Goal: Task Accomplishment & Management: Manage account settings

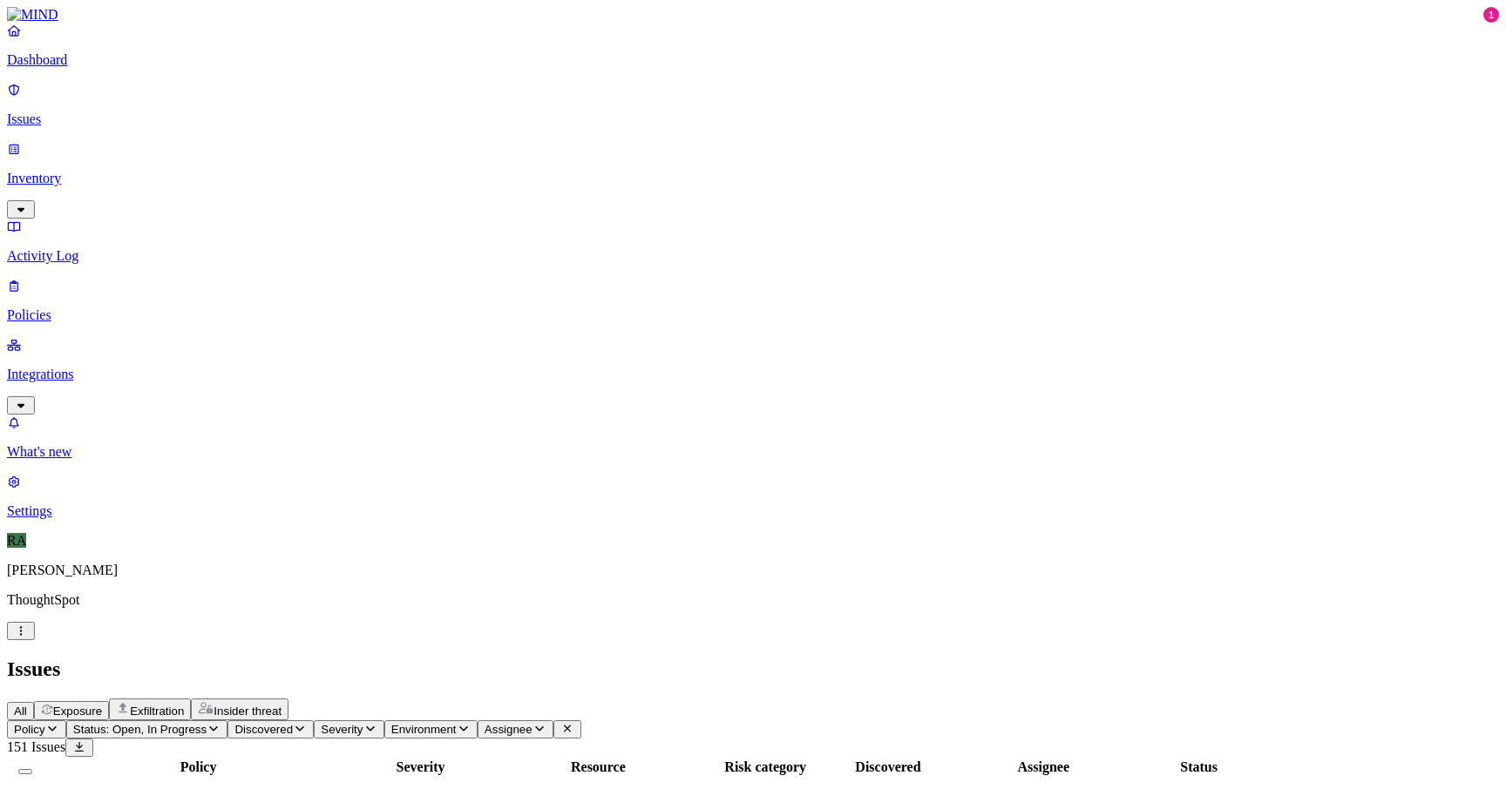
scroll to position [470, 0]
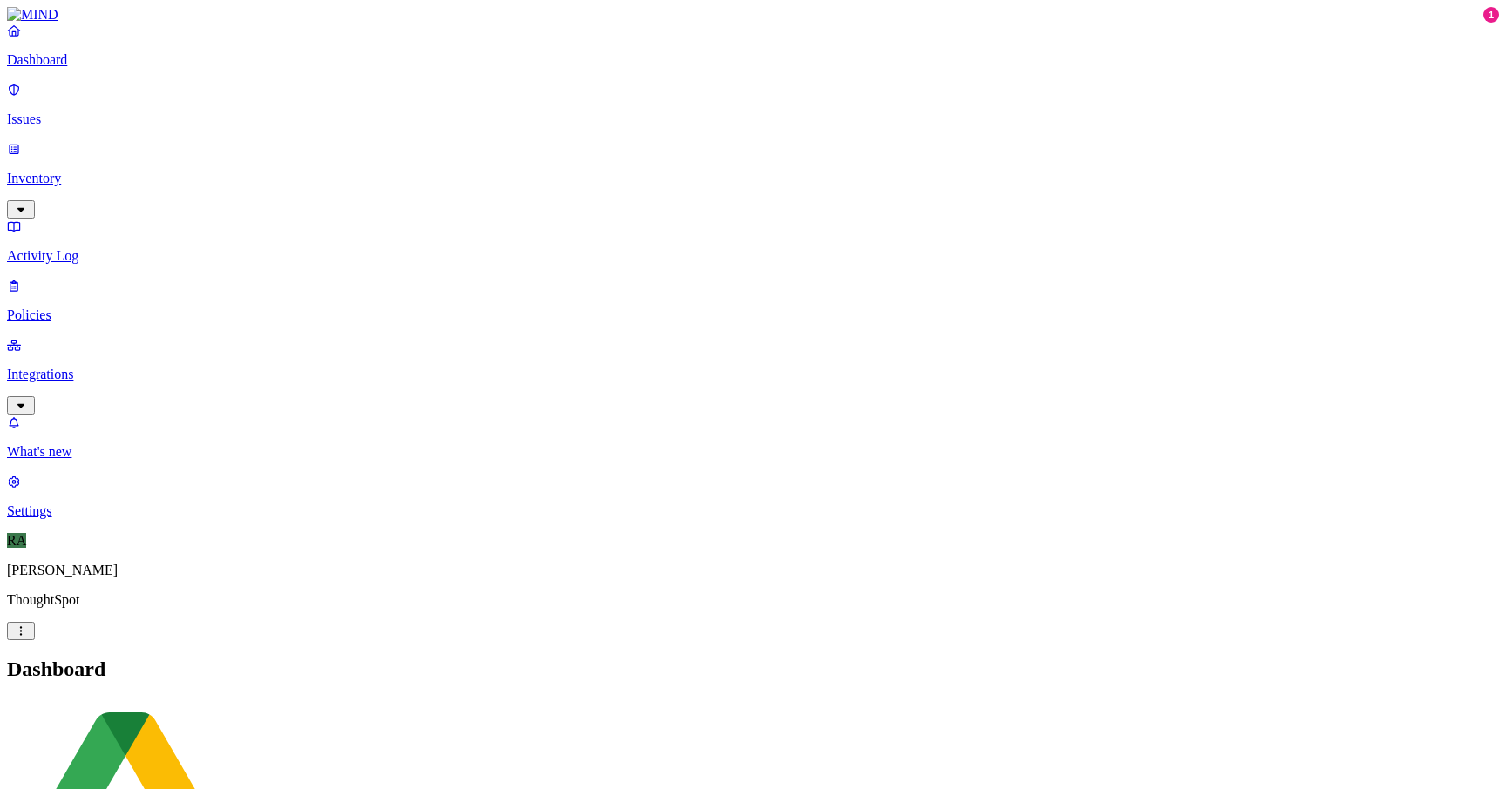
click at [35, 200] on button "button" at bounding box center [21, 209] width 28 height 18
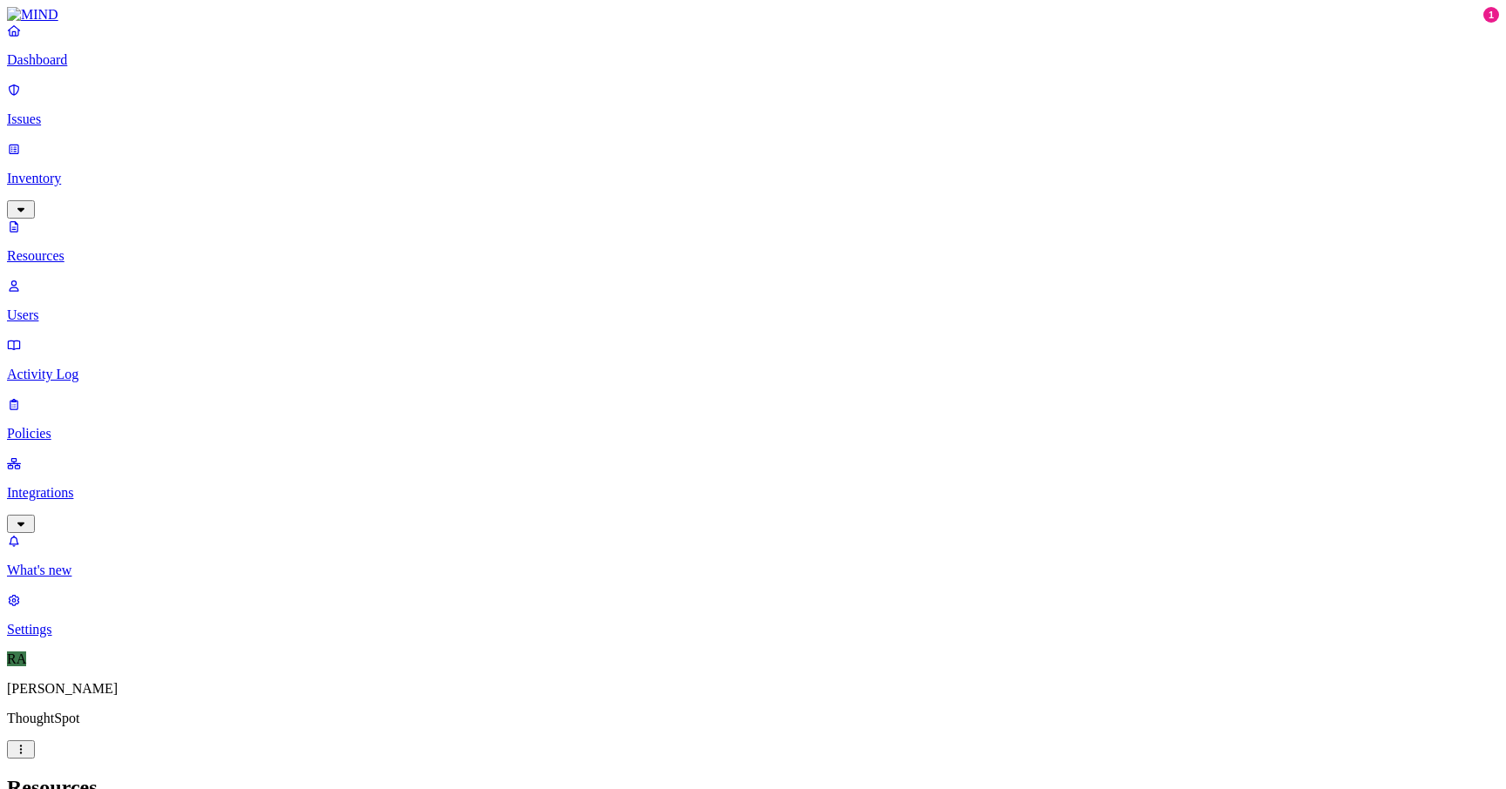
click at [103, 112] on p "Issues" at bounding box center [753, 120] width 1492 height 16
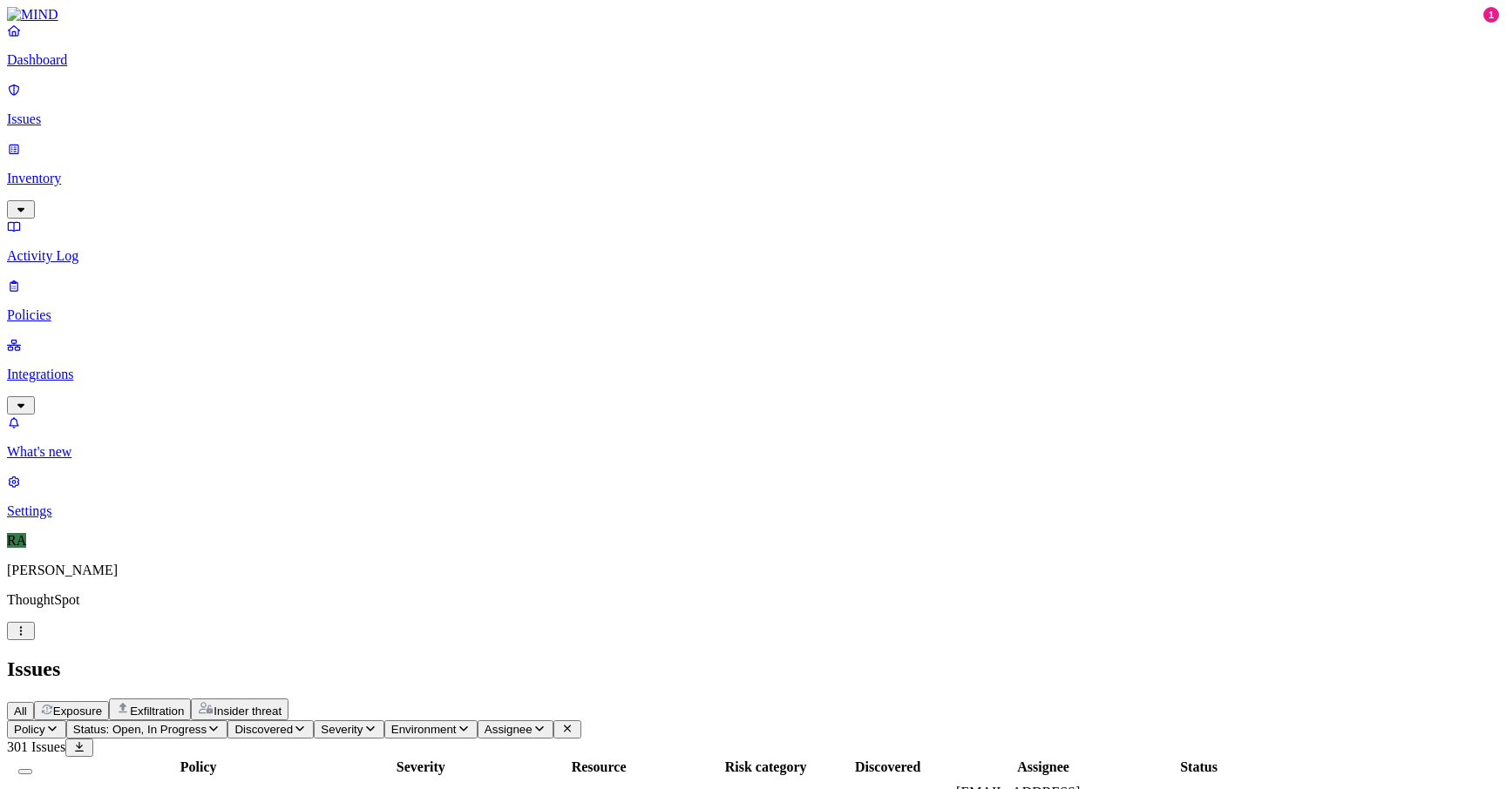
copy span "abhishek.bheemapalli"
drag, startPoint x: 1173, startPoint y: 214, endPoint x: 1289, endPoint y: 213, distance: 116.8
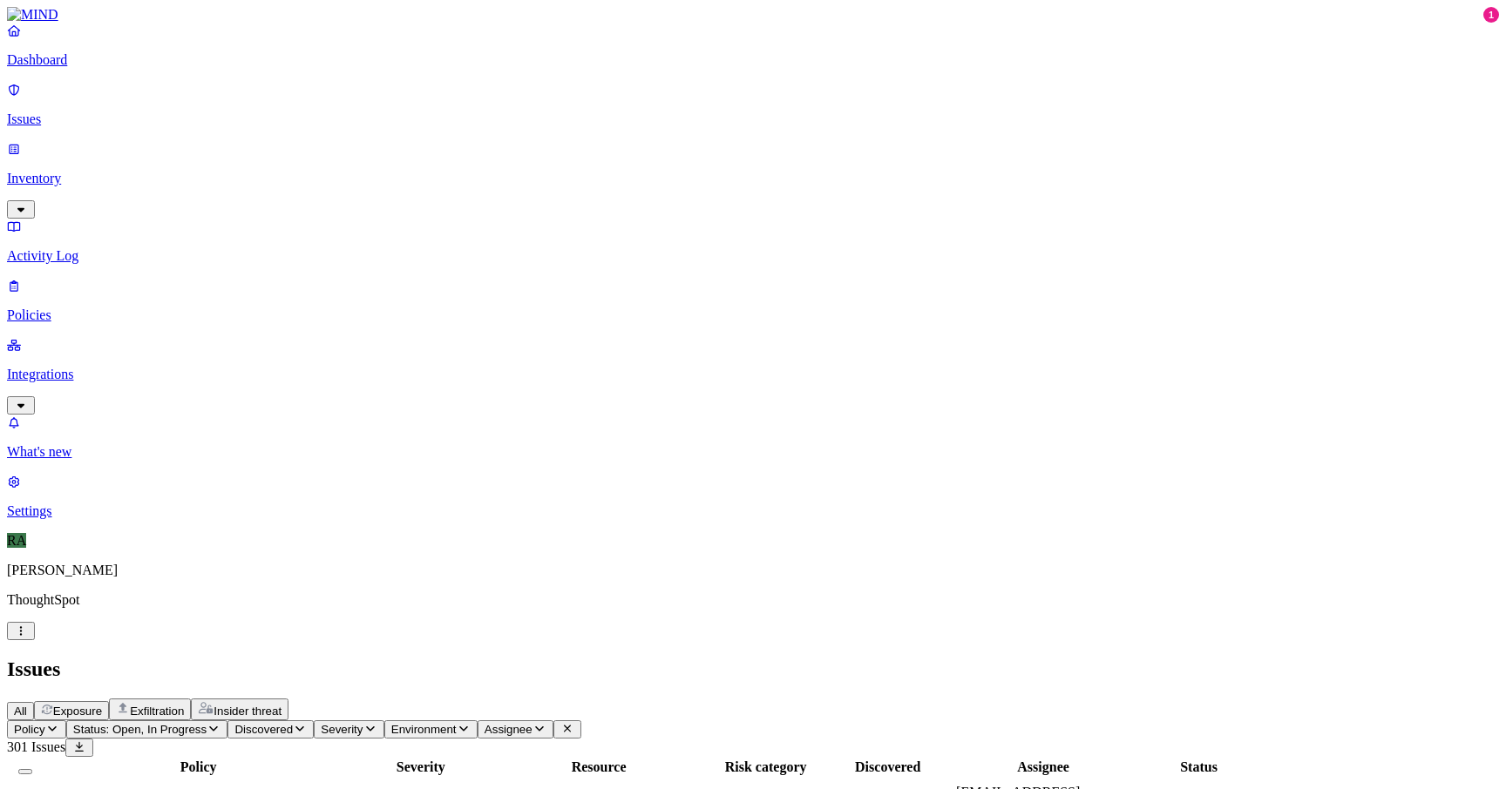
click at [532, 723] on span "Assignee" at bounding box center [508, 729] width 48 height 13
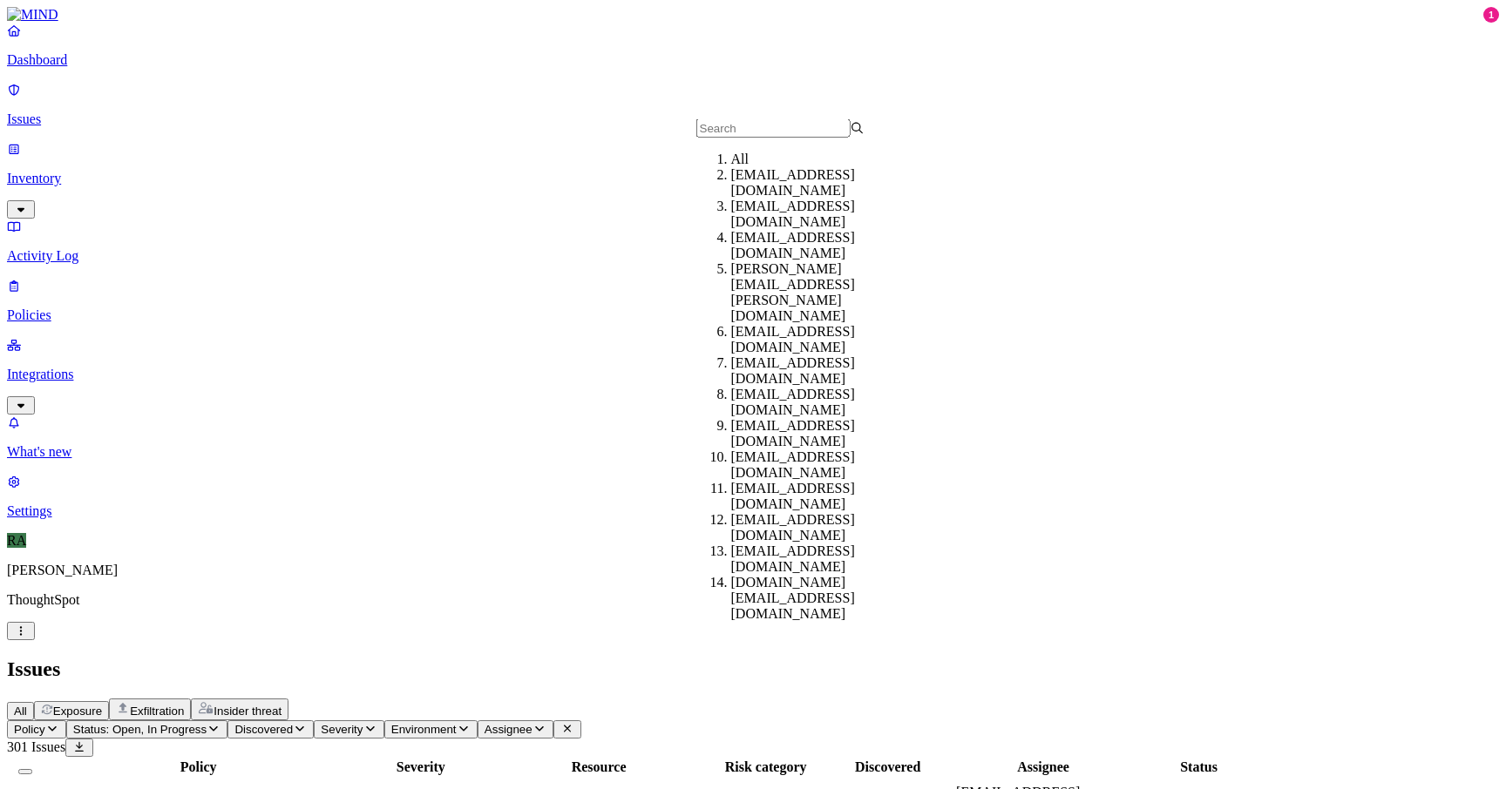
type input "We have seen there were secrets detected in the below resources, Could you conf…"
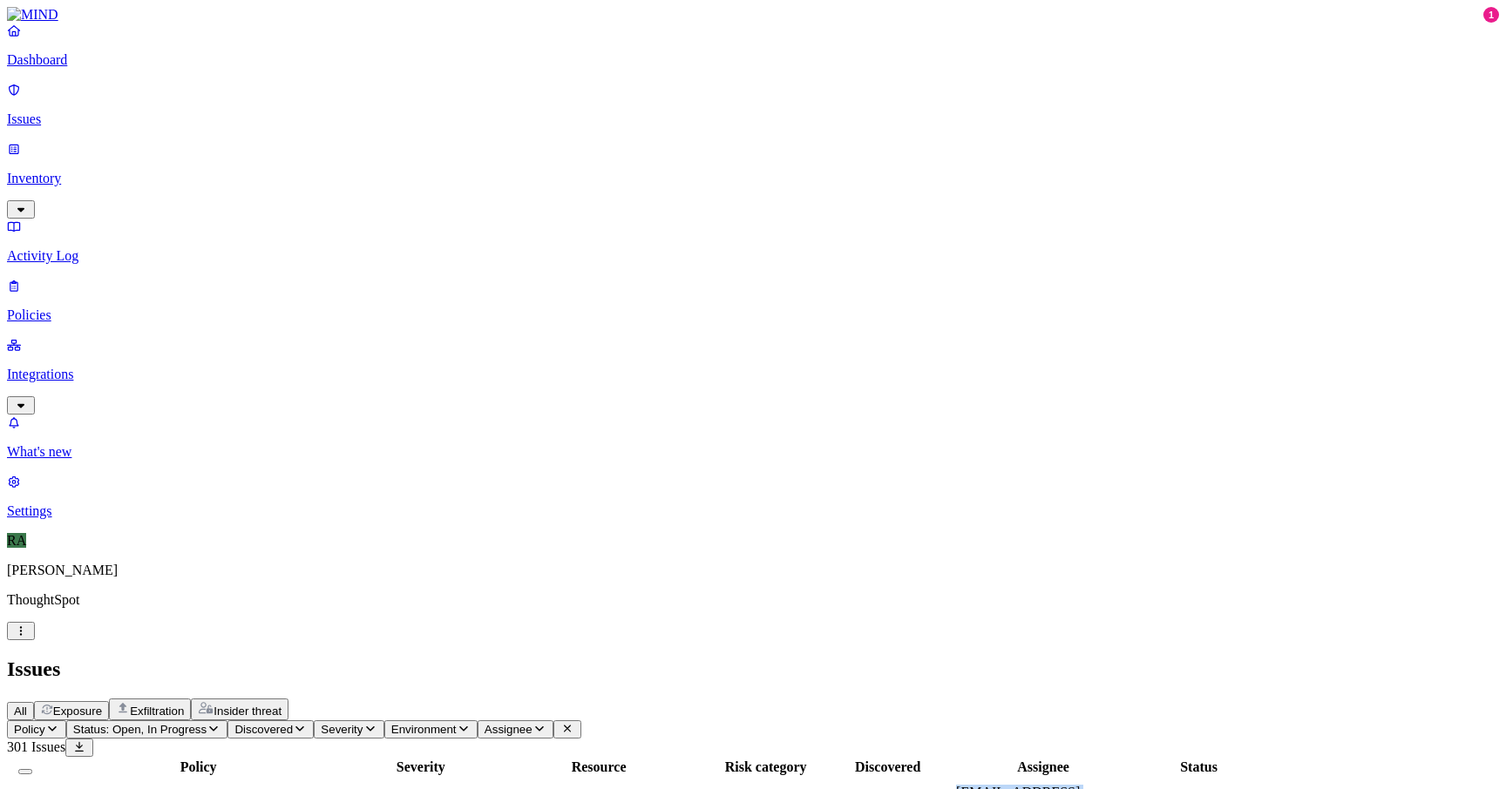
copy span "abhishek.bheemapalli"
drag, startPoint x: 1174, startPoint y: 176, endPoint x: 1267, endPoint y: 179, distance: 93.3
click at [1131, 778] on td "[EMAIL_ADDRESS][DOMAIN_NAME]" at bounding box center [1043, 800] width 176 height 45
click at [532, 723] on span "Assignee" at bounding box center [508, 729] width 48 height 13
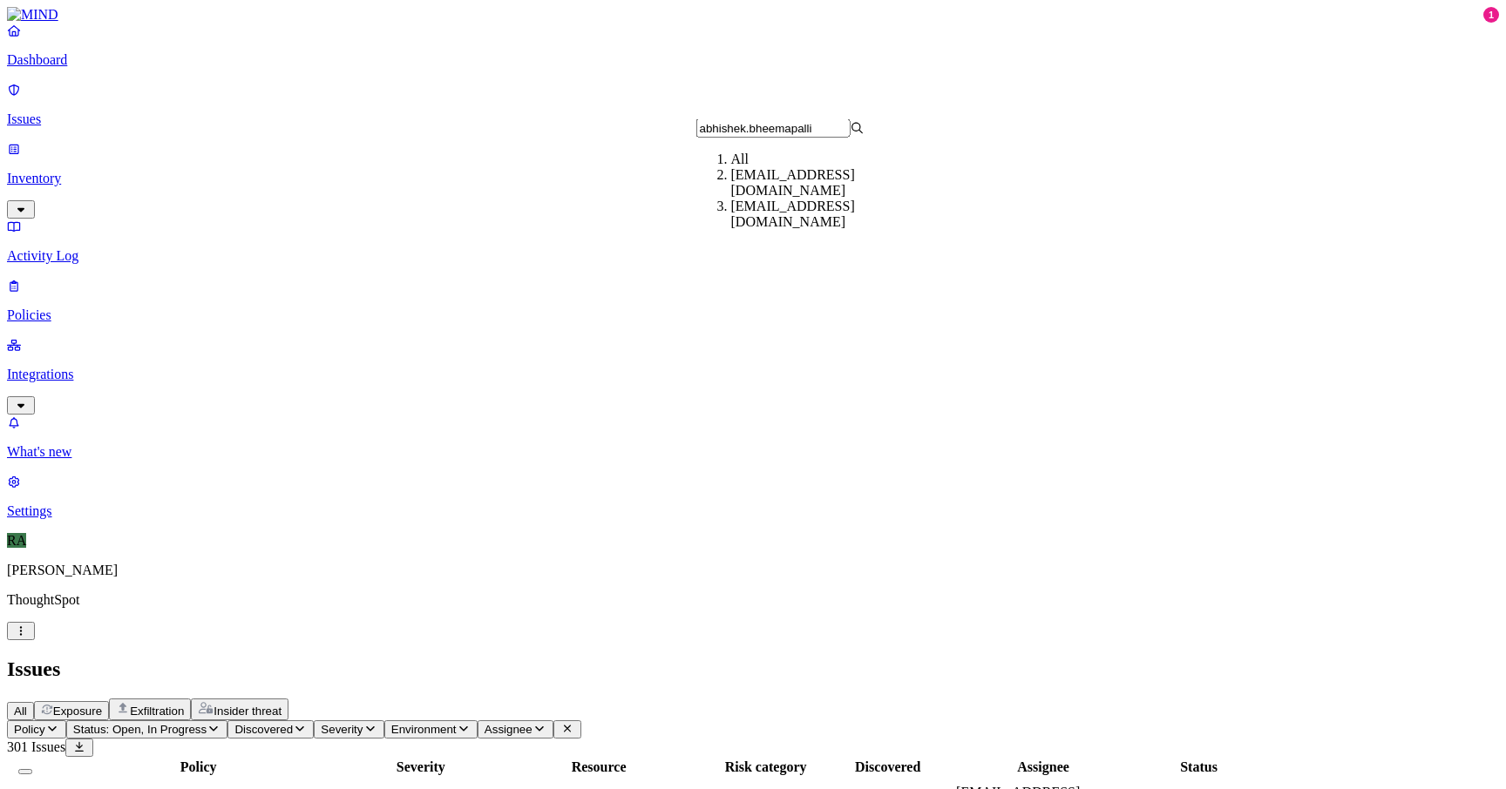
type input "abhishek.bheemapalli"
click at [750, 230] on div "[EMAIL_ADDRESS][DOMAIN_NAME]" at bounding box center [815, 214] width 168 height 31
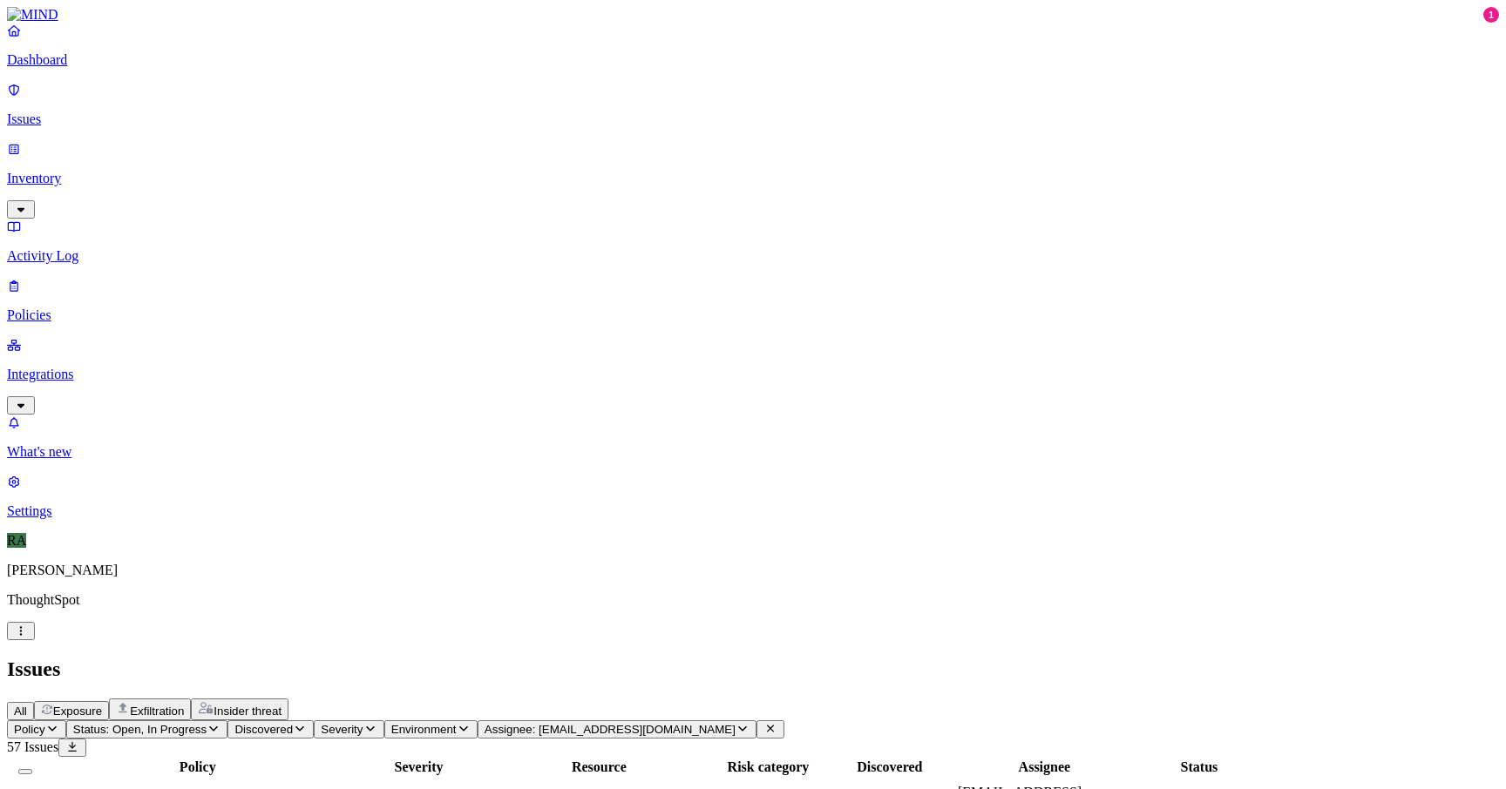
click at [32, 769] on button "Select all" at bounding box center [25, 771] width 14 height 5
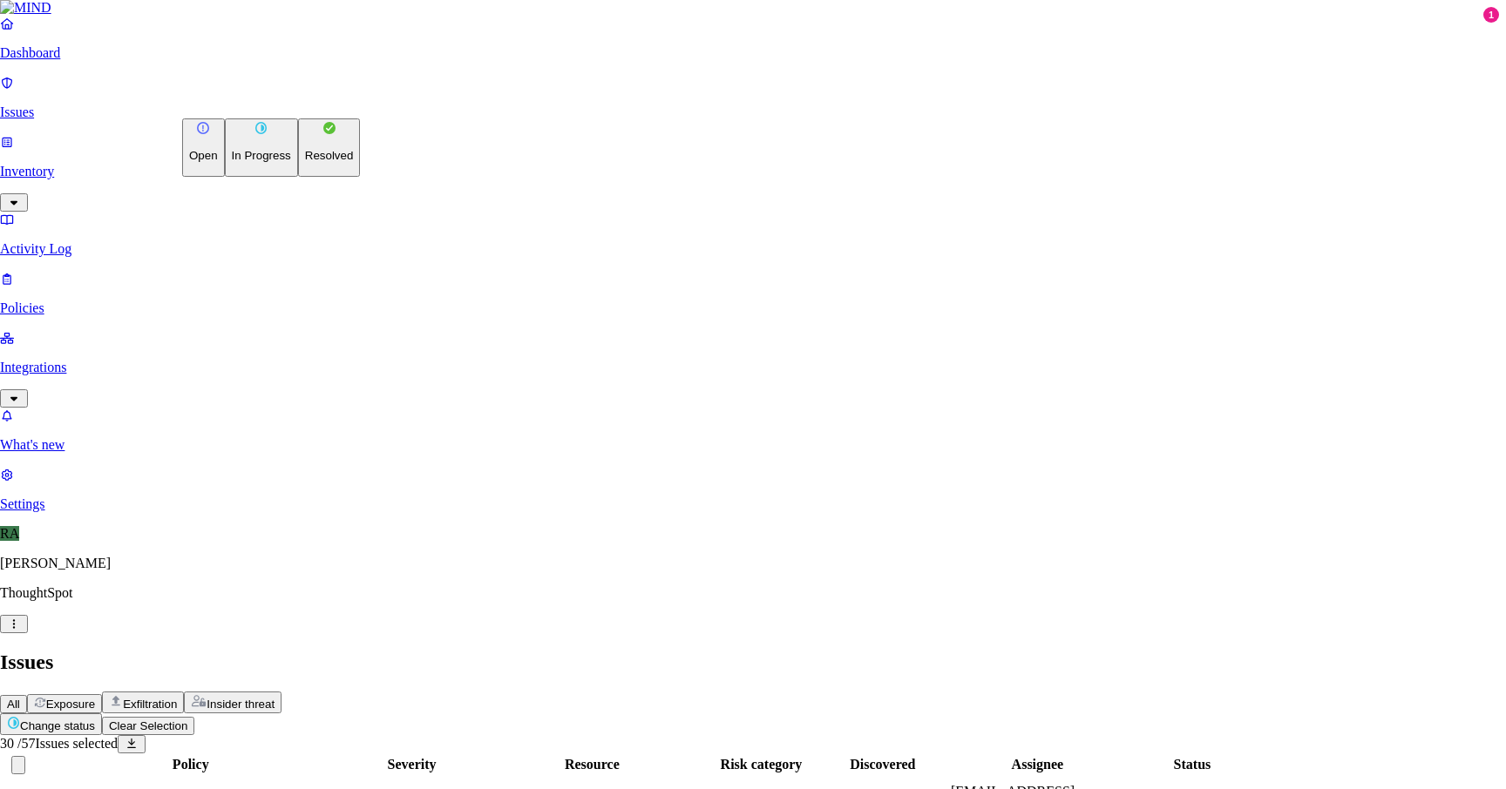
drag, startPoint x: 228, startPoint y: 177, endPoint x: 229, endPoint y: 195, distance: 18.3
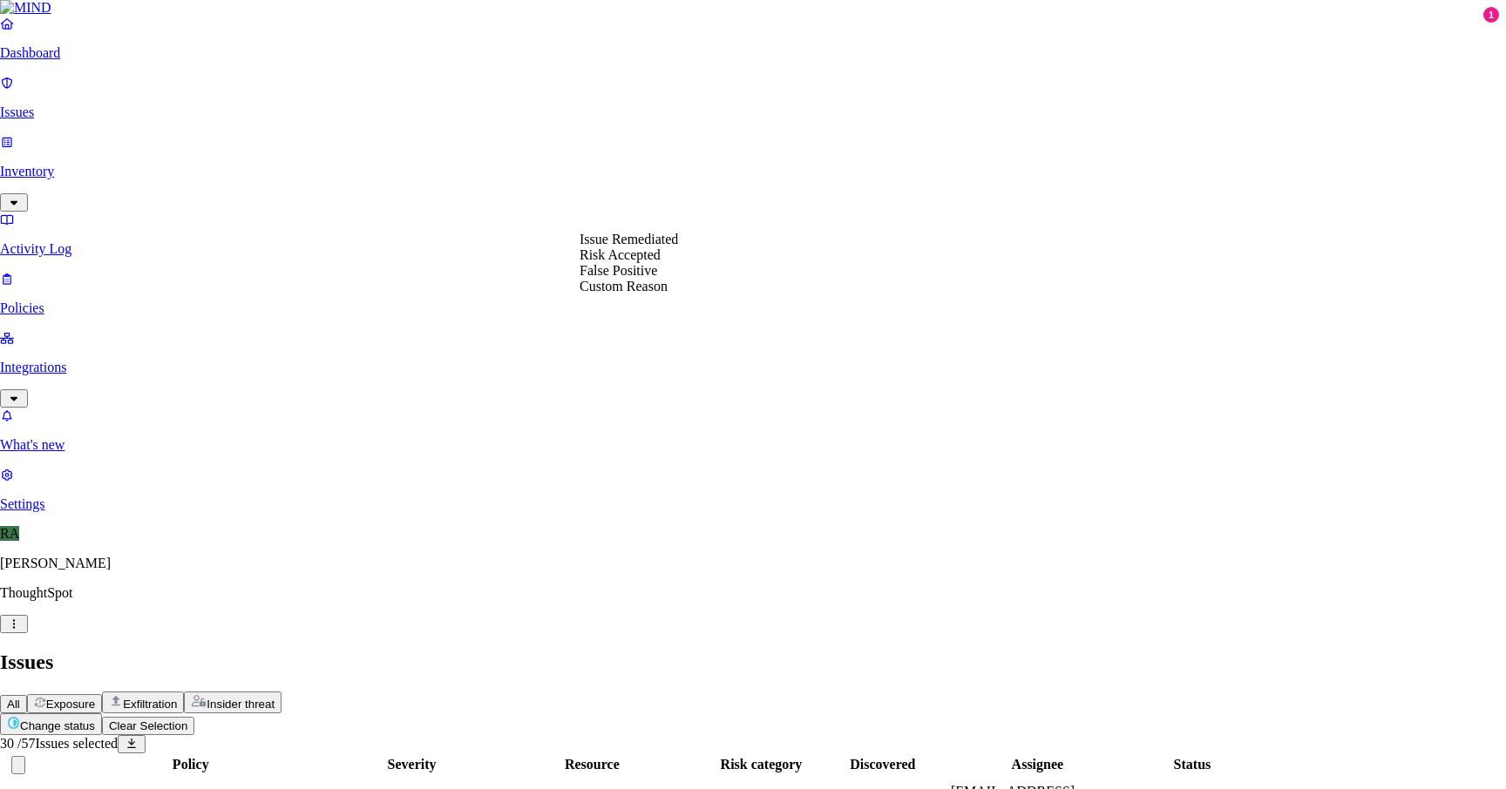
select select "Custom Reason"
paste textarea "recently from IT they given new laptop trying to transform all the data to new …"
type textarea "recently from IT they given new laptop trying to transform all the data to new …"
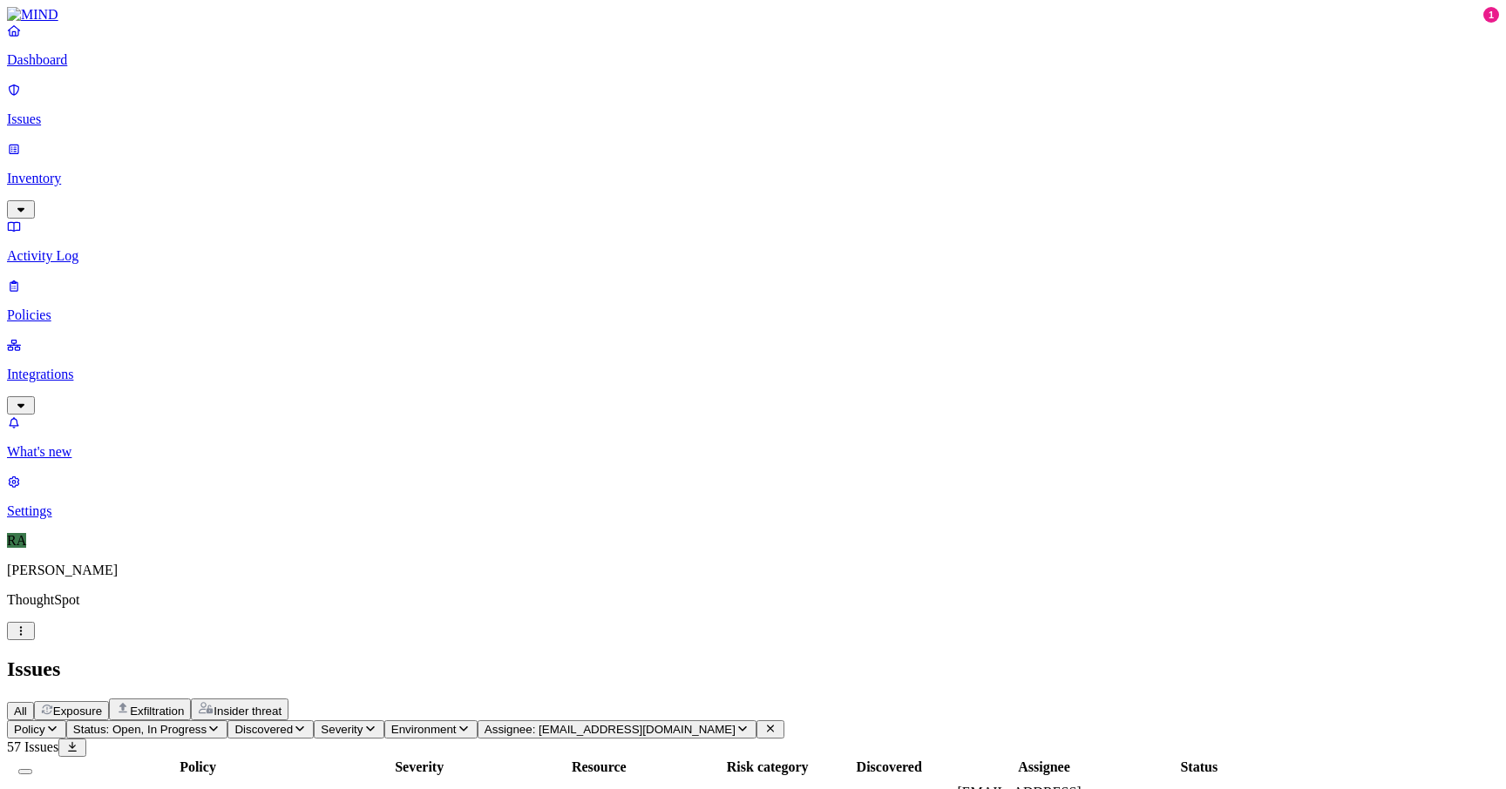
click at [32, 769] on button "Select all" at bounding box center [25, 771] width 14 height 5
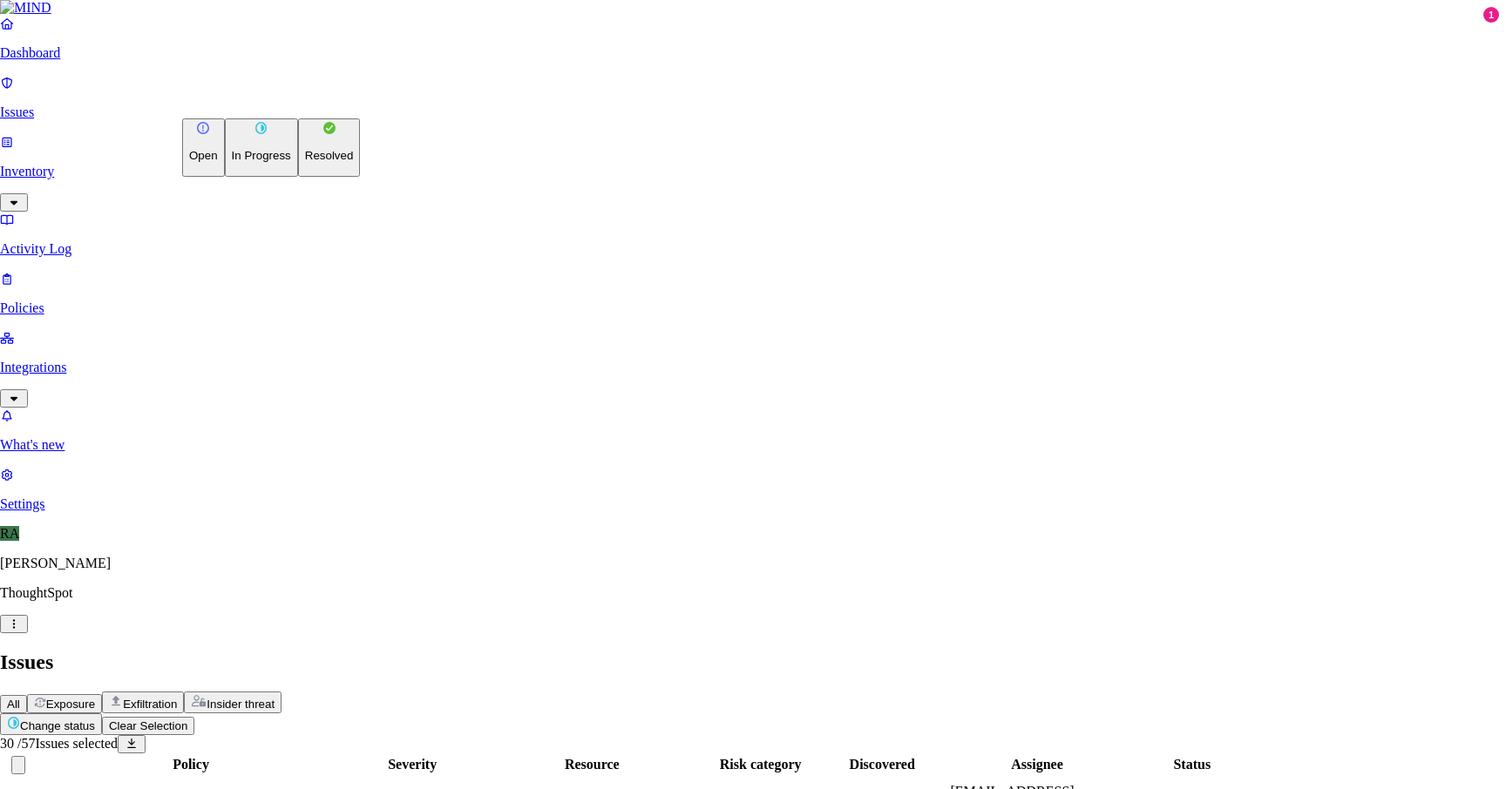
click at [305, 162] on p "Resolved" at bounding box center [329, 155] width 49 height 13
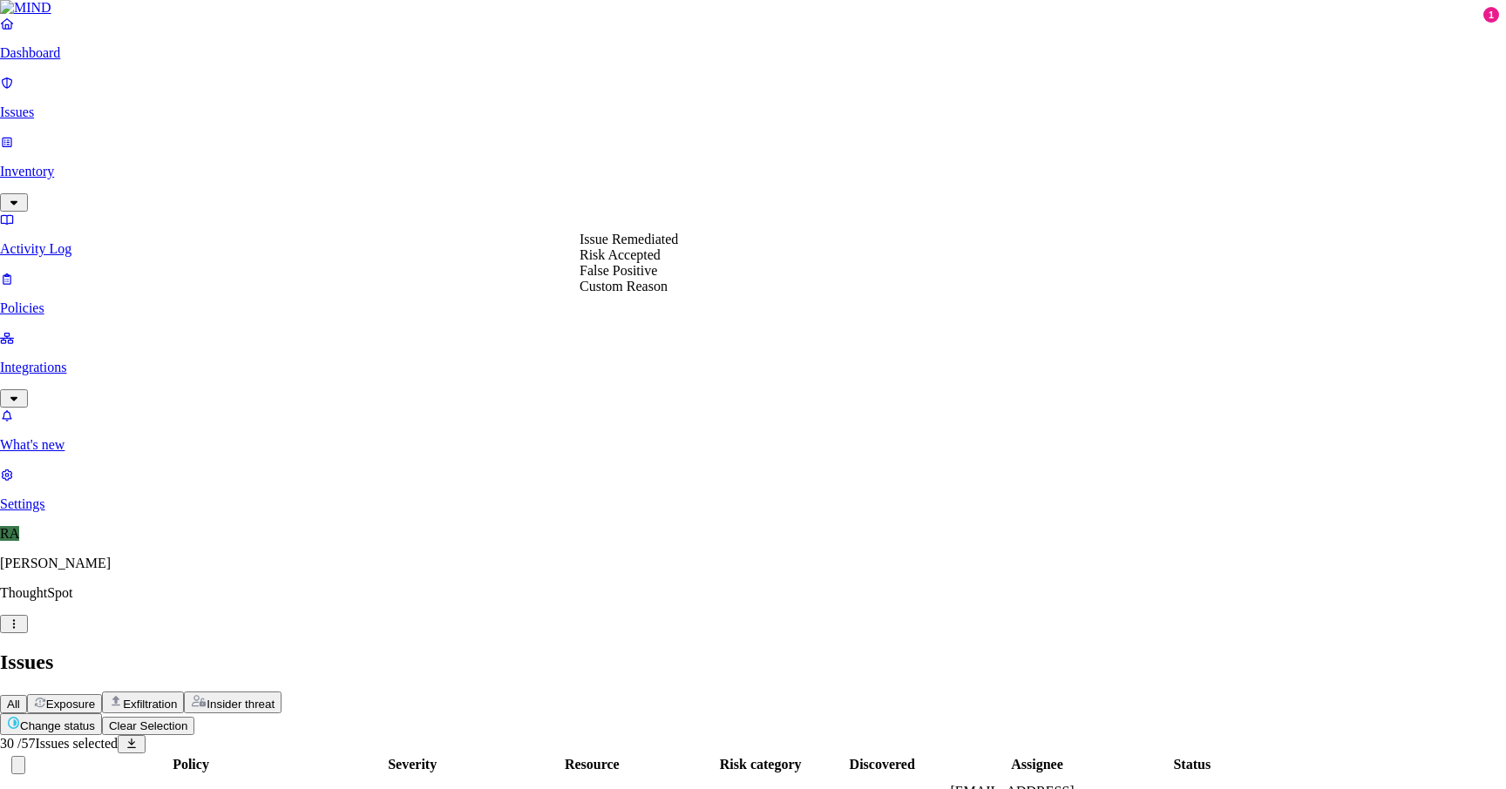
select select "Custom Reason"
paste textarea "recently from IT they given new laptop trying to transform all the data to new …"
type textarea "recently from IT they given new laptop trying to transform all the data to new …"
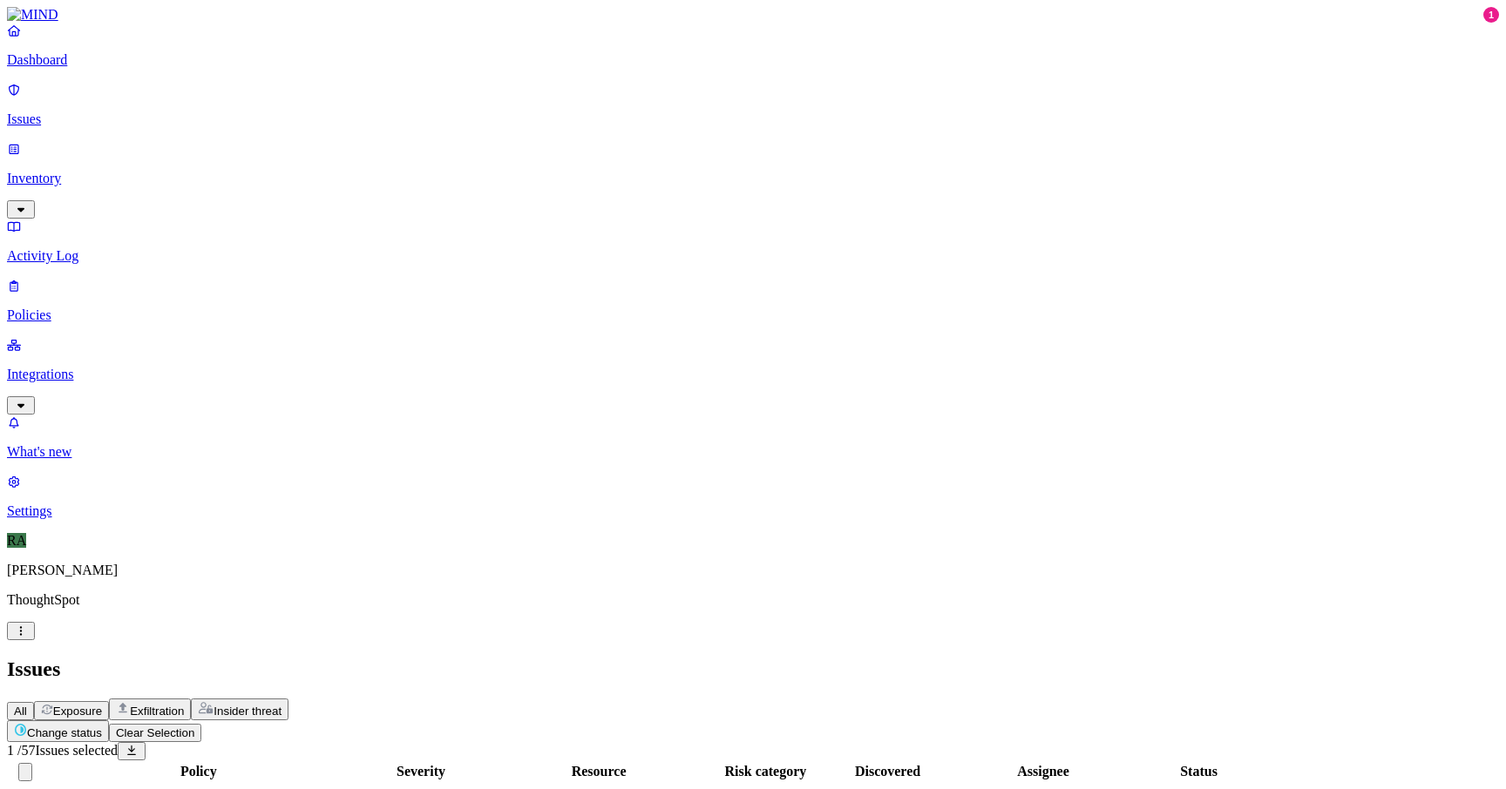
click at [263, 107] on html "Dashboard Issues Inventory Activity Log Policies Integrations What's new 1 Sett…" at bounding box center [753, 485] width 1506 height 971
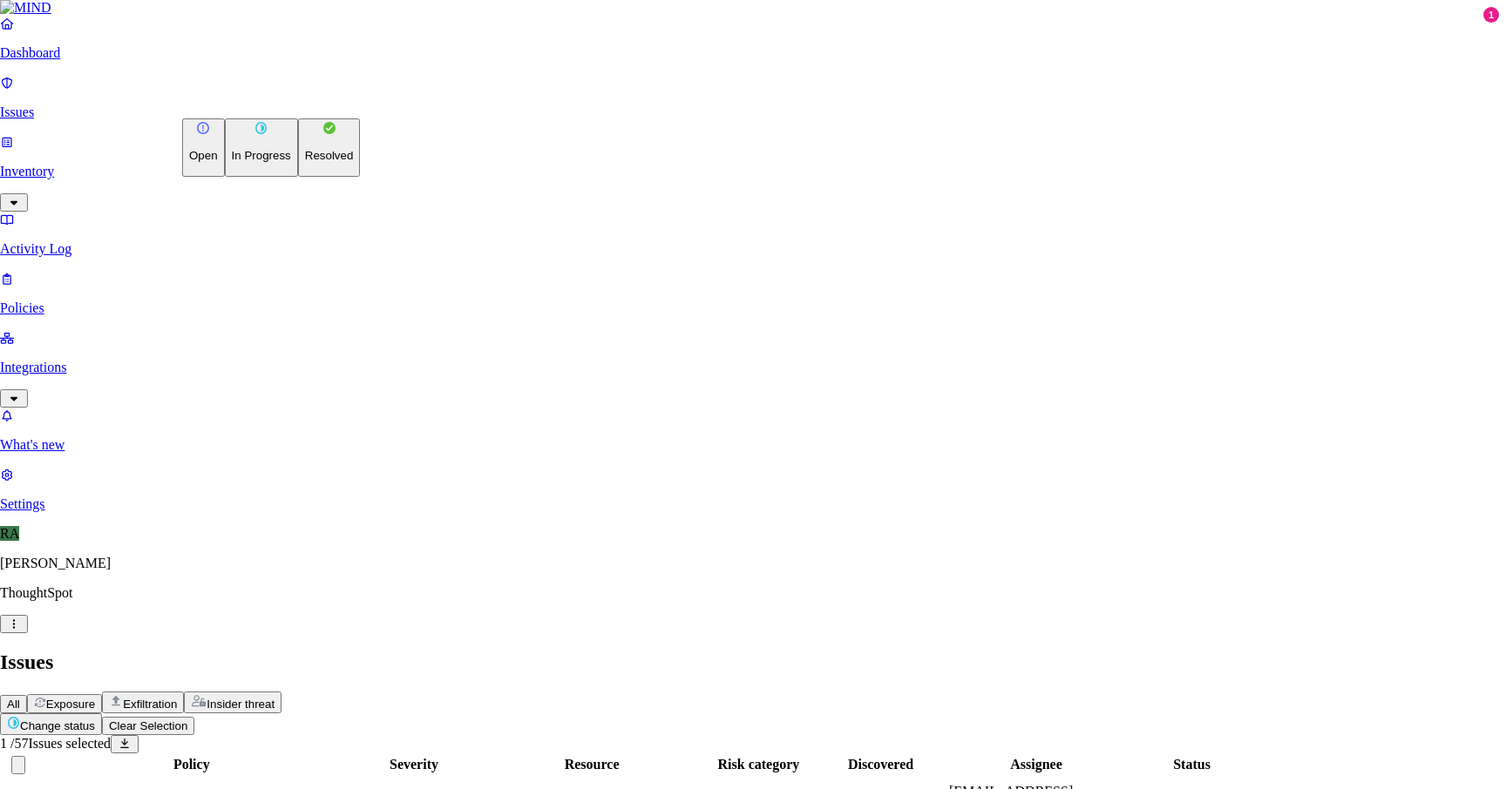
click at [261, 216] on html "Dashboard Issues Inventory Activity Log Policies Integrations What's new 1 Sett…" at bounding box center [753, 482] width 1506 height 964
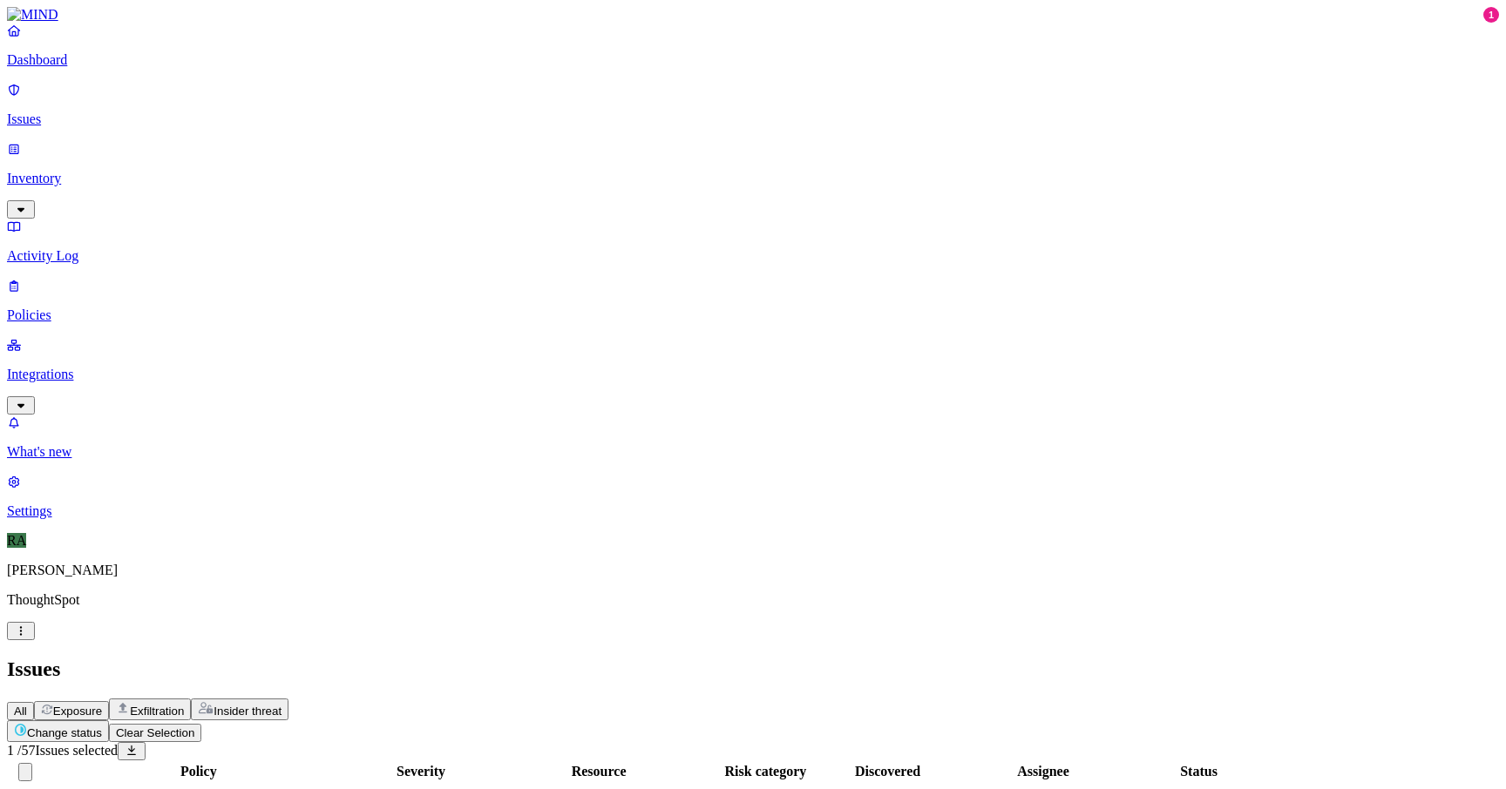
click at [259, 105] on html "Dashboard Issues Inventory Activity Log Policies Integrations What's new 1 Sett…" at bounding box center [753, 485] width 1506 height 971
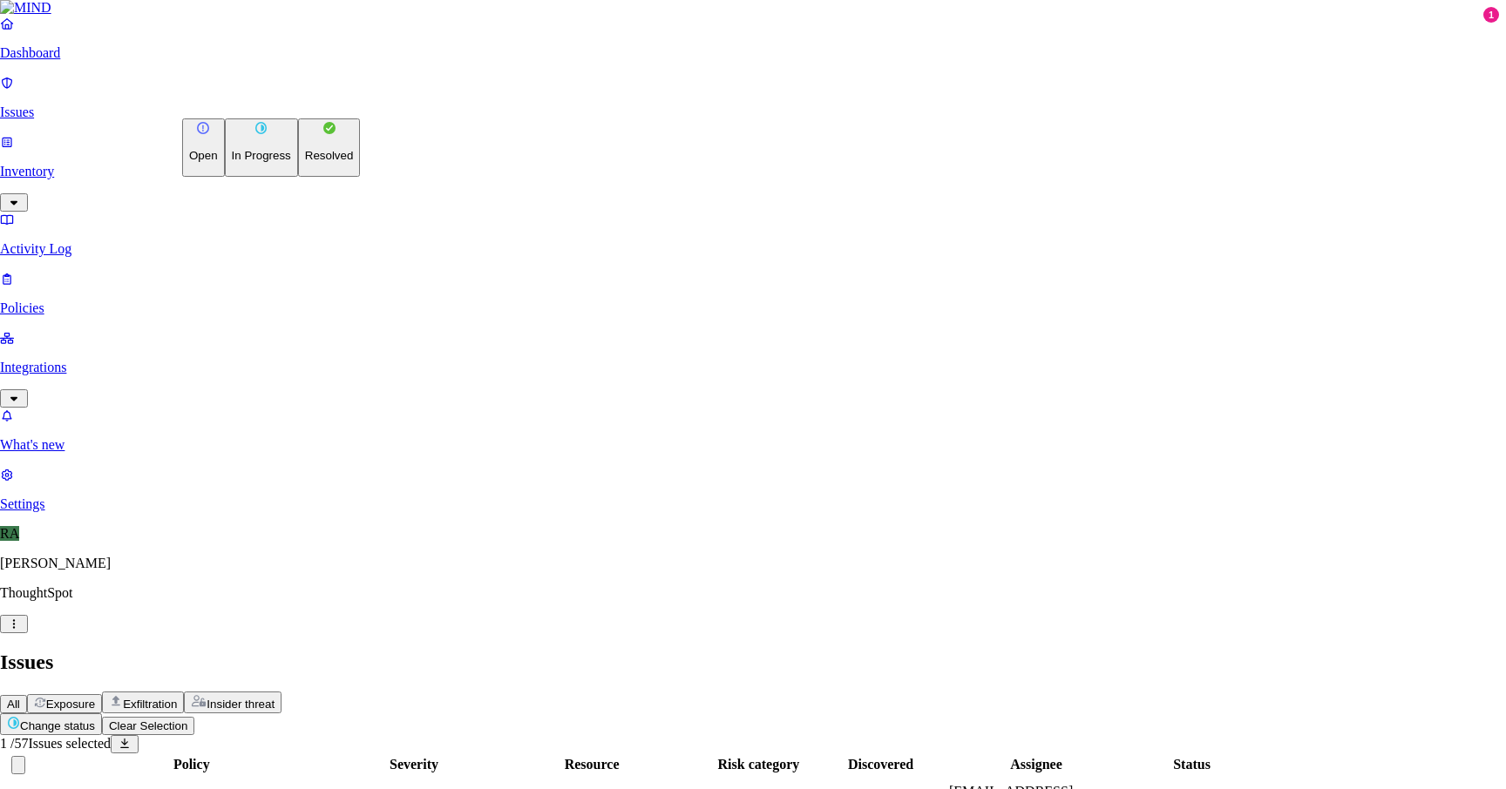
click at [298, 177] on button "Resolved" at bounding box center [329, 147] width 63 height 58
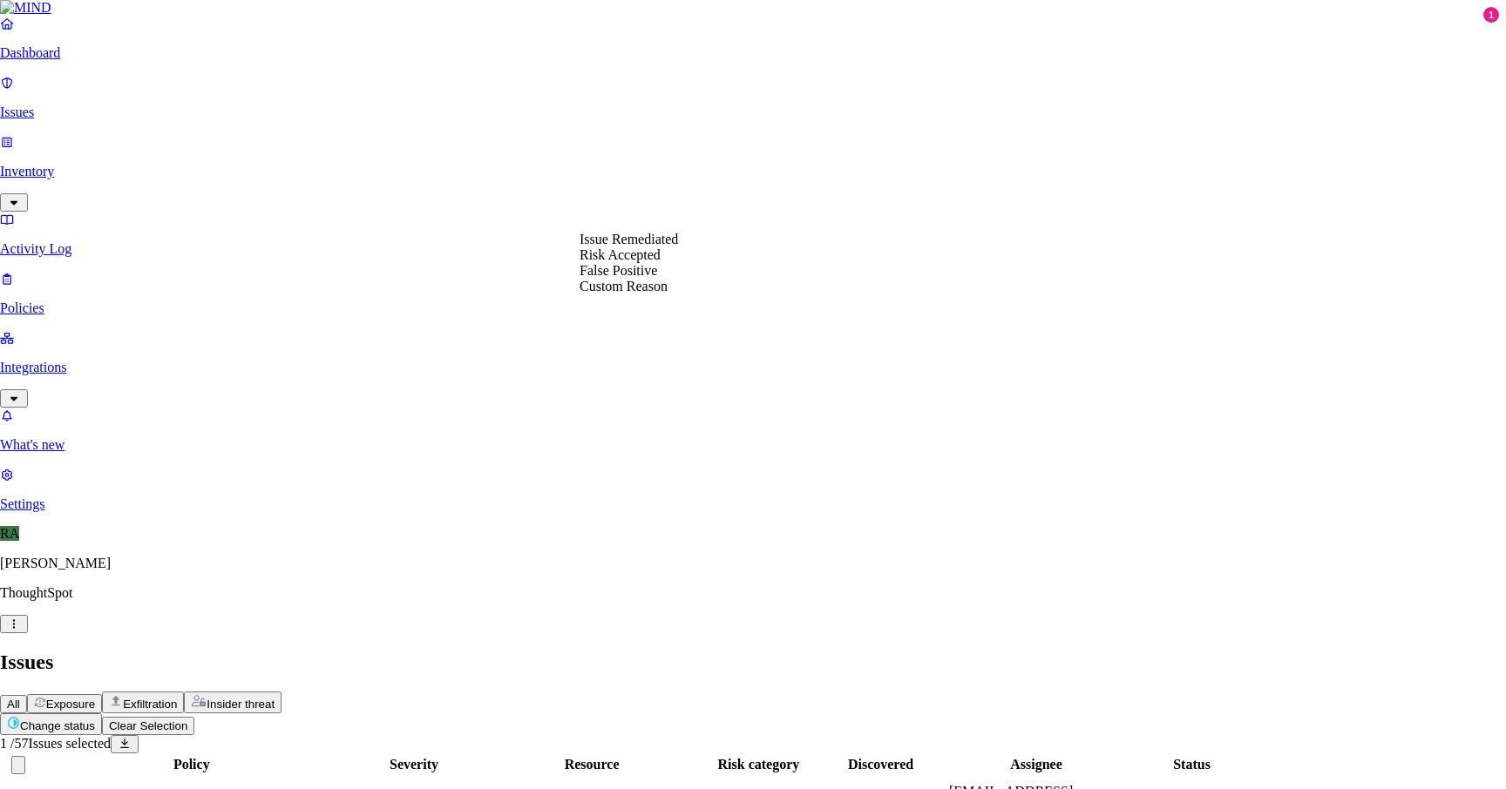
select select "Risk Accepted"
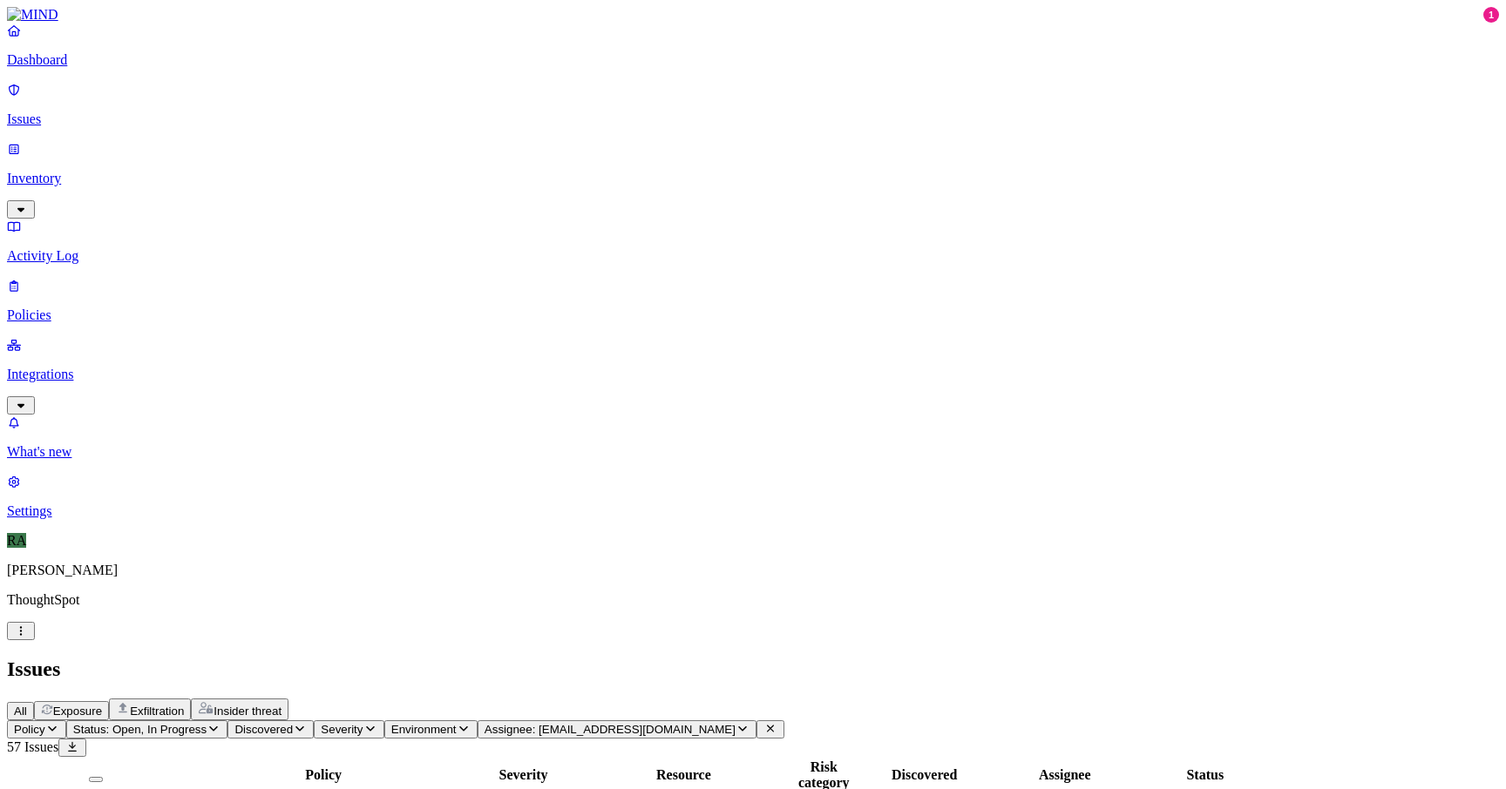
click at [777, 723] on icon at bounding box center [770, 728] width 14 height 11
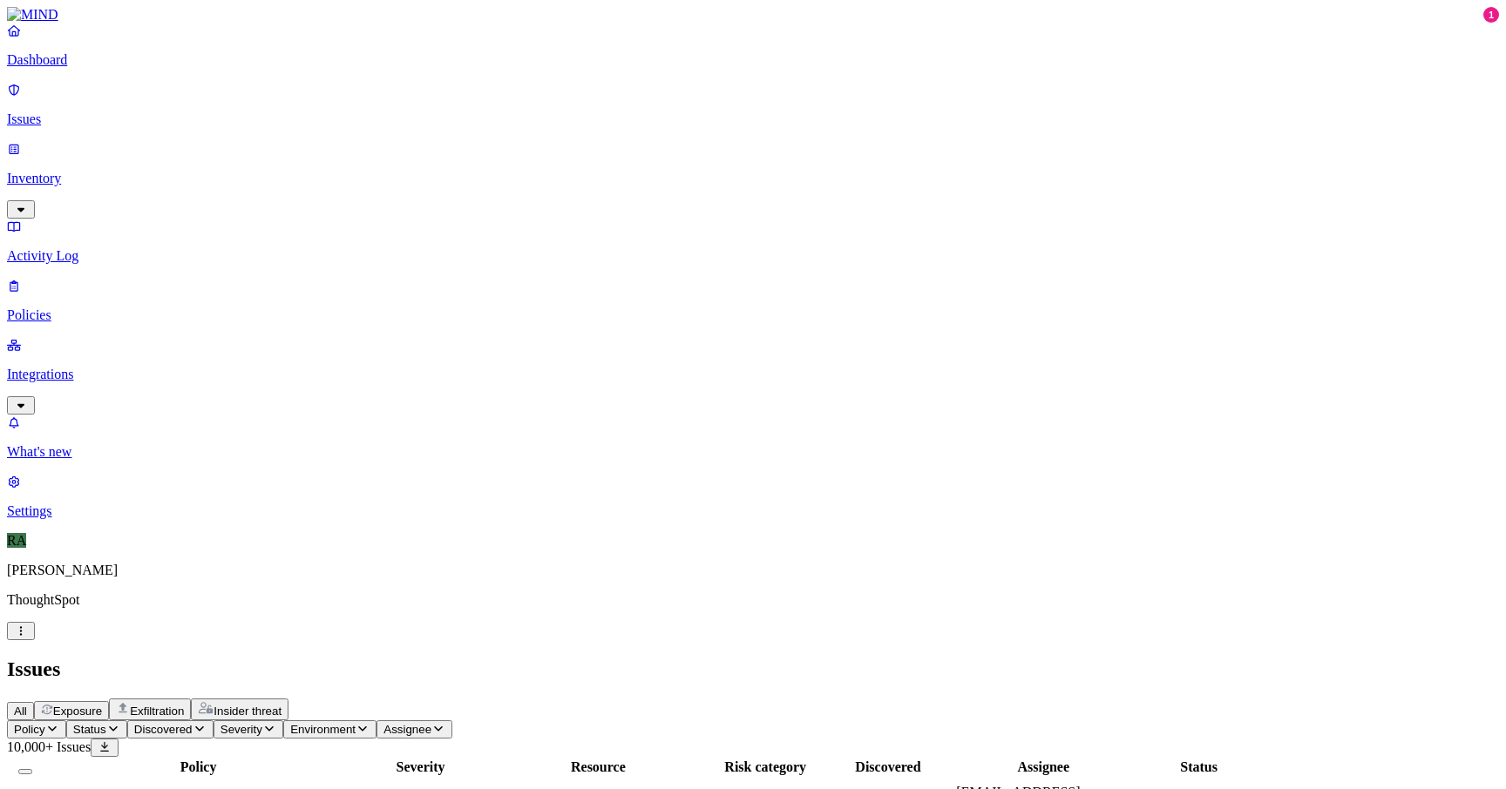
click at [106, 723] on span "Status" at bounding box center [89, 729] width 33 height 13
click at [316, 192] on button "button" at bounding box center [323, 194] width 14 height 5
click at [316, 143] on button "button" at bounding box center [323, 145] width 14 height 5
click at [799, 658] on h2 "Issues" at bounding box center [753, 670] width 1492 height 24
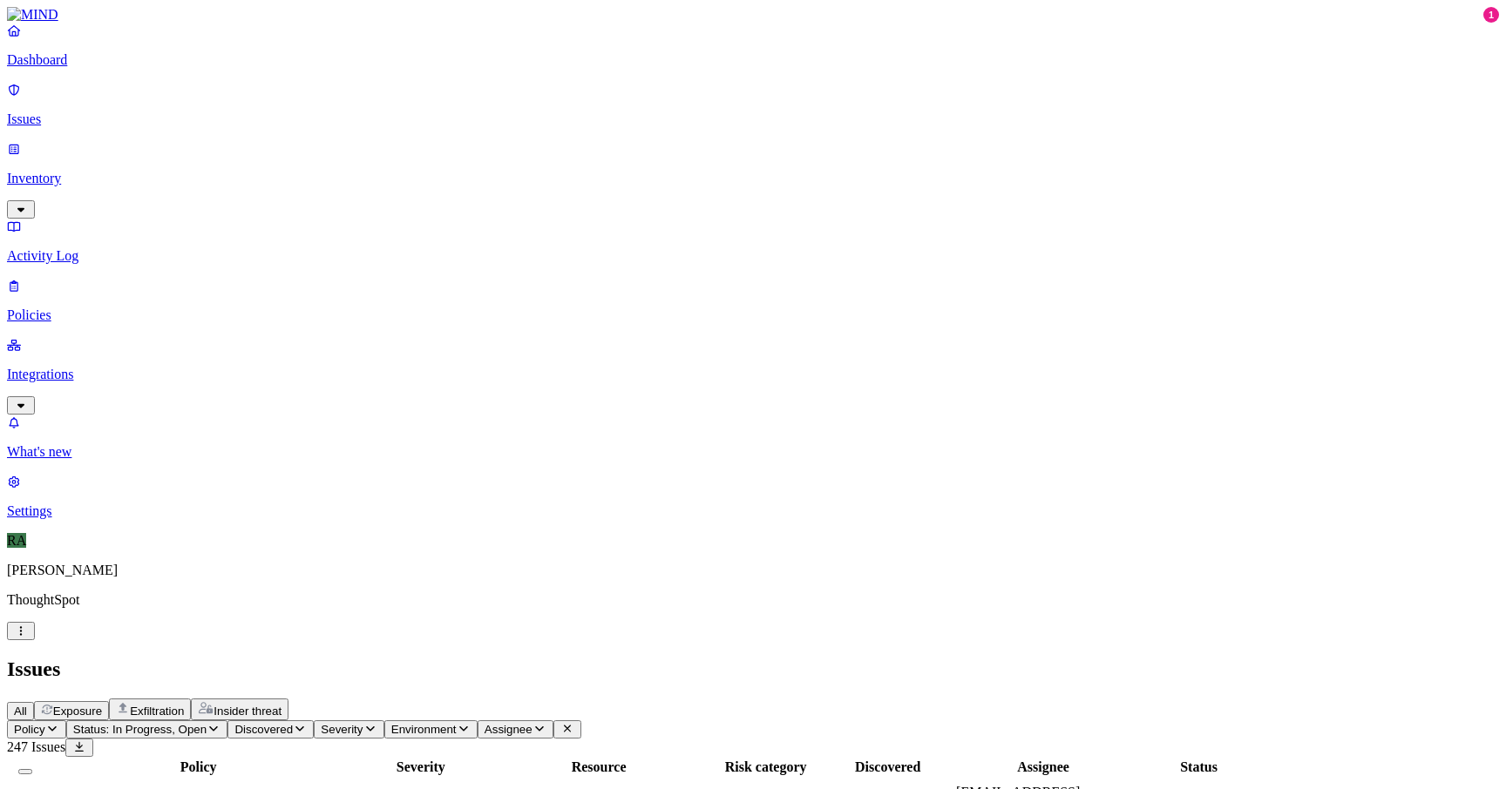
click at [32, 769] on button "Select all" at bounding box center [25, 771] width 14 height 5
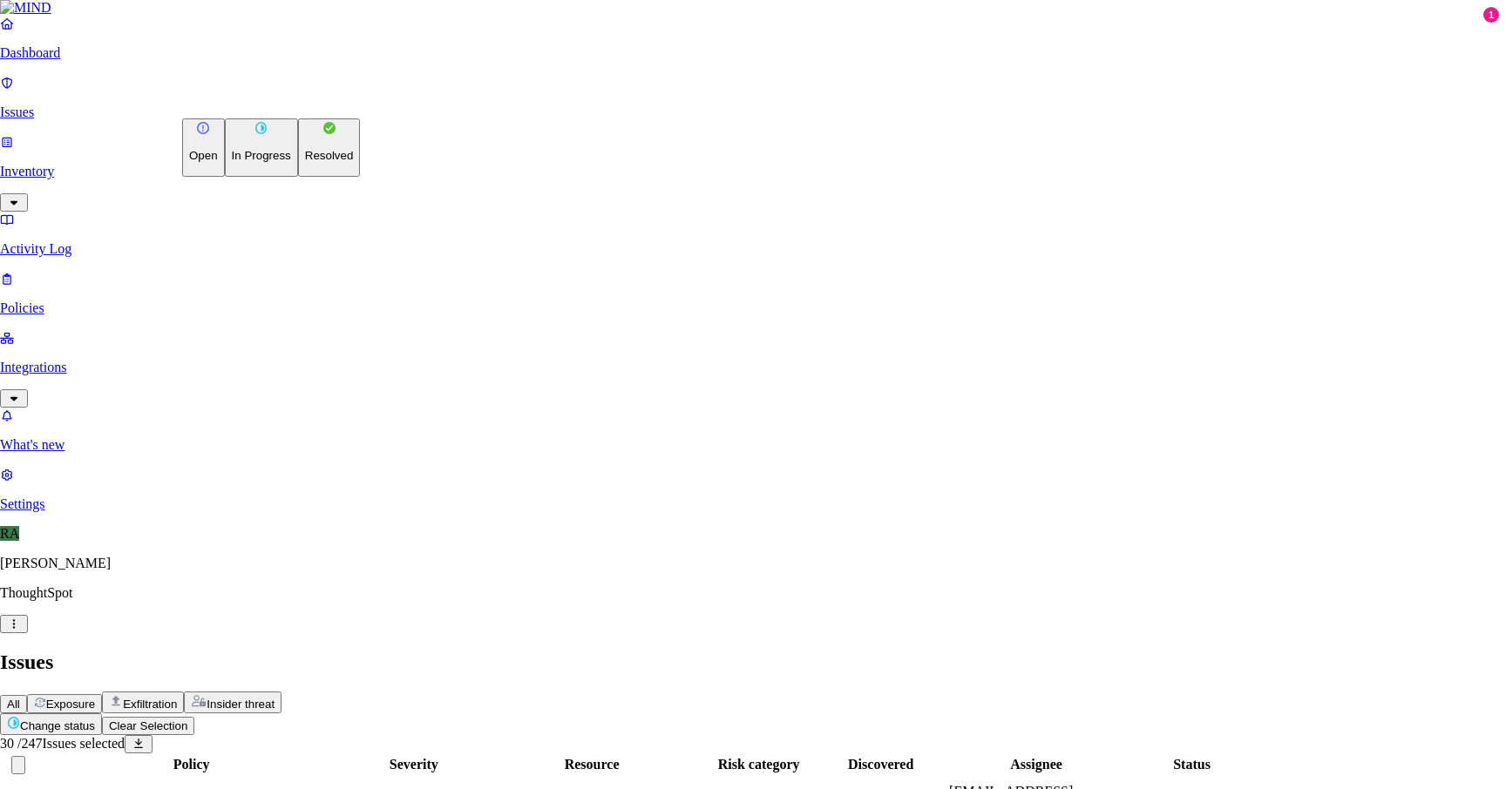
click at [298, 177] on button "Resolved" at bounding box center [329, 147] width 63 height 58
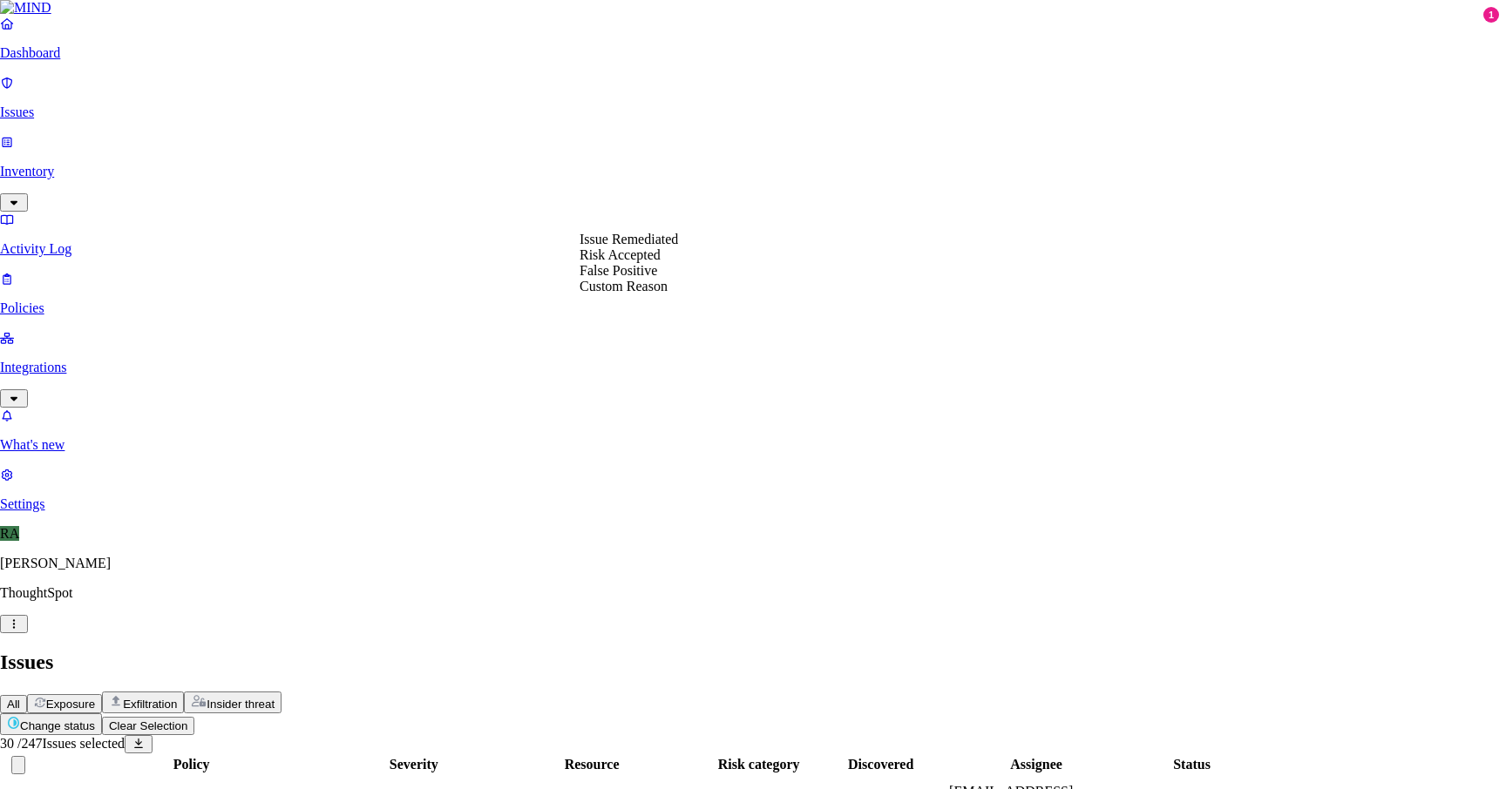
select select "Custom Reason"
paste textarea "recently from IT they given new laptop trying to transform all the data to new …"
type textarea "recently from IT they given new laptop trying to transform all the data to new …"
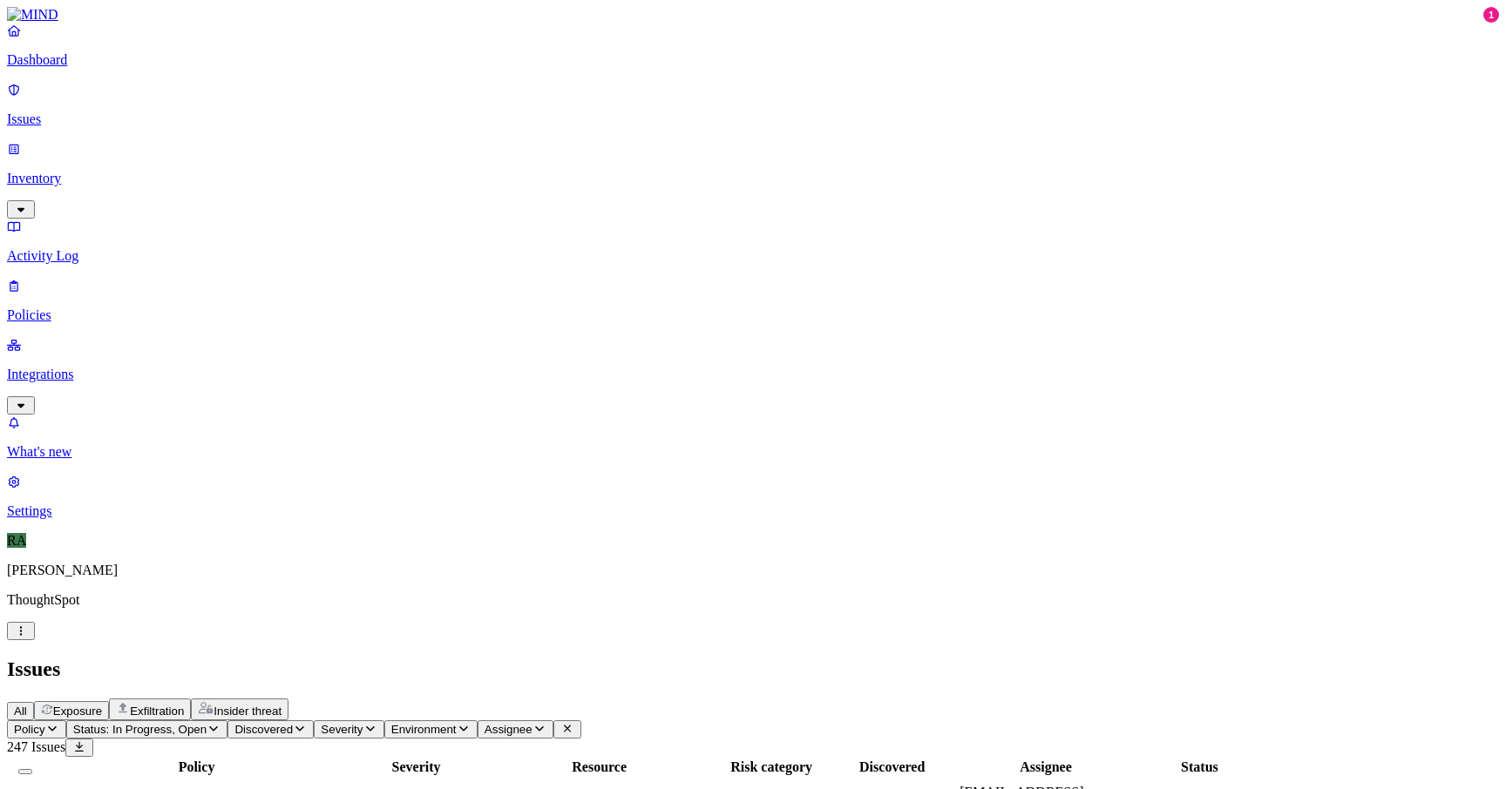
click at [32, 769] on button "Select all" at bounding box center [25, 771] width 14 height 5
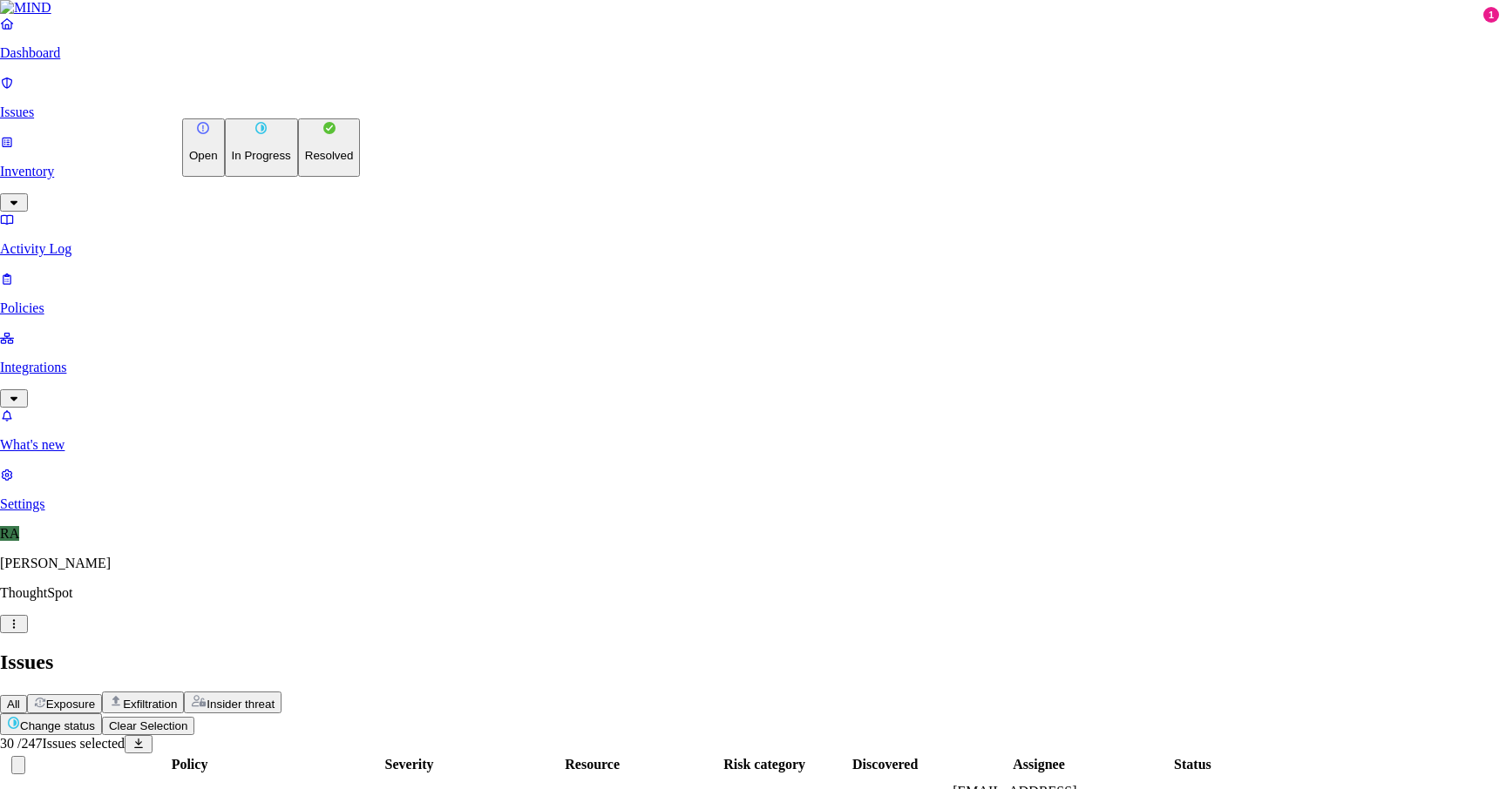
click at [298, 177] on button "Resolved" at bounding box center [329, 147] width 63 height 58
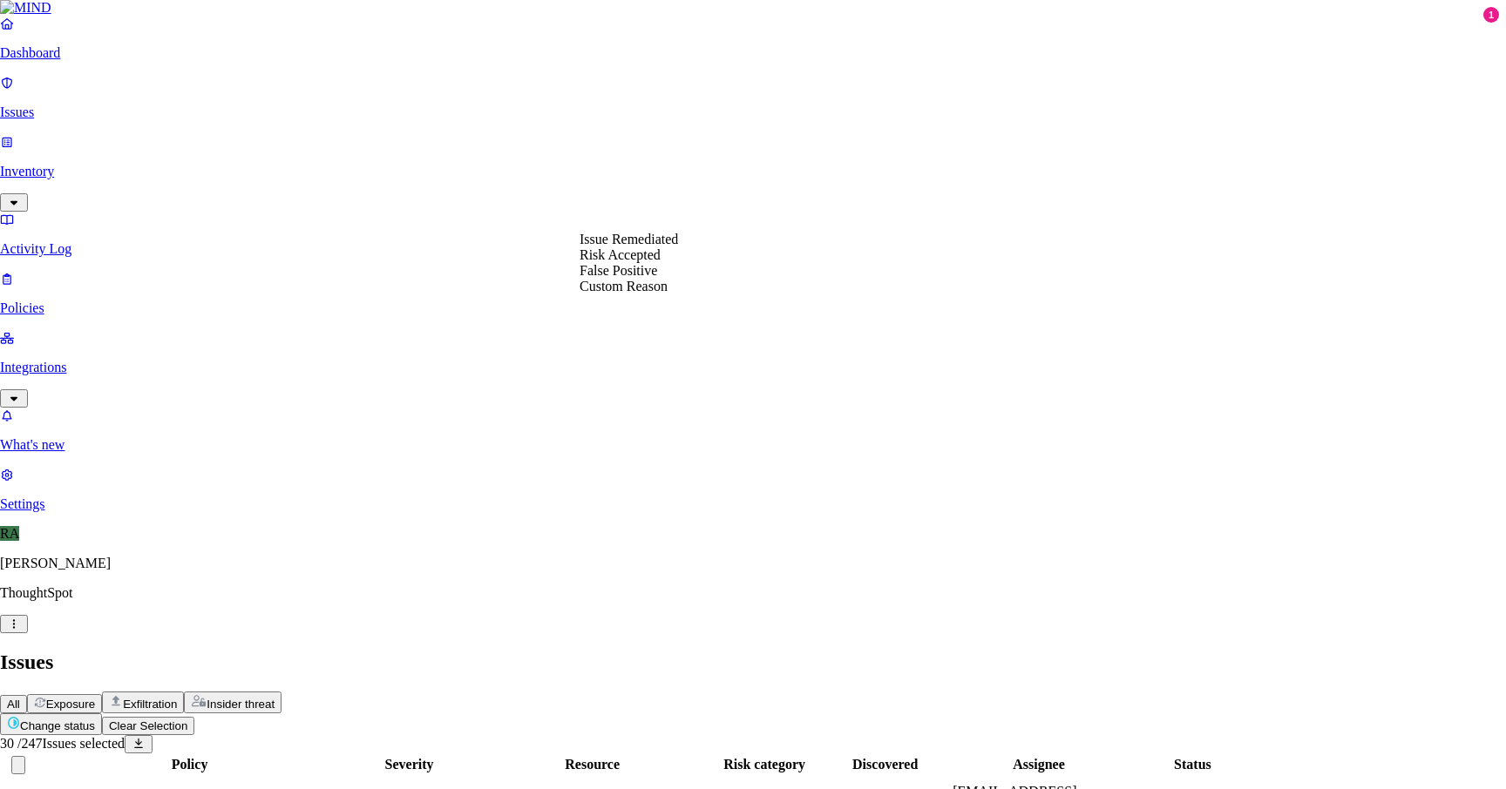
click at [665, 294] on div "Issue Remediated Risk Accepted False Positive Custom Reason" at bounding box center [628, 263] width 98 height 63
select select "Custom Reason"
paste textarea "recently from IT they given new laptop trying to transform all the data to new …"
type textarea "recently from IT they given new laptop trying to transform all the data to new …"
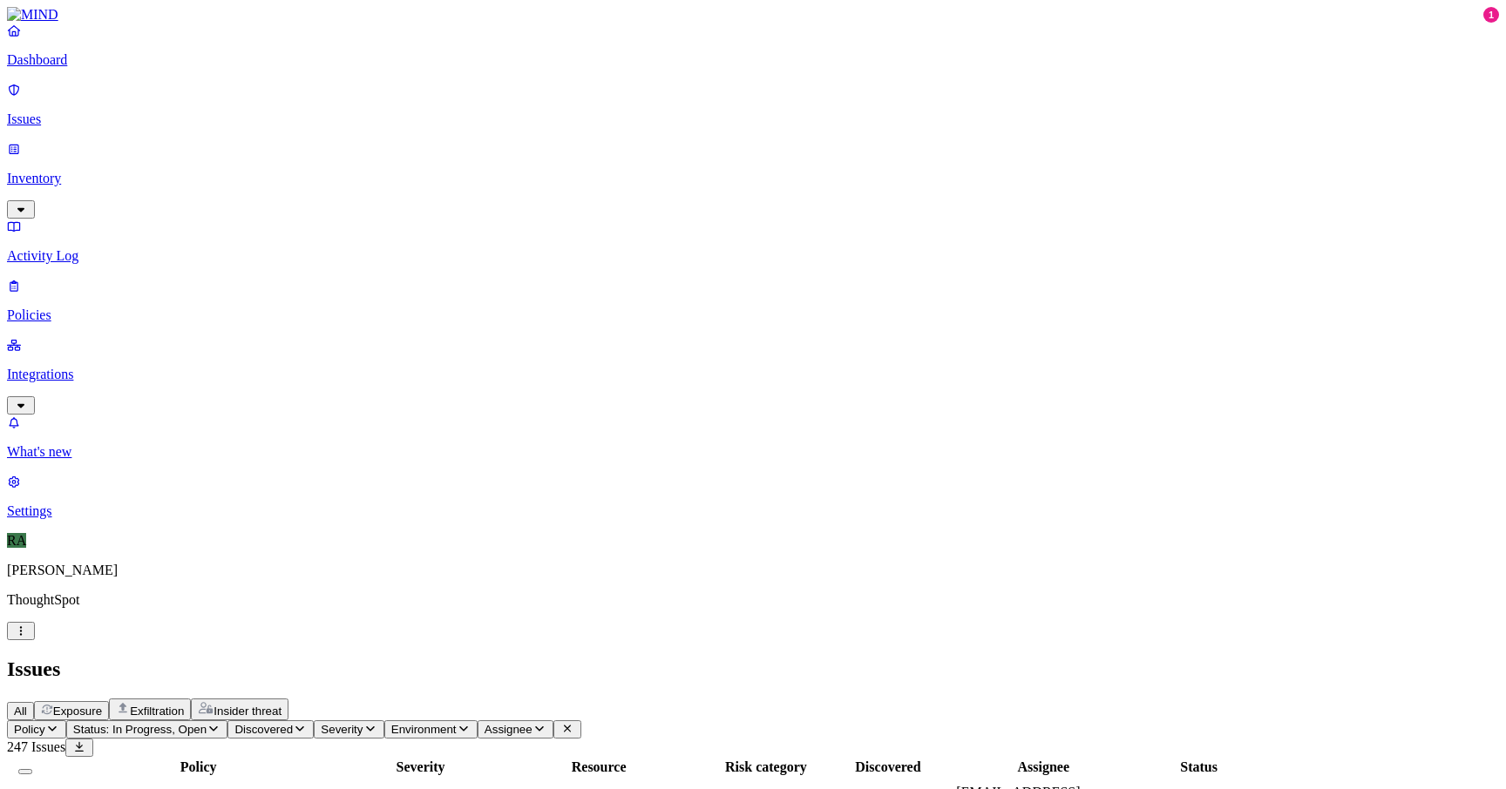
click at [32, 769] on button "Select all" at bounding box center [25, 771] width 14 height 5
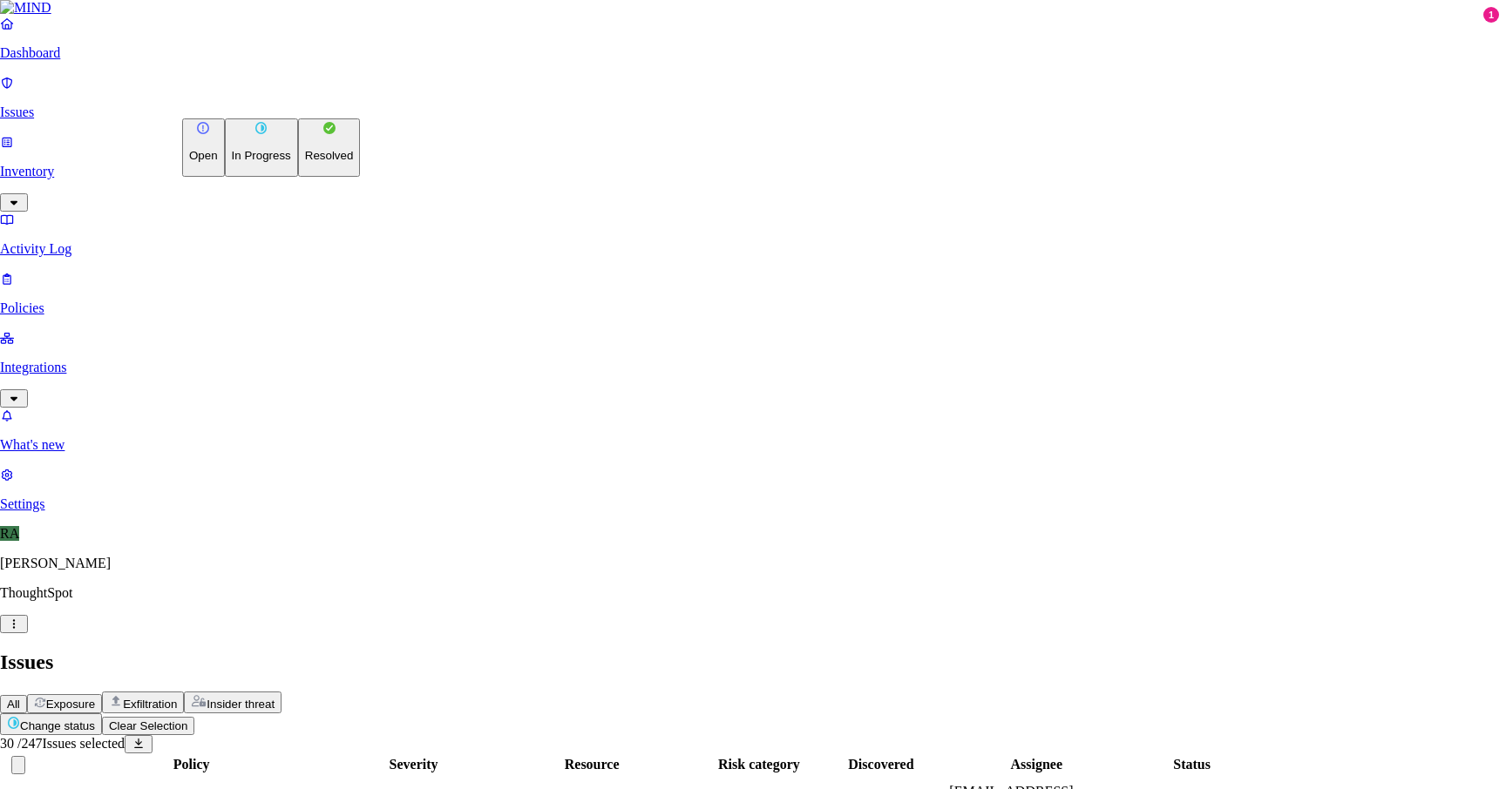
click at [298, 177] on button "Resolved" at bounding box center [329, 147] width 63 height 58
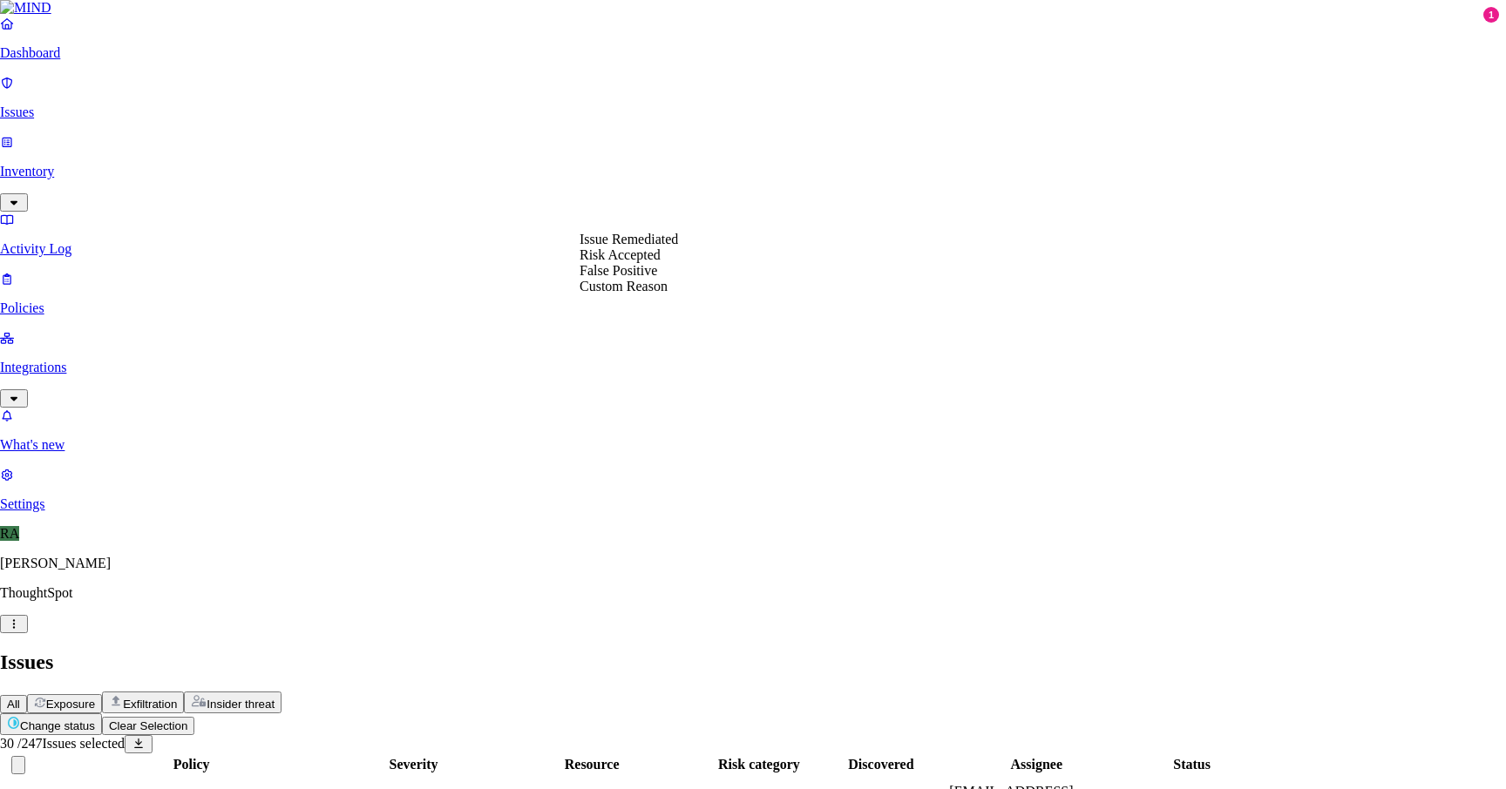
select select "Custom Reason"
paste textarea "recently from IT they given new laptop trying to transform all the data to new …"
type textarea "recently from IT they given new laptop trying to transform all the data to new …"
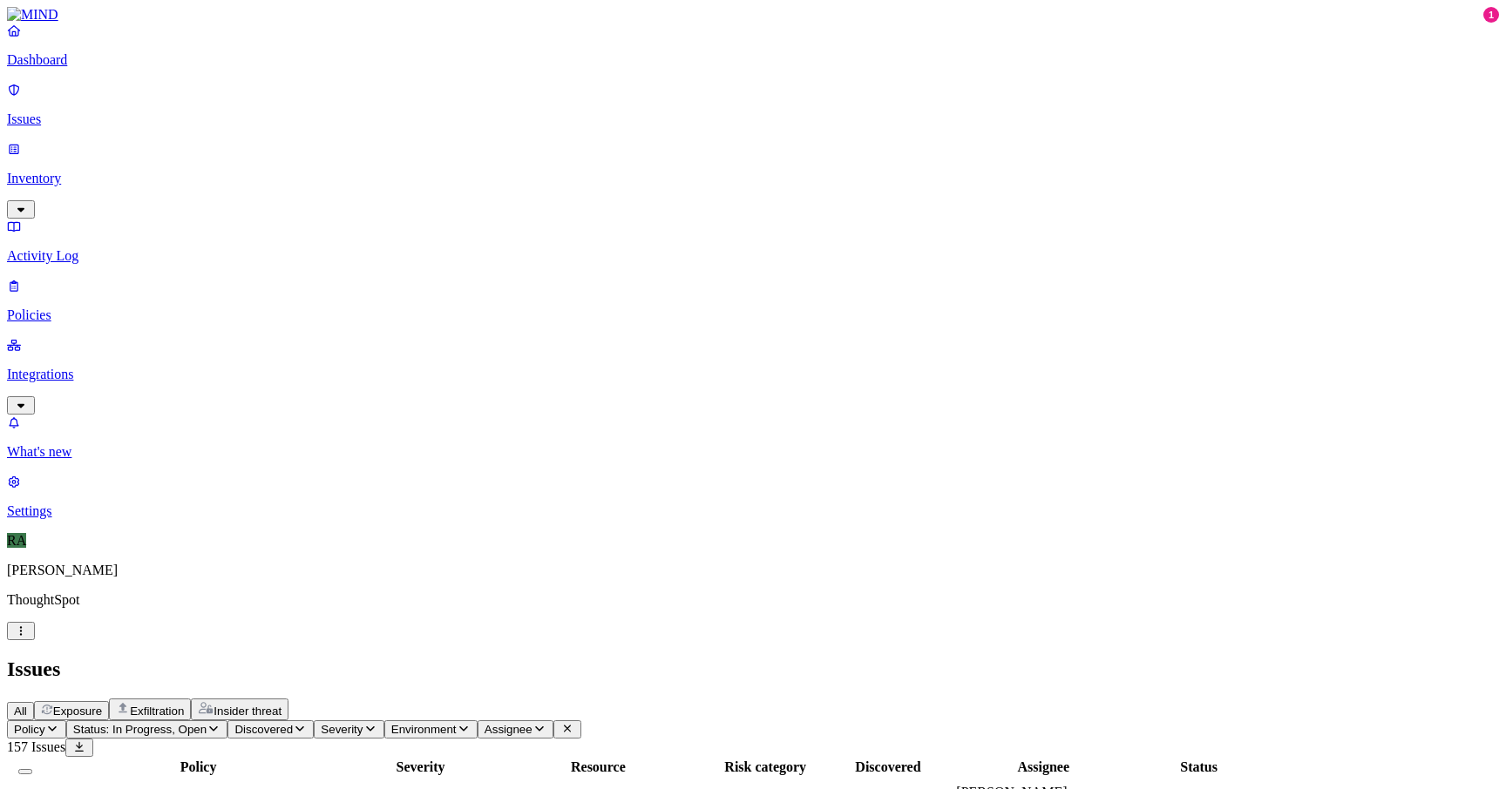
scroll to position [470, 0]
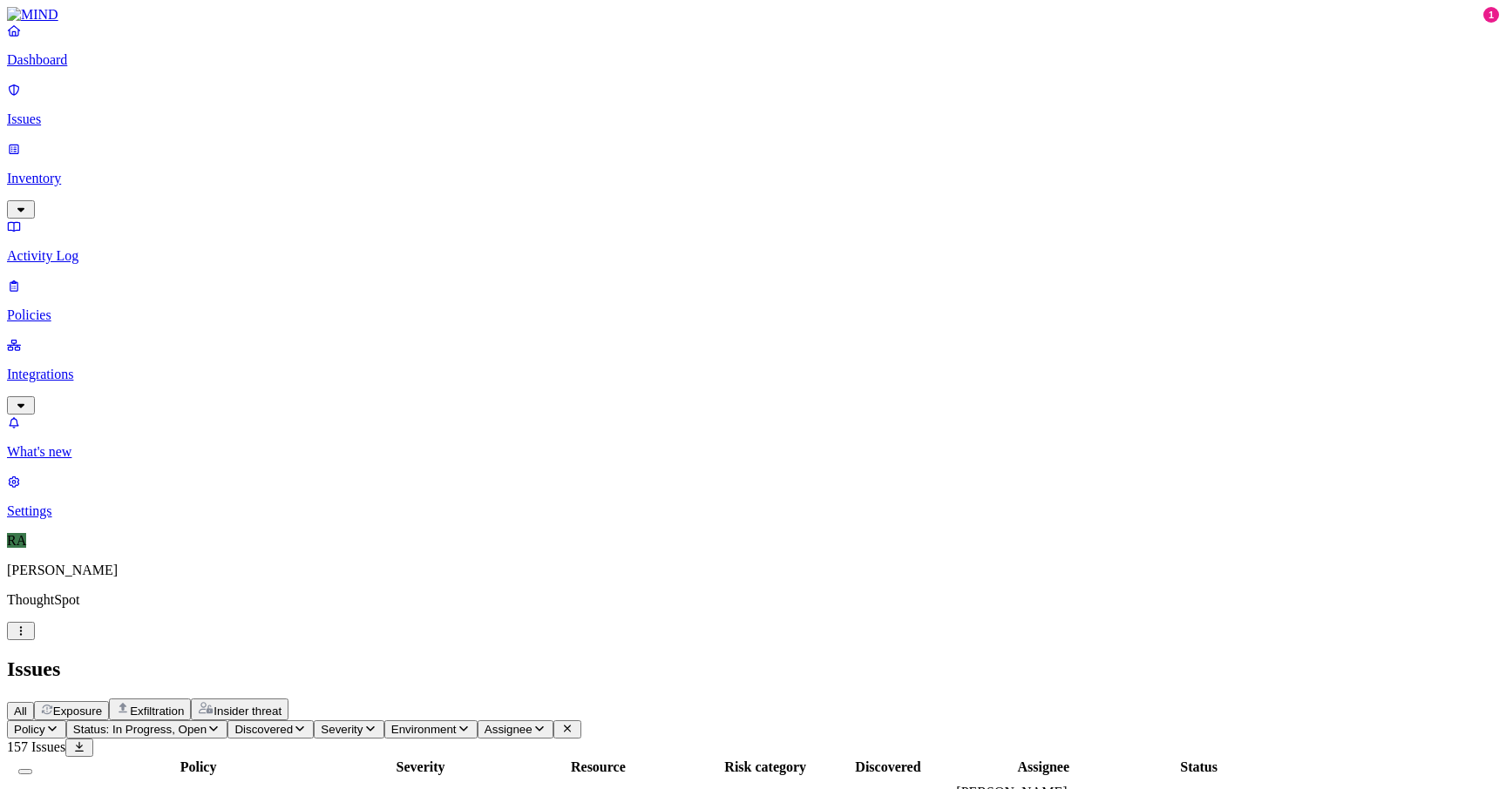
copy span "personal"
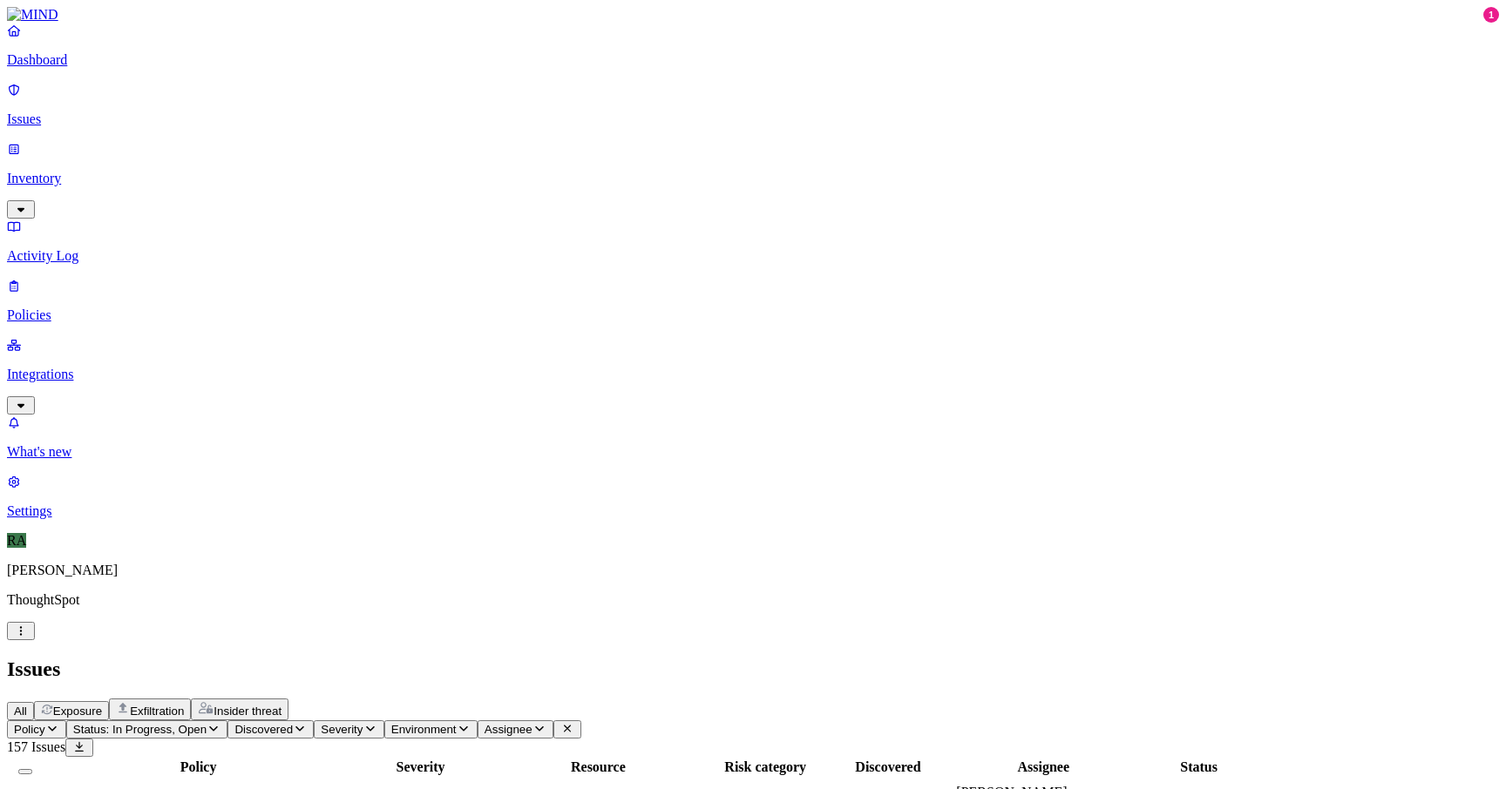
scroll to position [52, 0]
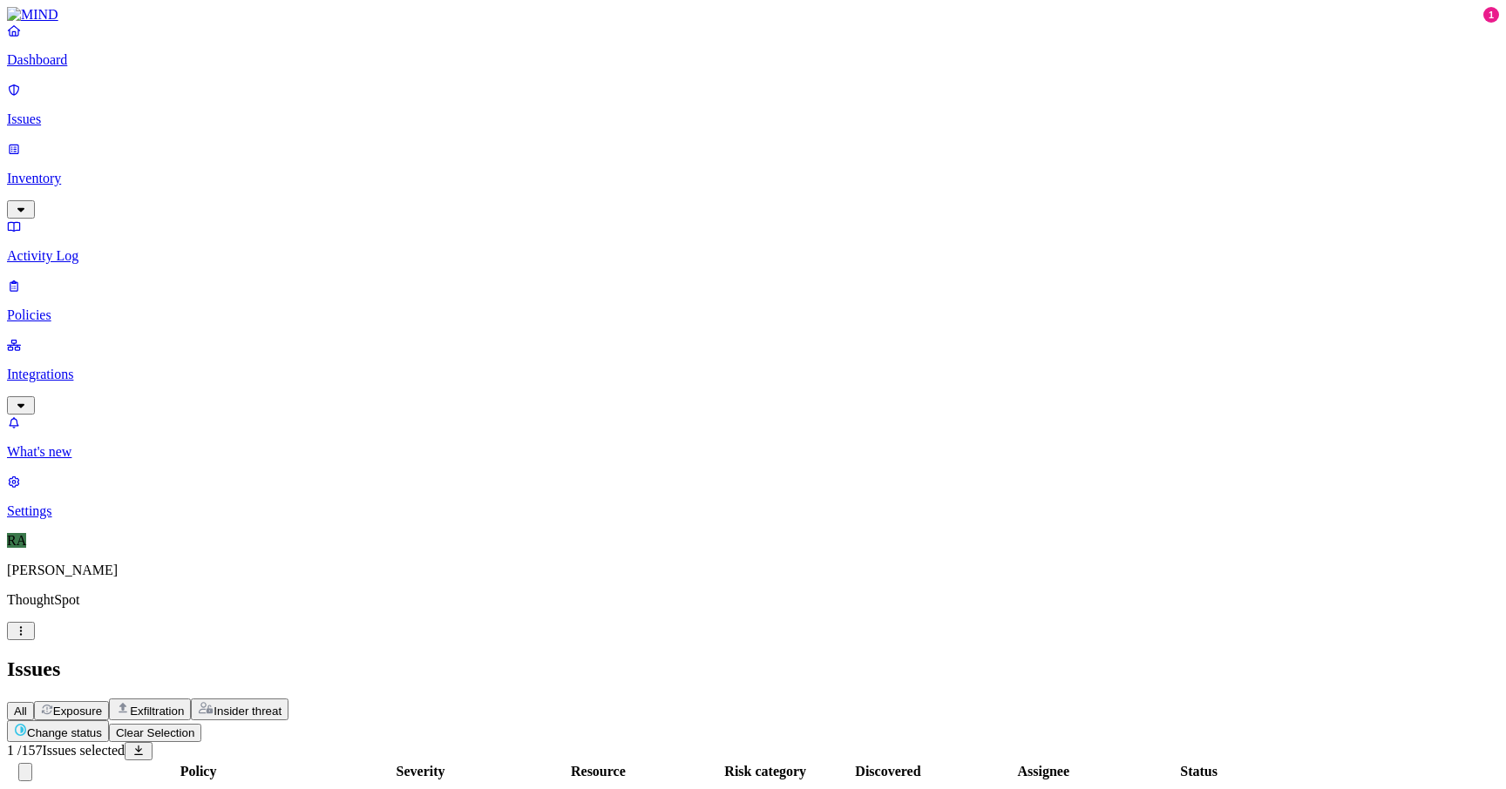
scroll to position [470, 0]
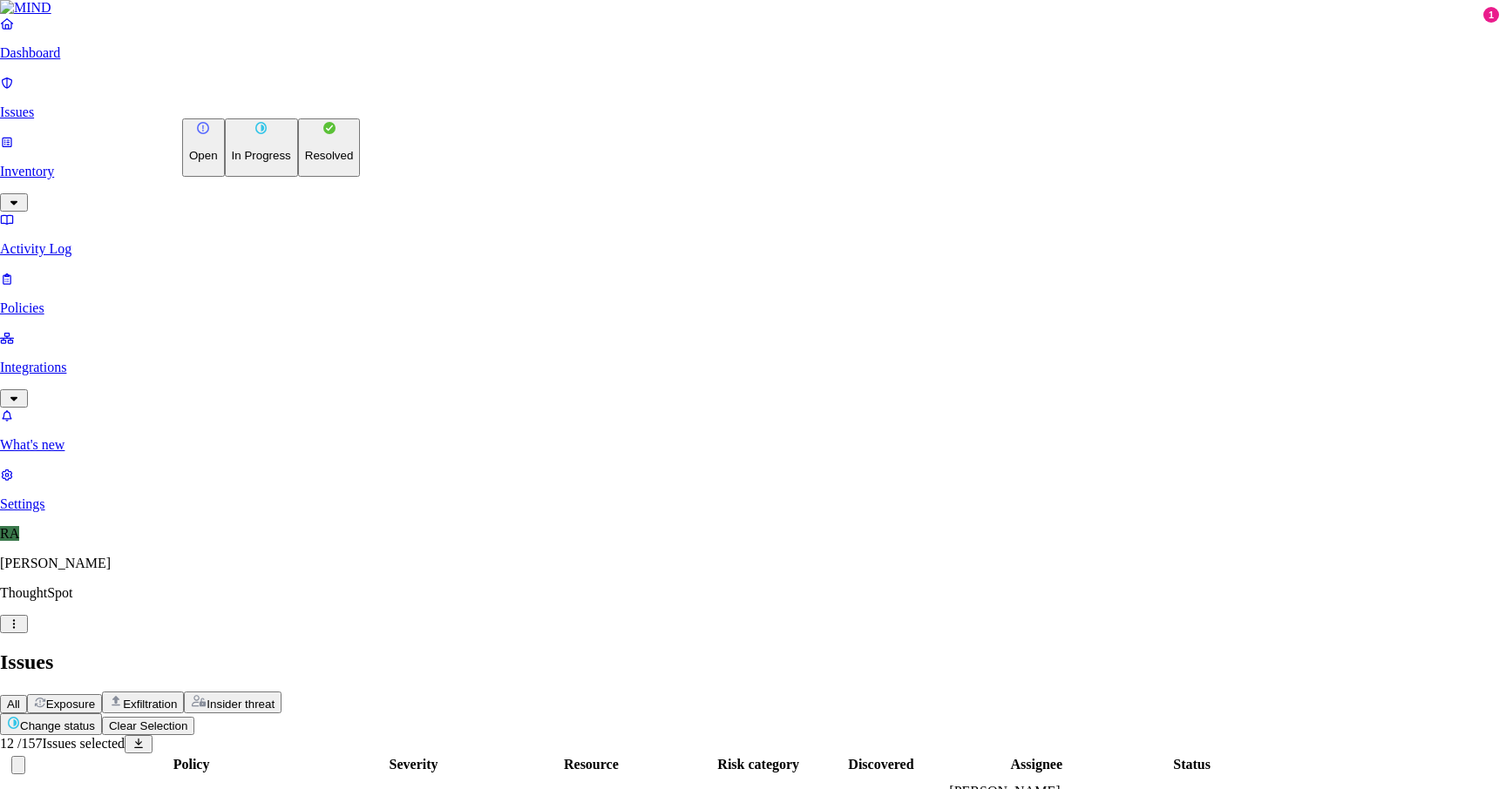
click at [298, 177] on button "Resolved" at bounding box center [329, 147] width 63 height 58
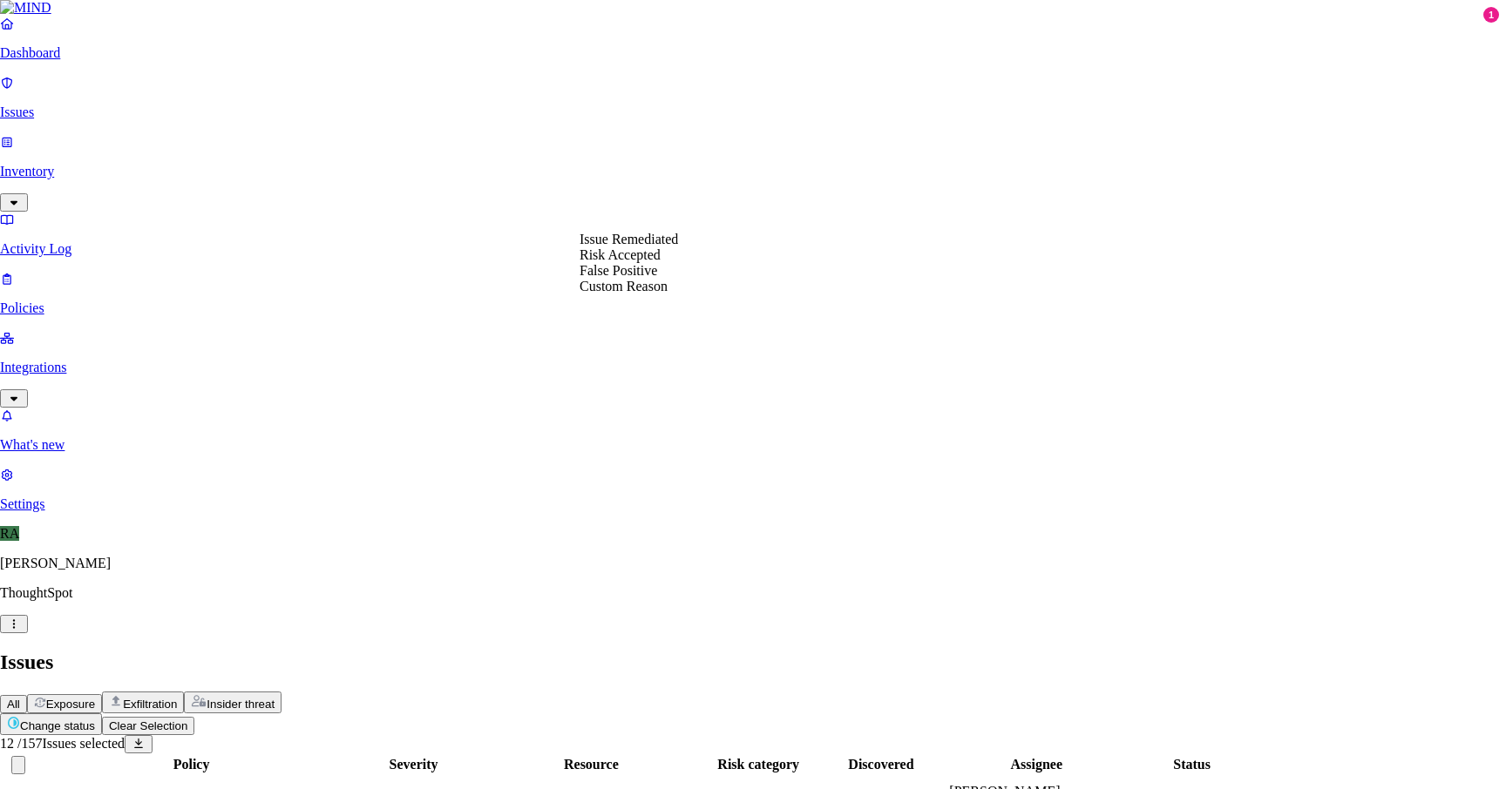
select select "Custom Reason"
type textarea "User personal files"
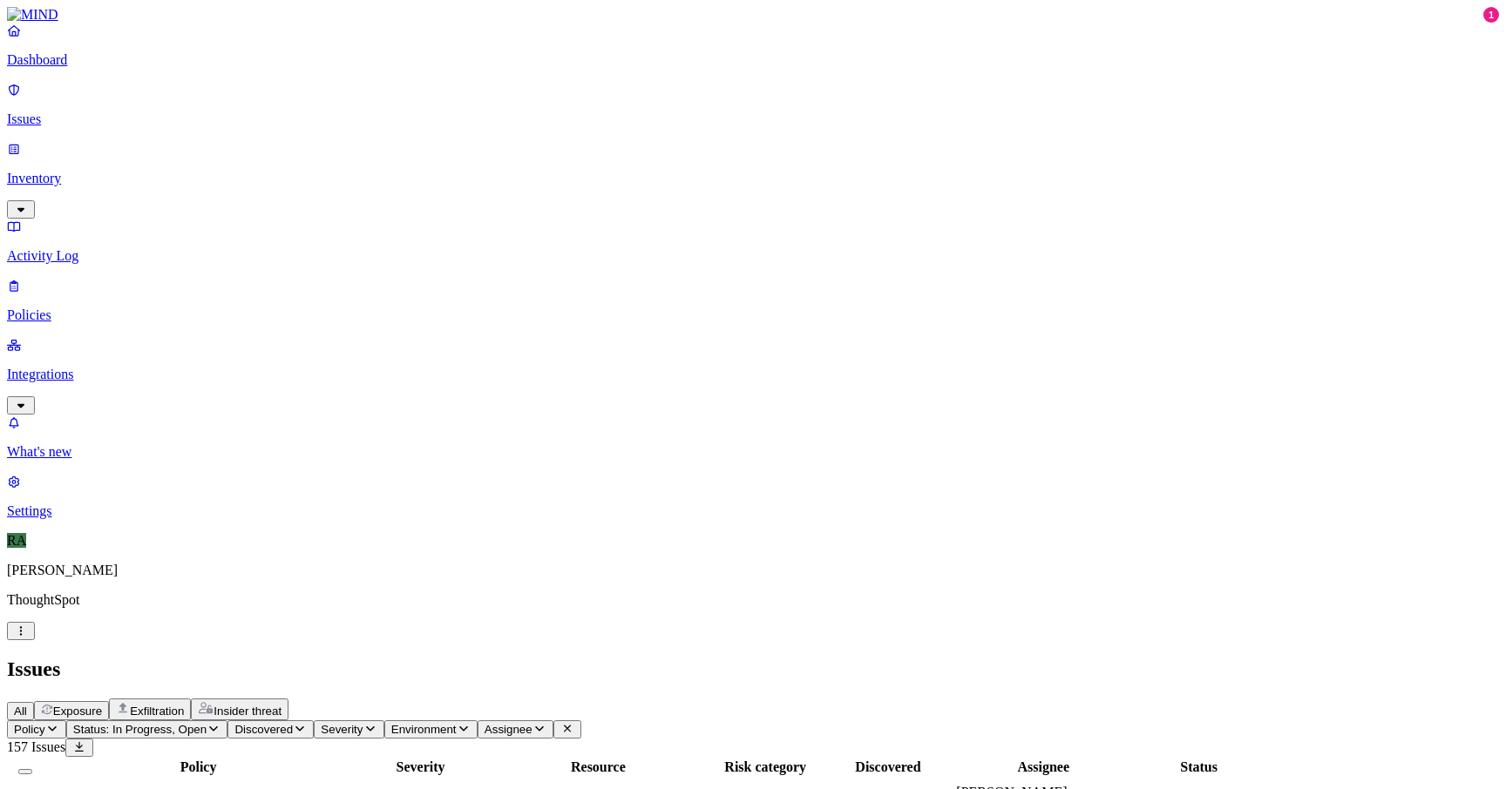
scroll to position [0, 0]
copy span "abhinav.gupta"
drag, startPoint x: 1174, startPoint y: 178, endPoint x: 1248, endPoint y: 180, distance: 75.0
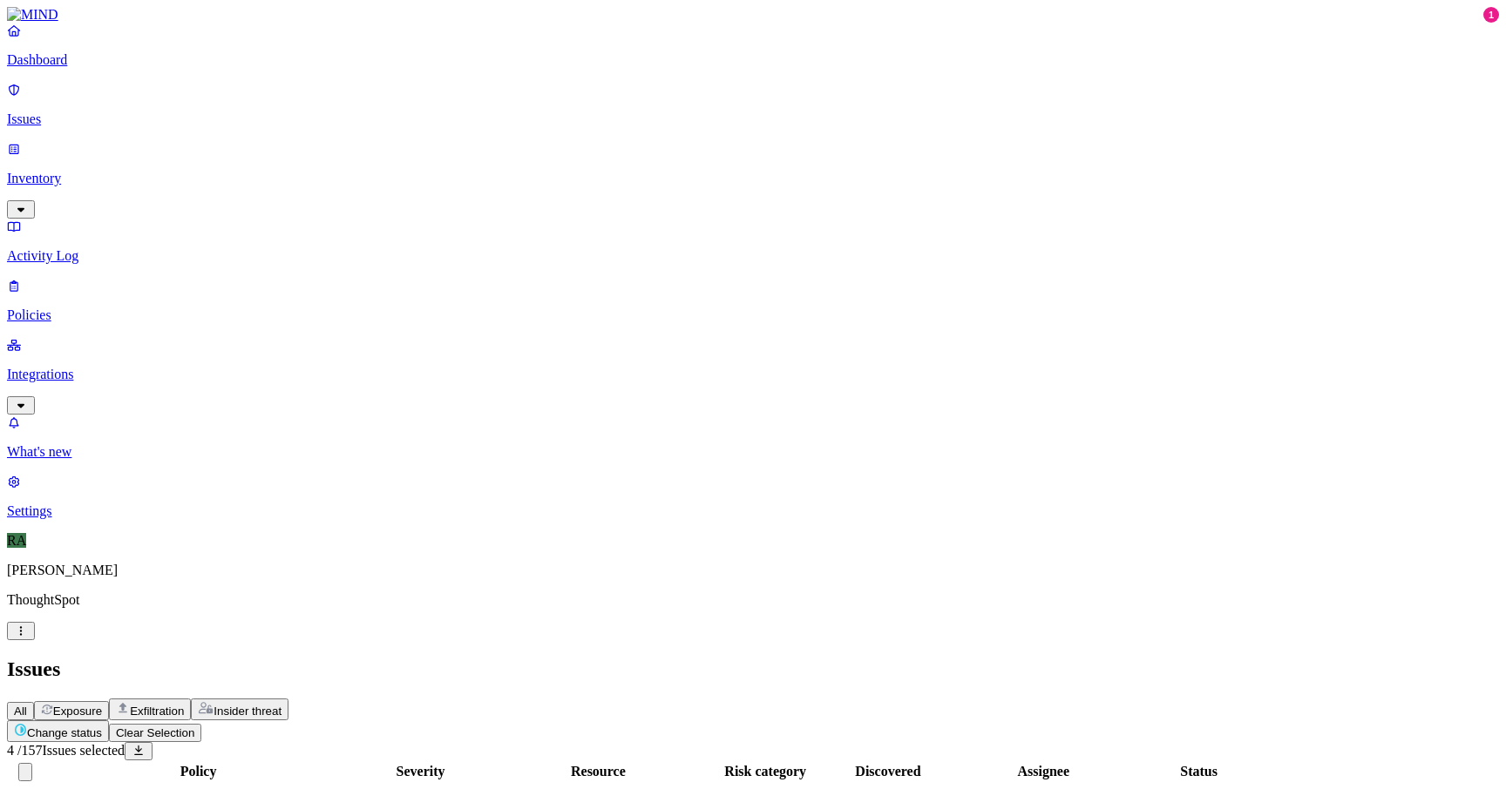
click at [109, 721] on button "Change status" at bounding box center [58, 732] width 102 height 22
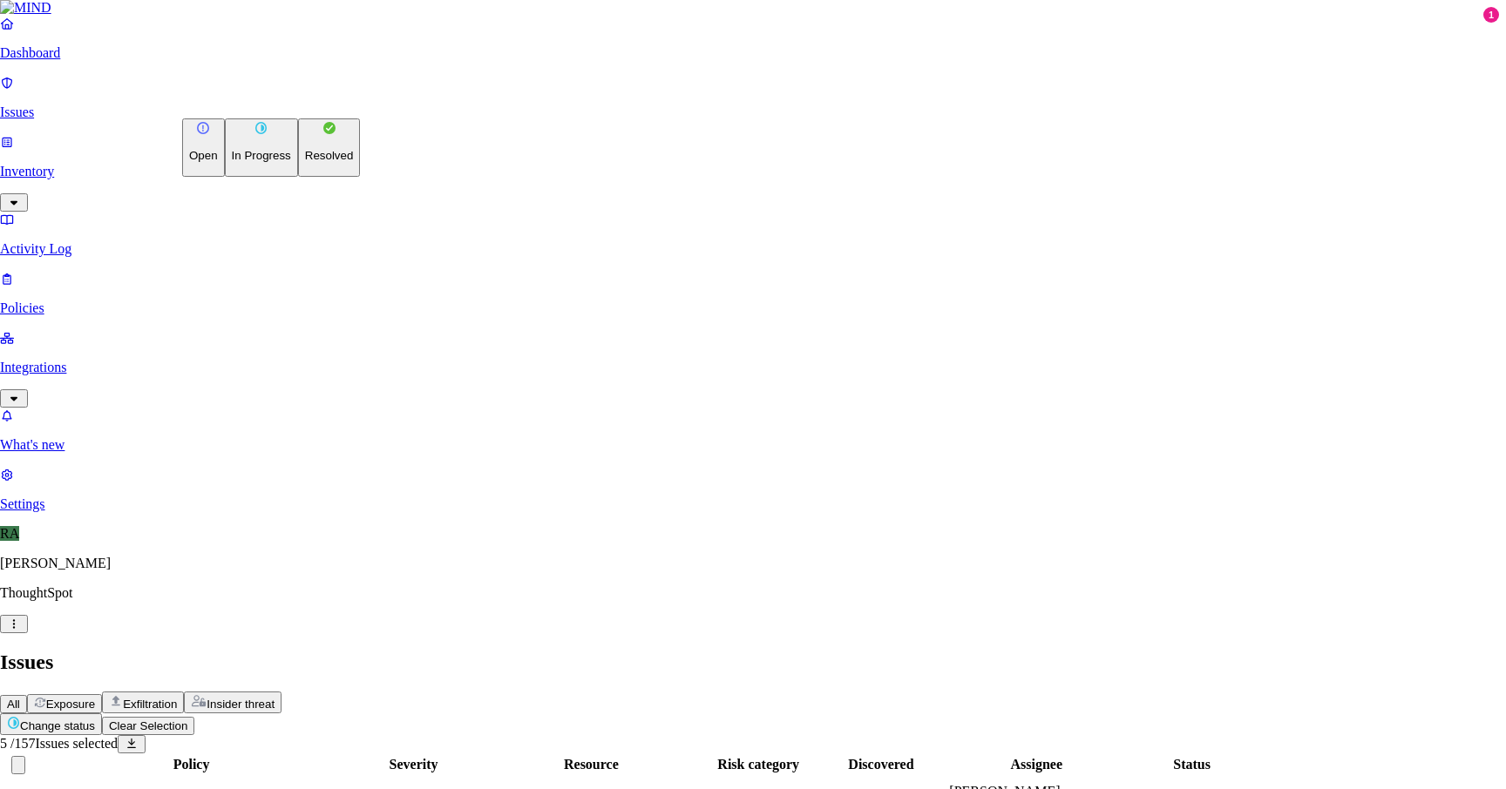
click at [305, 162] on p "Resolved" at bounding box center [329, 155] width 49 height 13
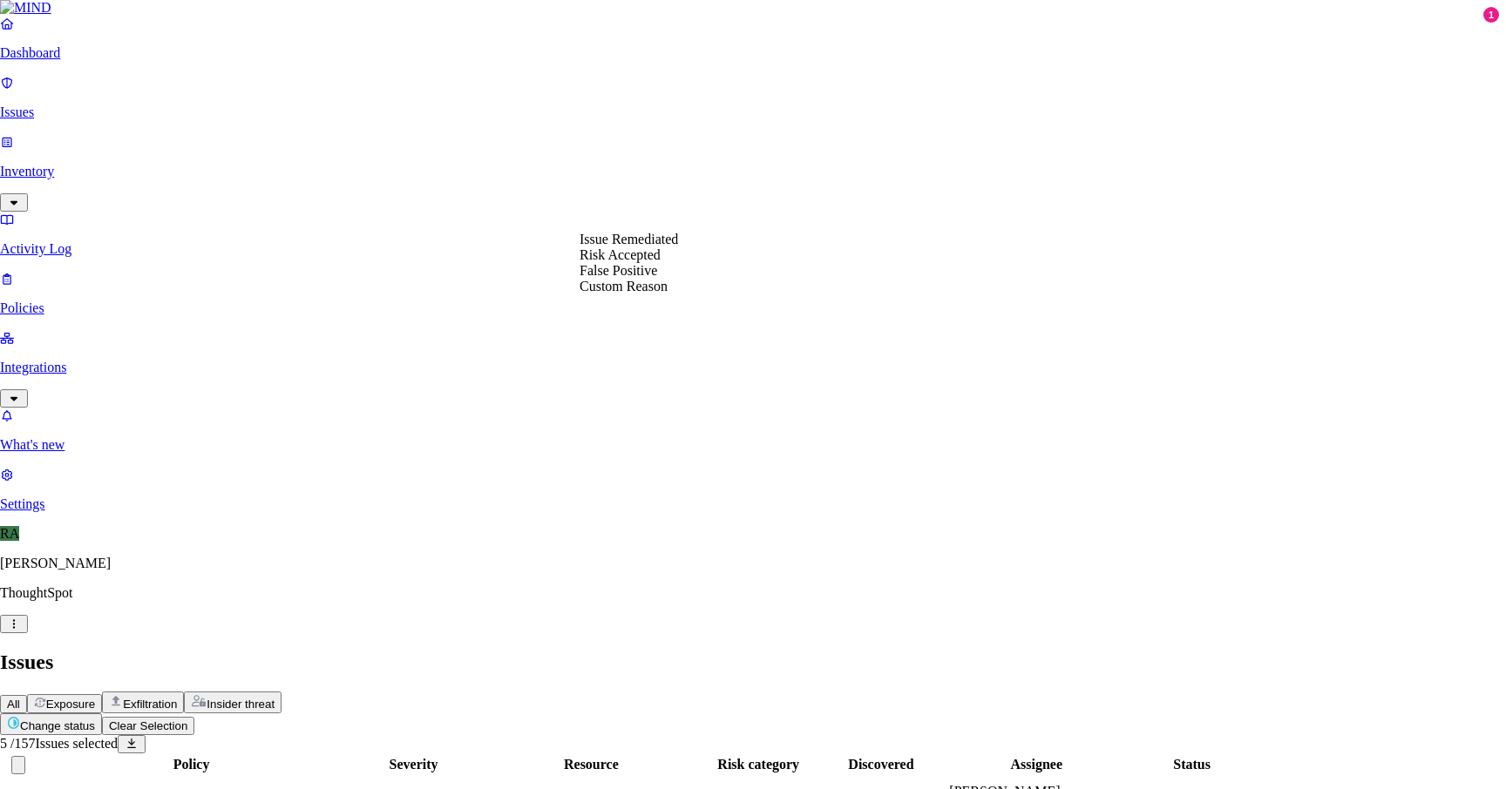
select select "Custom Reason"
type textarea "DOB"
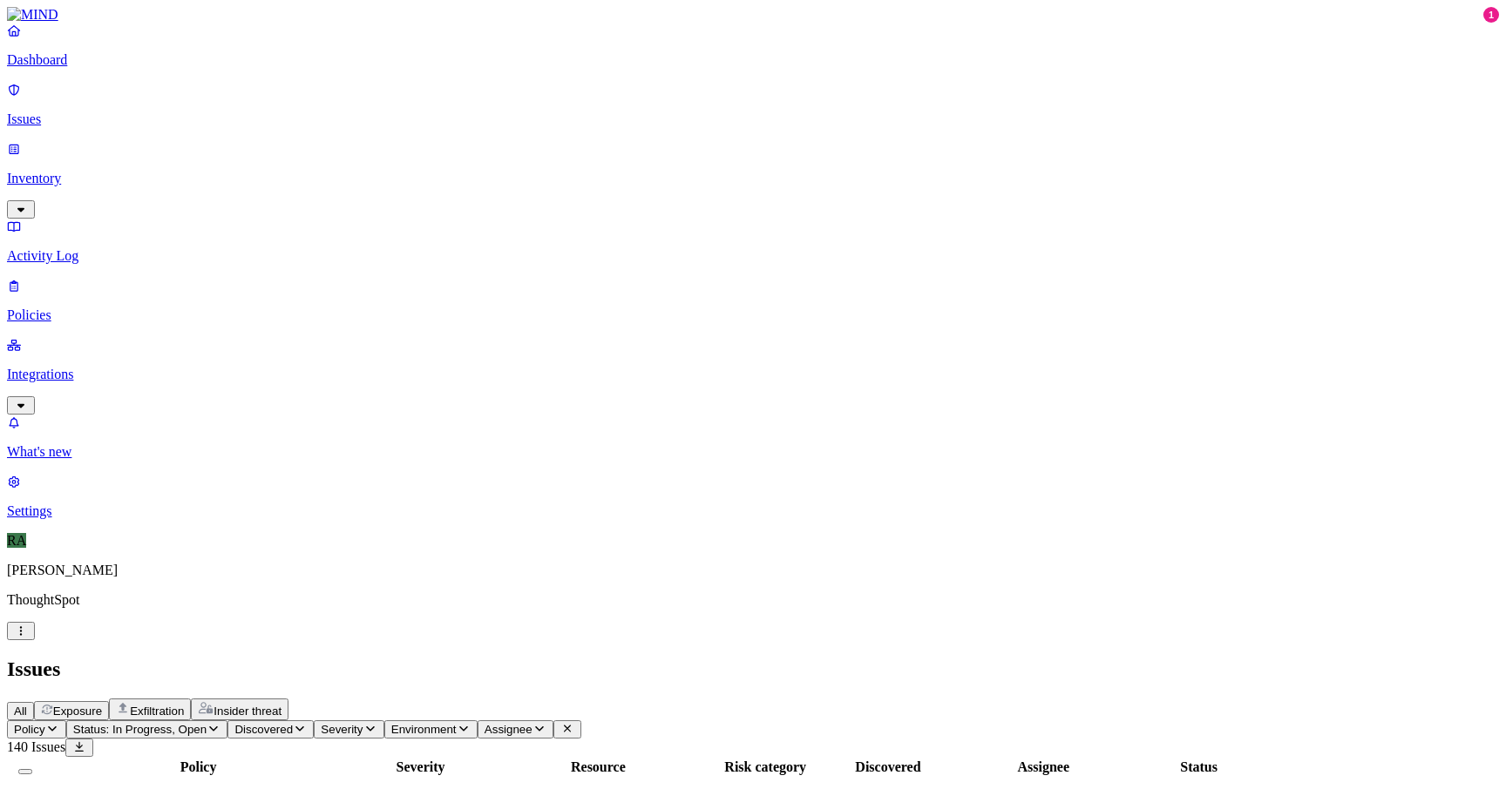
copy span "mark.gatcha"
drag, startPoint x: 1181, startPoint y: 282, endPoint x: 1243, endPoint y: 284, distance: 61.9
drag, startPoint x: 1348, startPoint y: 742, endPoint x: 1100, endPoint y: 755, distance: 247.7
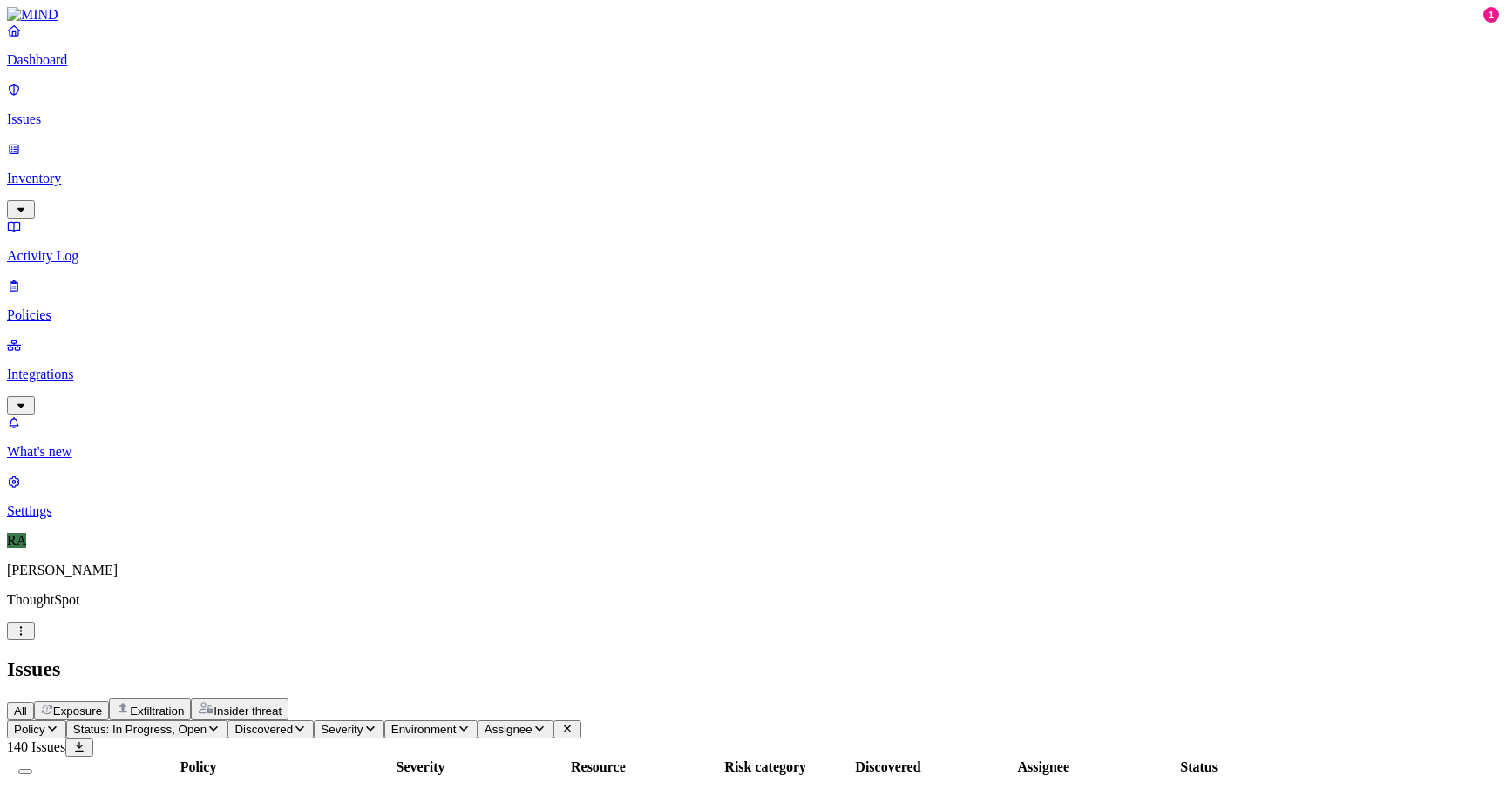
copy span "for training environment"
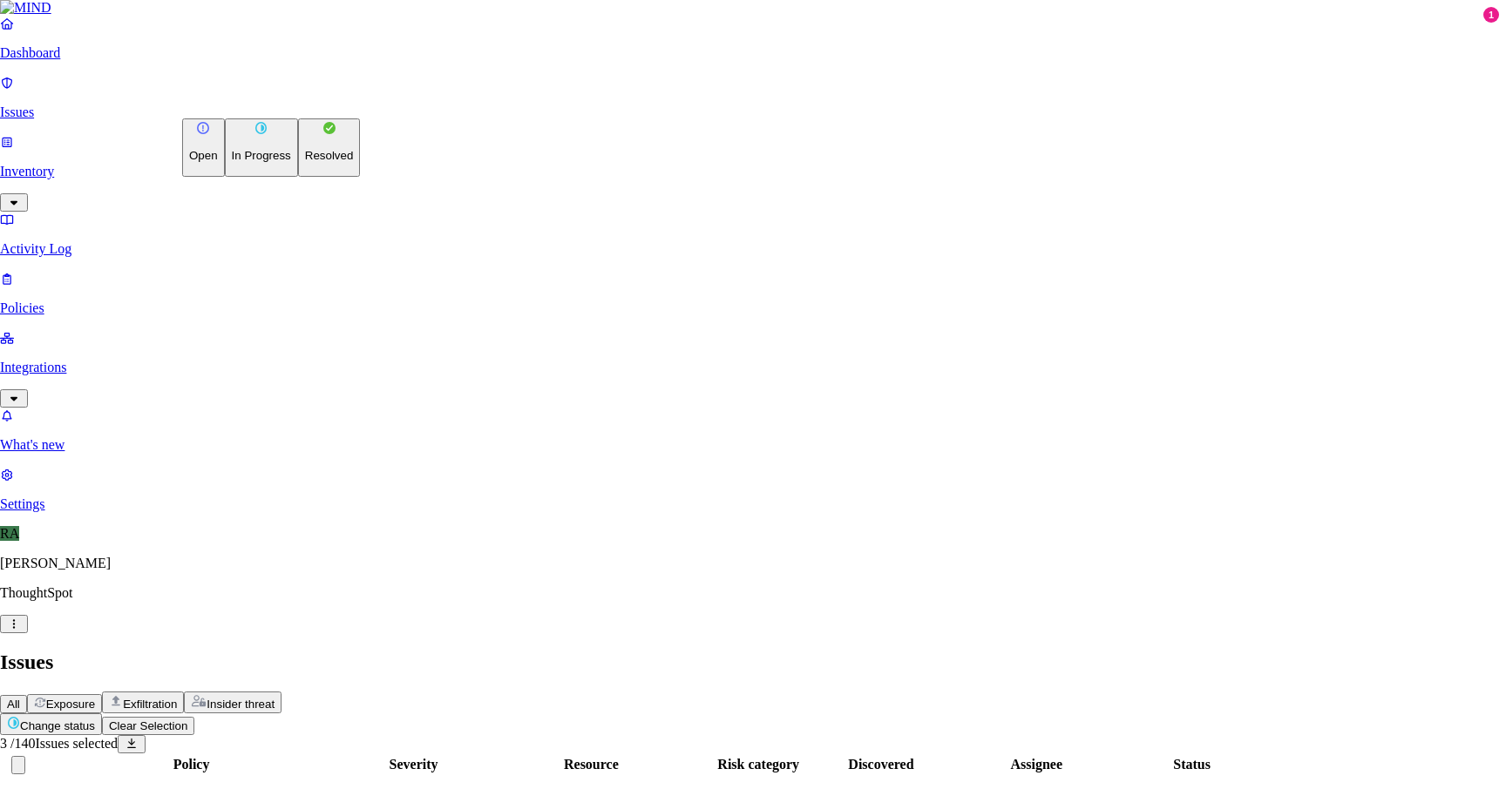
click at [305, 162] on p "Resolved" at bounding box center [329, 155] width 49 height 13
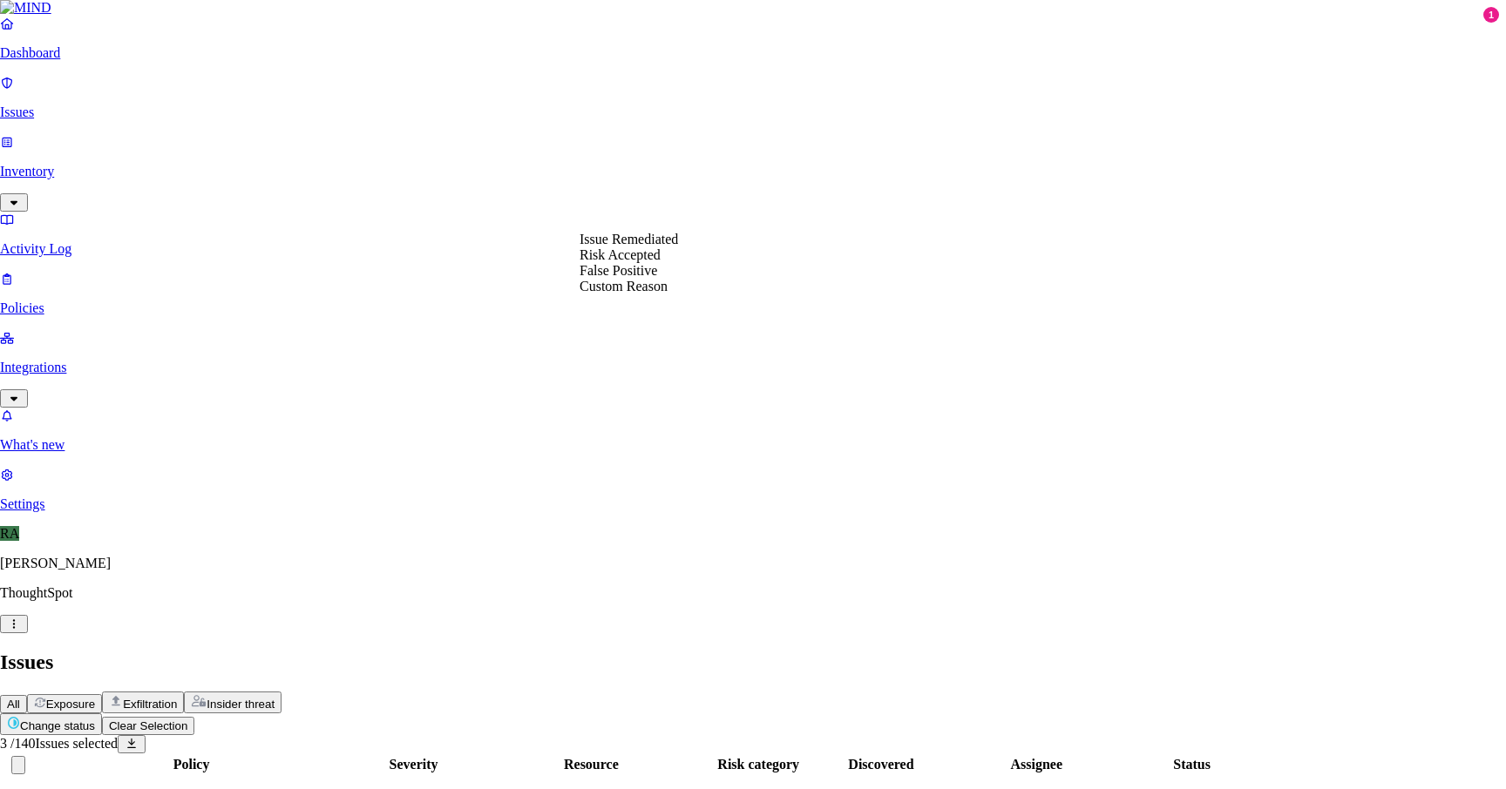
click at [592, 294] on div "Issue Remediated Risk Accepted False Positive Custom Reason" at bounding box center [628, 263] width 98 height 63
select select "Custom Reason"
paste textarea "for training environment"
type textarea "for training environment"
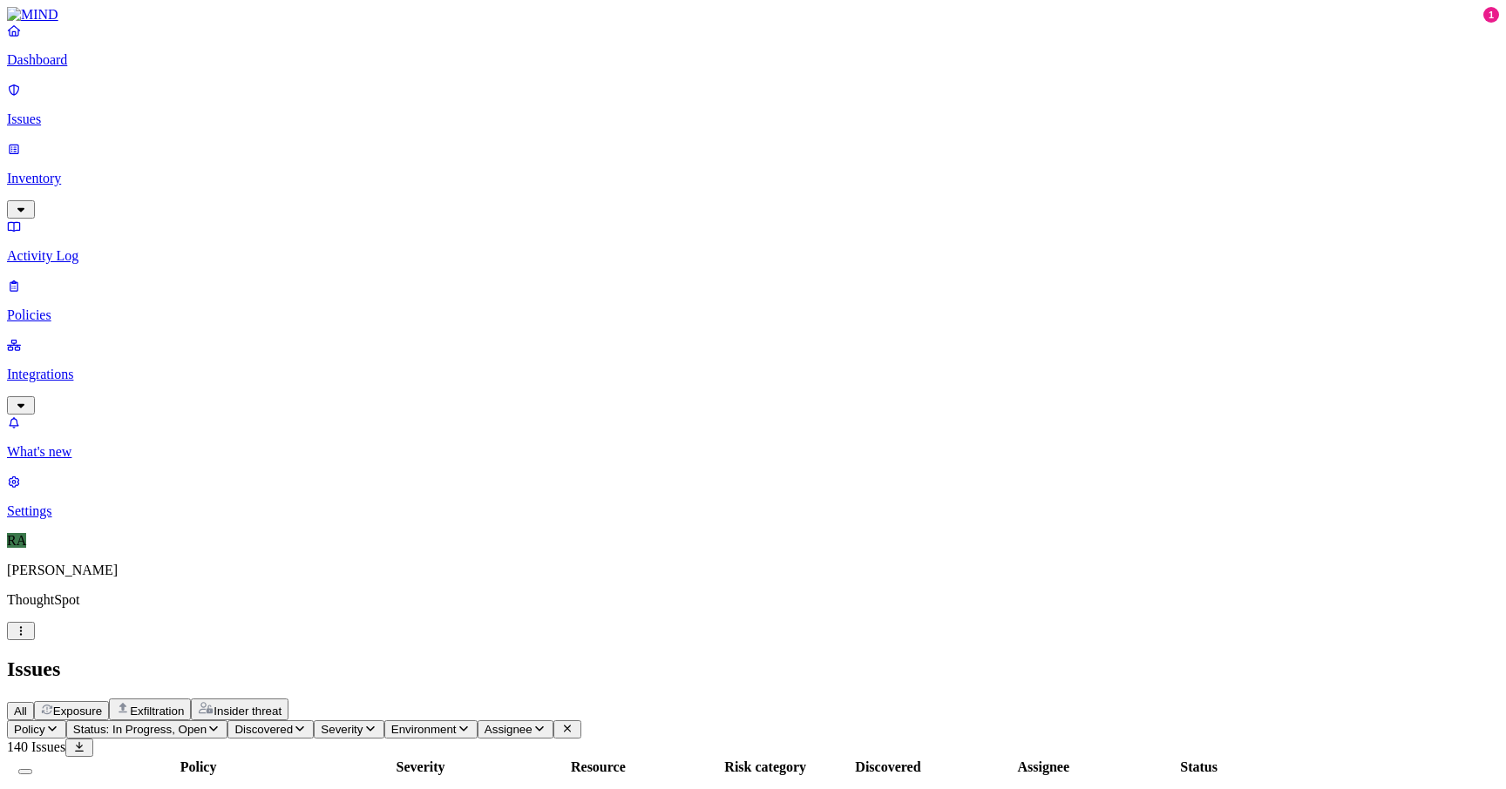
click at [352, 788] on div "Secrets detected in resource" at bounding box center [198, 801] width 308 height 16
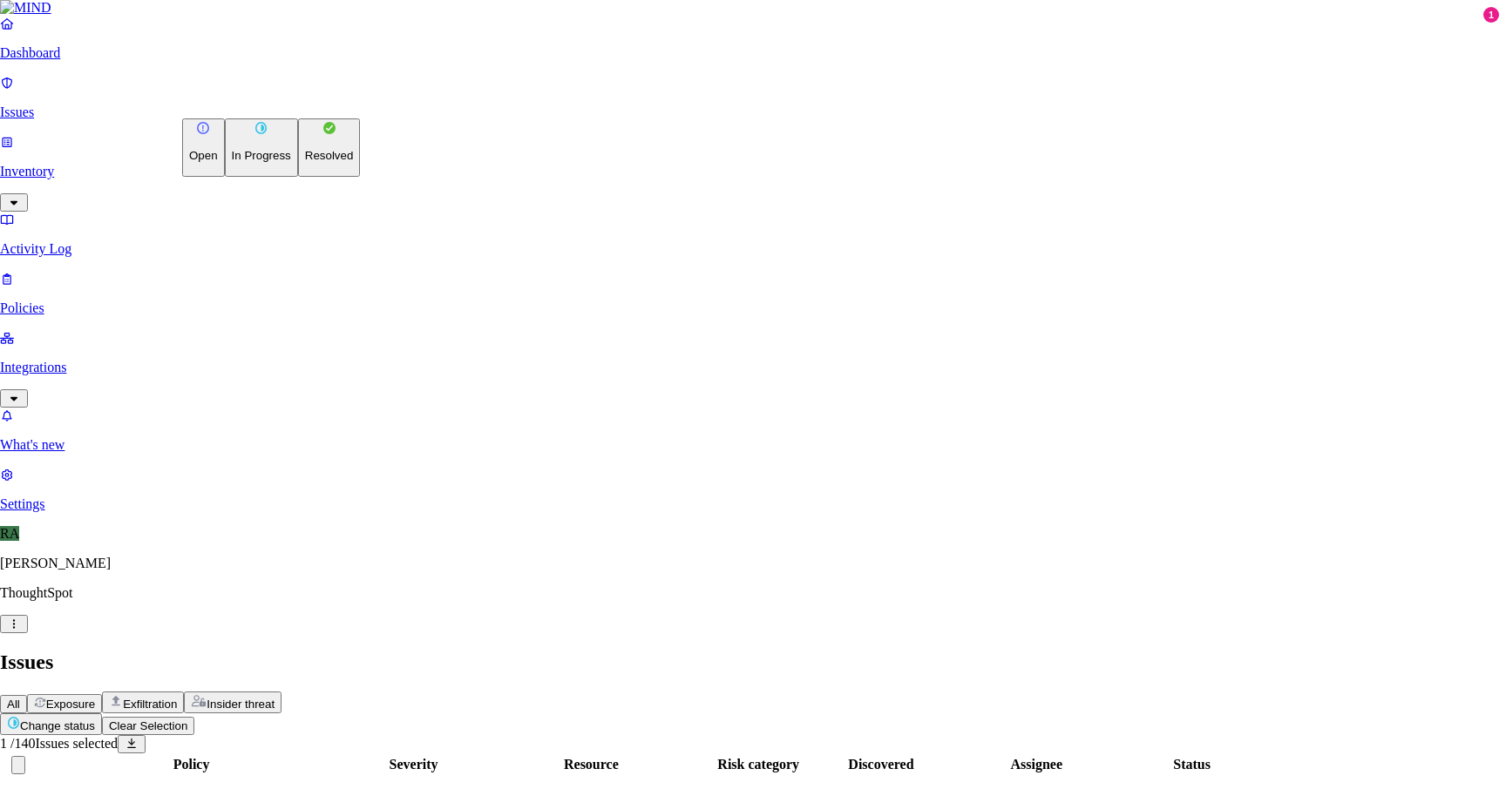
click at [305, 162] on p "Resolved" at bounding box center [329, 155] width 49 height 13
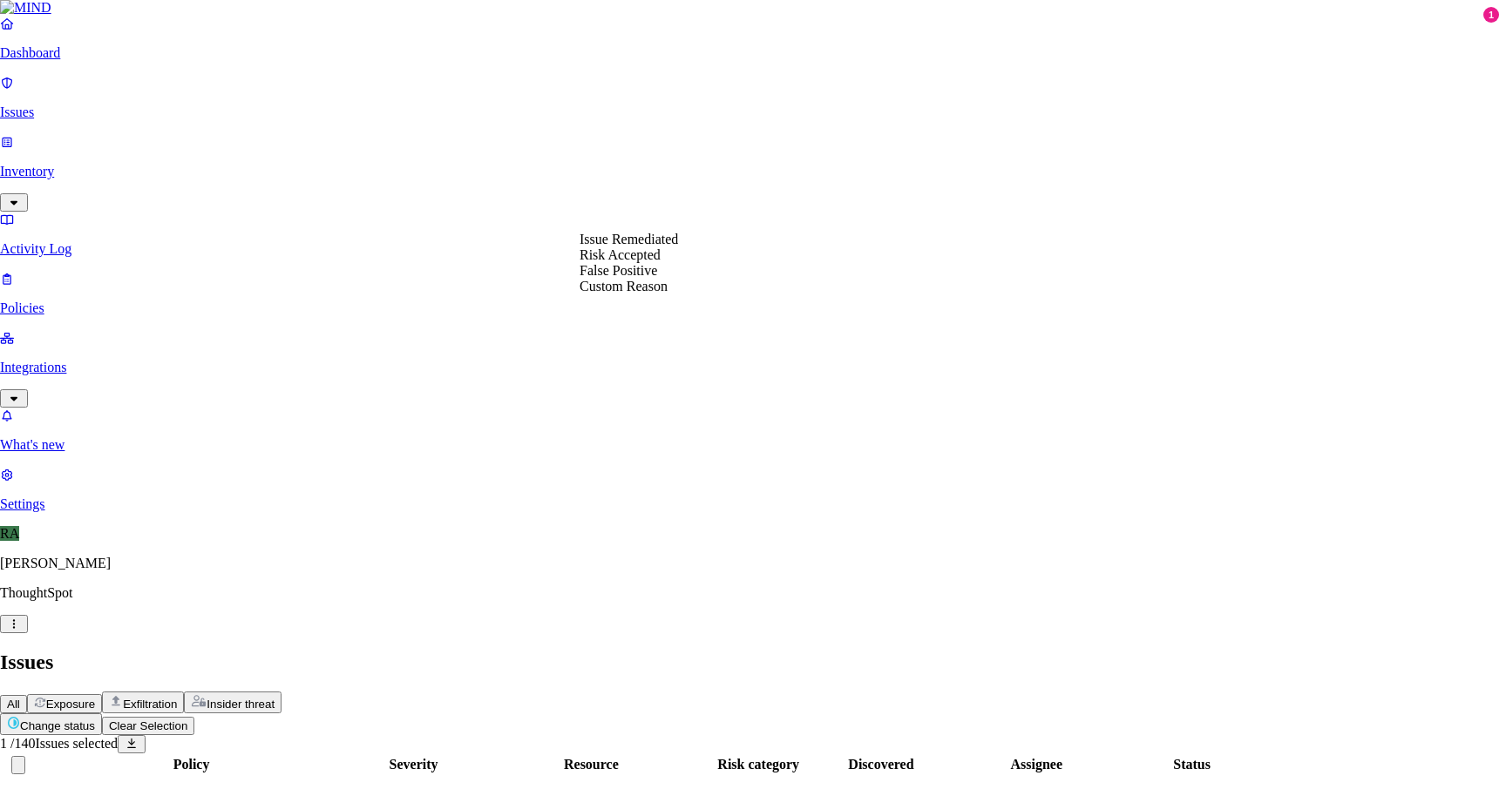
select select "Risk Accepted"
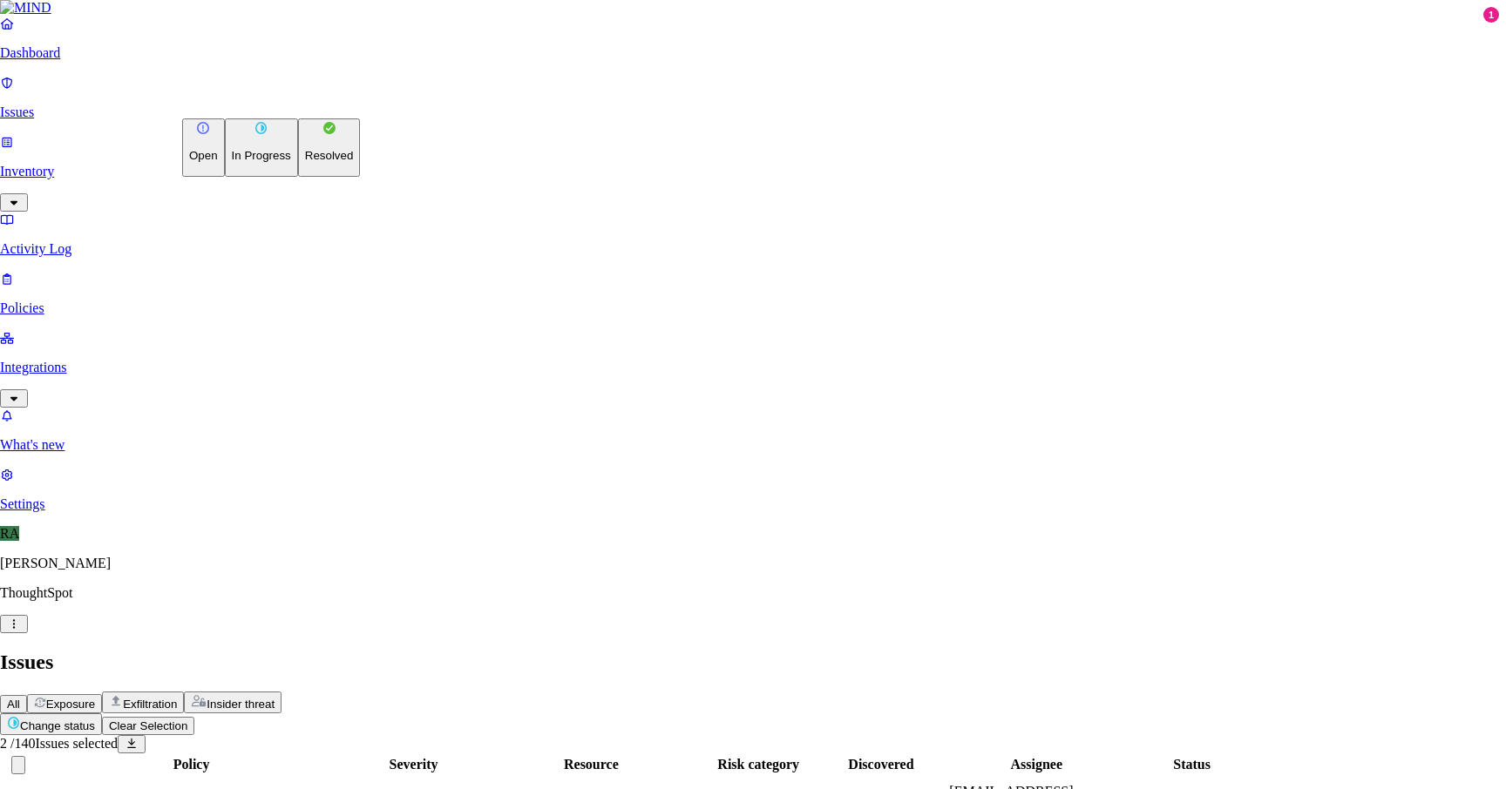
click at [305, 162] on p "Resolved" at bounding box center [329, 155] width 49 height 13
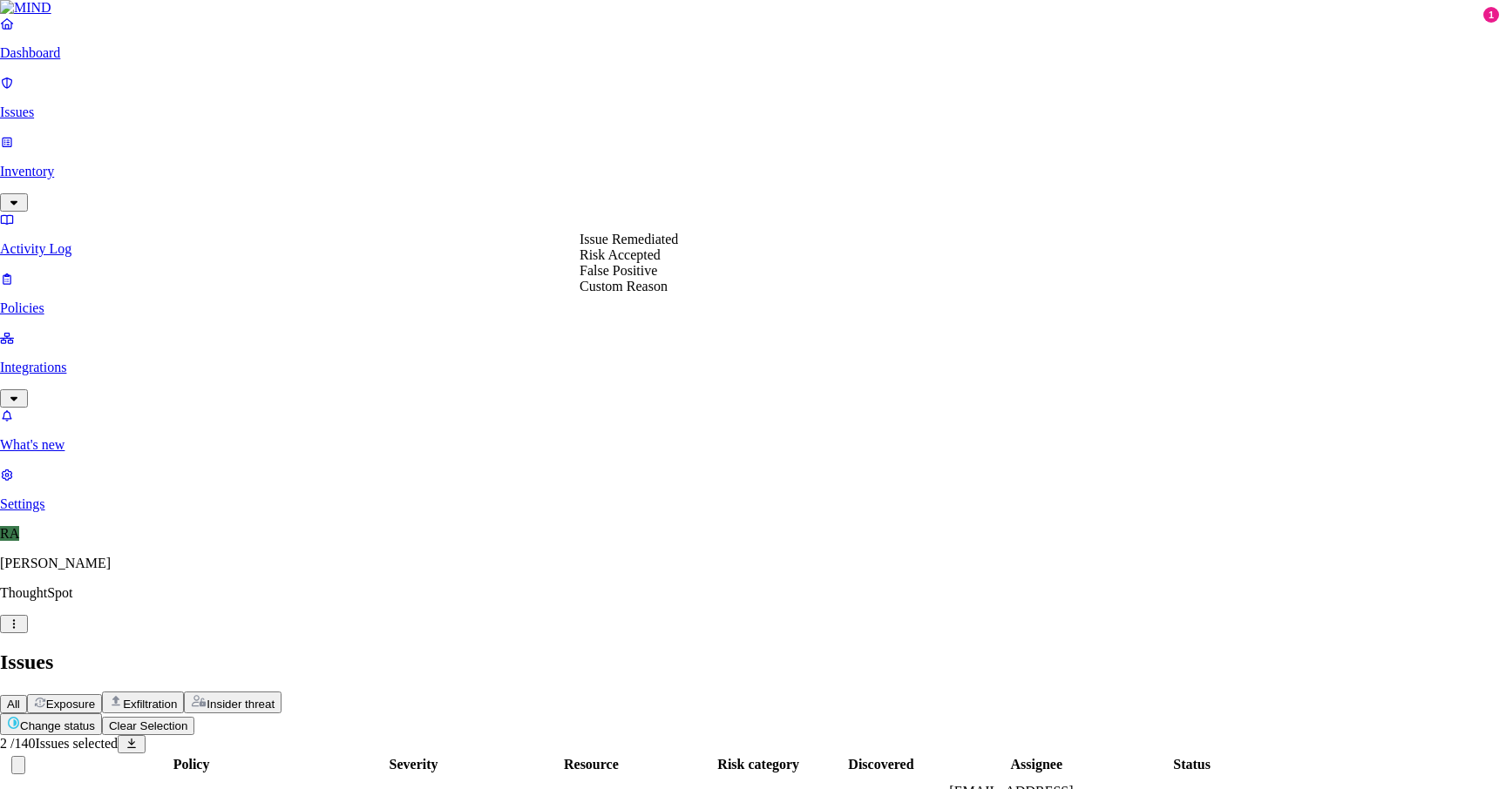
select select "Risk Accepted"
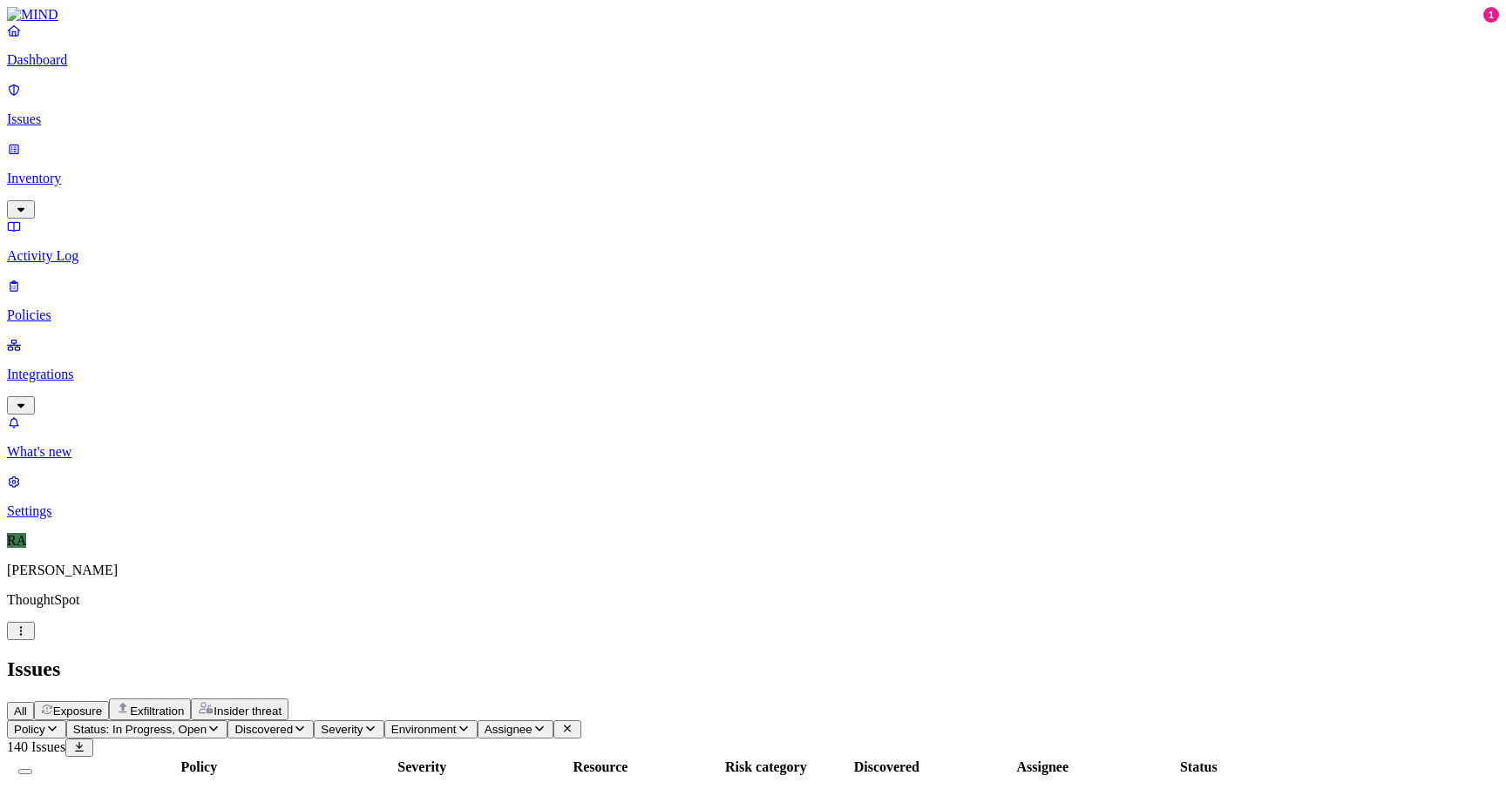
copy span "harry.johnson"
drag, startPoint x: 1177, startPoint y: 469, endPoint x: 1247, endPoint y: 470, distance: 69.7
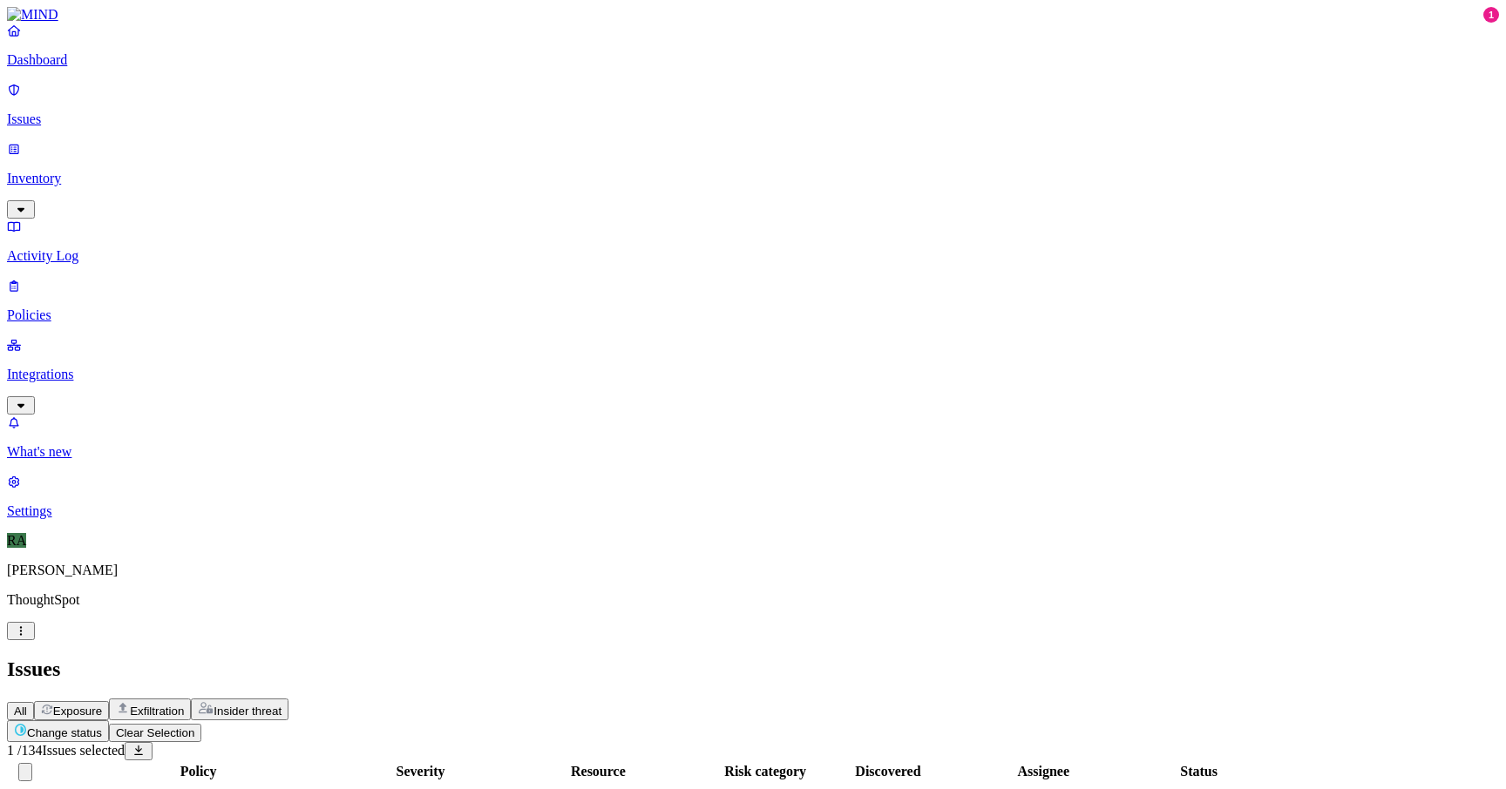
scroll to position [470, 0]
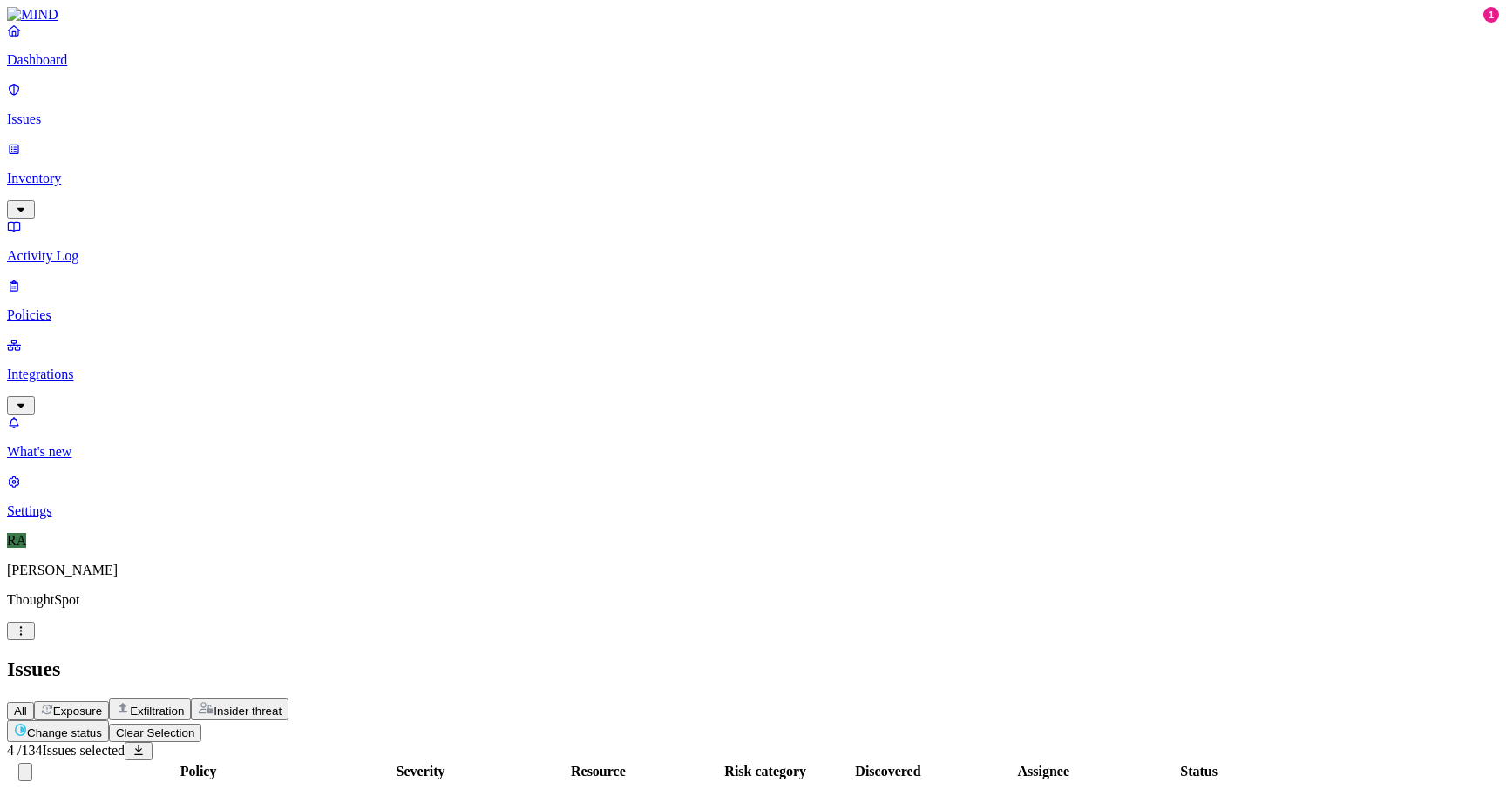
drag, startPoint x: 1370, startPoint y: 739, endPoint x: 1093, endPoint y: 754, distance: 277.5
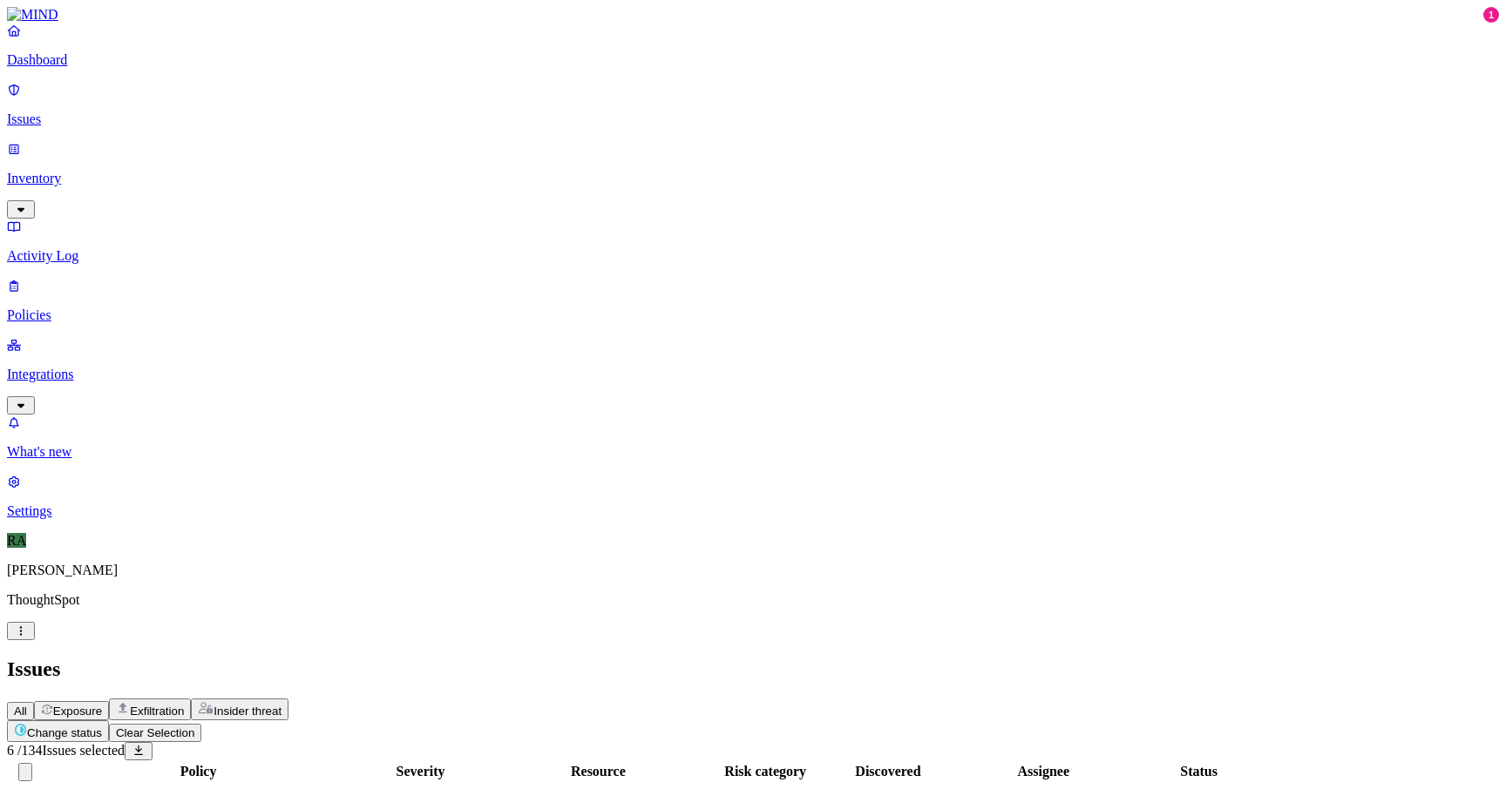
copy span "bank statements"
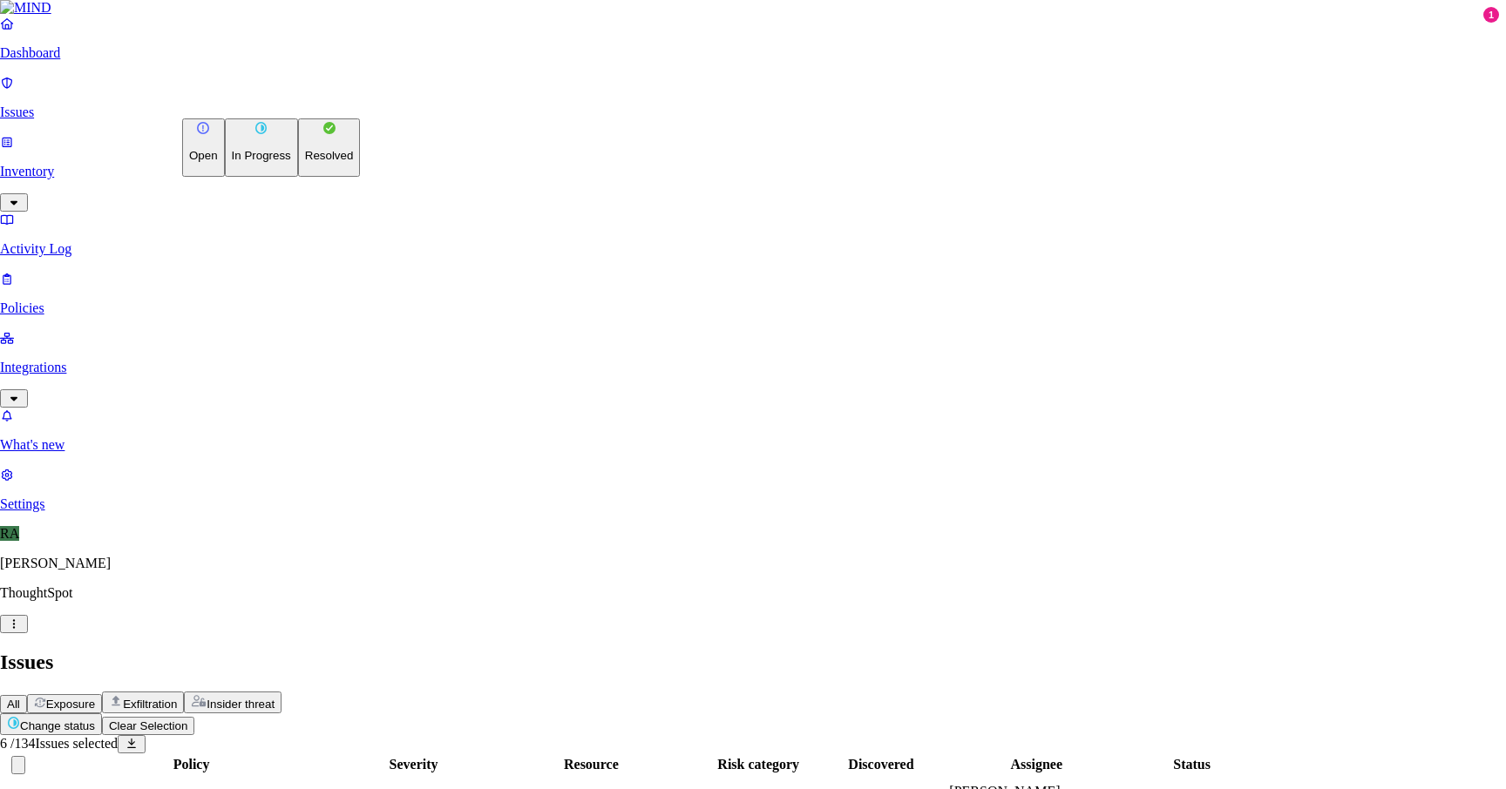
click at [102, 714] on button "Change status" at bounding box center [51, 725] width 102 height 22
click at [298, 177] on button "Resolved" at bounding box center [329, 147] width 63 height 58
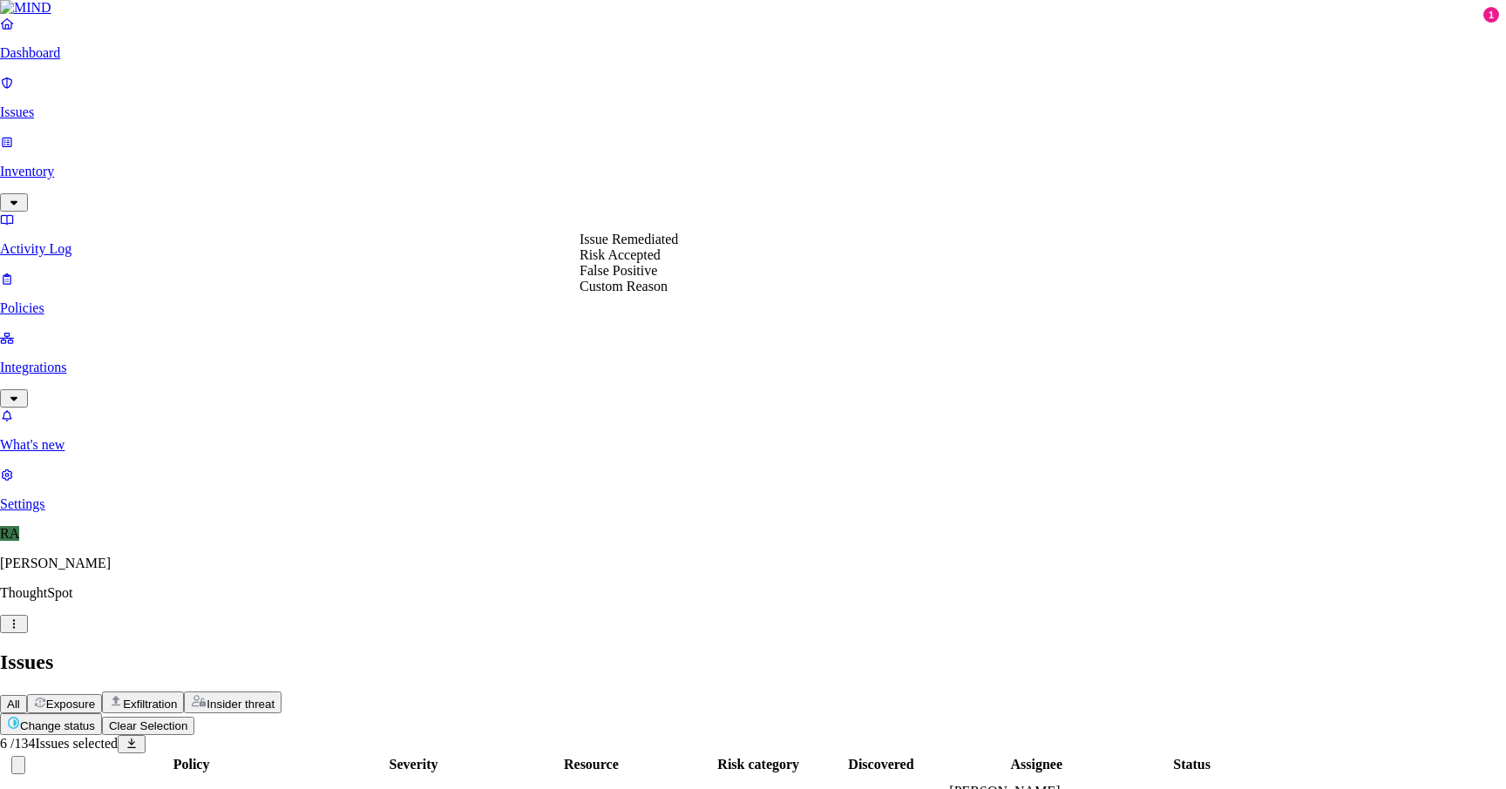
select select "Custom Reason"
paste textarea "bank statements"
type textarea "user bank statements"
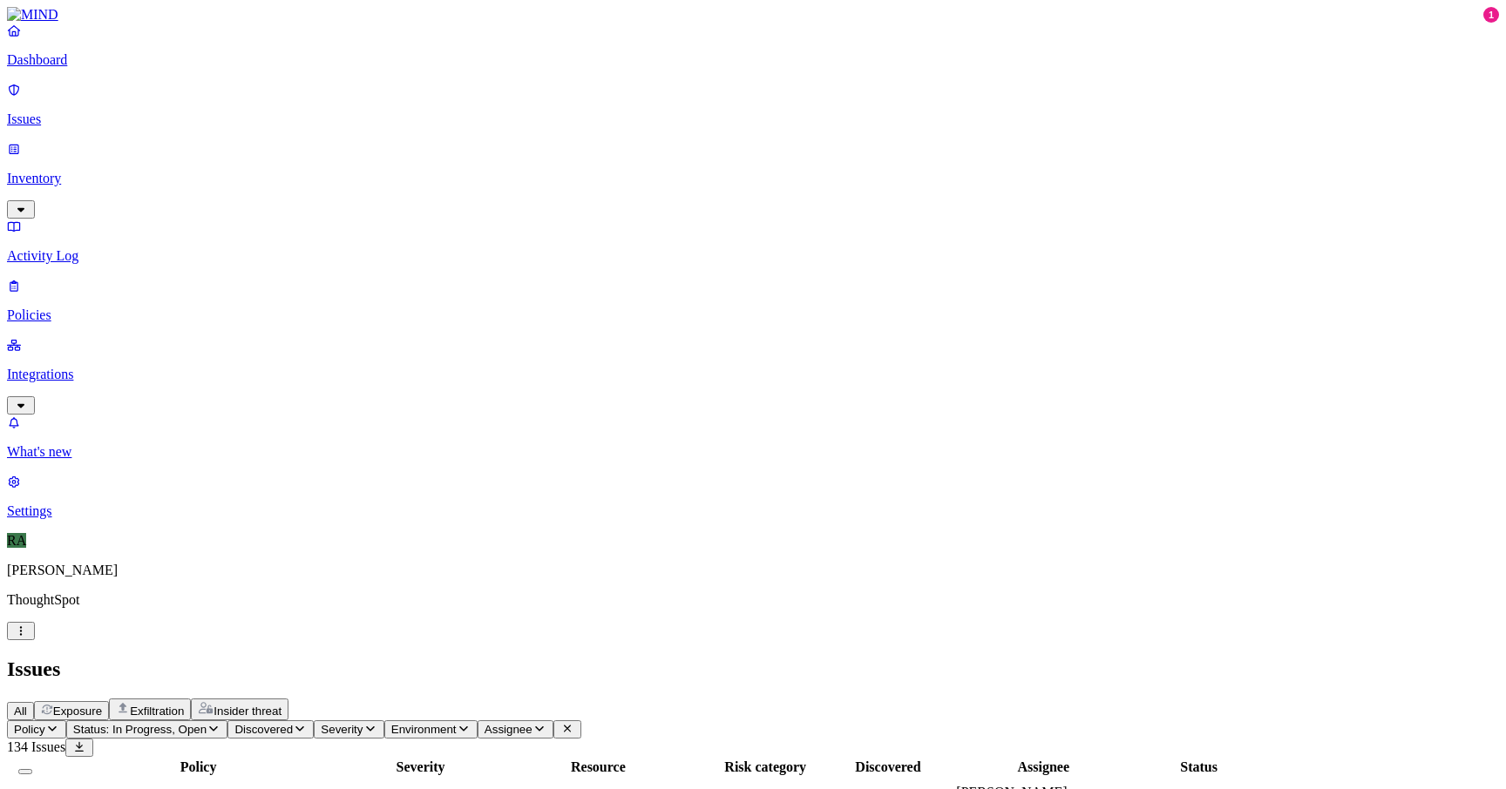
scroll to position [470, 0]
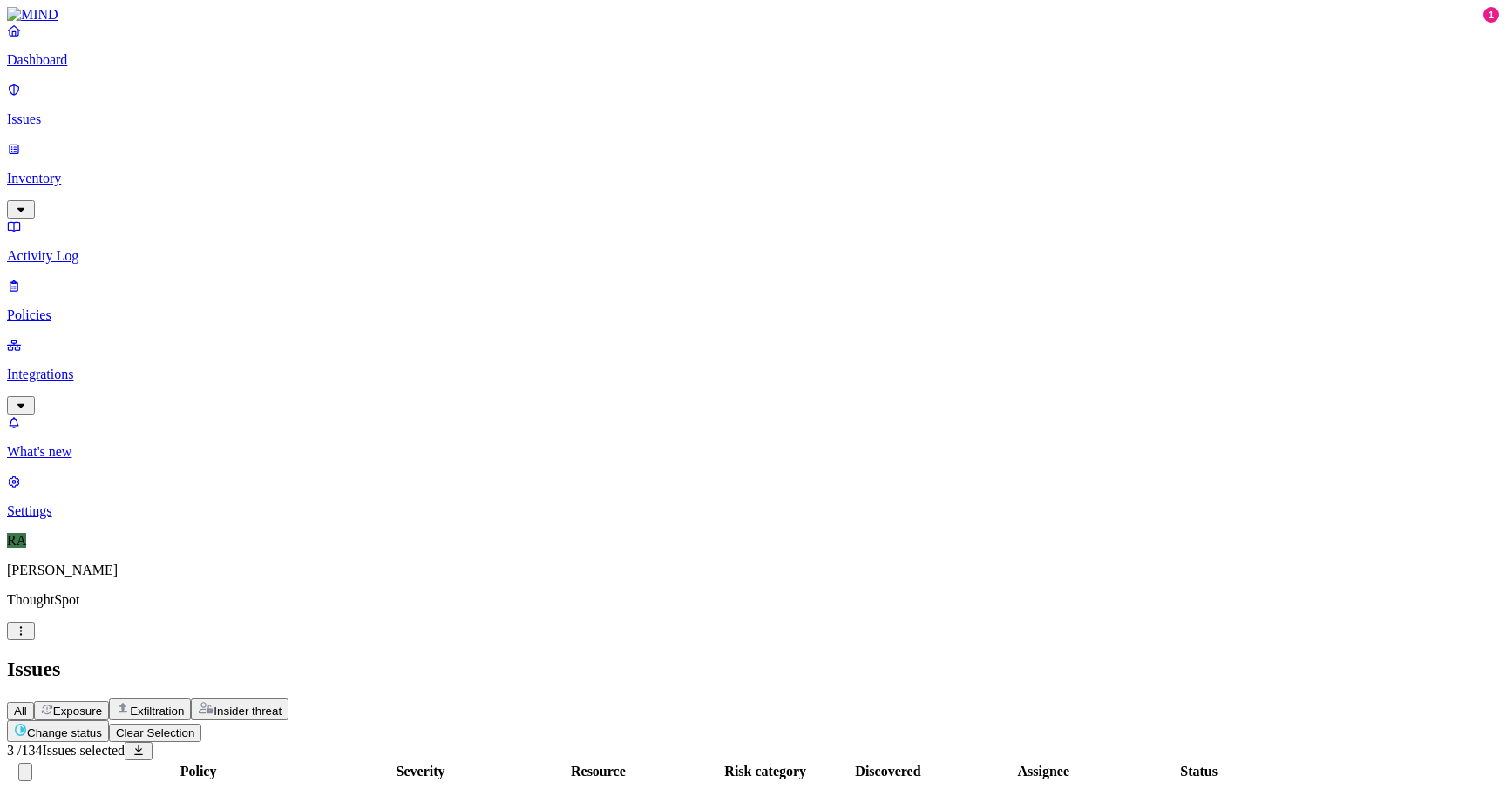
drag, startPoint x: 1356, startPoint y: 740, endPoint x: 1132, endPoint y: 757, distance: 224.6
copy span "For the purpose of filing a tax return"
click at [713, 699] on div "All Exposure Exfiltration Insider threat" at bounding box center [753, 710] width 1492 height 22
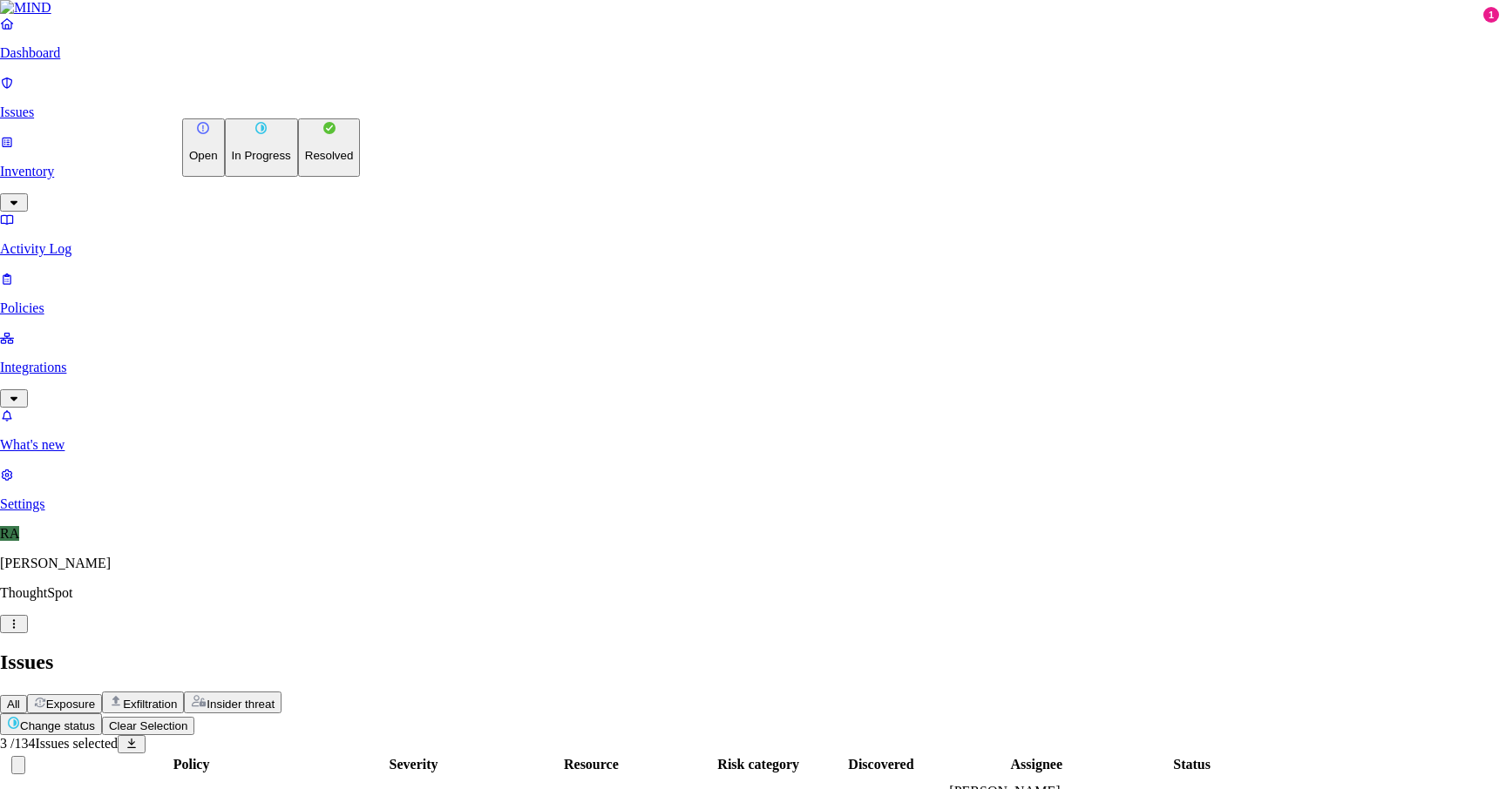
click at [298, 177] on button "Resolved" at bounding box center [329, 147] width 63 height 58
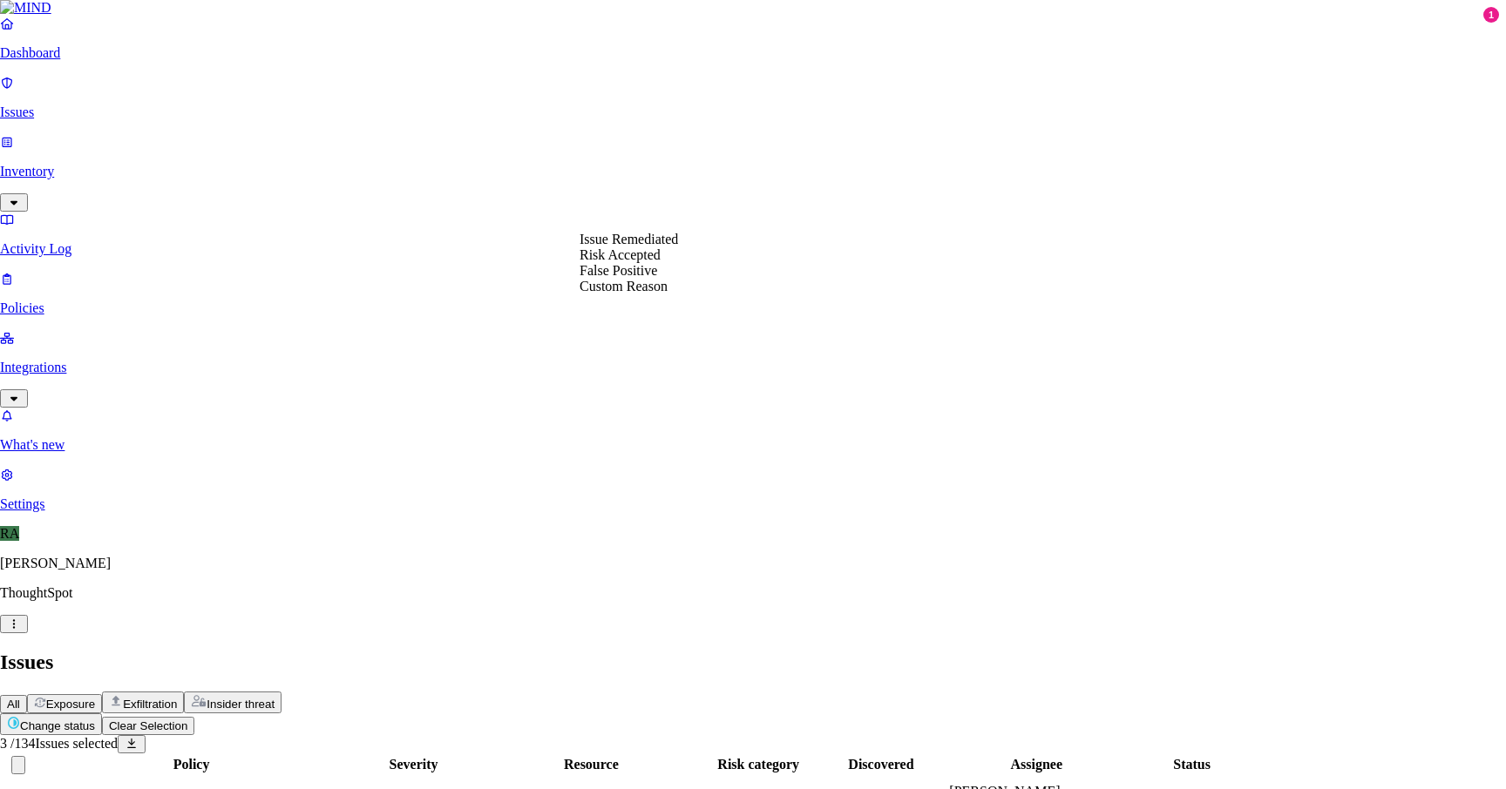
select select "Custom Reason"
paste textarea "For the purpose of filing a tax return"
type textarea "For the purpose of filing a tax return"
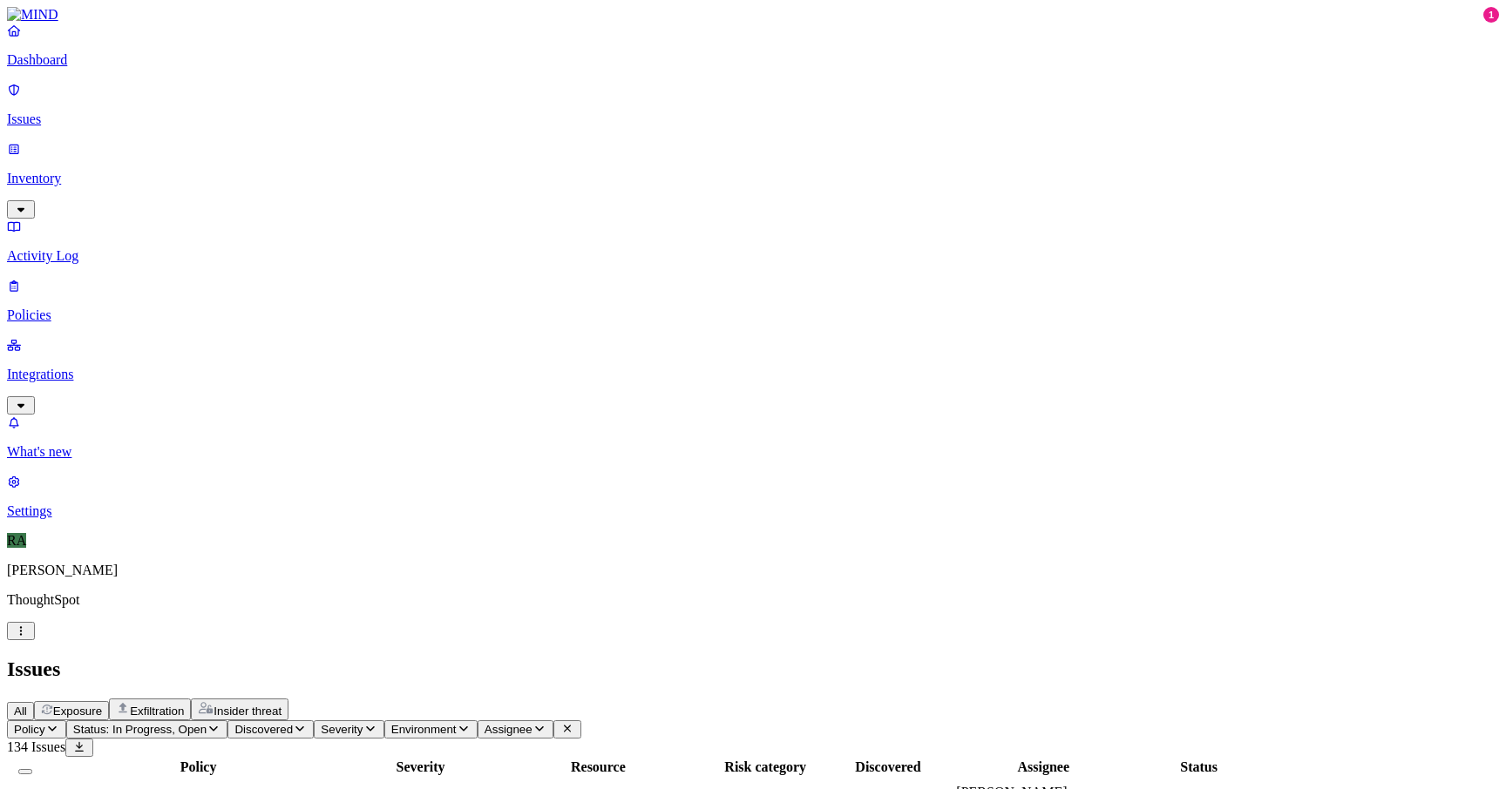
scroll to position [470, 0]
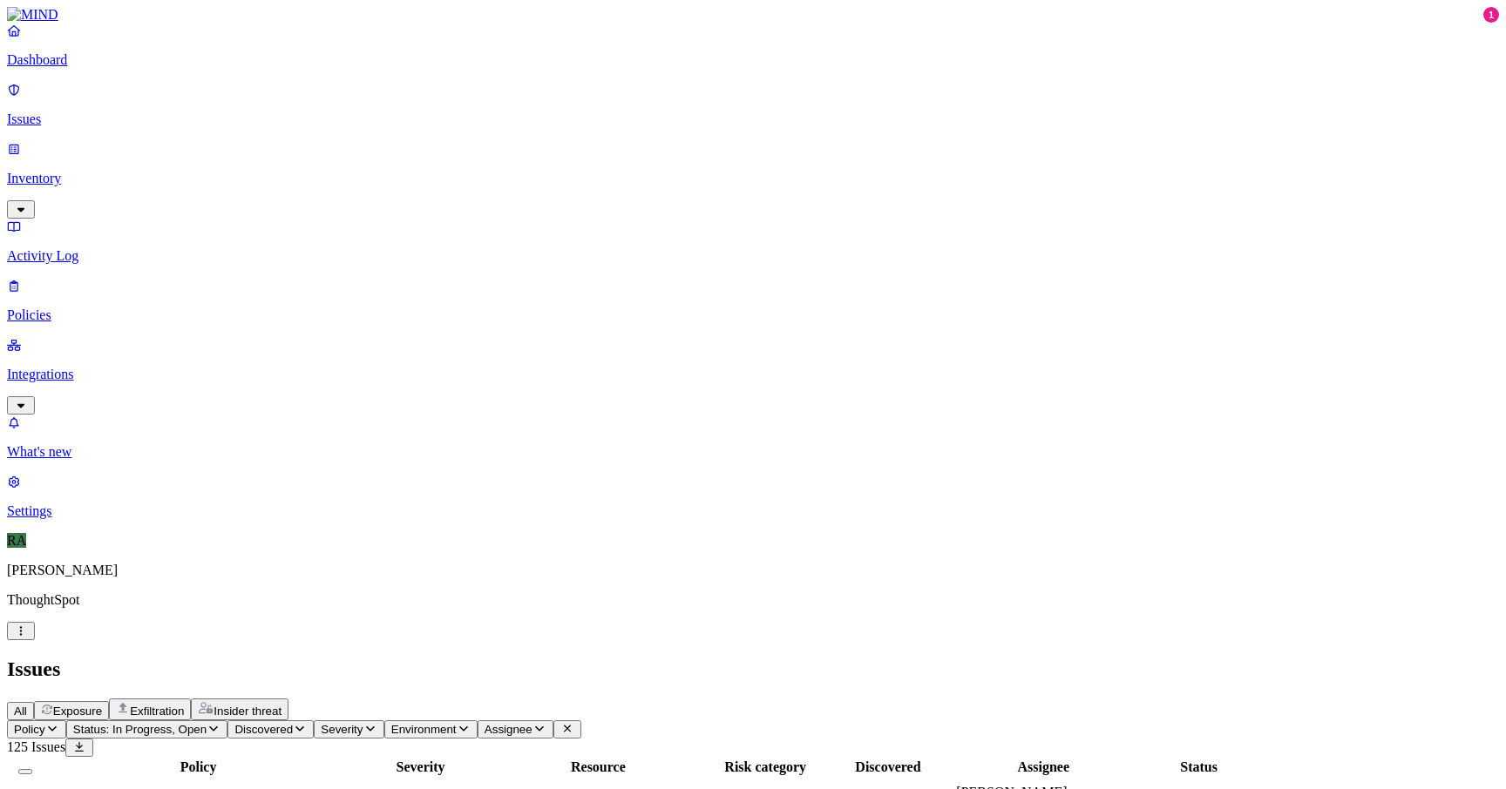
scroll to position [152, 0]
drag, startPoint x: 1412, startPoint y: 760, endPoint x: 1348, endPoint y: 760, distance: 64.5
copy span "personal use"
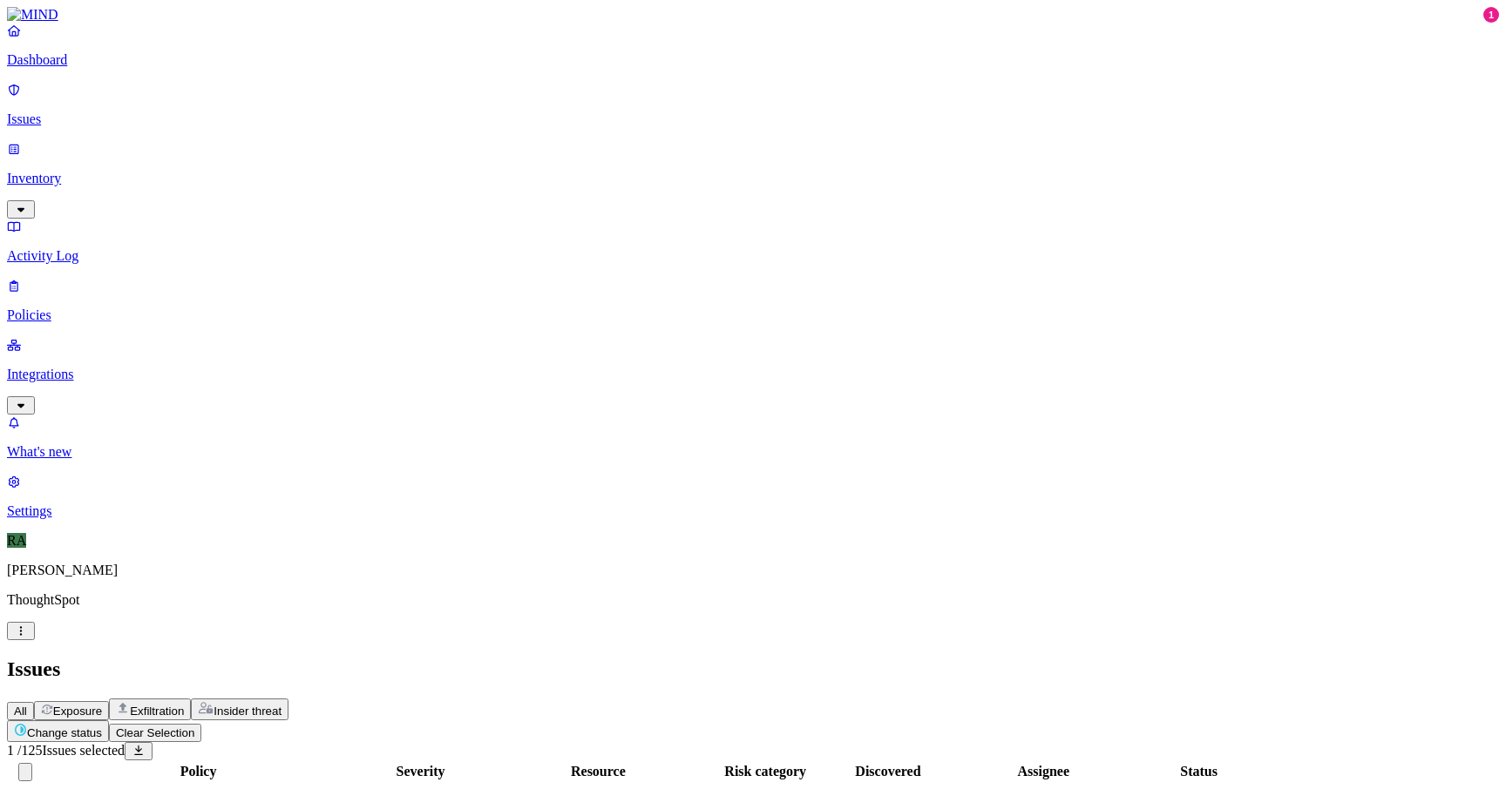
scroll to position [470, 0]
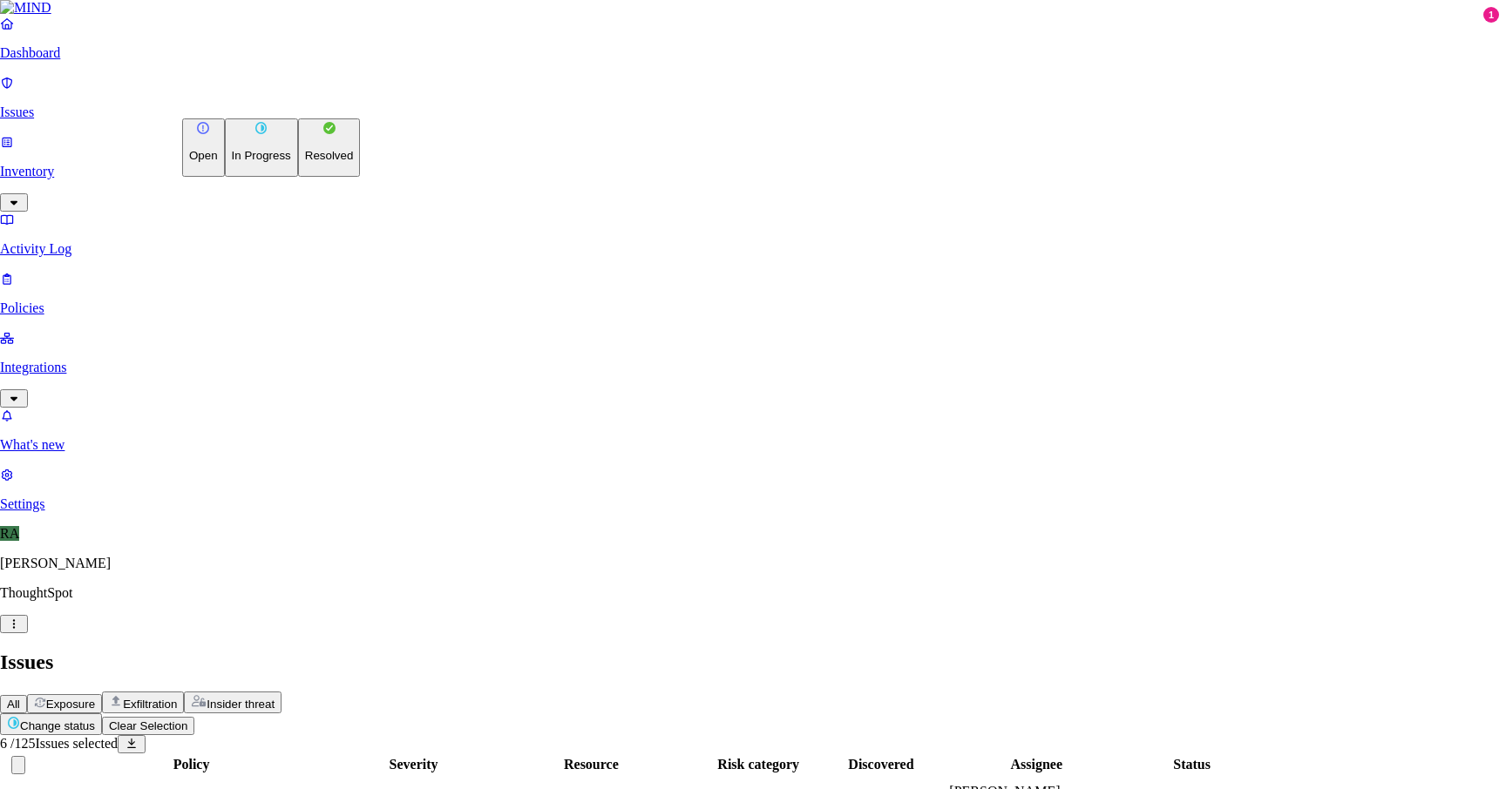
click at [305, 162] on p "Resolved" at bounding box center [329, 155] width 49 height 13
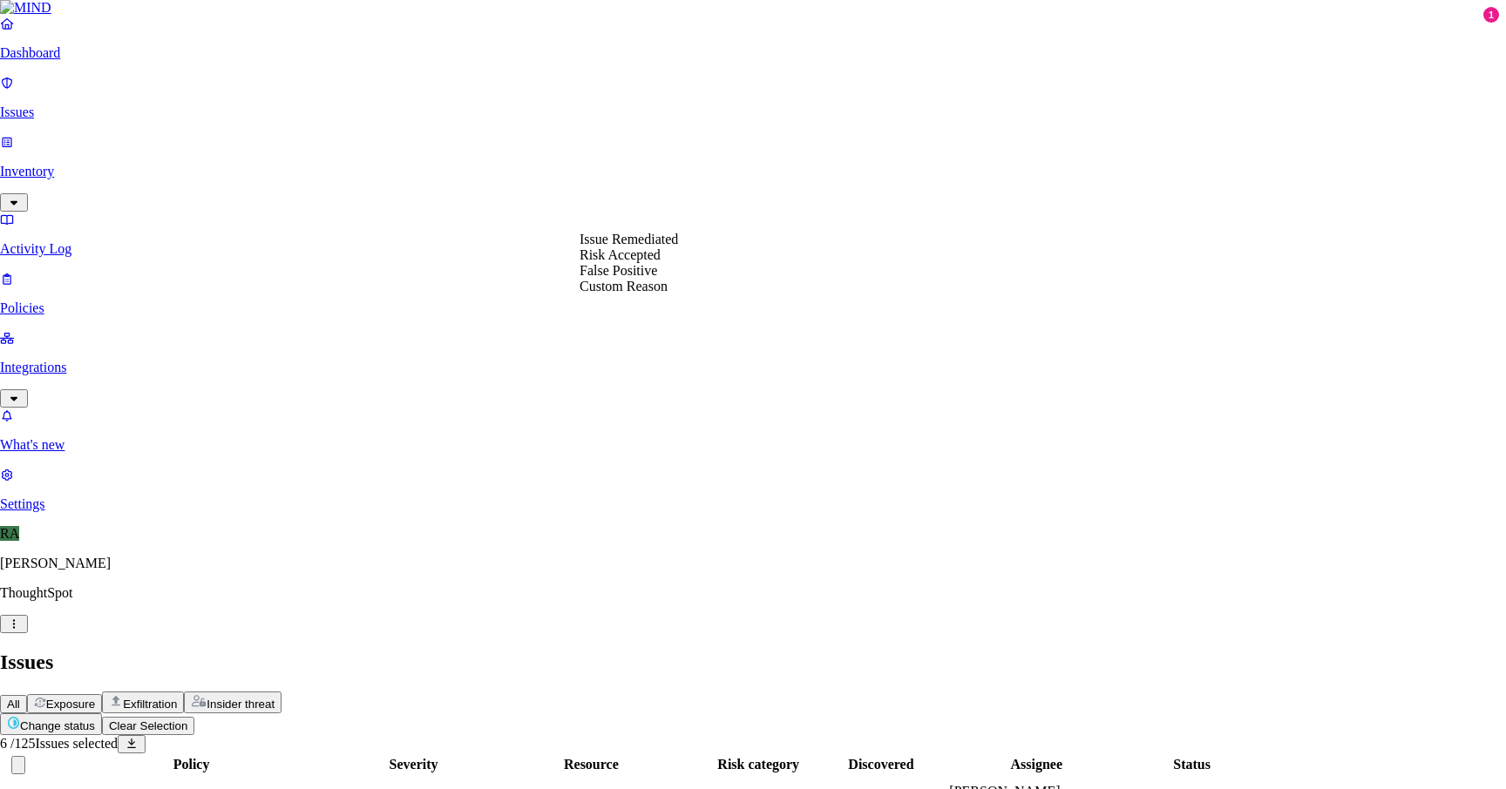
select select "Custom Reason"
paste textarea "personal use"
type textarea "personal use text files"
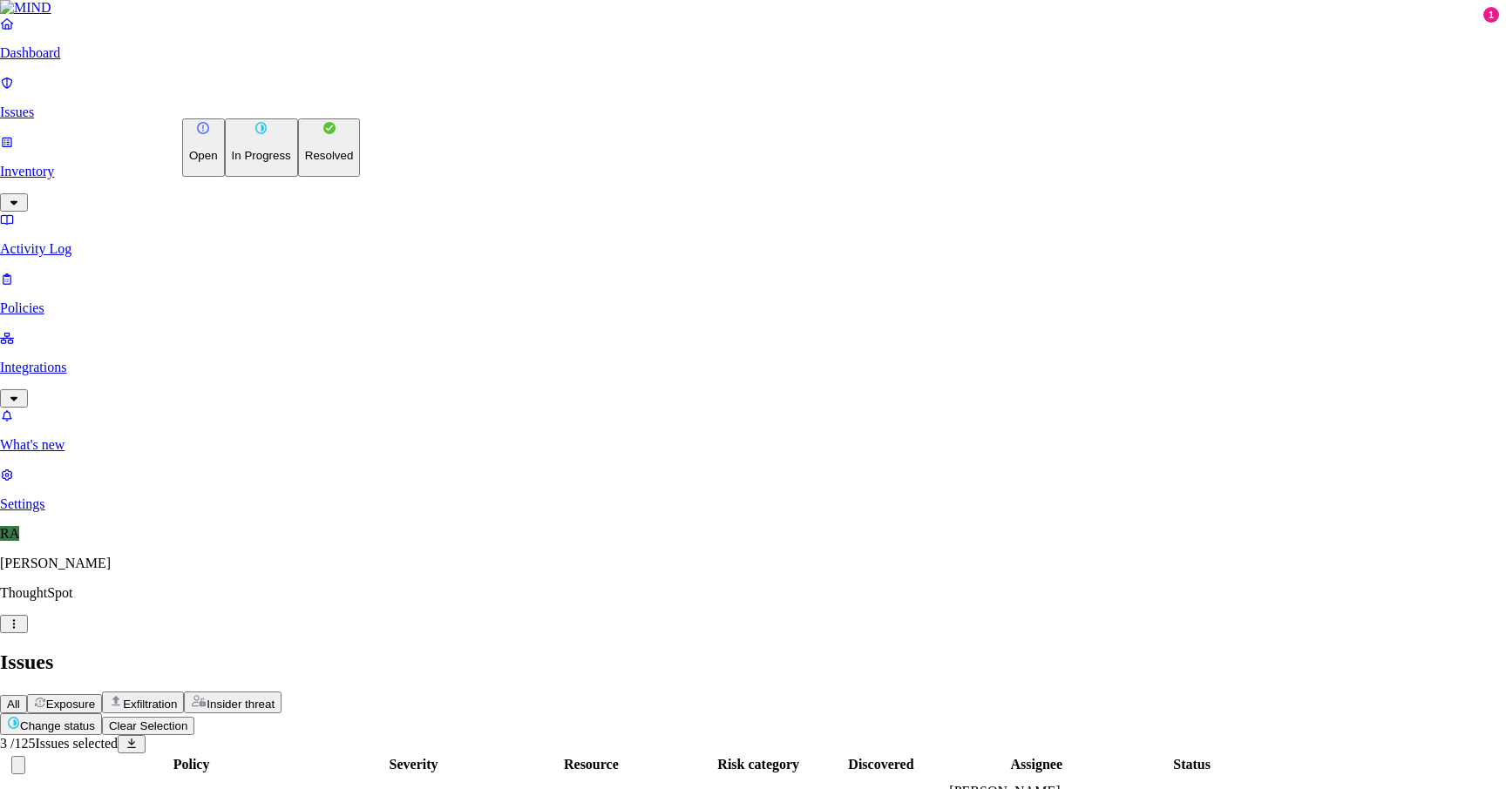
click at [266, 177] on div "Open In Progress Resolved" at bounding box center [271, 147] width 178 height 58
click at [298, 177] on button "Resolved" at bounding box center [329, 147] width 63 height 58
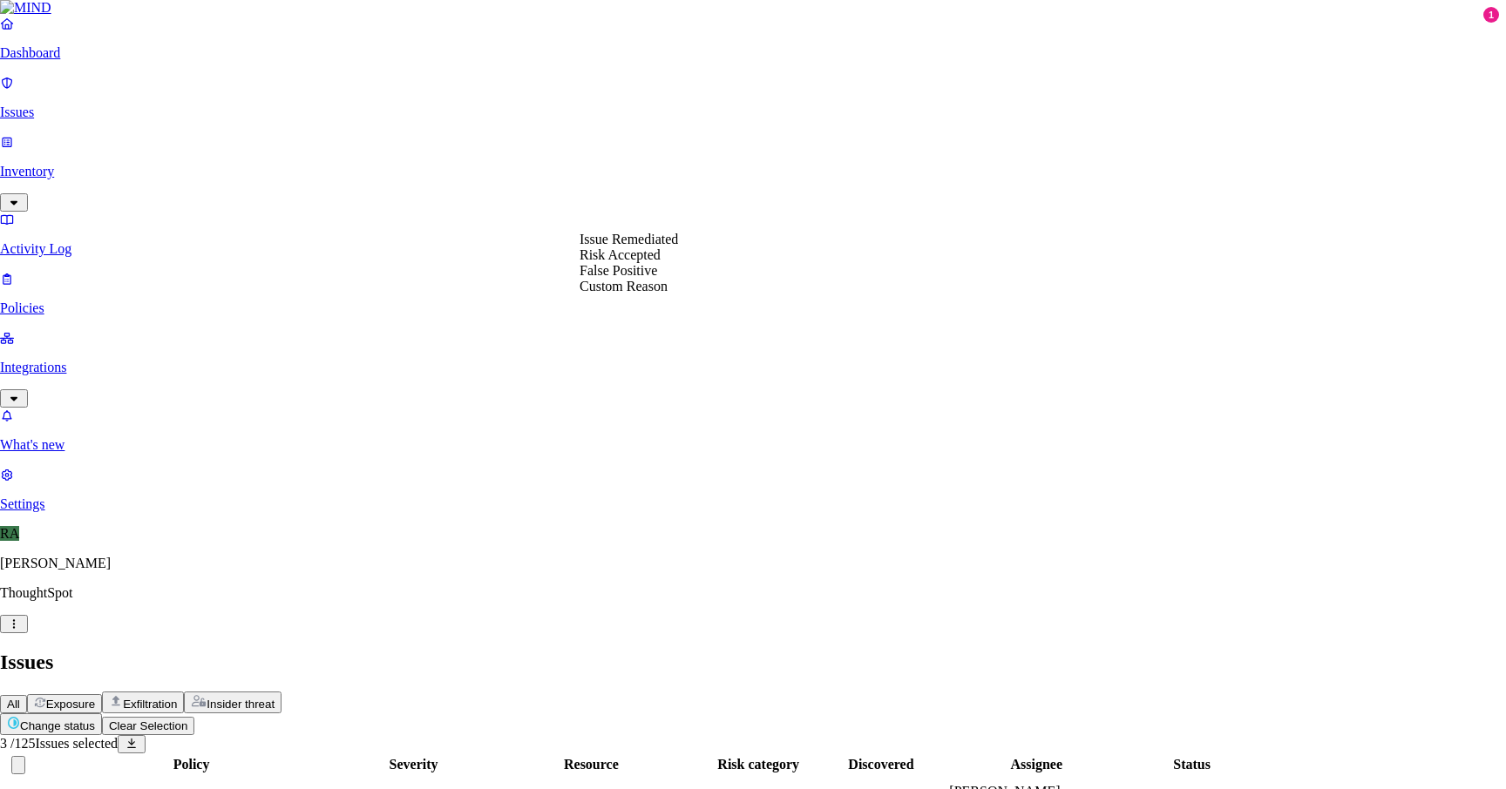
select select "Risk Accepted"
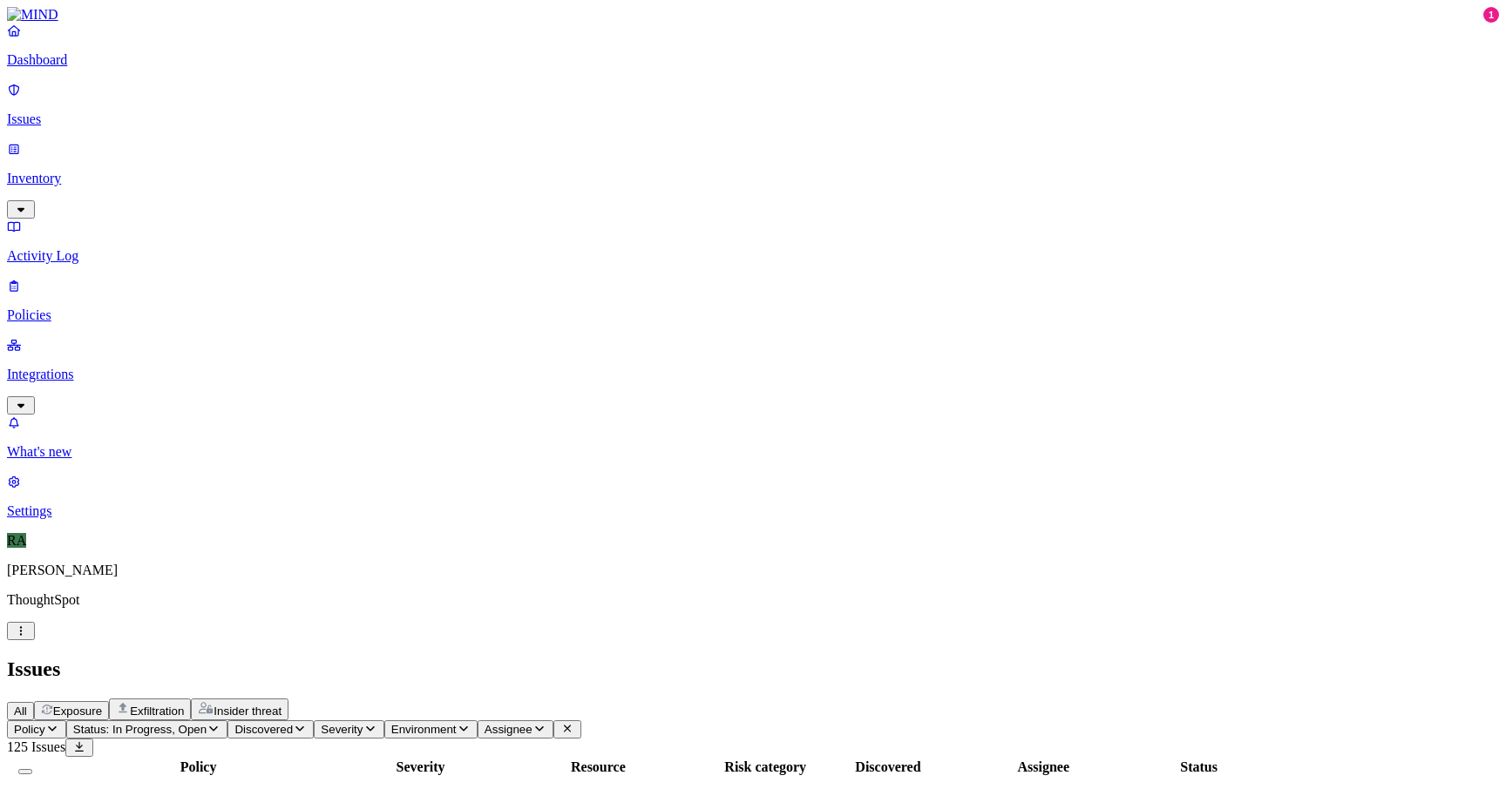
scroll to position [0, 0]
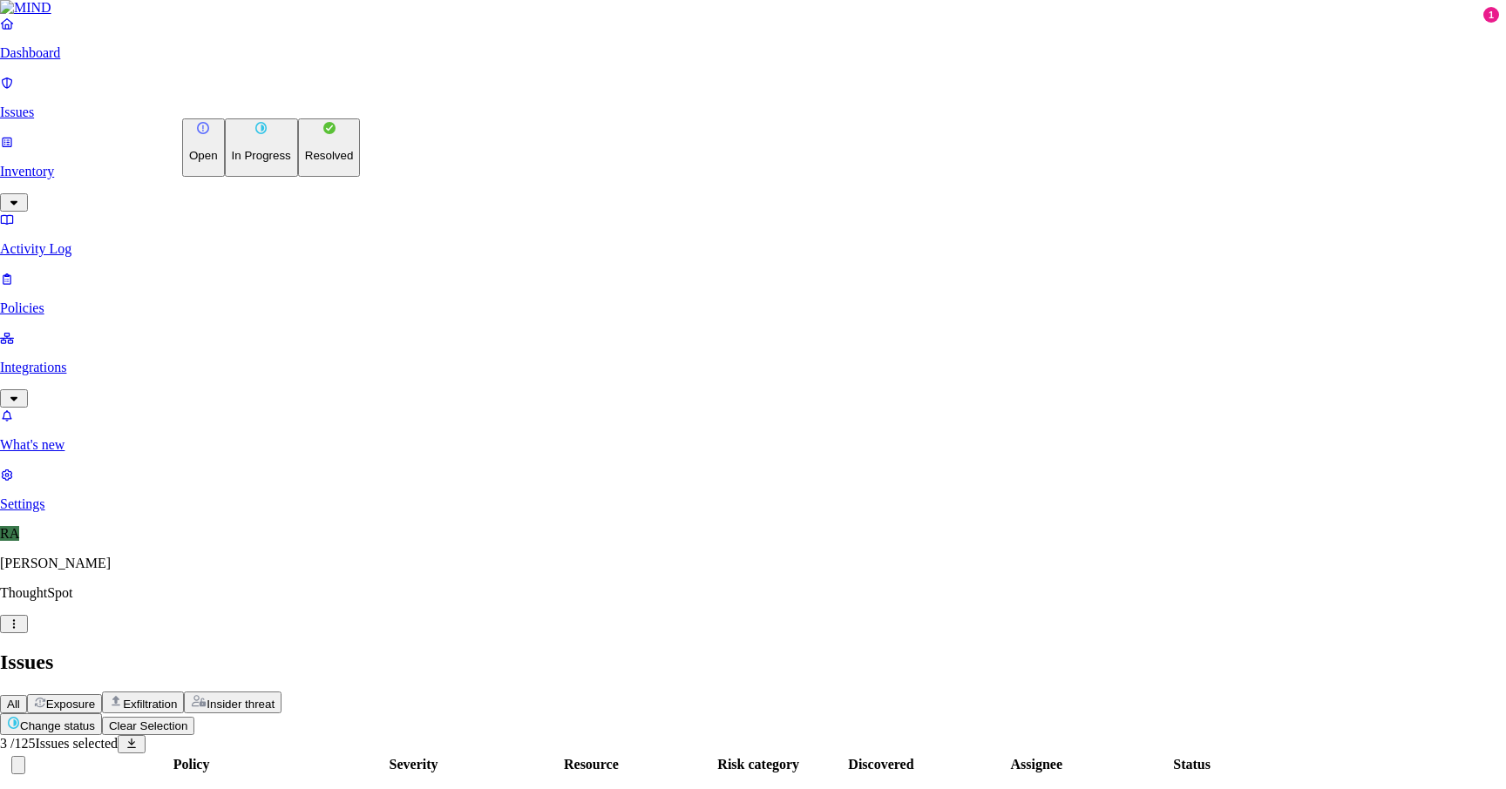
click at [102, 714] on button "Change status" at bounding box center [51, 725] width 102 height 22
click at [298, 177] on button "Resolved" at bounding box center [329, 147] width 63 height 58
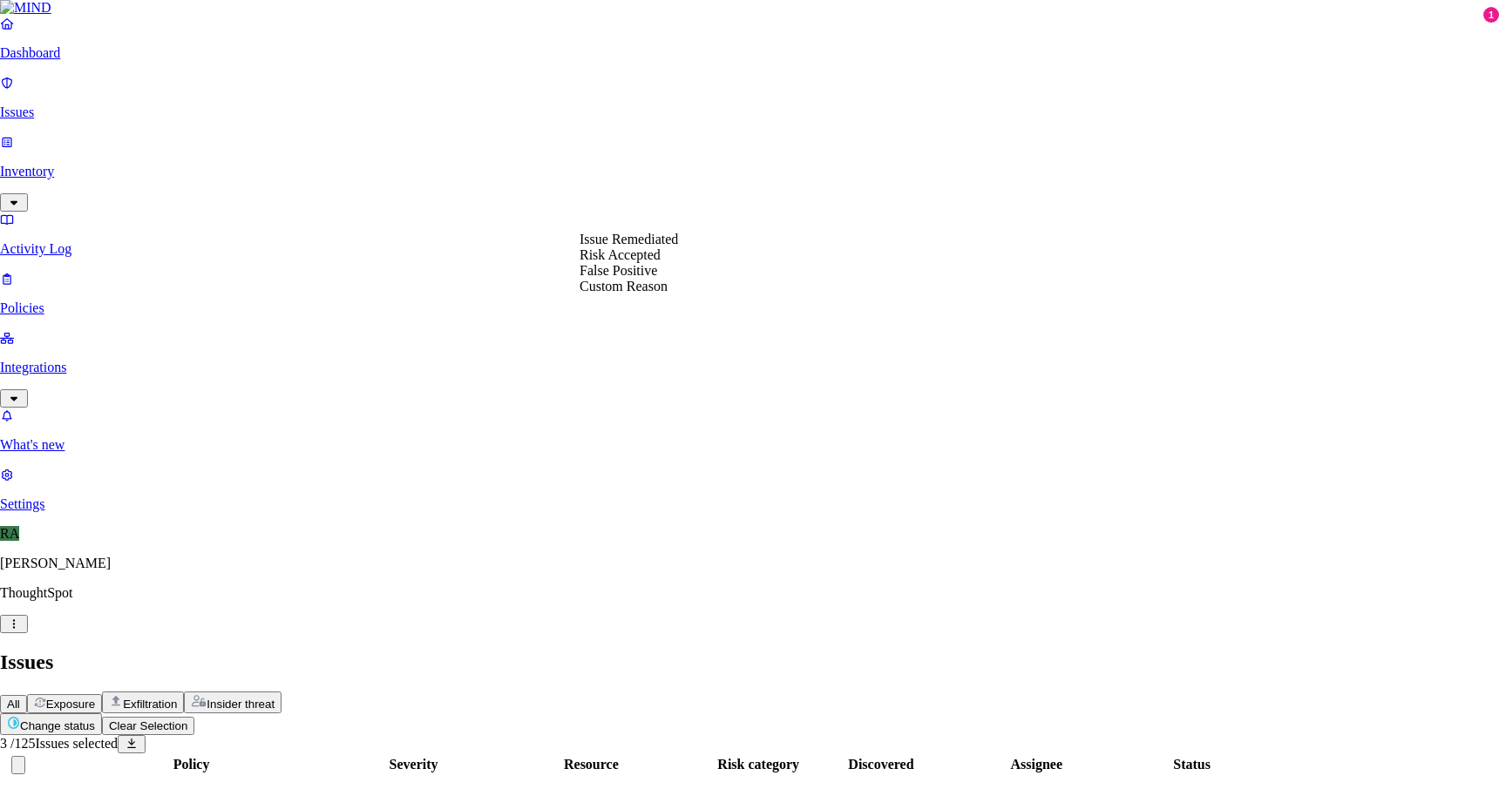
select select "Risk Accepted"
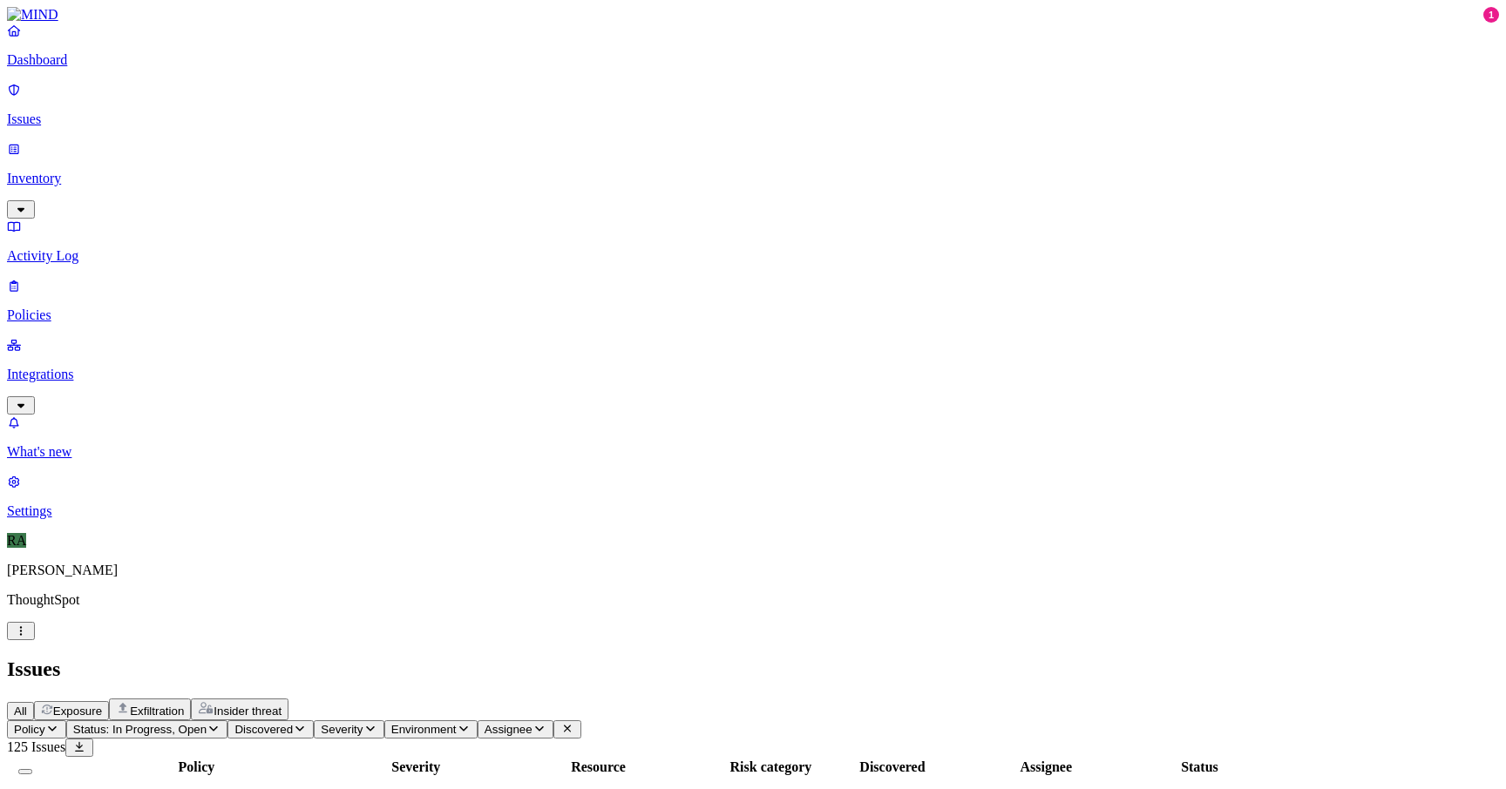
click at [348, 788] on div "Secrets detected in resource" at bounding box center [196, 801] width 304 height 16
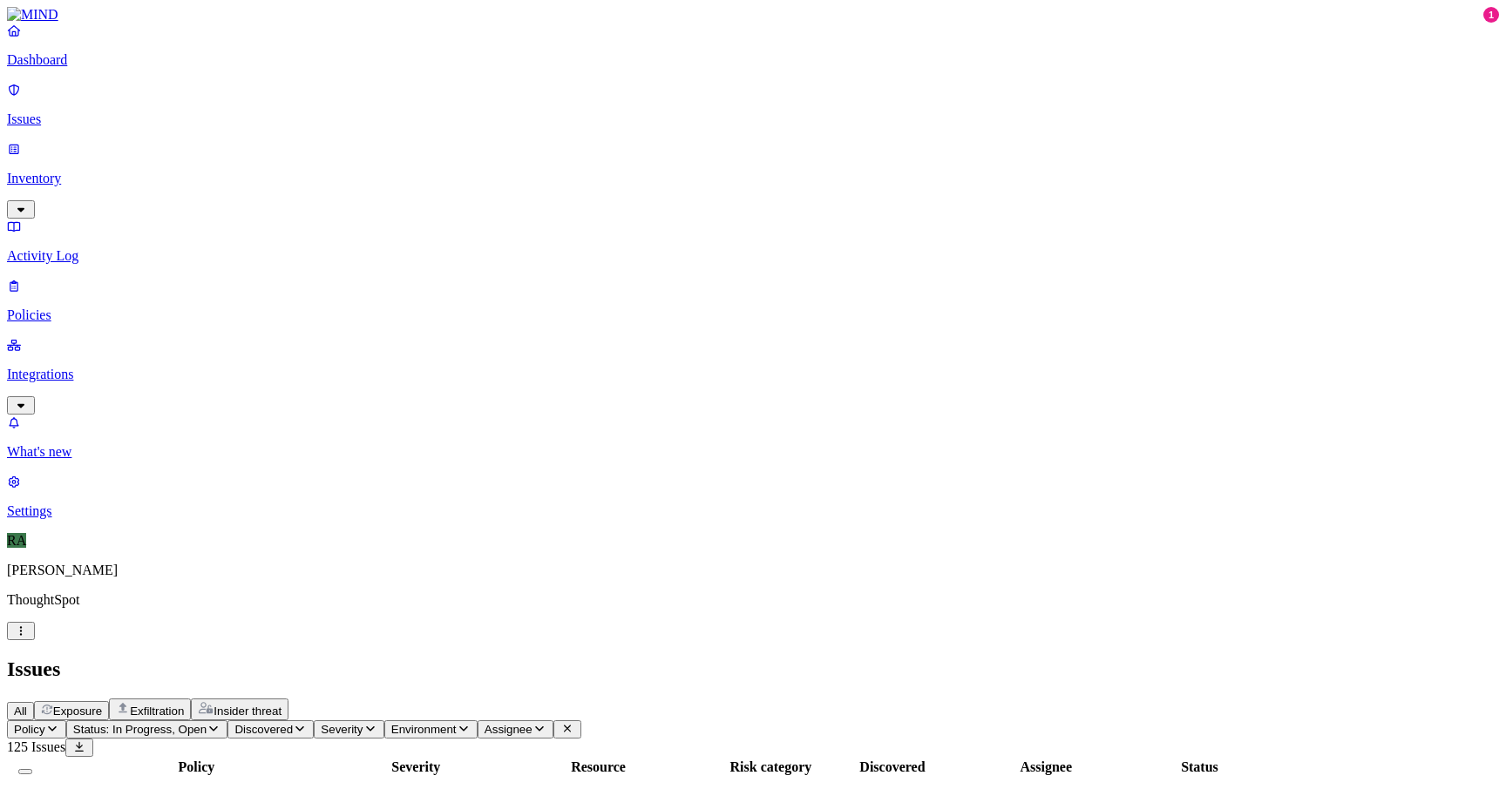
drag, startPoint x: 1366, startPoint y: 741, endPoint x: 1106, endPoint y: 760, distance: 261.1
copy span "needed for class exercise"
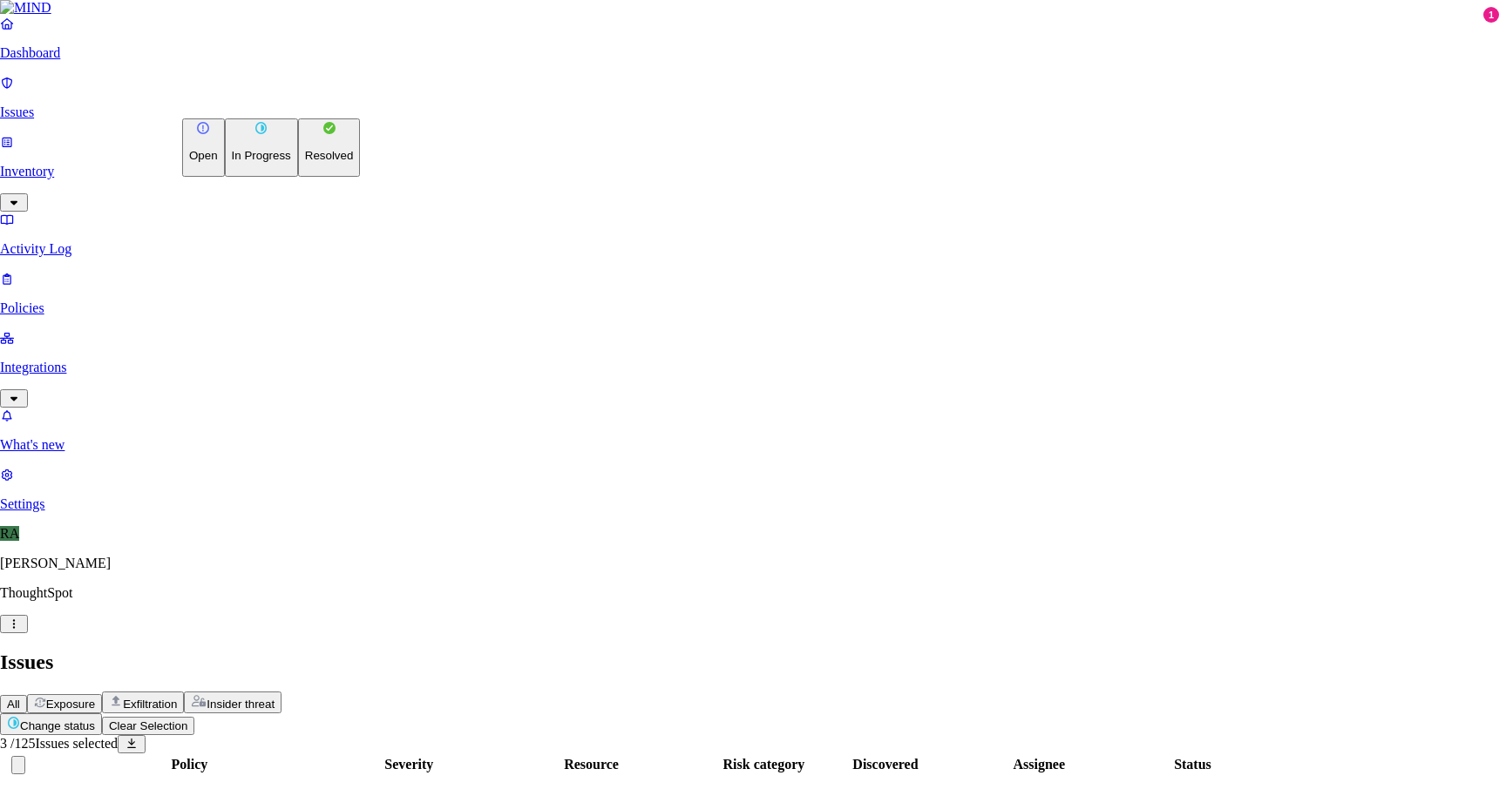
click at [298, 177] on button "Resolved" at bounding box center [329, 147] width 63 height 58
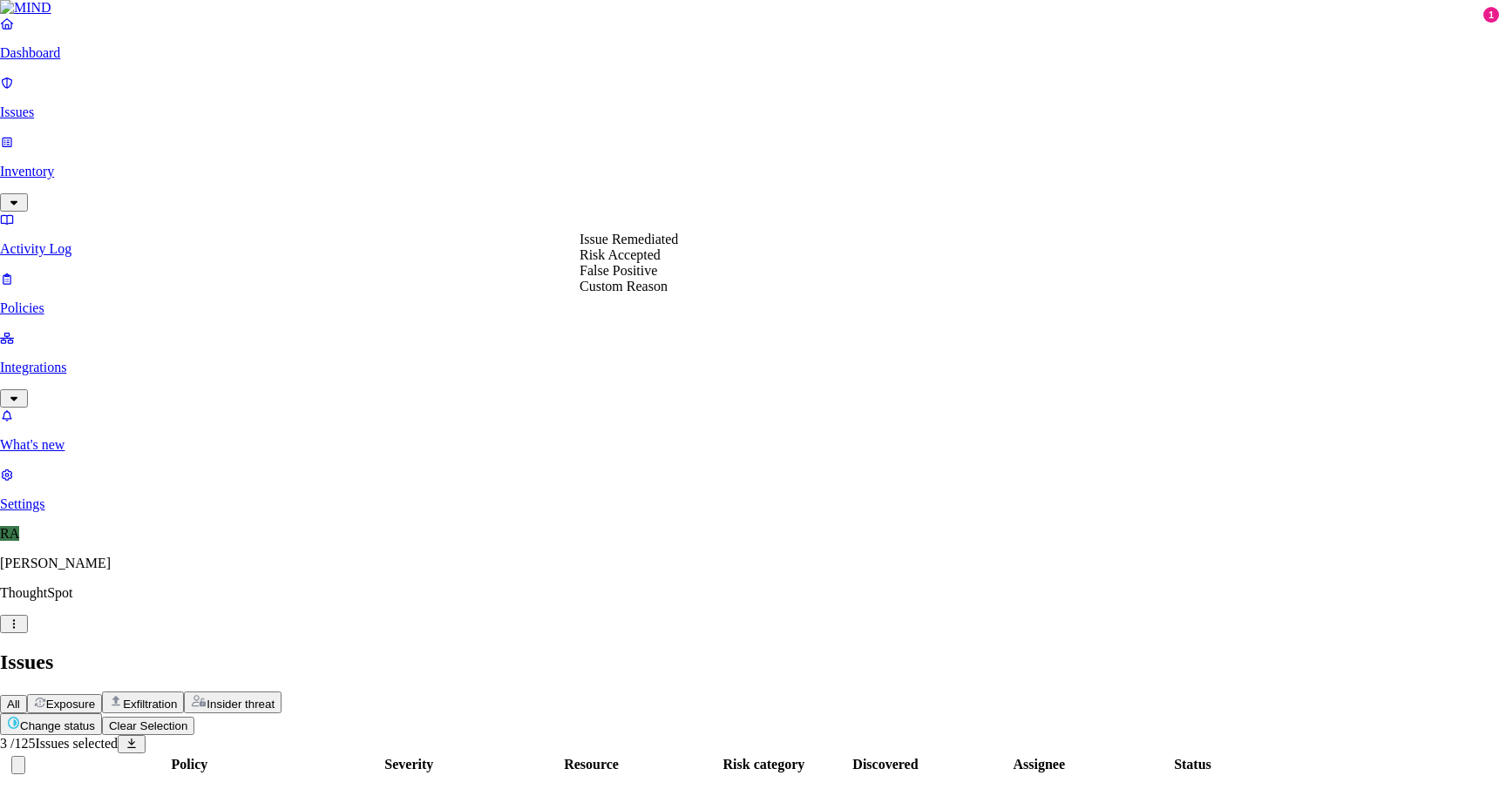
select select "Custom Reason"
paste textarea "needed for class exercise"
type textarea "needed for class exercise"
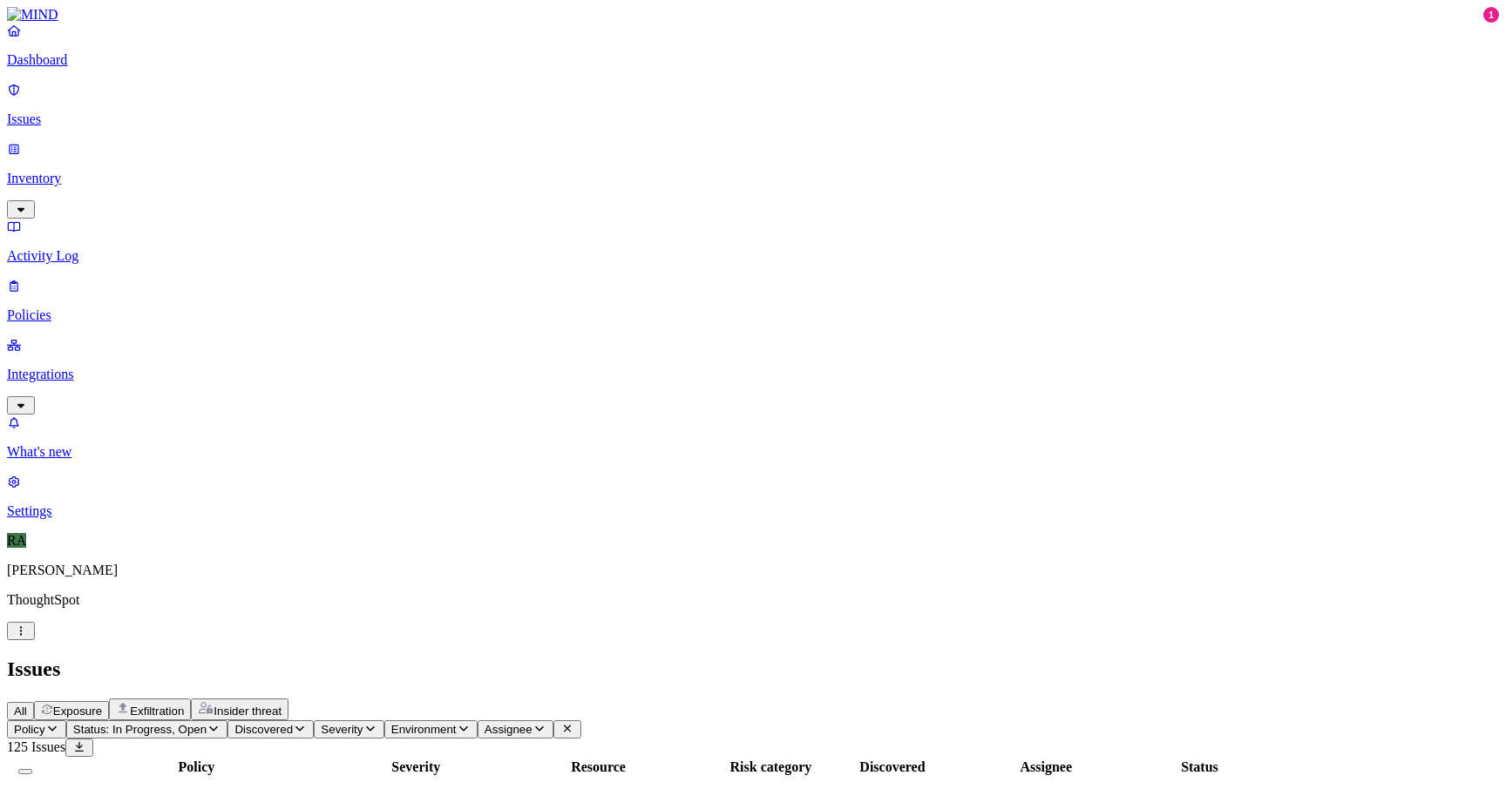
scroll to position [444, 0]
drag, startPoint x: 1250, startPoint y: 203, endPoint x: 1317, endPoint y: 222, distance: 69.8
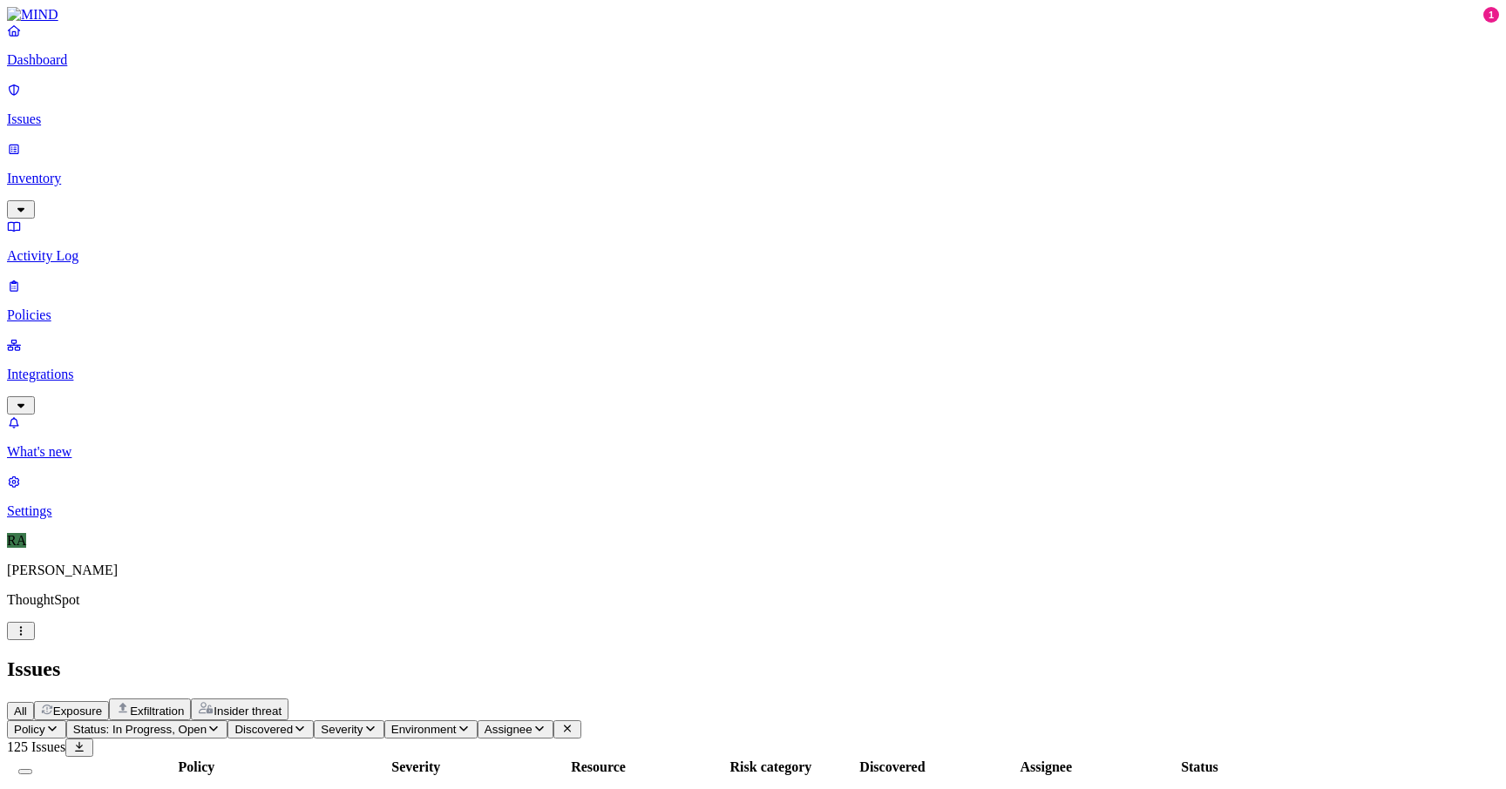
copy div "[PERSON_NAME]"
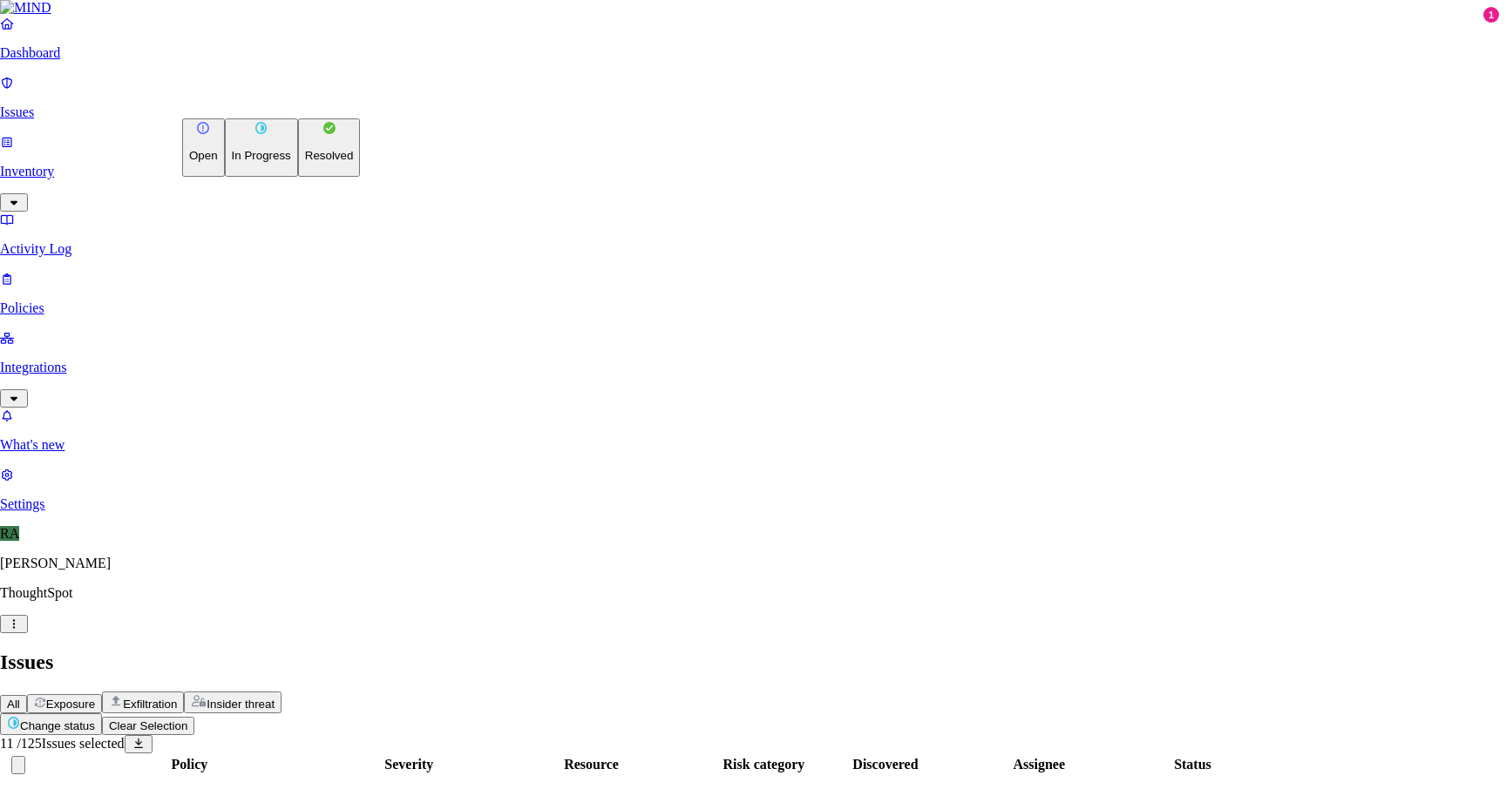
click at [305, 162] on p "Resolved" at bounding box center [329, 155] width 49 height 13
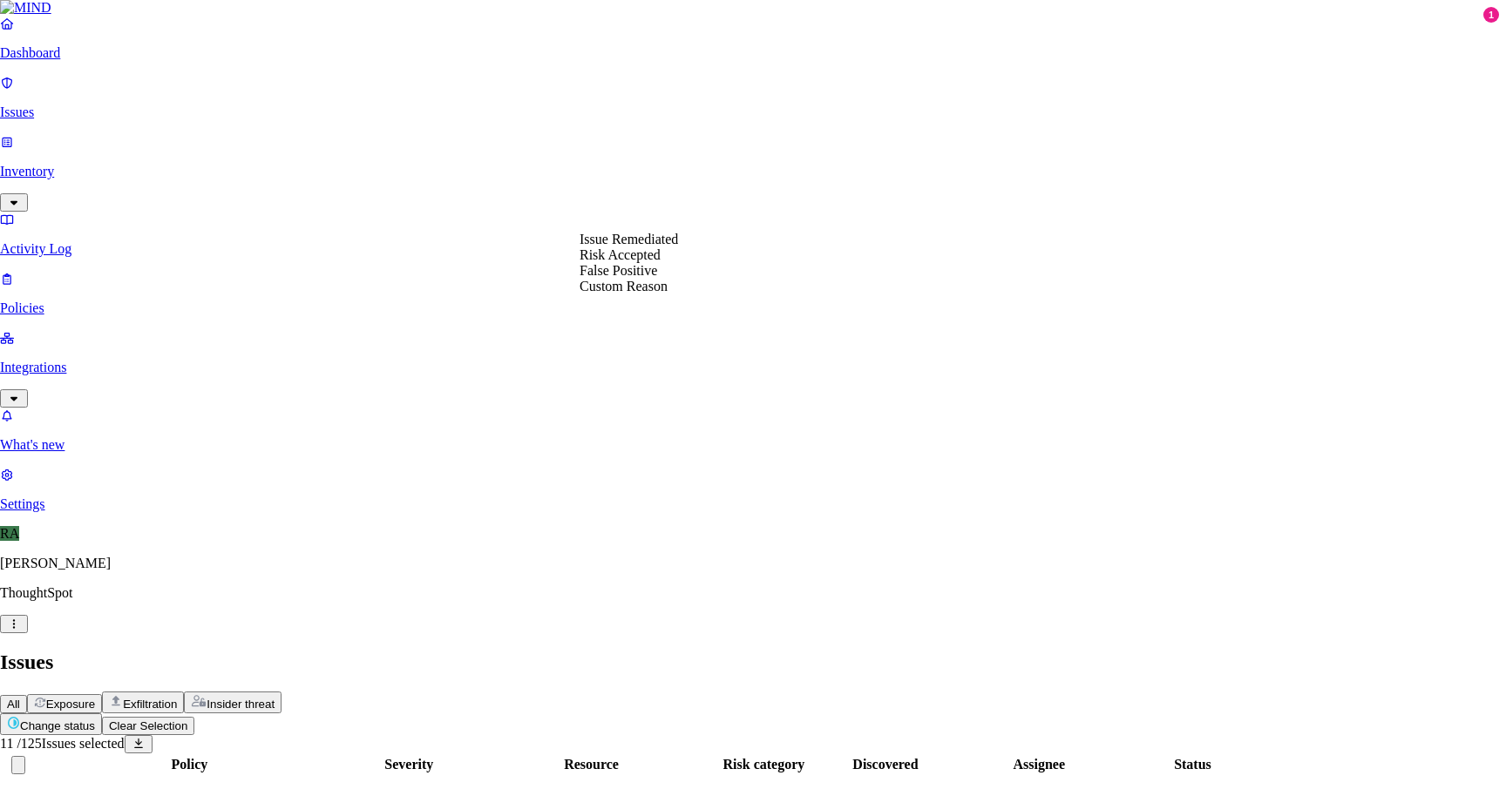
select select "Custom Reason"
paste textarea "Yes, i got a new laptop"
drag, startPoint x: 908, startPoint y: 443, endPoint x: 678, endPoint y: 260, distance: 294.4
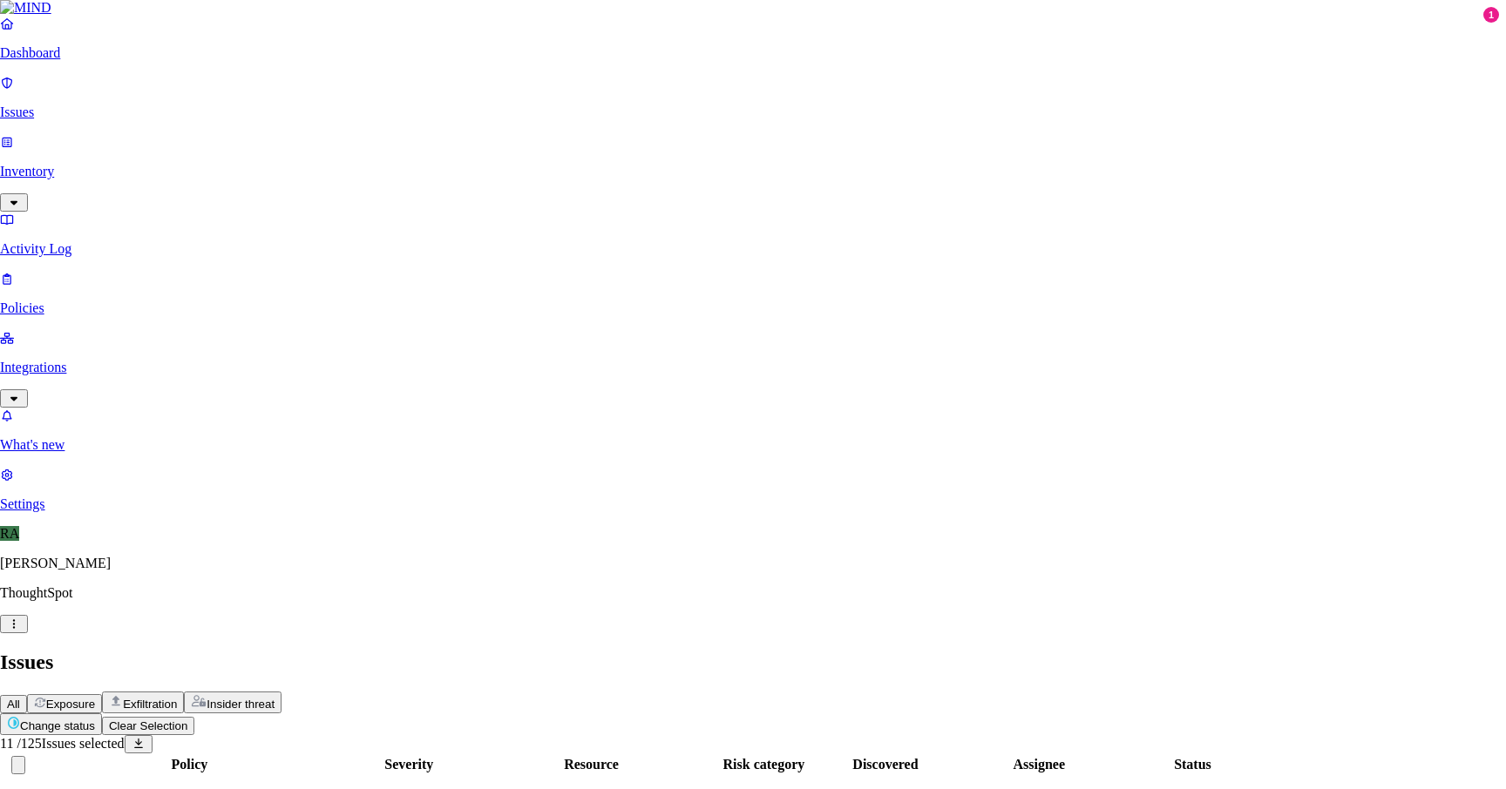
type textarea "Yes, user got a new laptop"
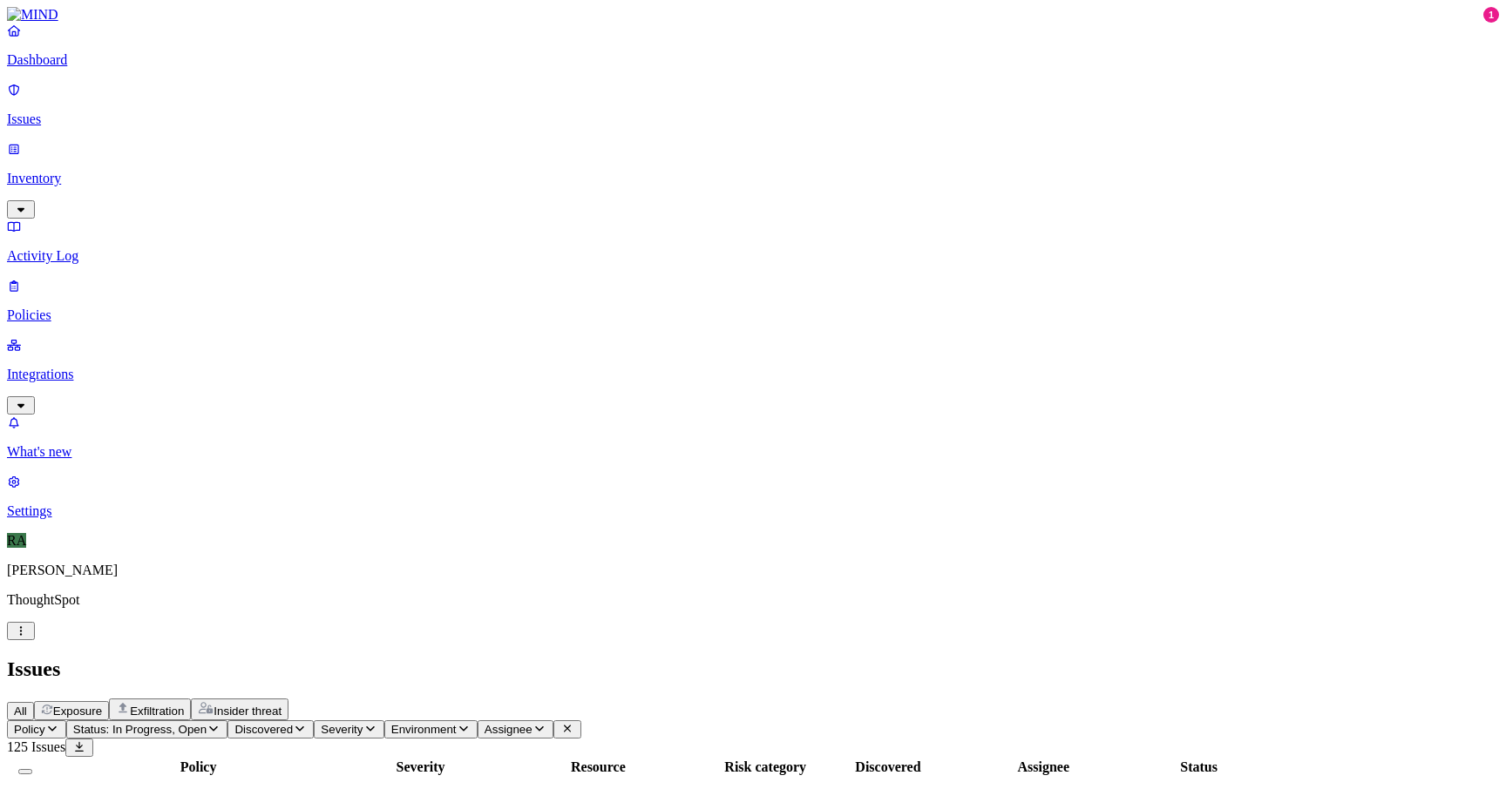
scroll to position [0, 0]
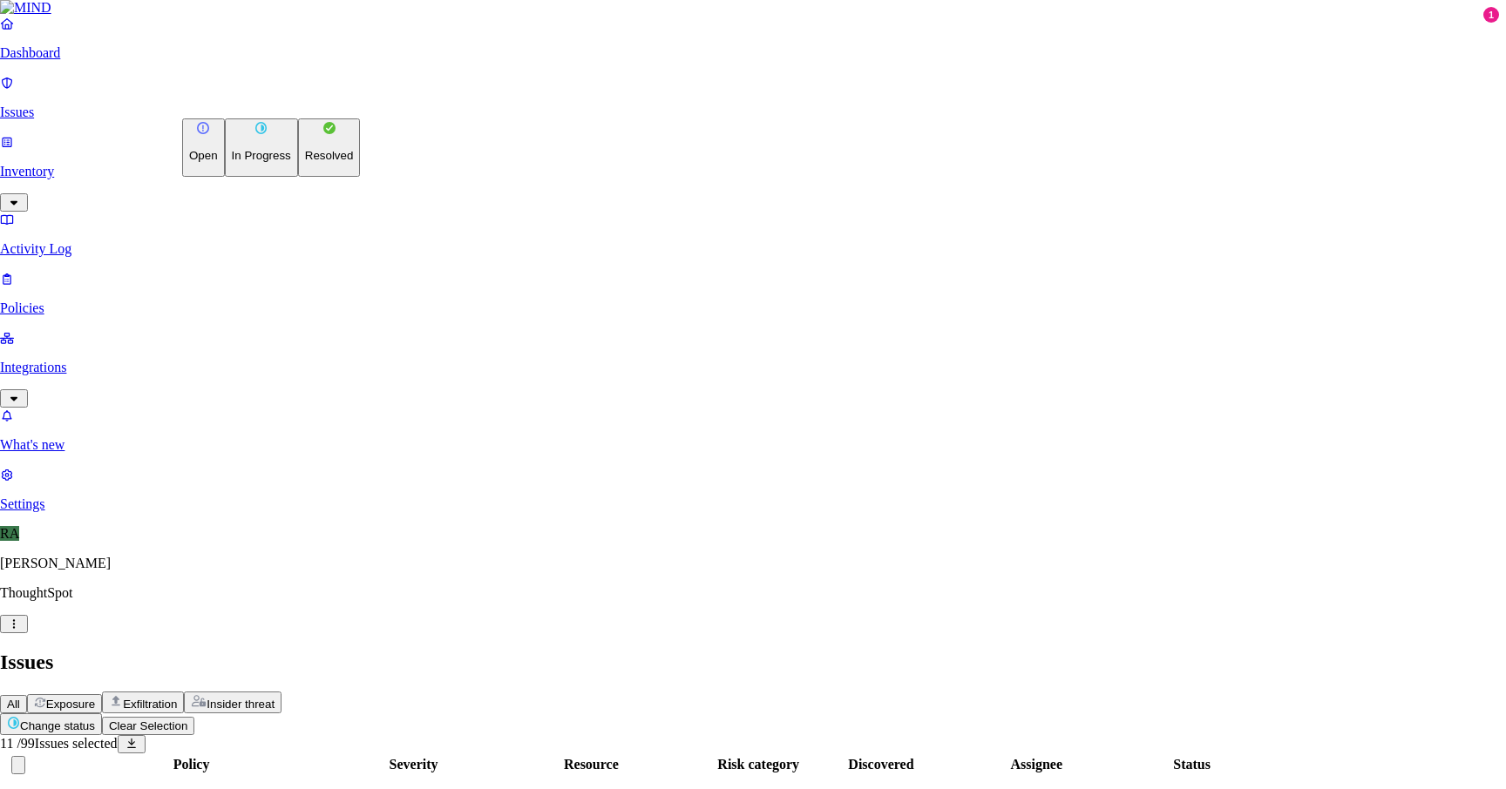
click at [305, 162] on p "Resolved" at bounding box center [329, 155] width 49 height 13
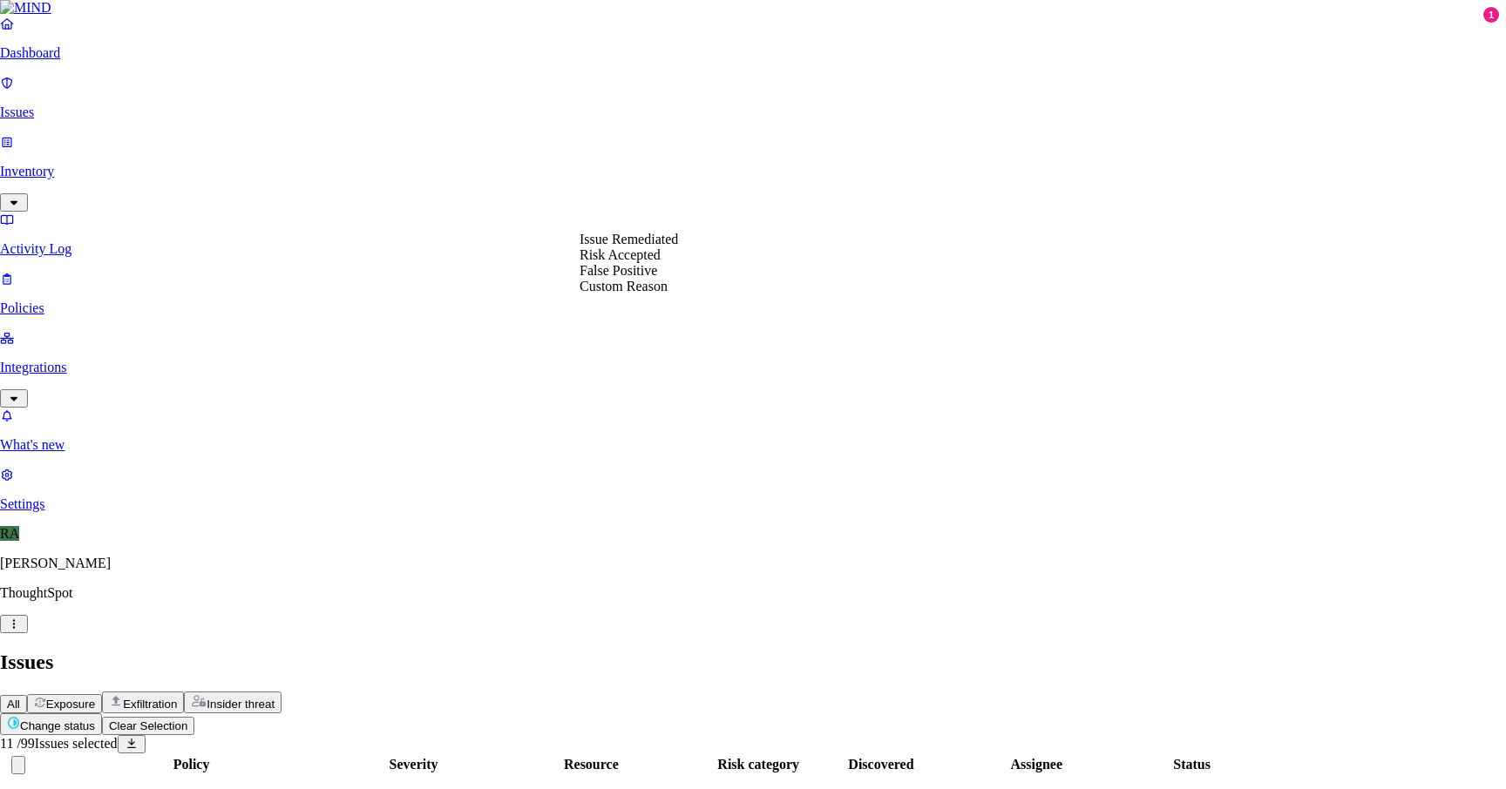
select select "Custom Reason"
paste textarea "Yes, i got a new laptop"
drag, startPoint x: 733, startPoint y: 280, endPoint x: 577, endPoint y: 280, distance: 156.0
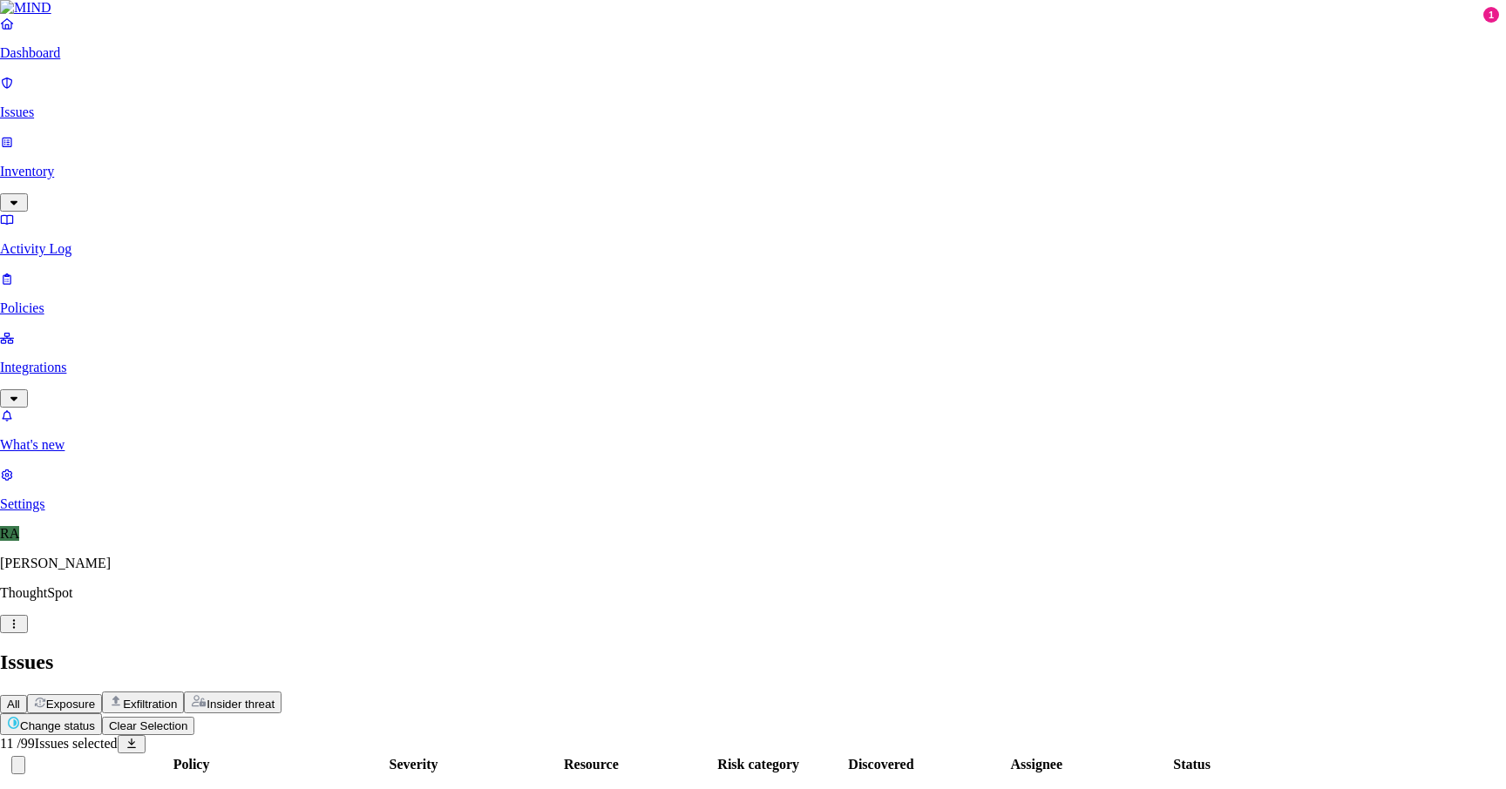
type textarea "Yes, i got a new laptop"
select select "Risk Accepted"
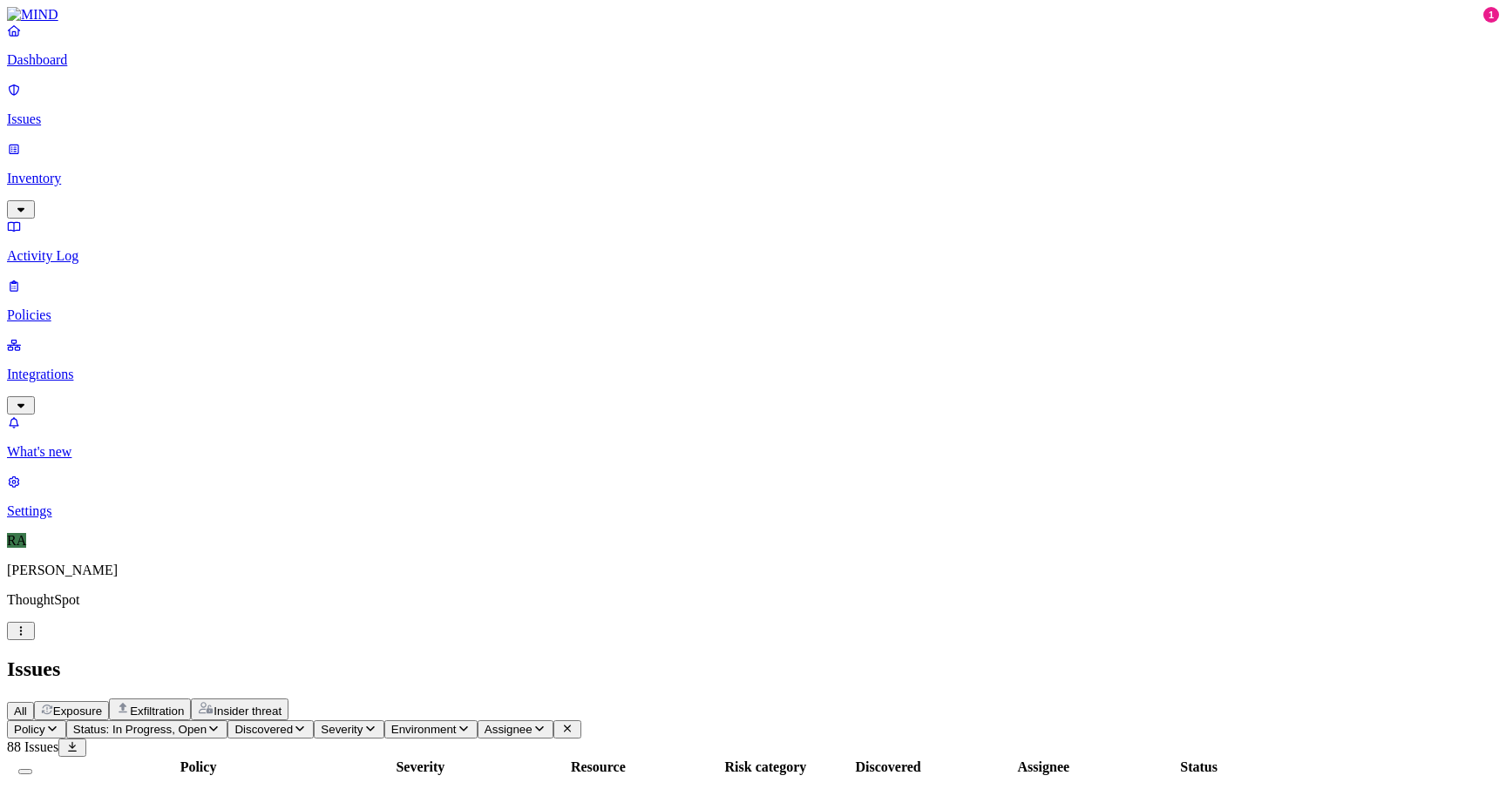
click at [32, 769] on button "Select all" at bounding box center [25, 771] width 14 height 5
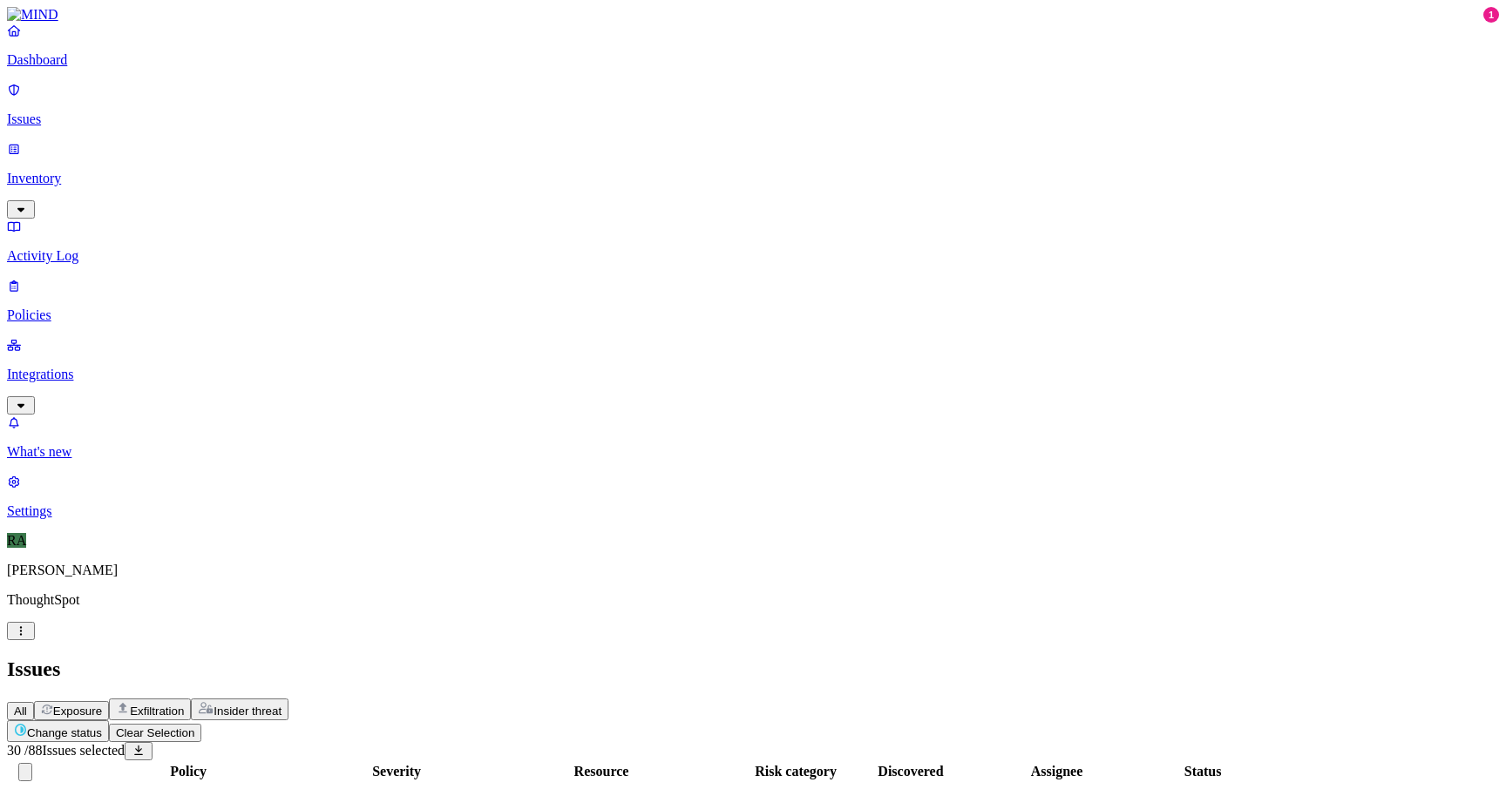
scroll to position [470, 0]
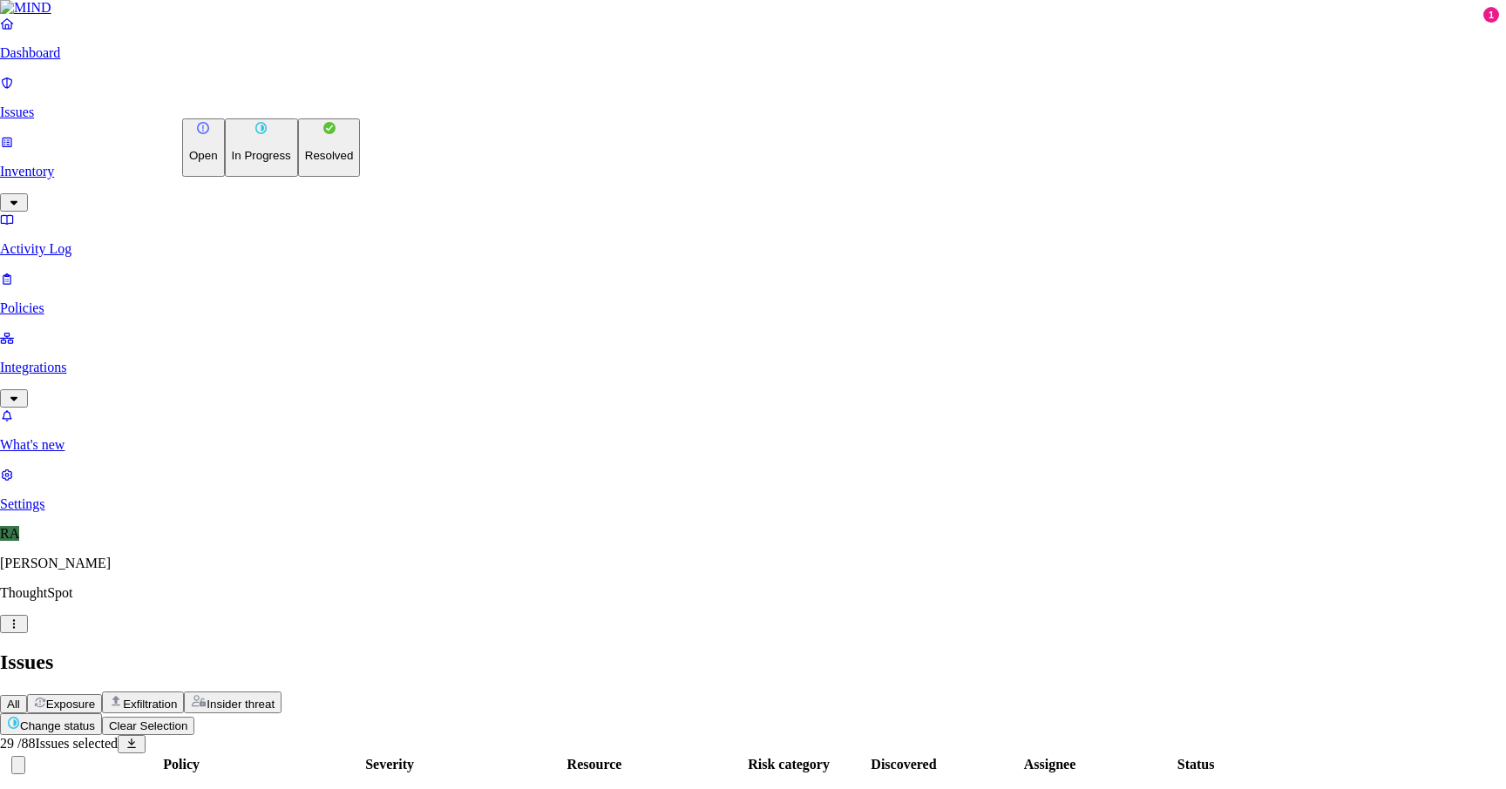
click at [298, 177] on button "Resolved" at bounding box center [329, 147] width 63 height 58
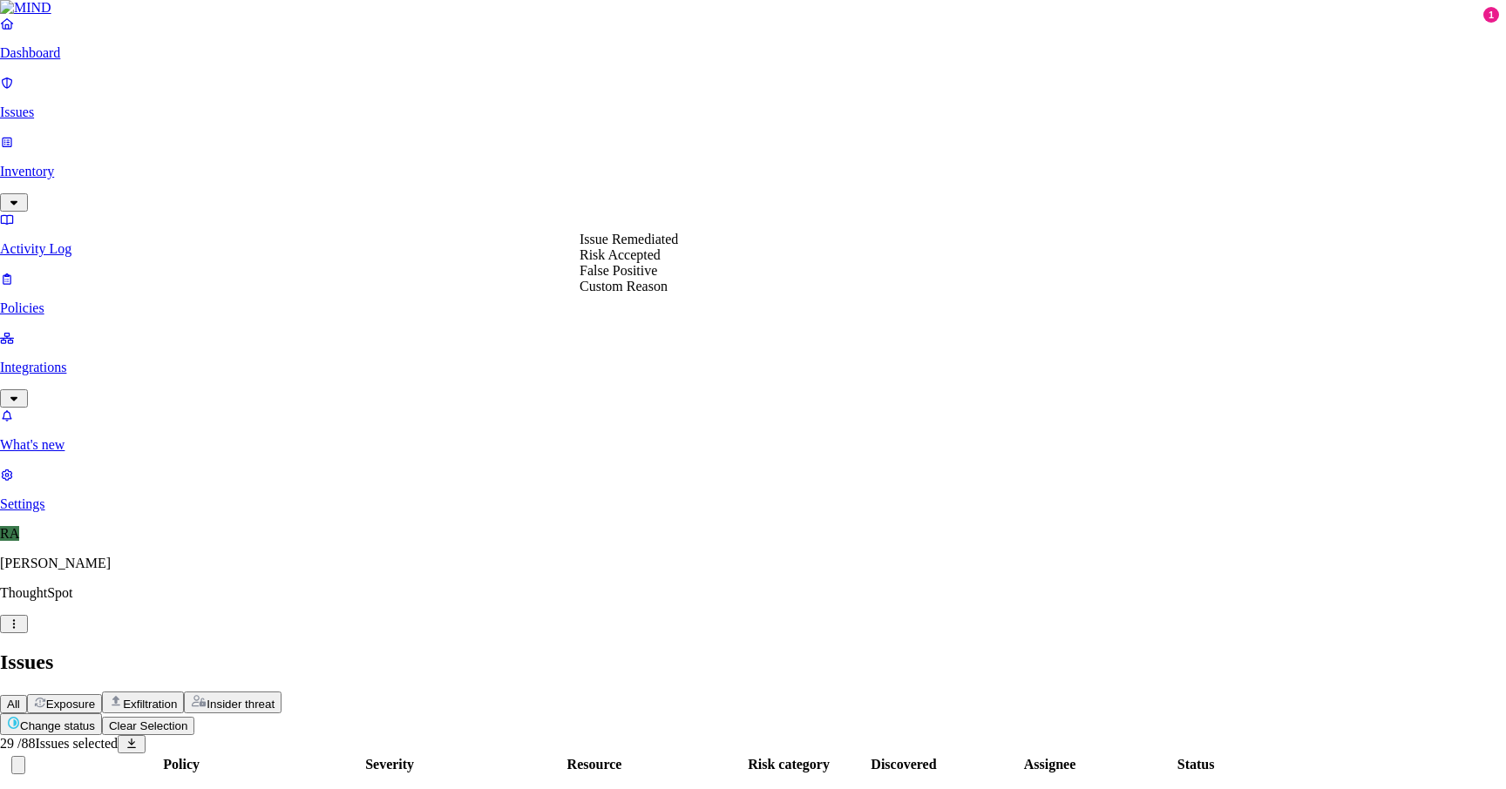
select select "Risk Accepted"
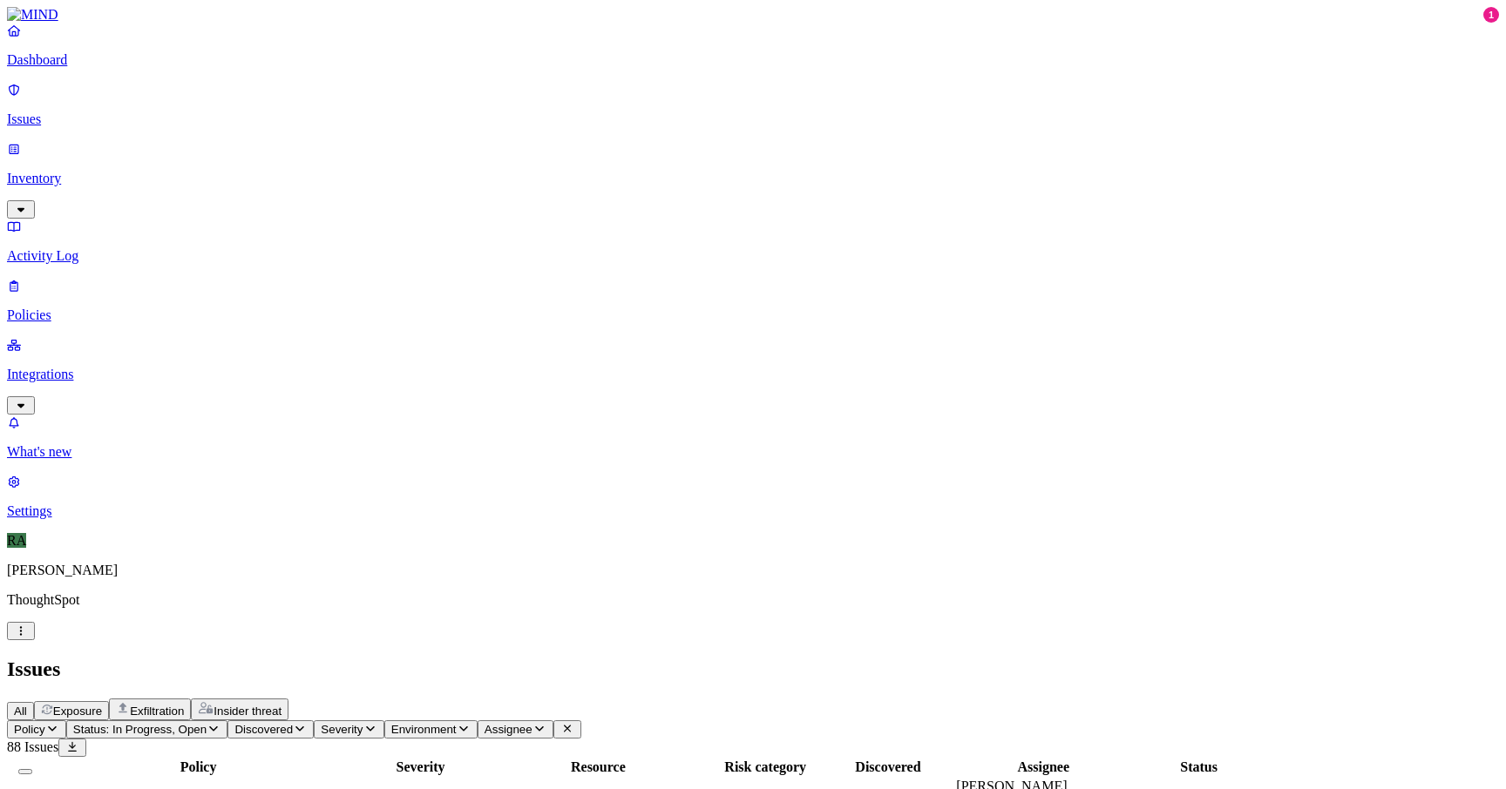
scroll to position [0, 0]
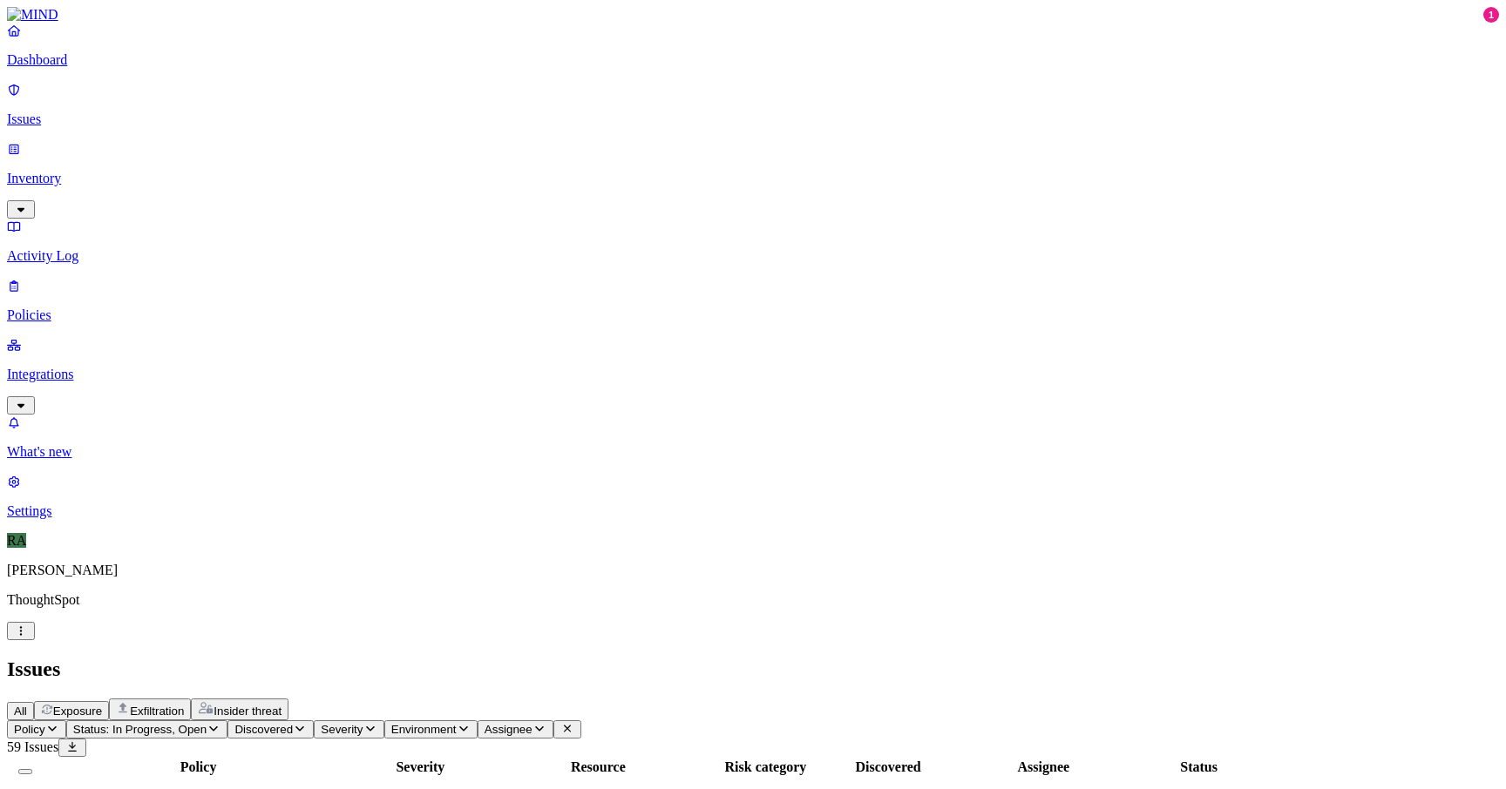
scroll to position [470, 0]
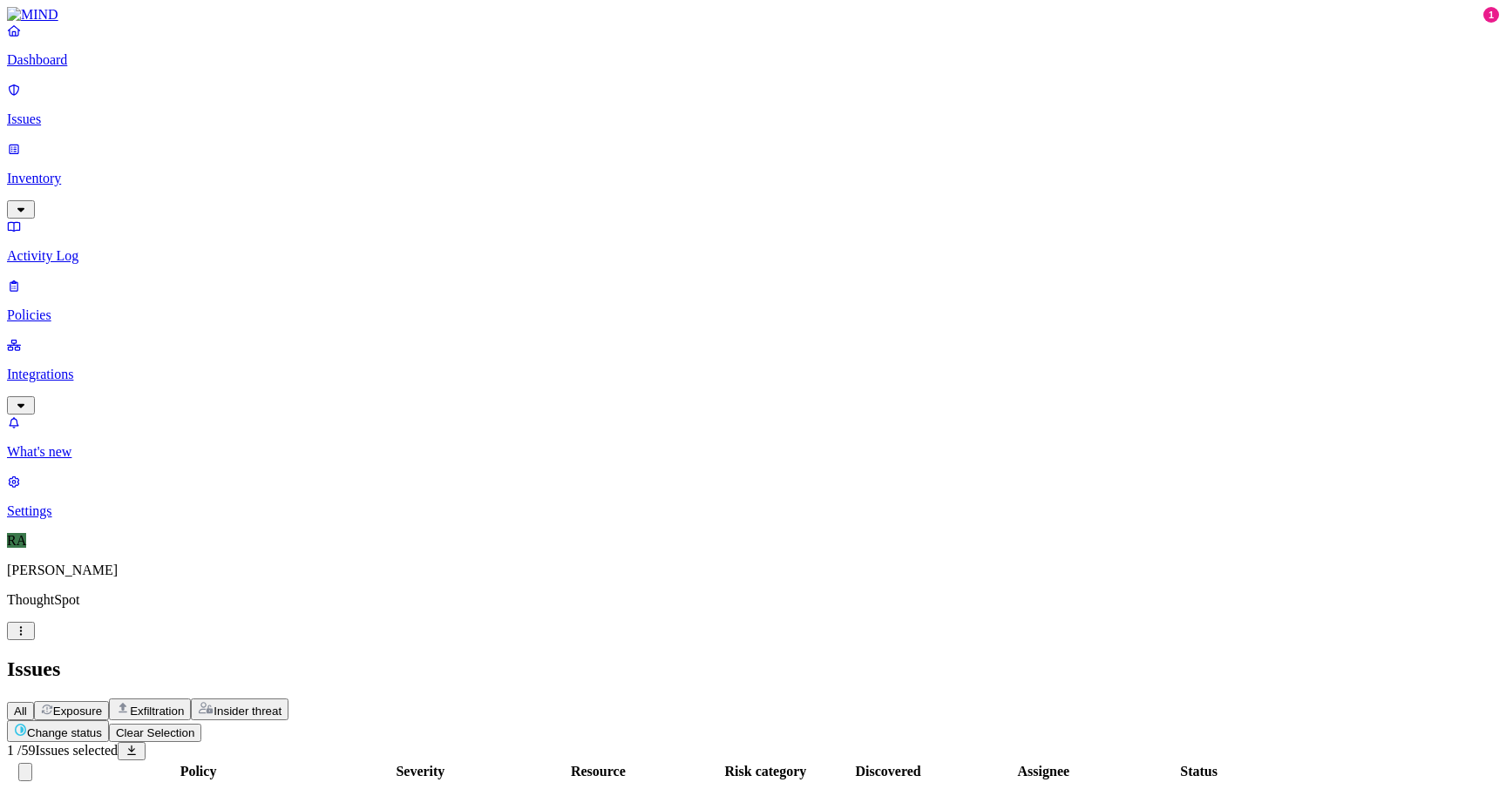
scroll to position [470, 0]
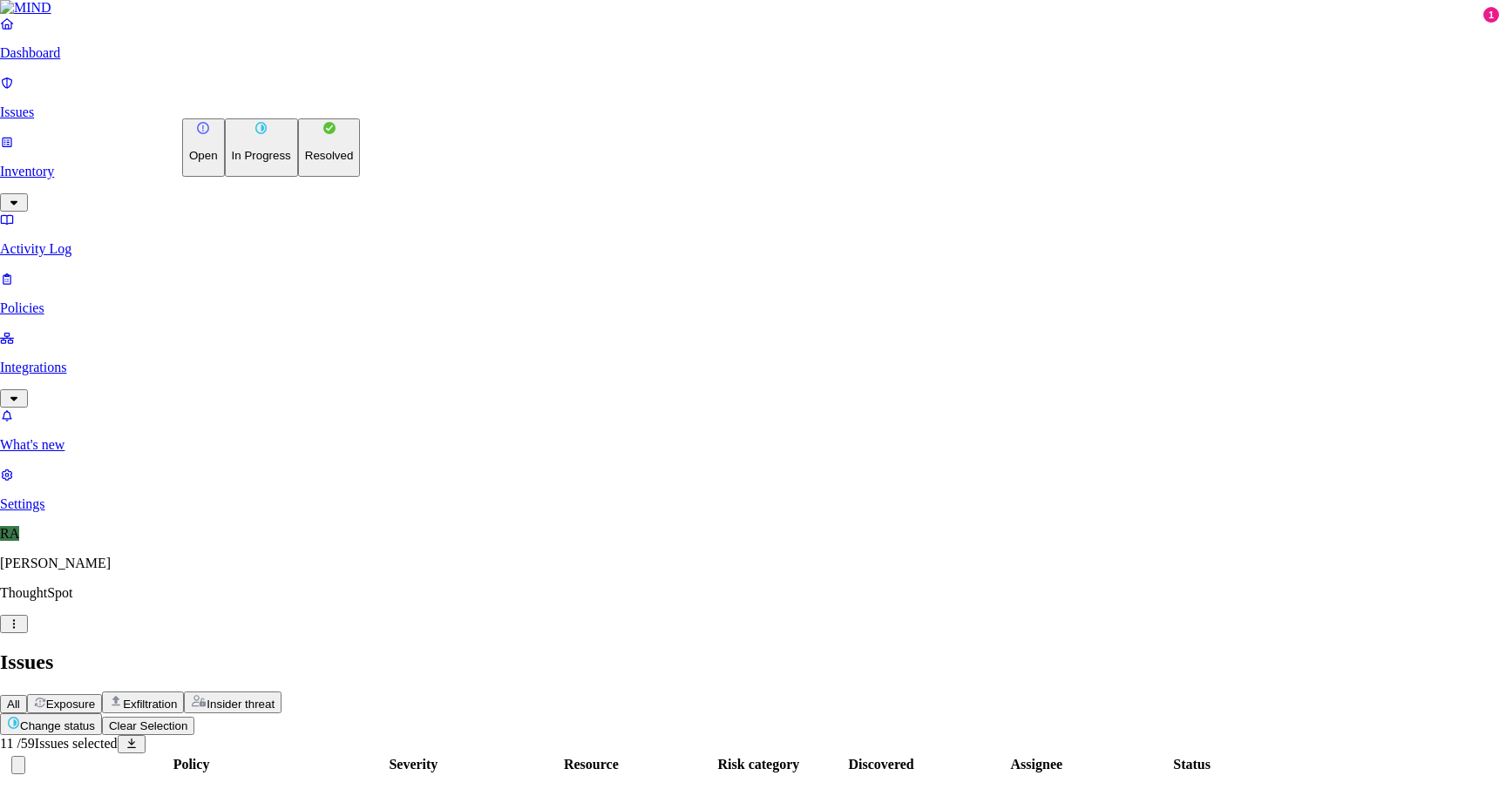
click at [305, 162] on p "Resolved" at bounding box center [329, 155] width 49 height 13
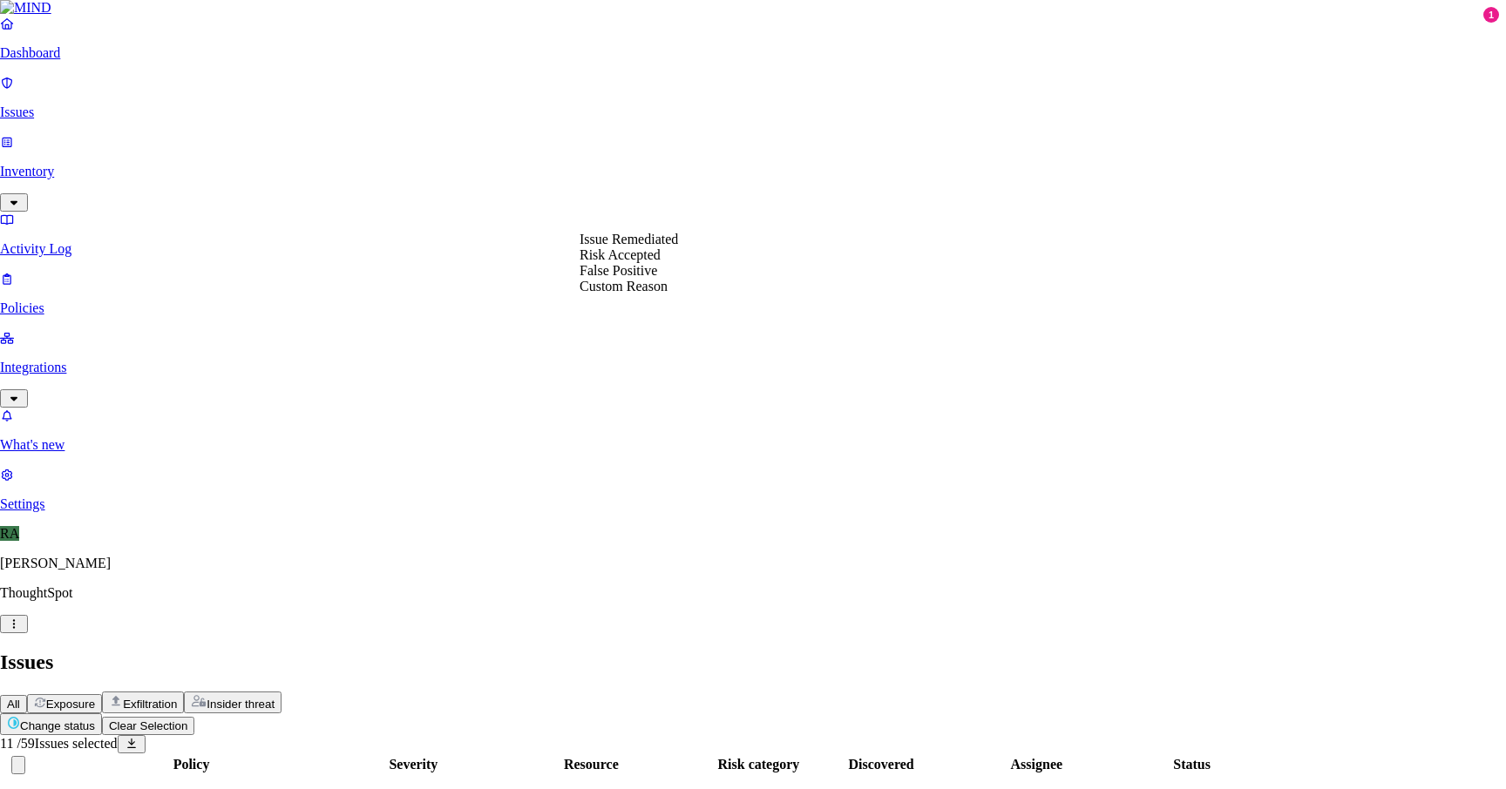
select select "Risk Accepted"
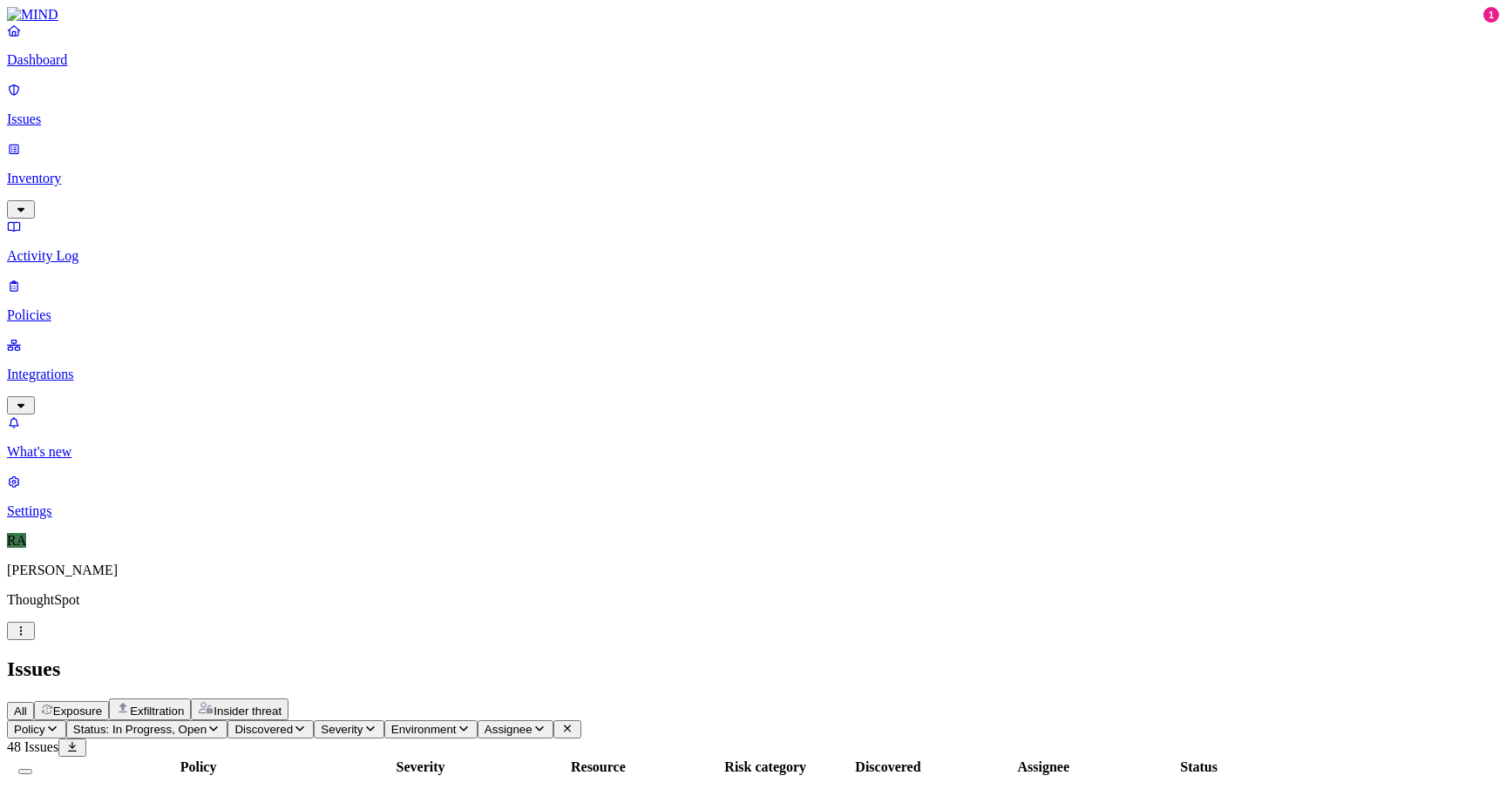
click at [352, 788] on div "Secrets detected in resource" at bounding box center [198, 801] width 308 height 16
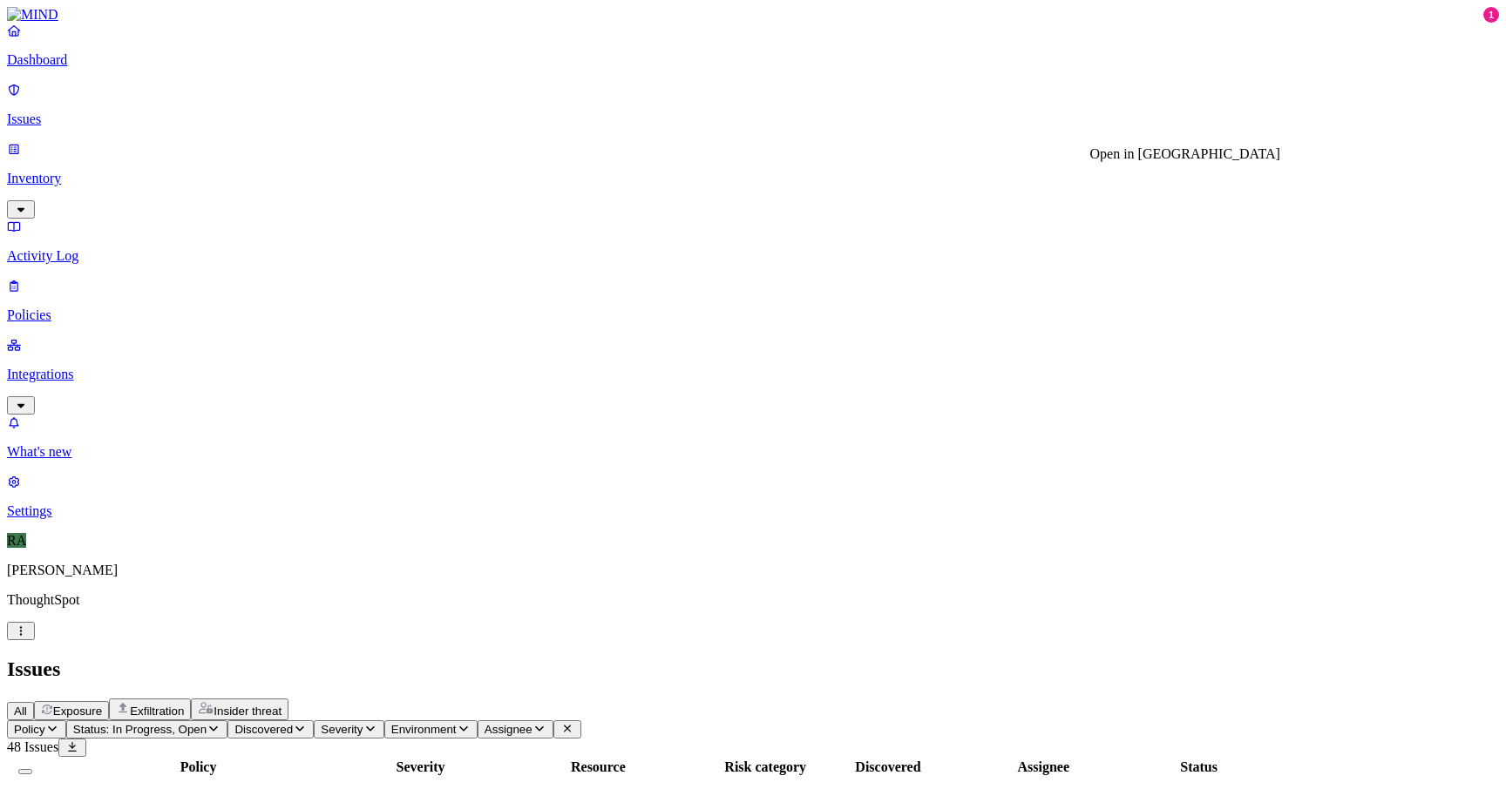
drag, startPoint x: 1282, startPoint y: 227, endPoint x: 1355, endPoint y: 228, distance: 73.2
copy div "IMG_2940.jpg"
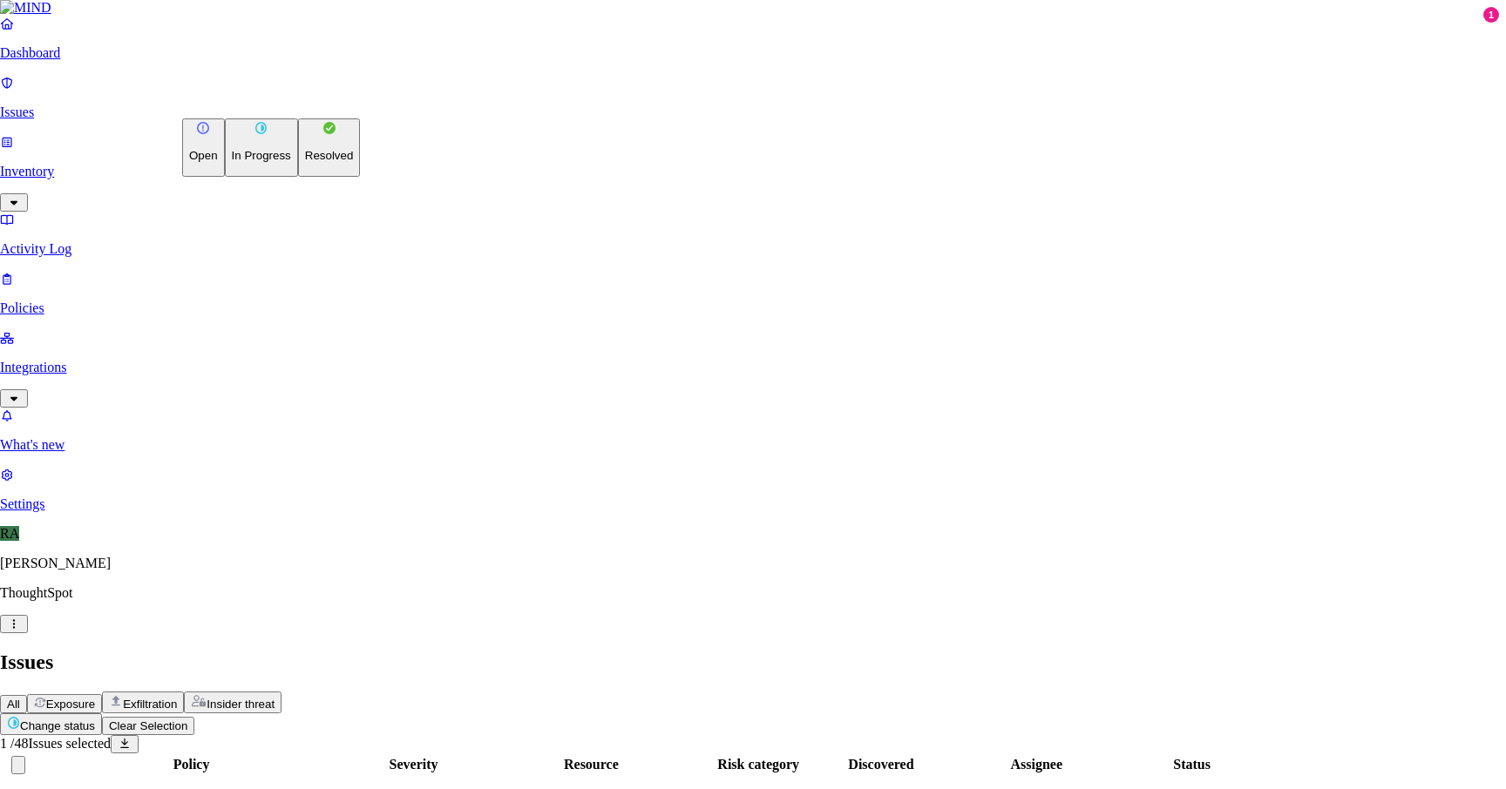
click at [305, 162] on p "Resolved" at bounding box center [329, 155] width 49 height 13
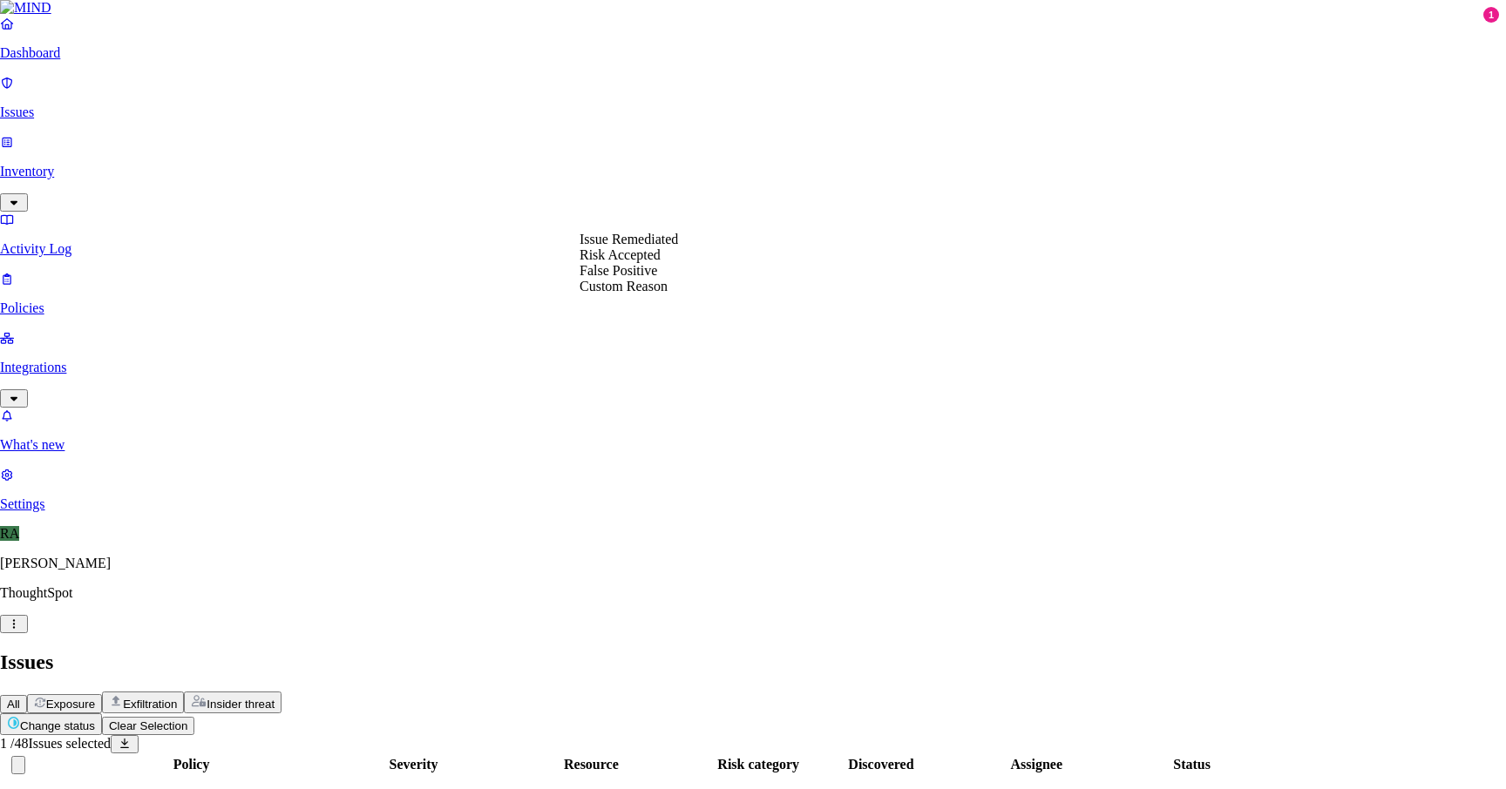
click at [624, 294] on div "Issue Remediated Risk Accepted False Positive Custom Reason" at bounding box center [628, 263] width 98 height 63
select select "Custom Reason"
type textarea "wifi password"
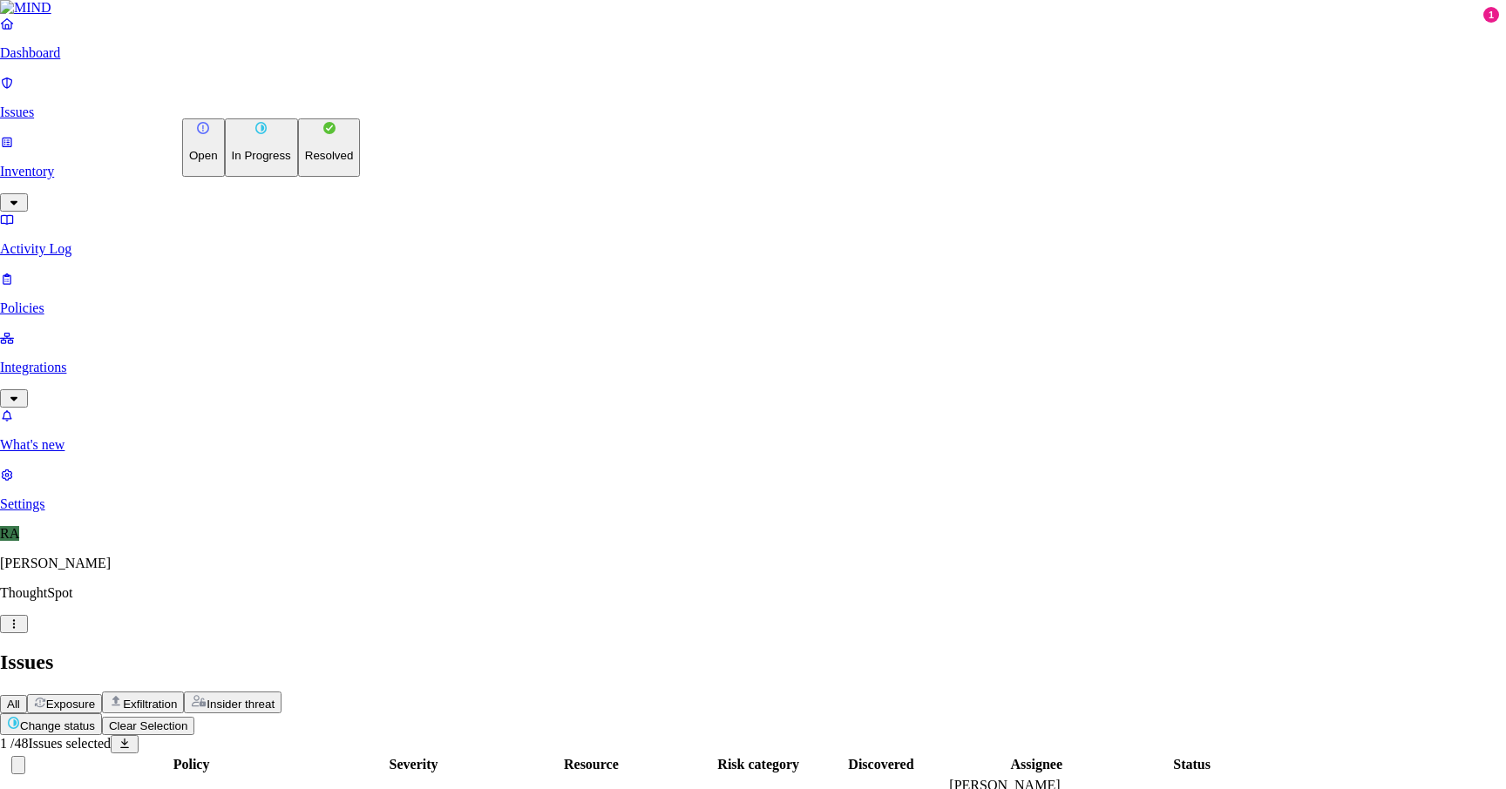
click at [305, 162] on p "Resolved" at bounding box center [329, 155] width 49 height 13
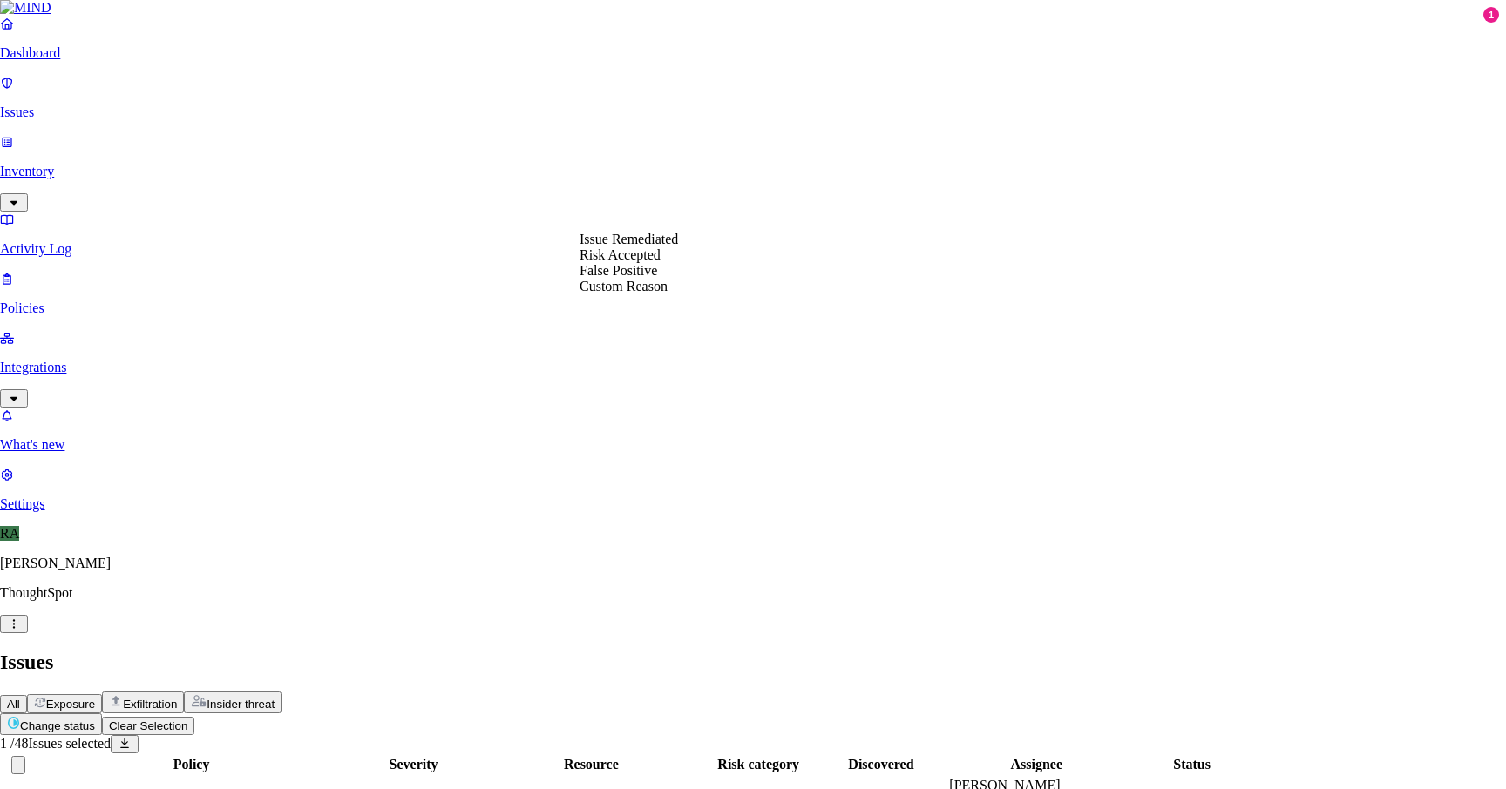
select select "Risk Accepted"
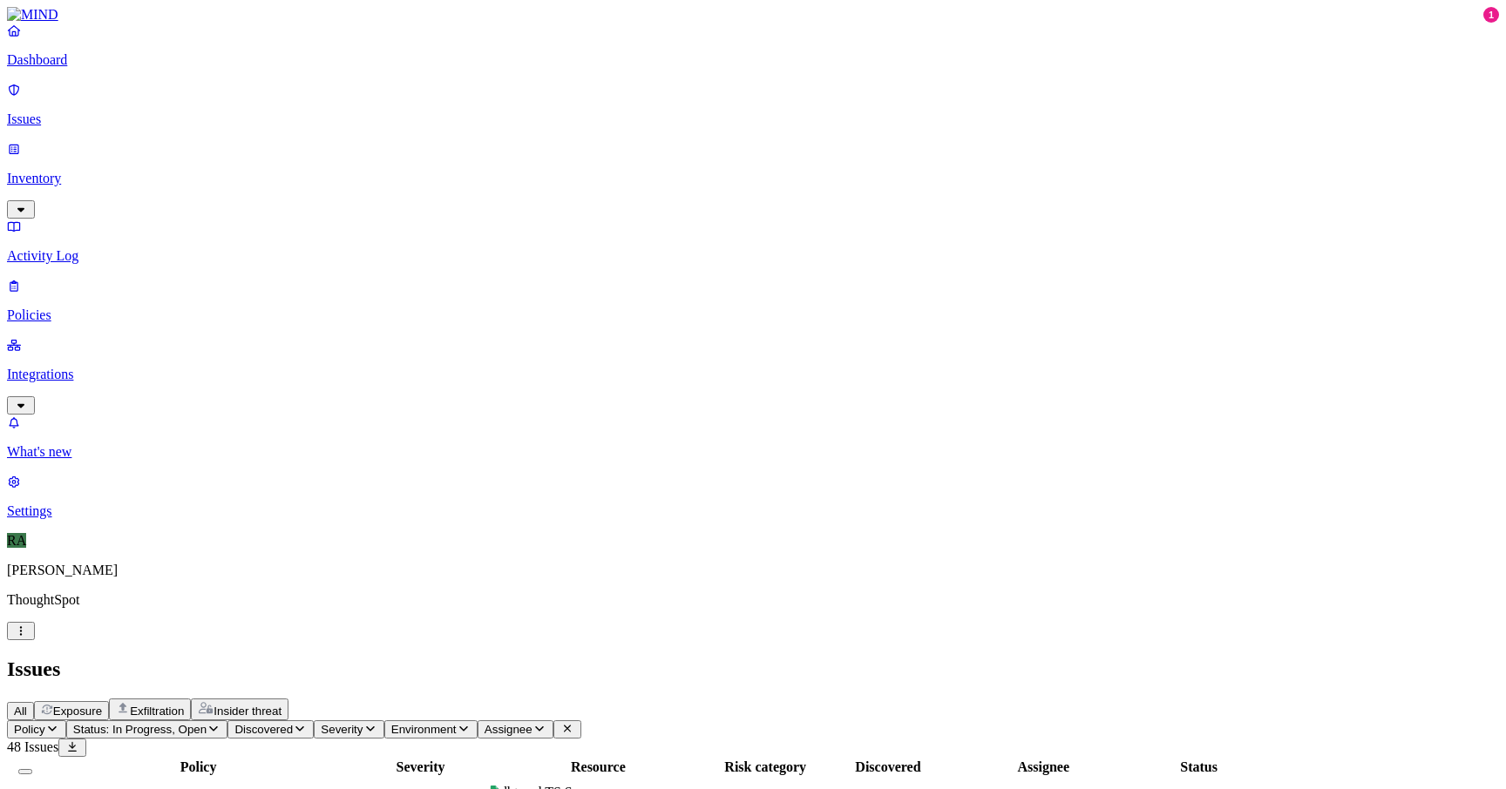
click at [352, 788] on div "Secrets detected in resource" at bounding box center [198, 801] width 308 height 16
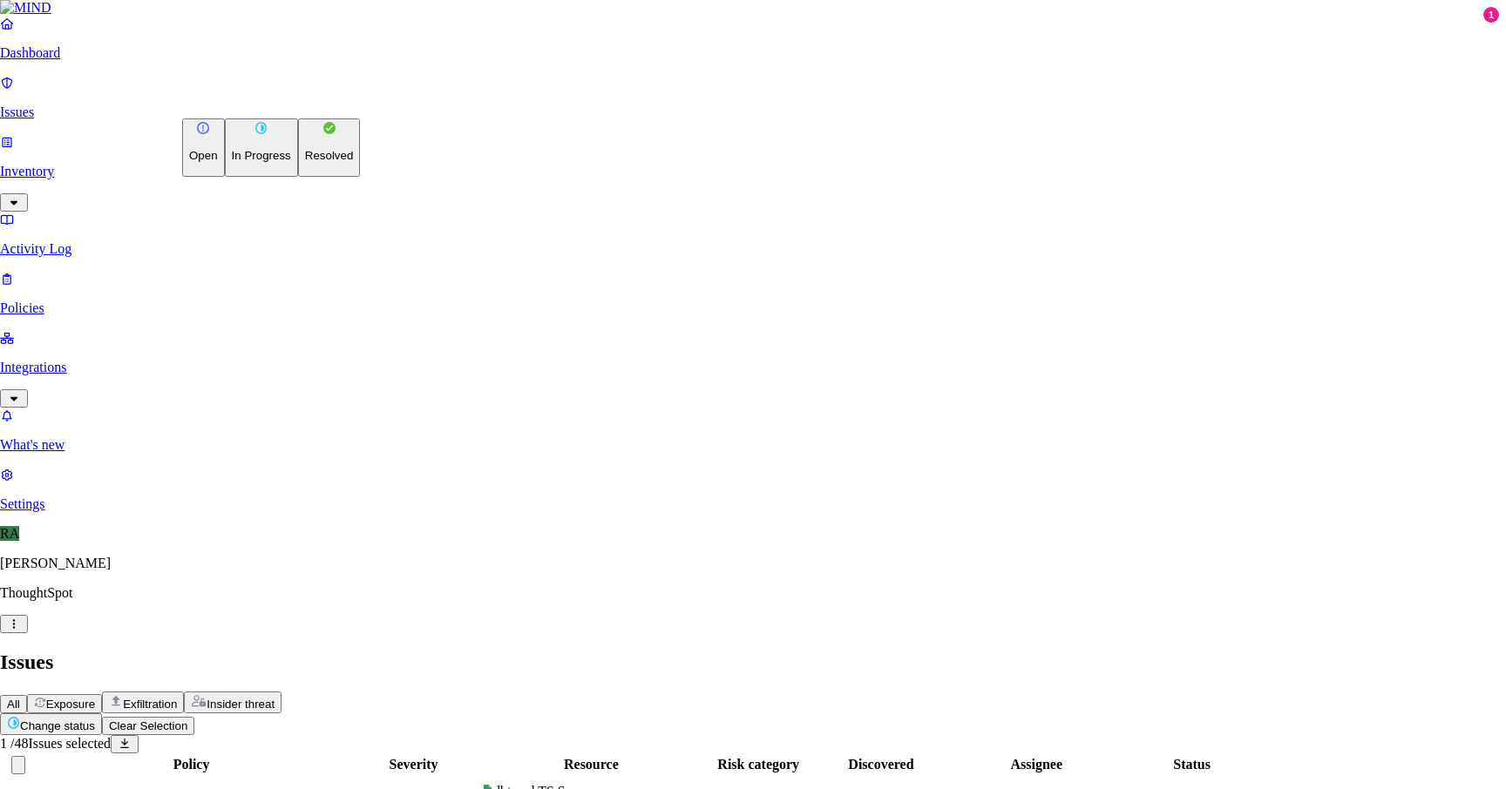
click at [298, 177] on button "Resolved" at bounding box center [329, 147] width 63 height 58
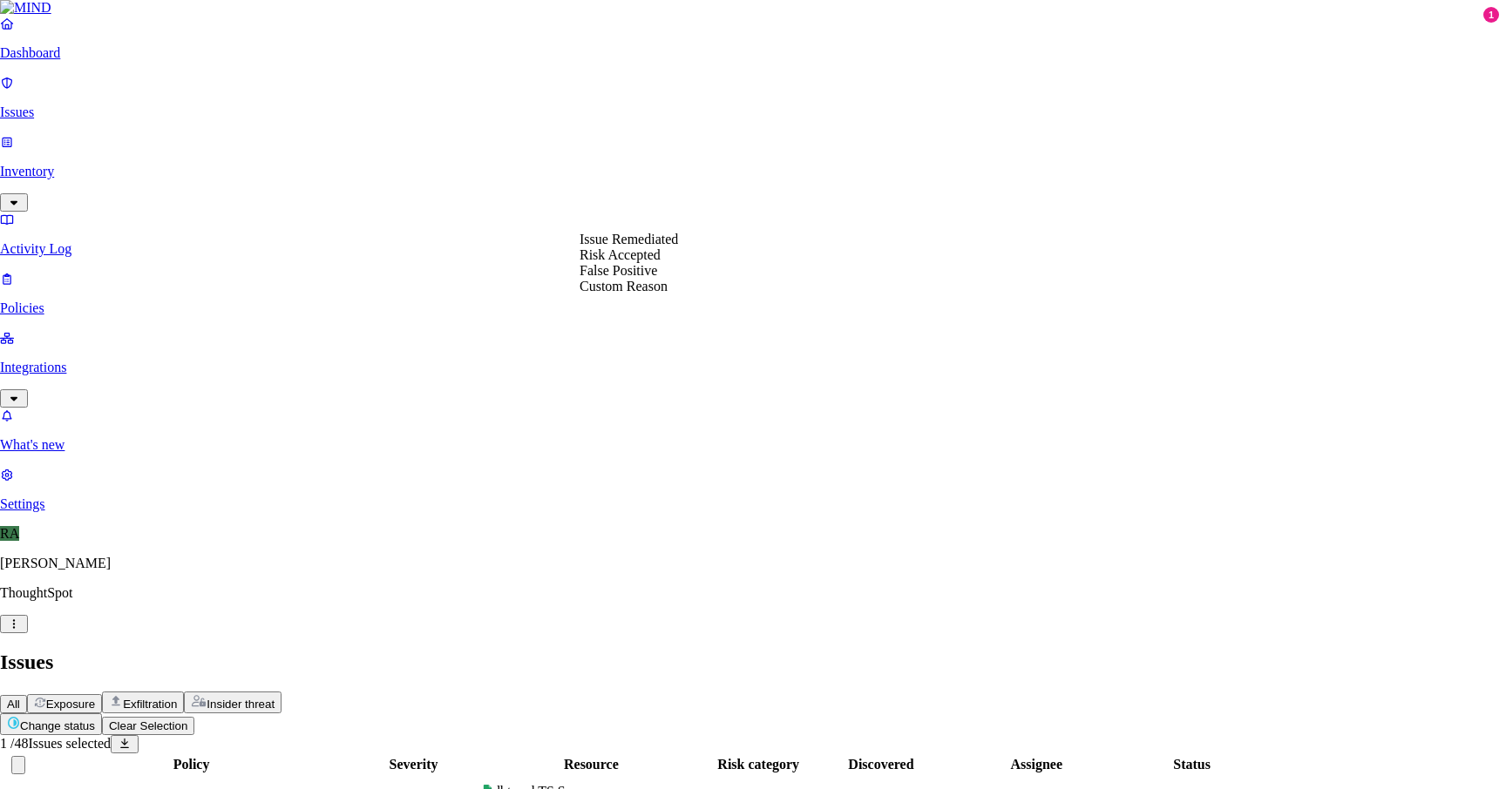
select select "Risk Accepted"
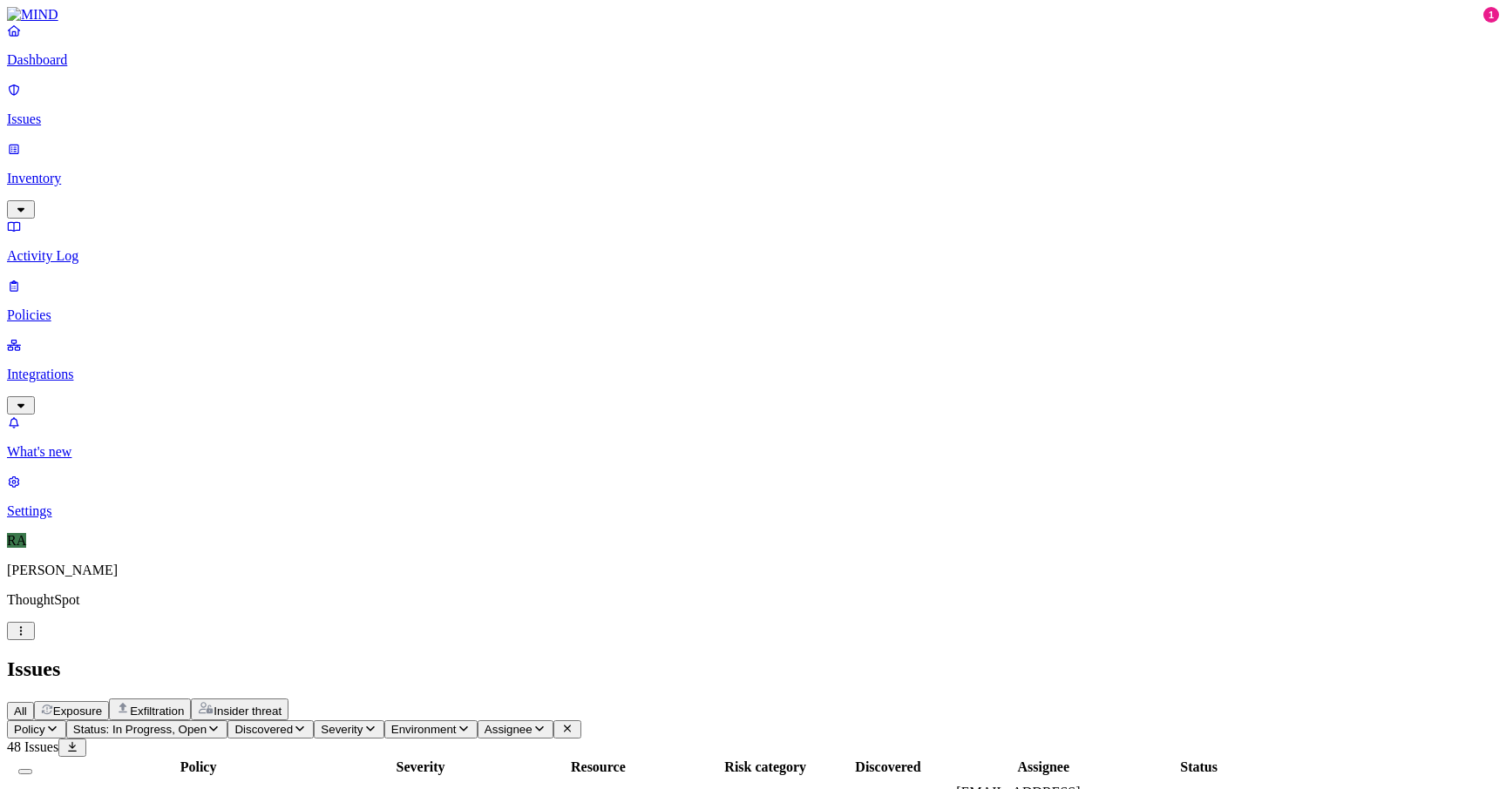
scroll to position [183, 0]
drag, startPoint x: 1170, startPoint y: 342, endPoint x: 1206, endPoint y: 342, distance: 35.7
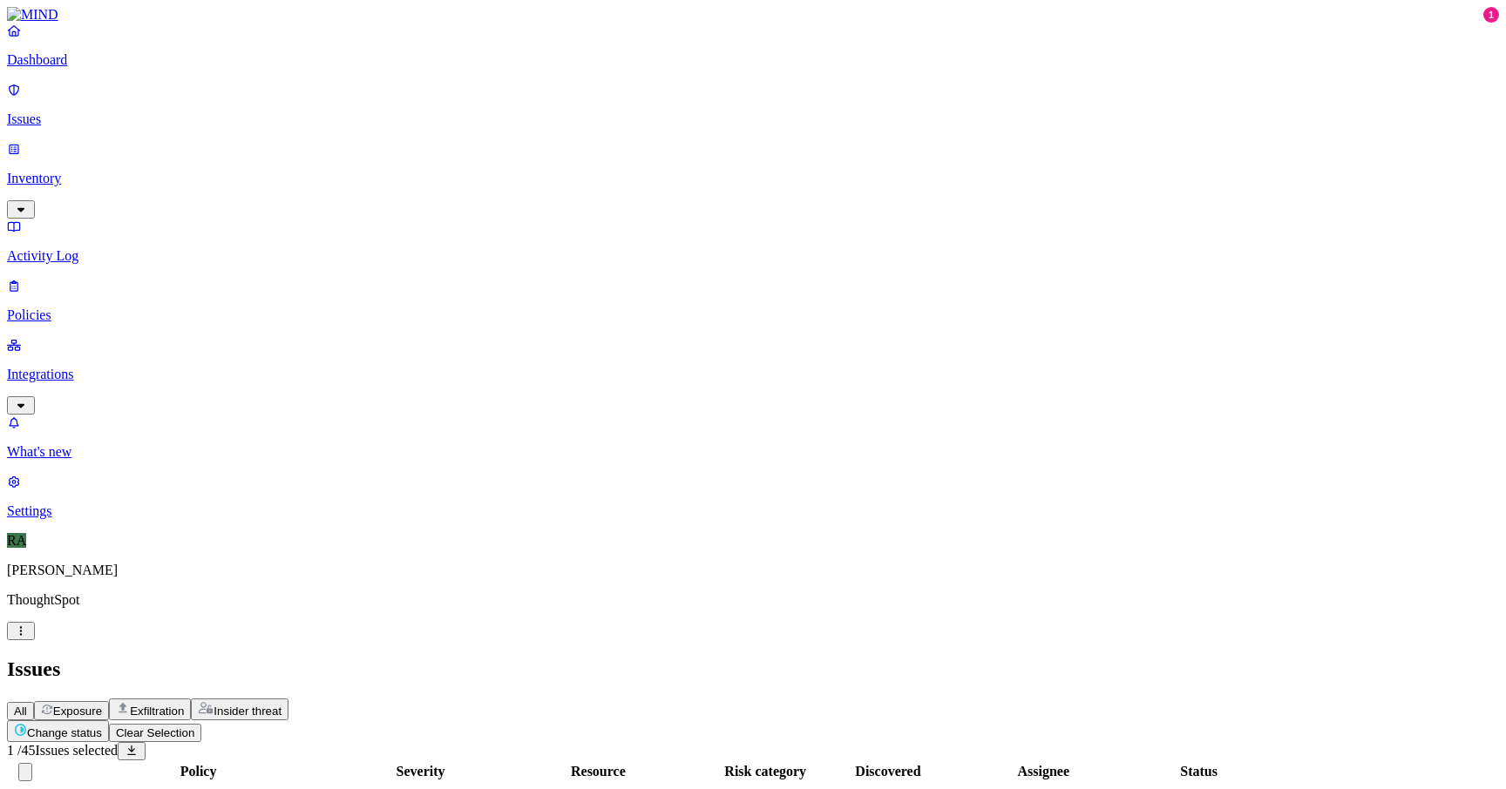
scroll to position [470, 0]
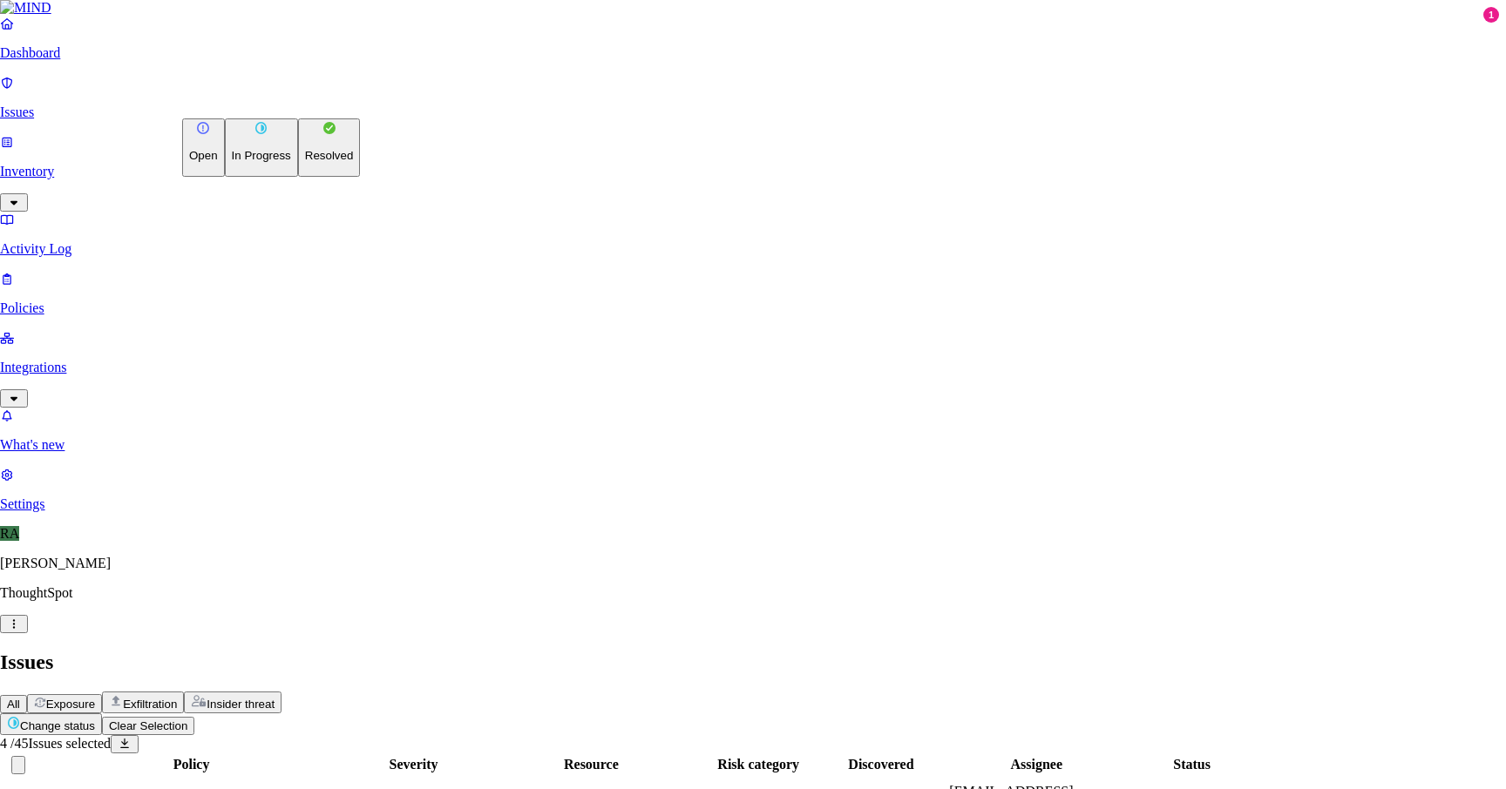
click at [298, 177] on button "Resolved" at bounding box center [329, 147] width 63 height 58
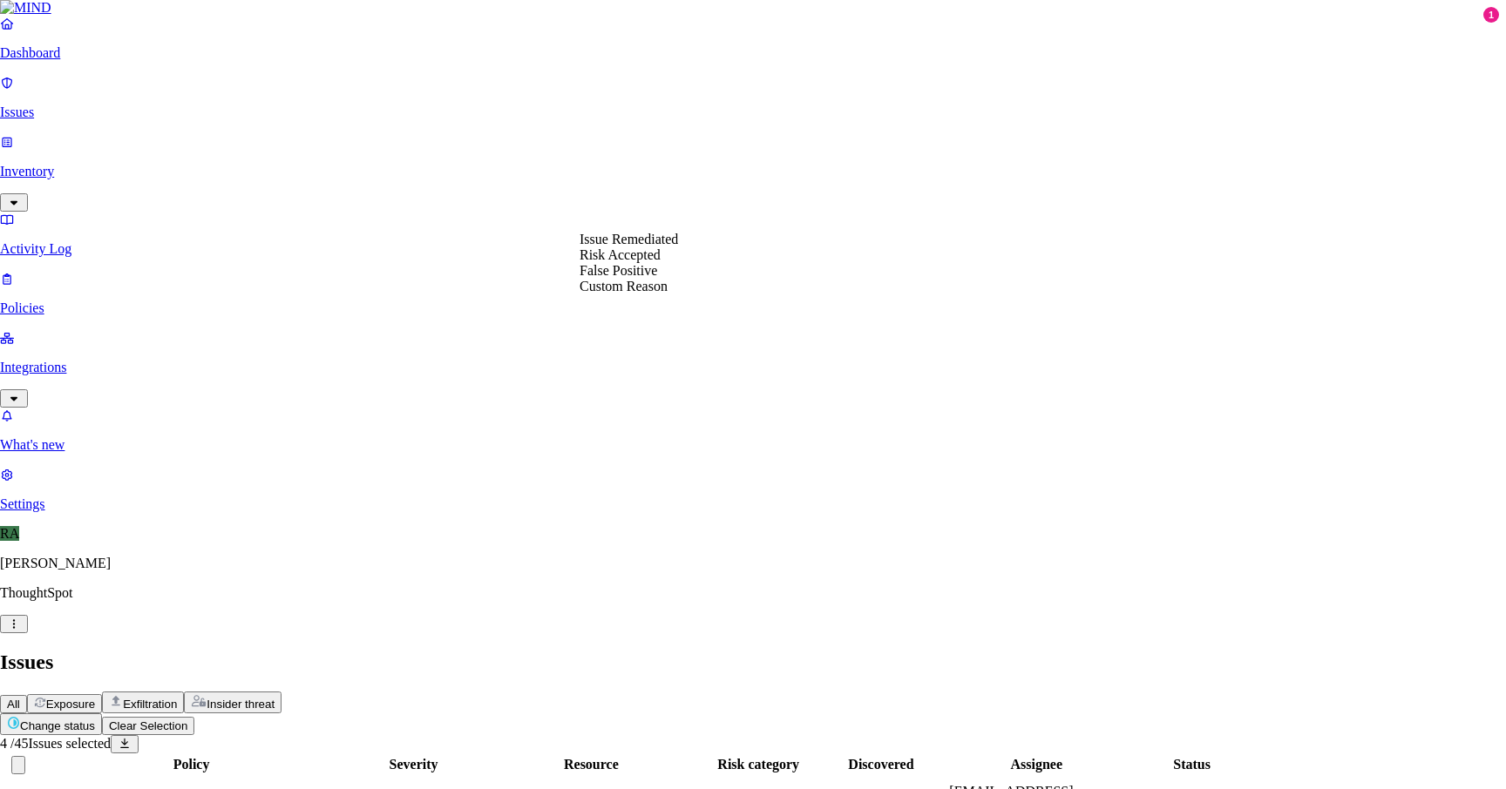
select select "Custom Reason"
type textarea "machine replacing"
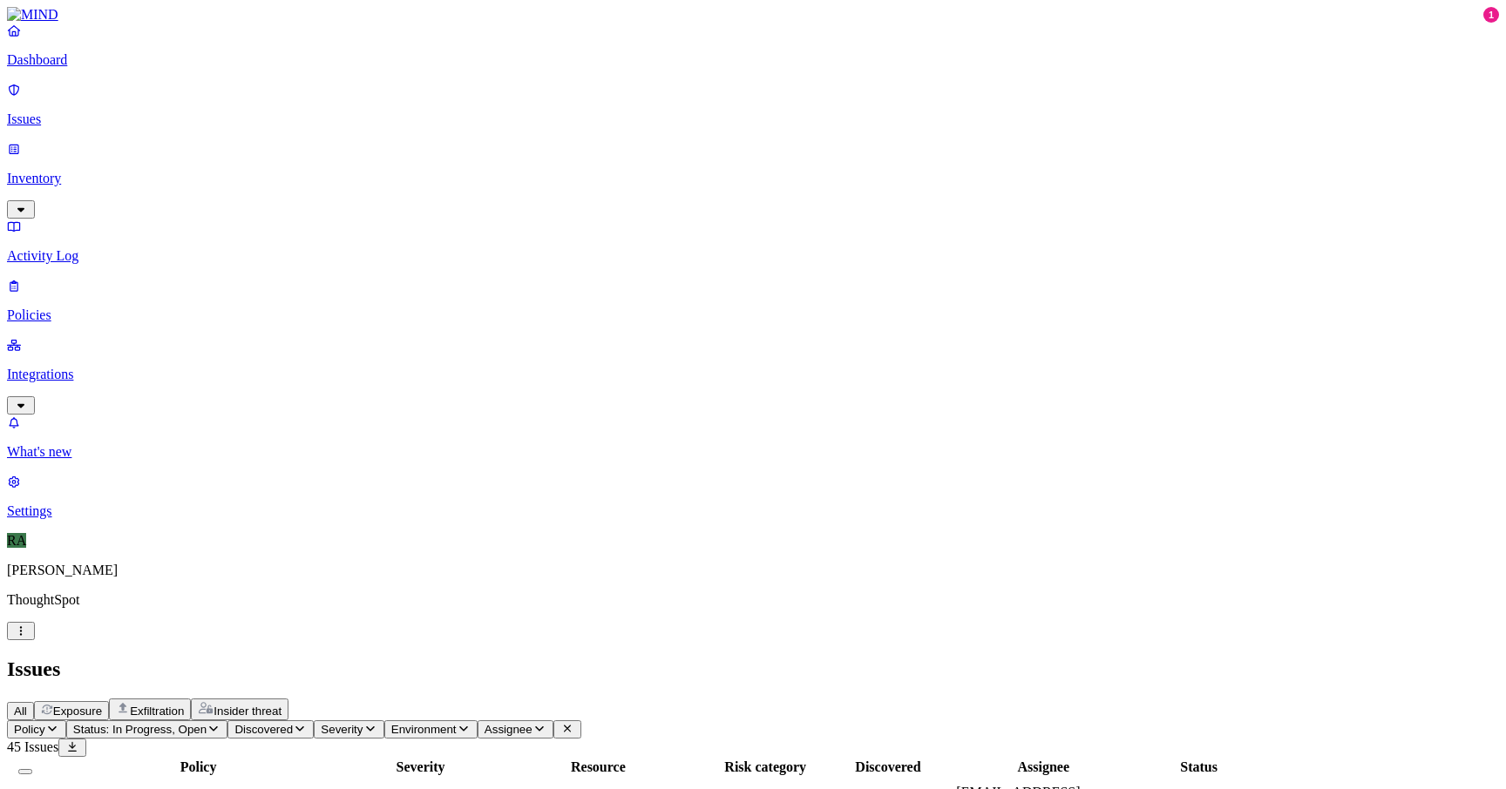
scroll to position [0, 0]
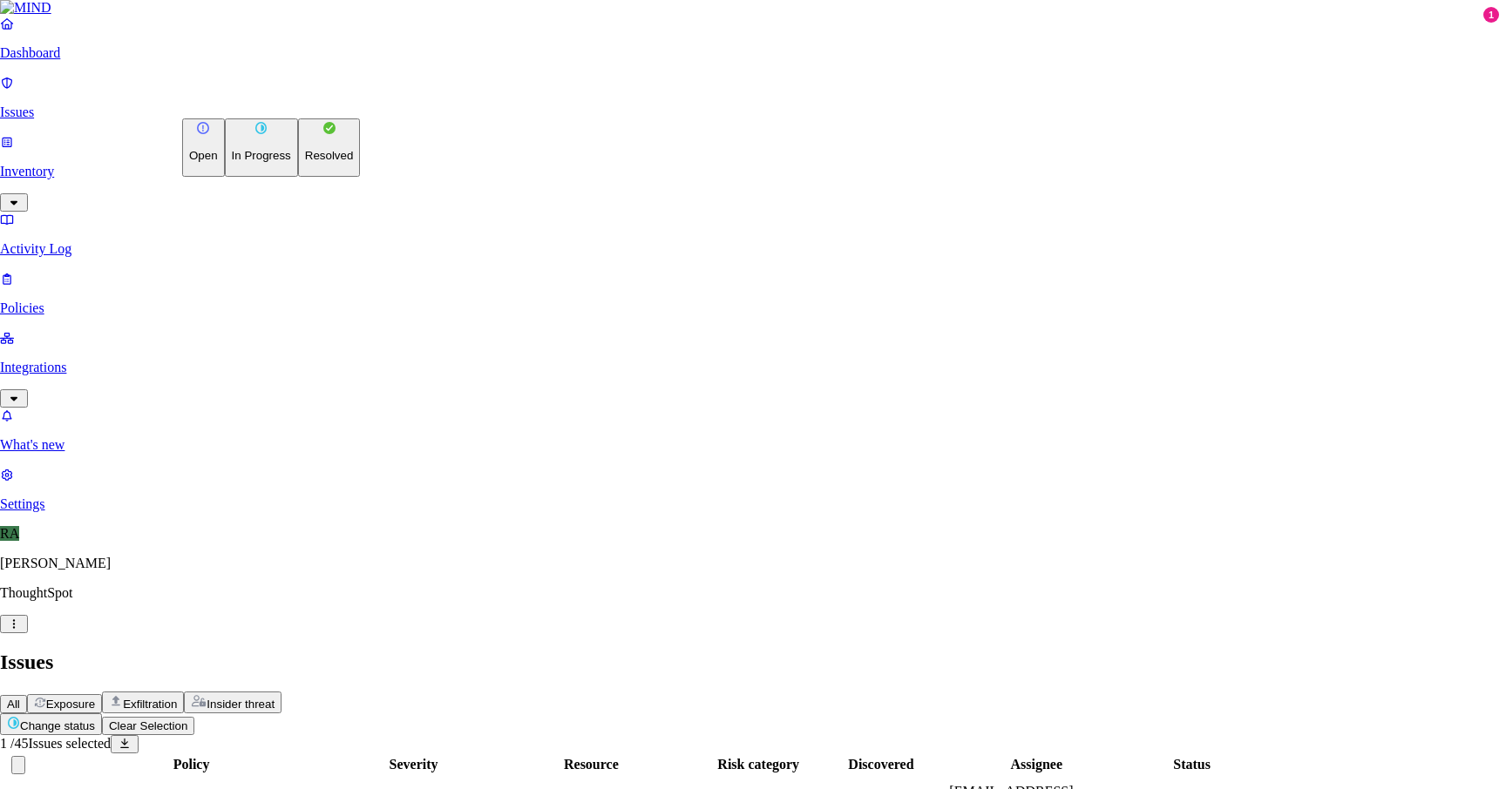
click at [305, 162] on p "Resolved" at bounding box center [329, 155] width 49 height 13
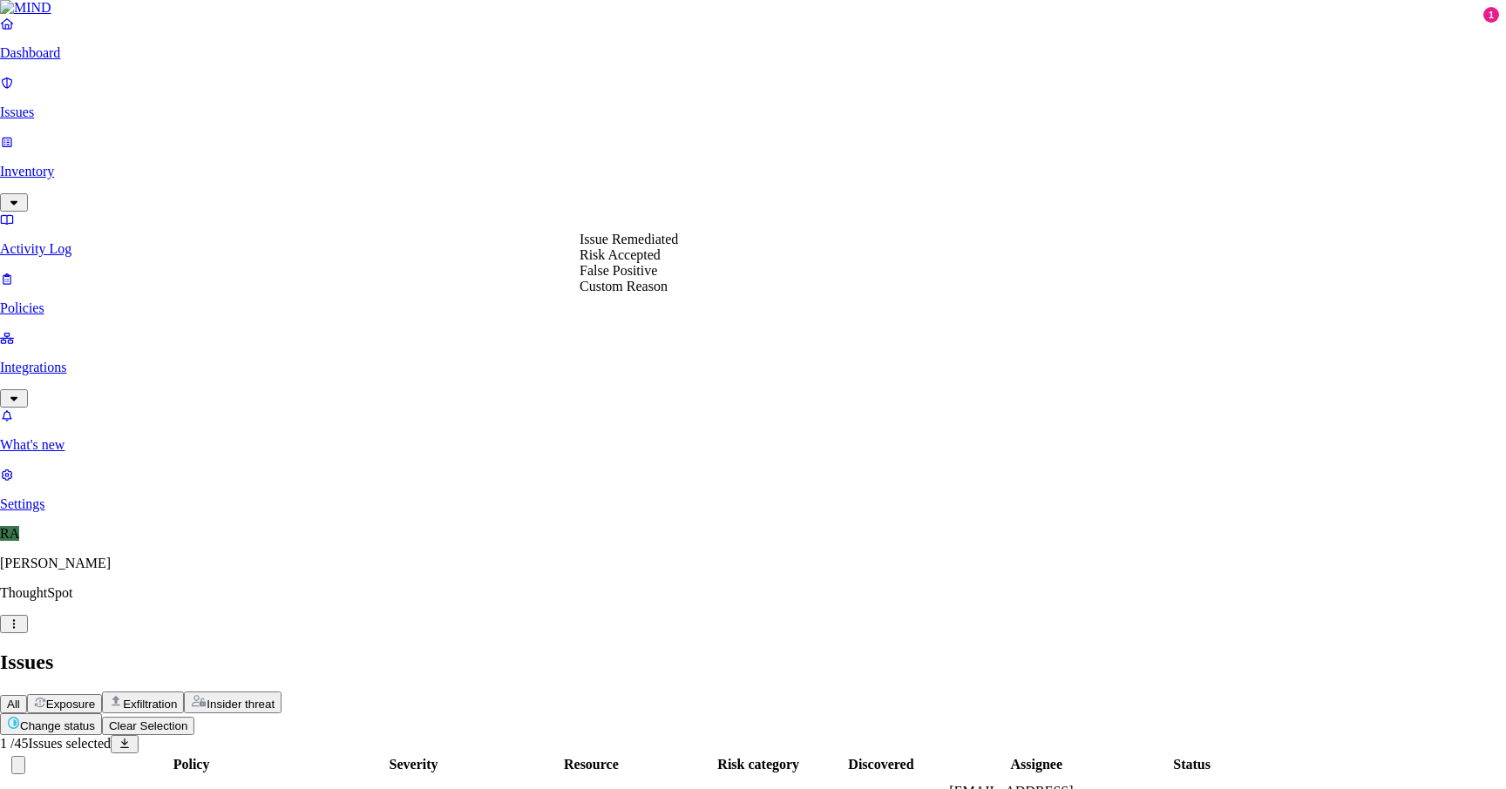
select select "Risk Accepted"
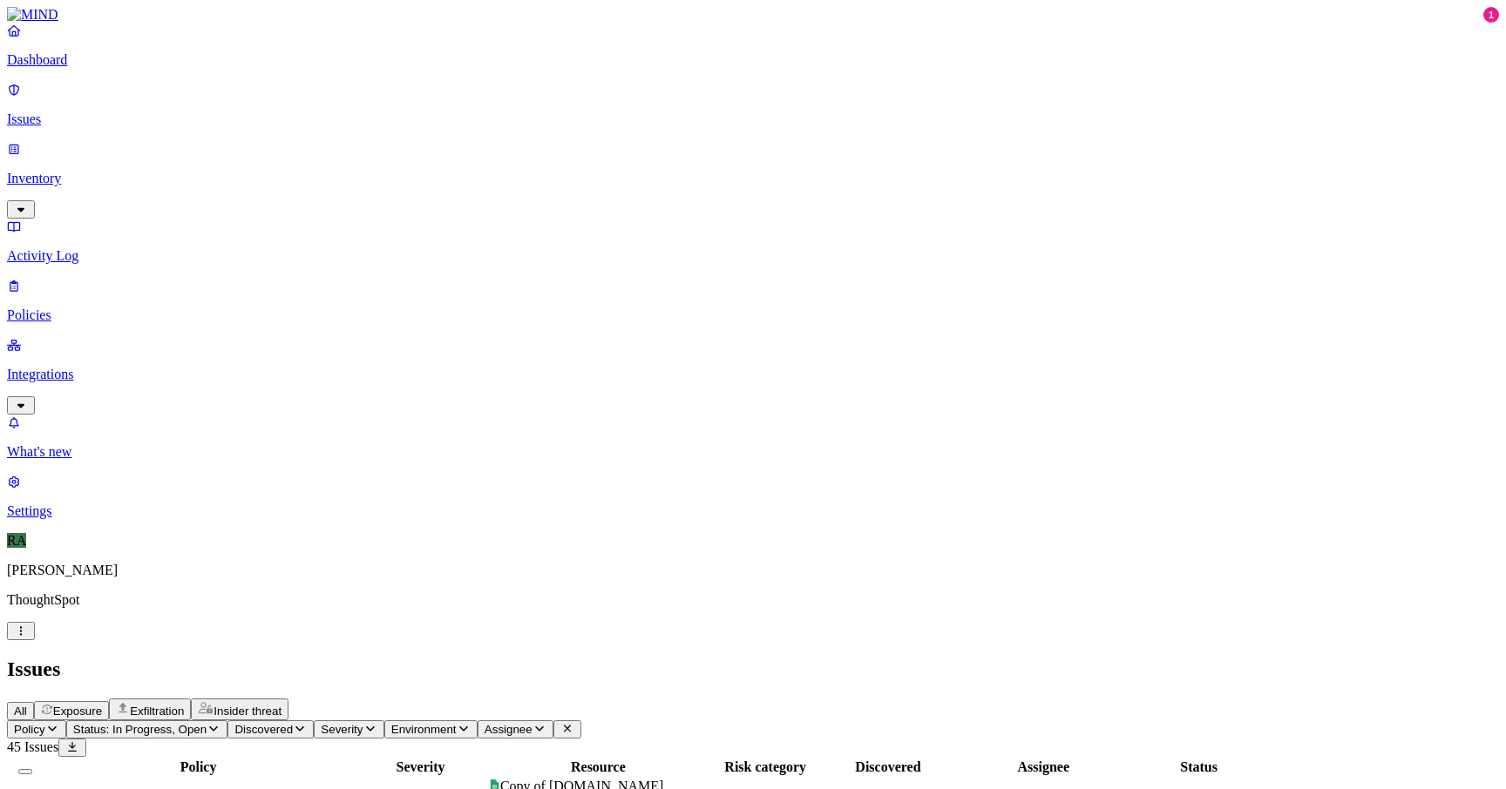
drag, startPoint x: 1249, startPoint y: 203, endPoint x: 1330, endPoint y: 203, distance: 81.0
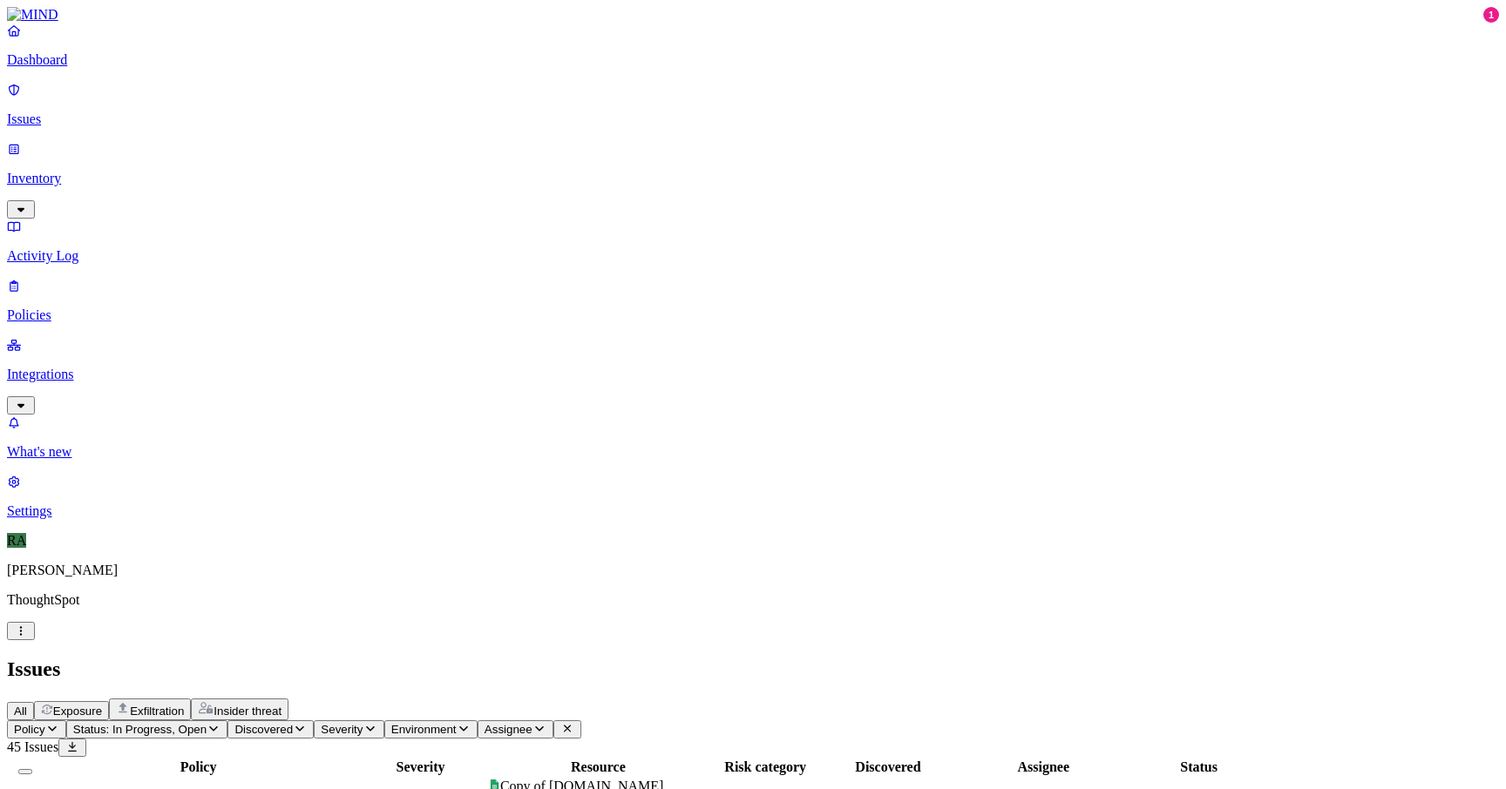
copy div "[PERSON_NAME] Classification PII Secrets Data types"
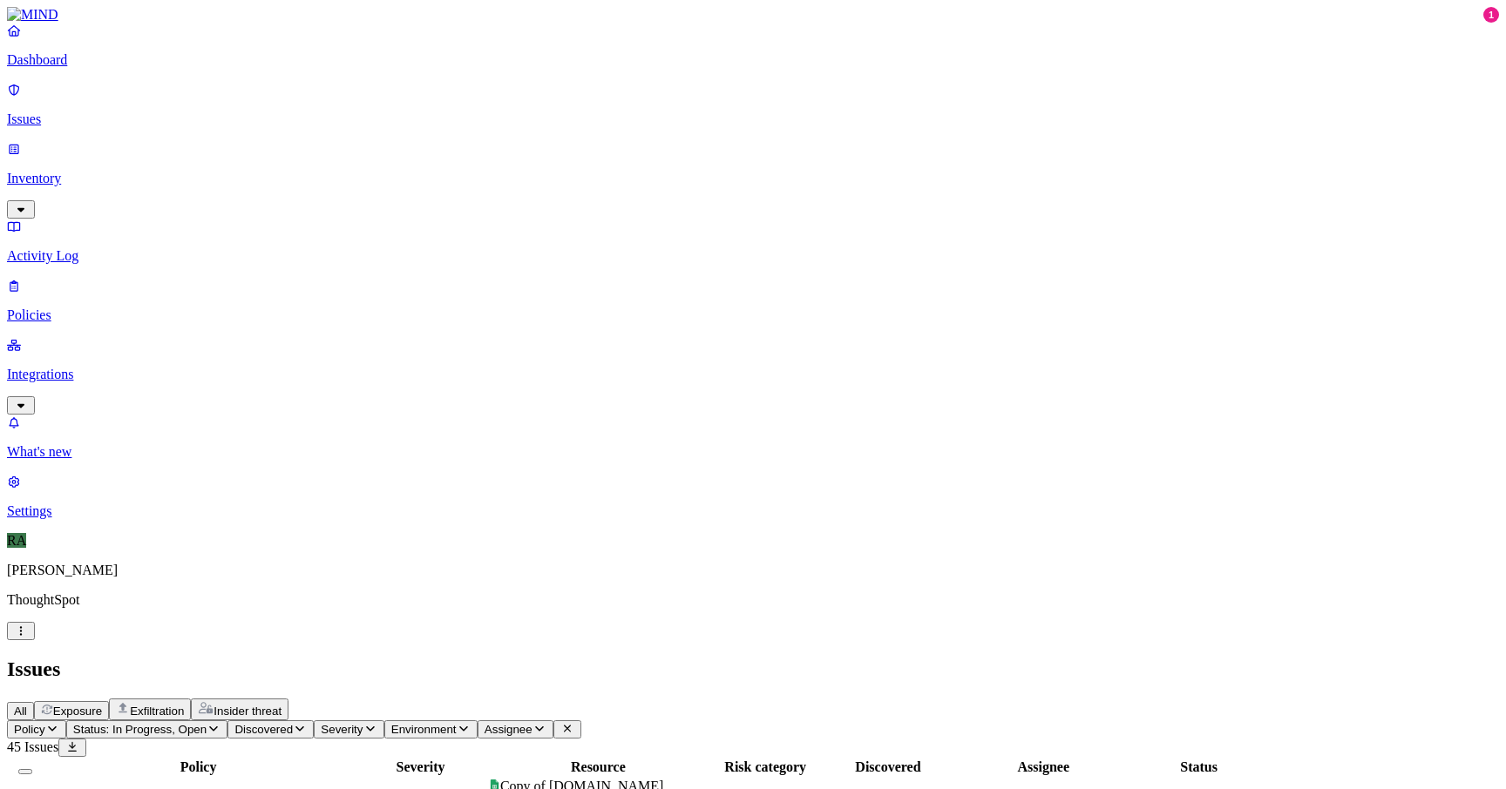
scroll to position [0, 0]
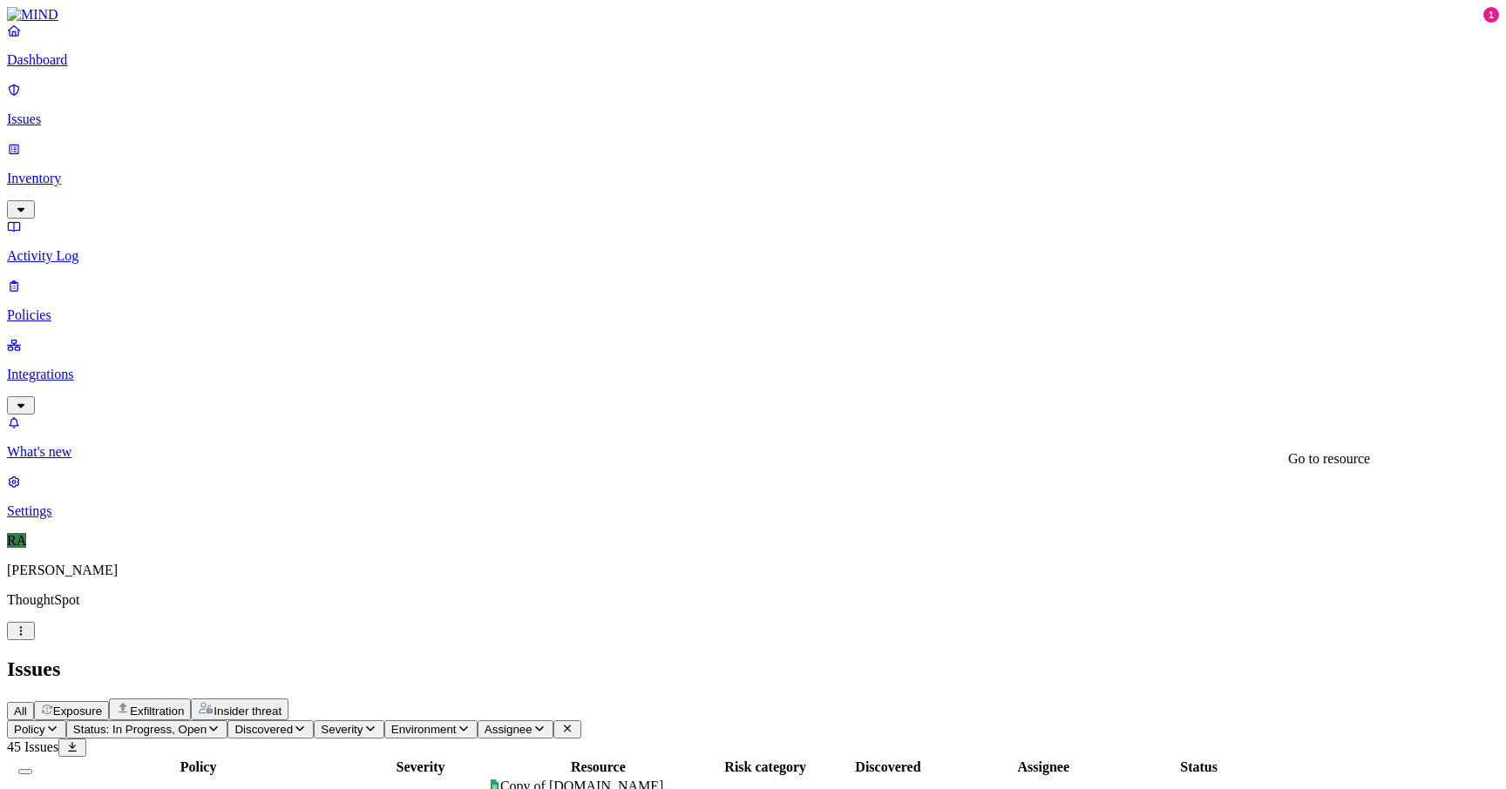
copy h3 "Copy of [DOMAIN_NAME],[DOMAIN_NAME],[DOMAIN_NAME], [DOMAIN_NAME], [DOMAIN_NAME]…"
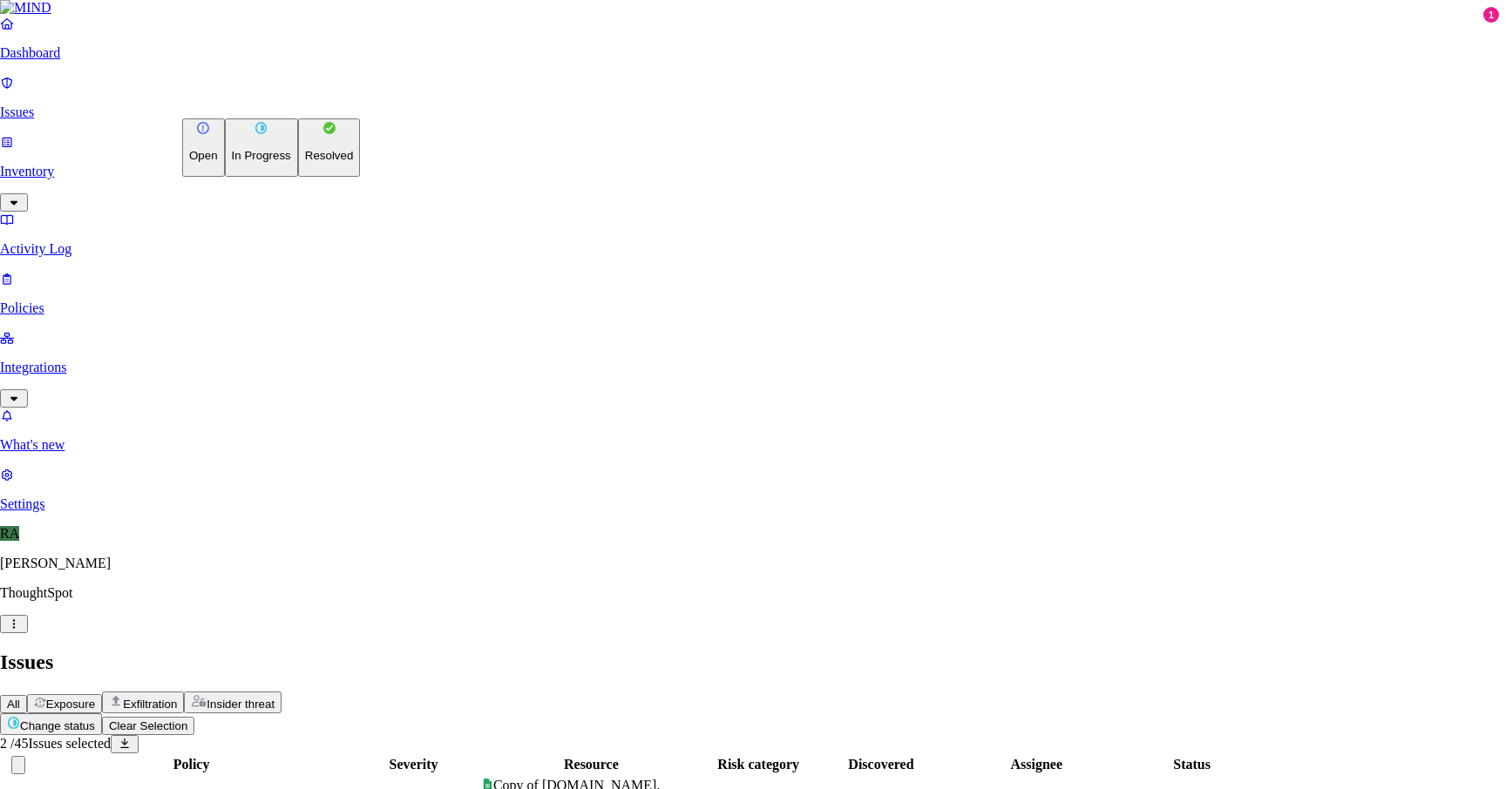
drag, startPoint x: 250, startPoint y: 193, endPoint x: 271, endPoint y: 156, distance: 42.9
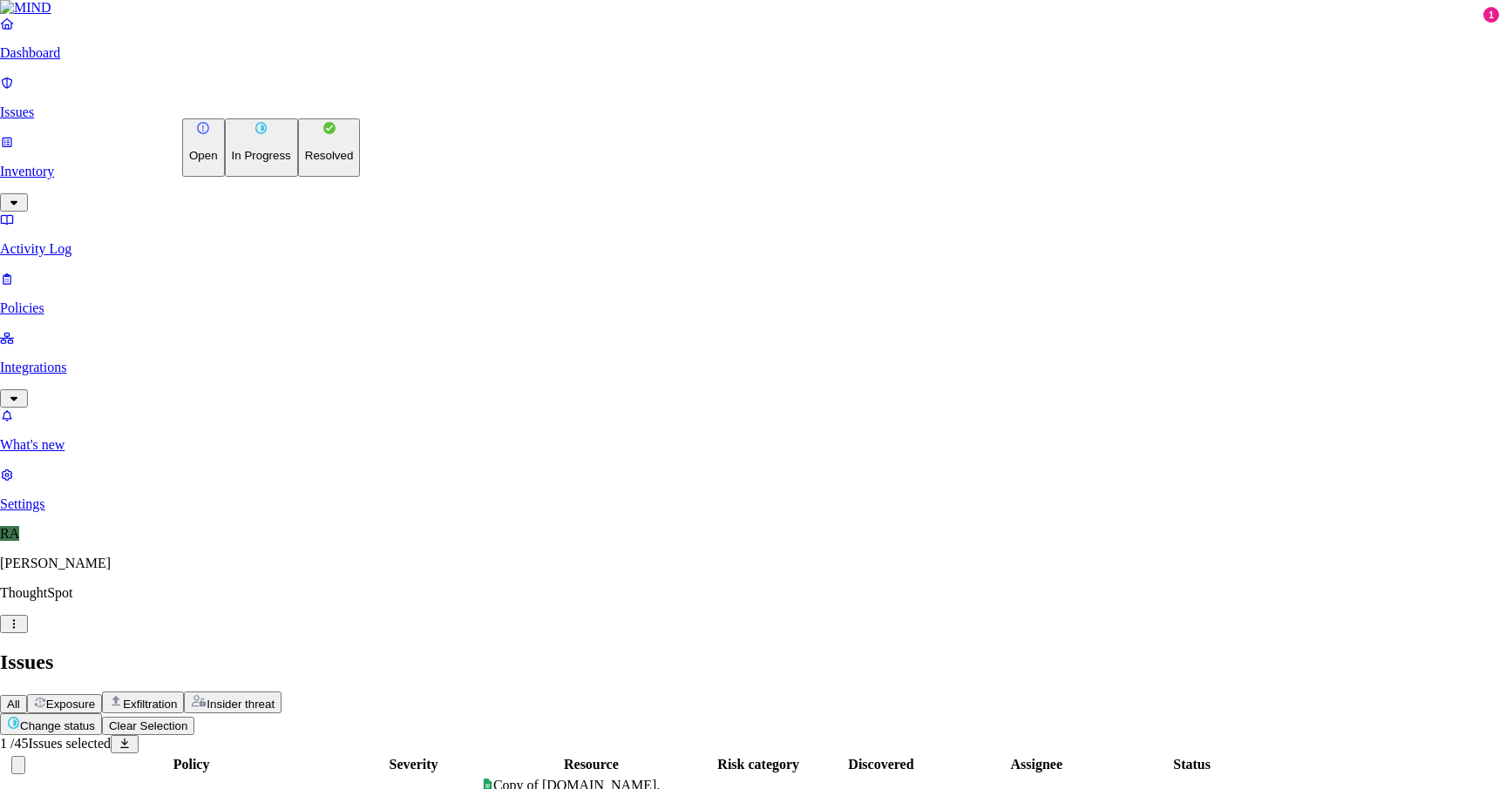
click at [254, 162] on p "In Progress" at bounding box center [261, 155] width 59 height 13
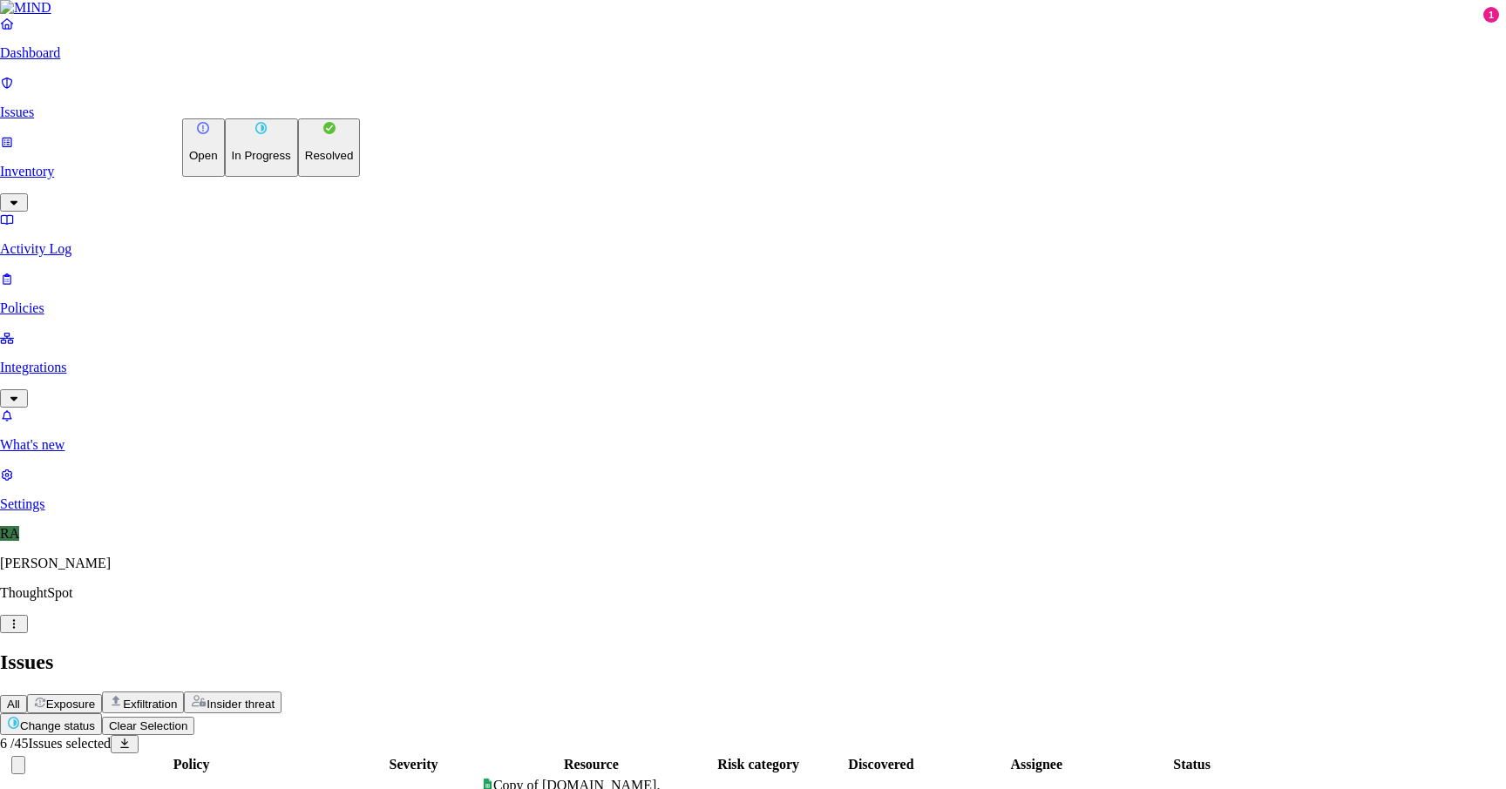
click at [305, 162] on p "Resolved" at bounding box center [329, 155] width 49 height 13
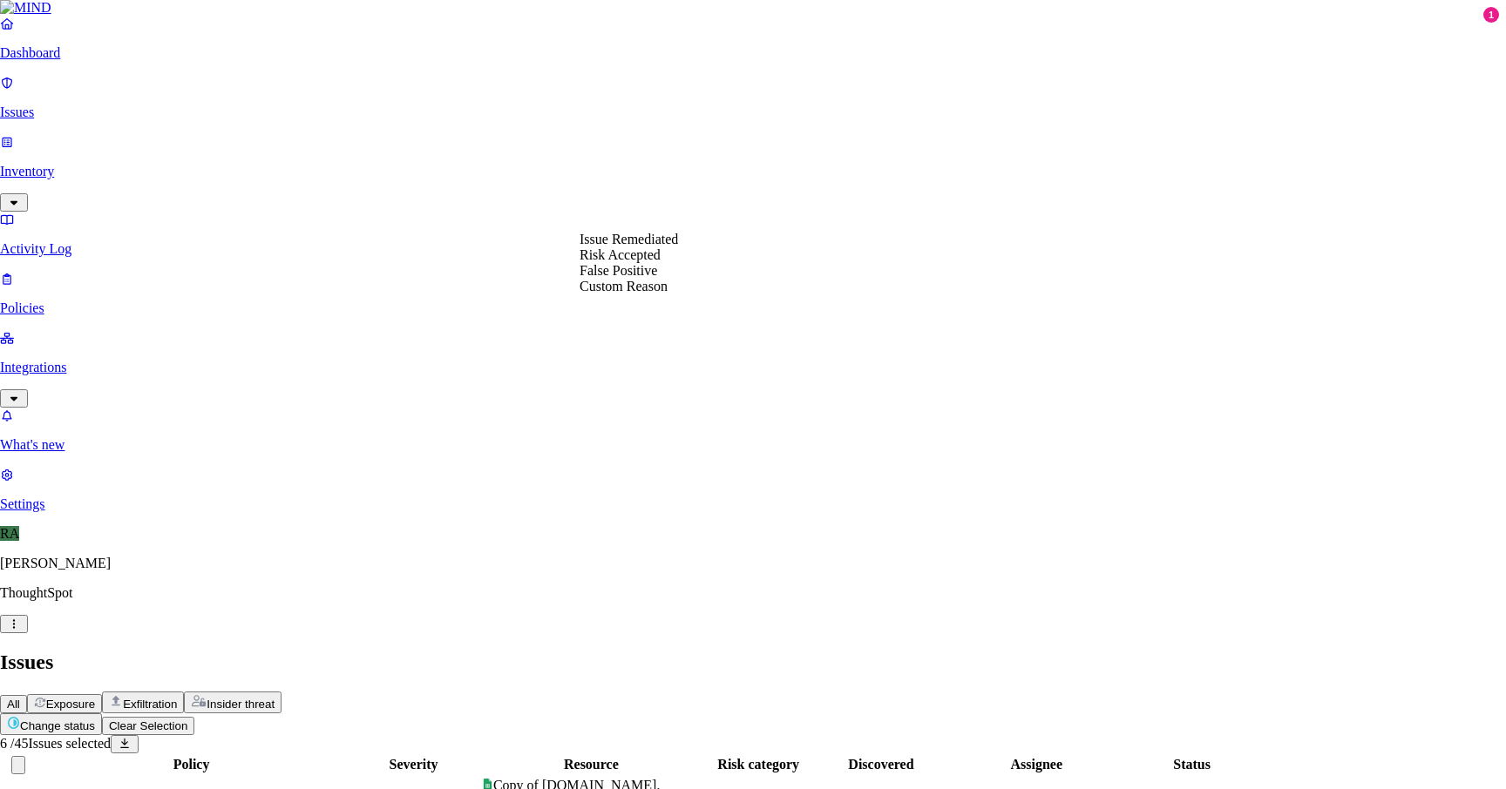
select select "Risk Accepted"
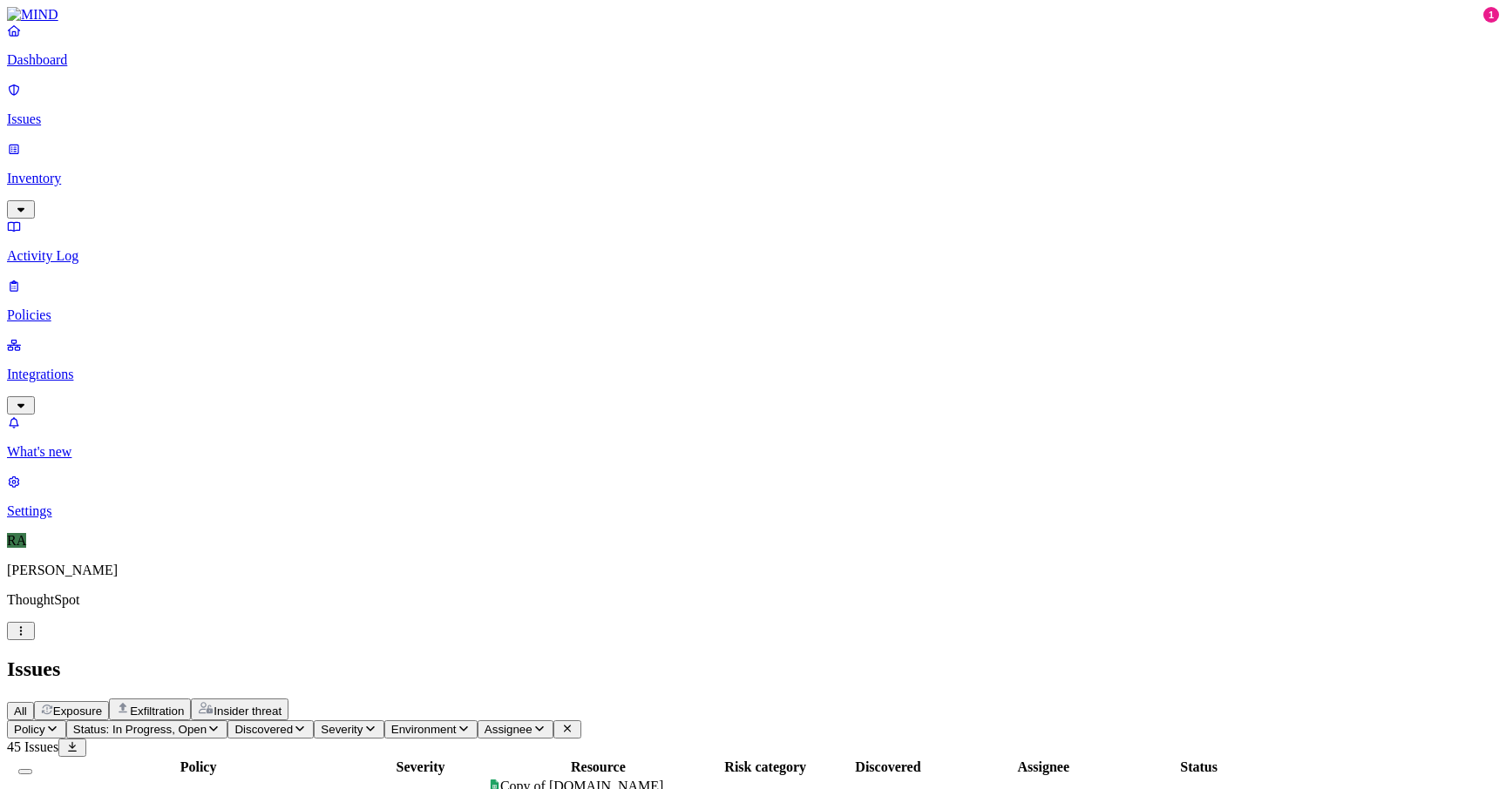
scroll to position [0, 0]
click at [206, 723] on span "Status: In Progress, Open" at bounding box center [139, 729] width 133 height 13
click at [316, 139] on button "button" at bounding box center [323, 142] width 14 height 18
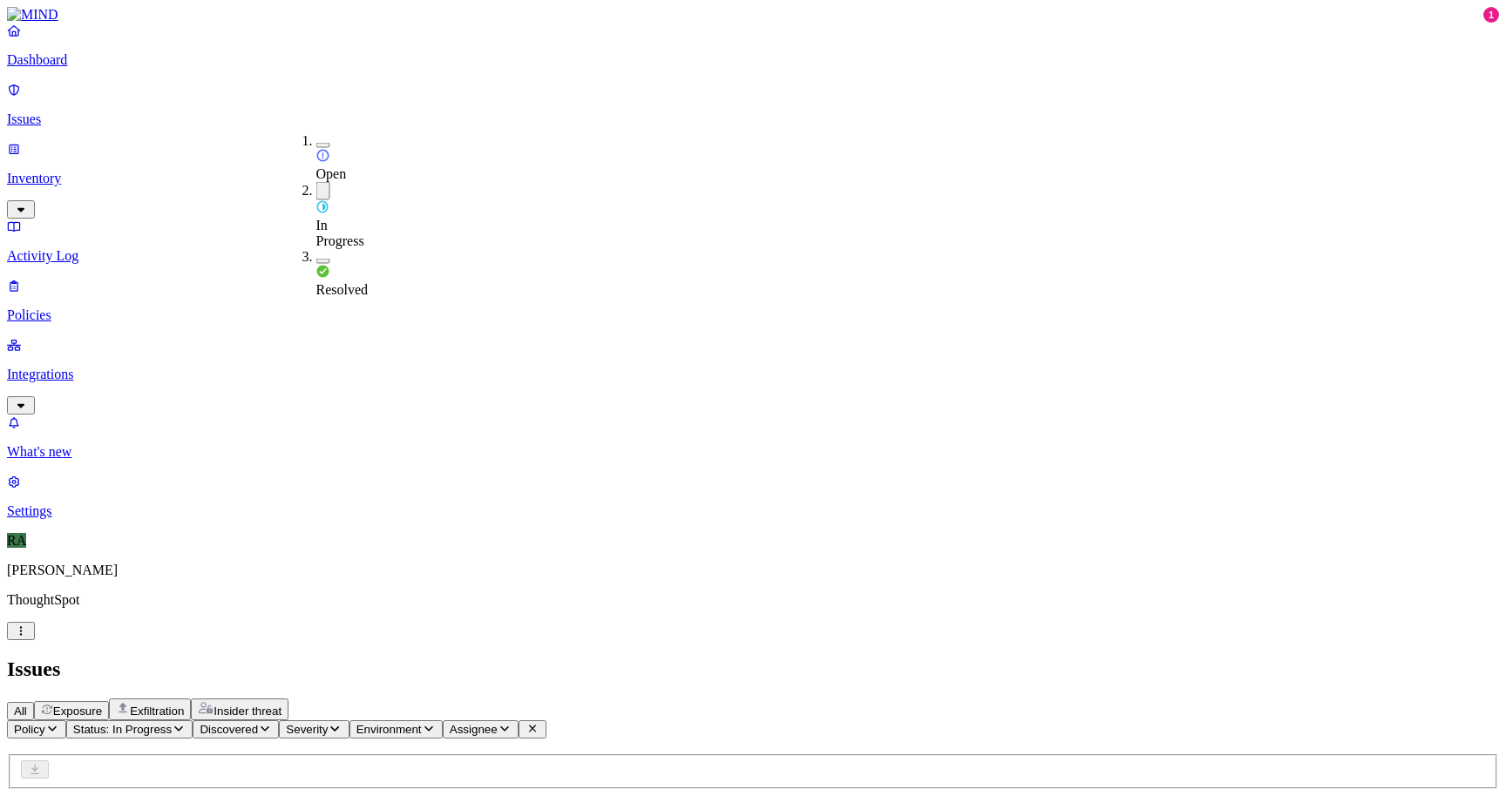
click at [602, 658] on div "Issues" at bounding box center [753, 670] width 1492 height 24
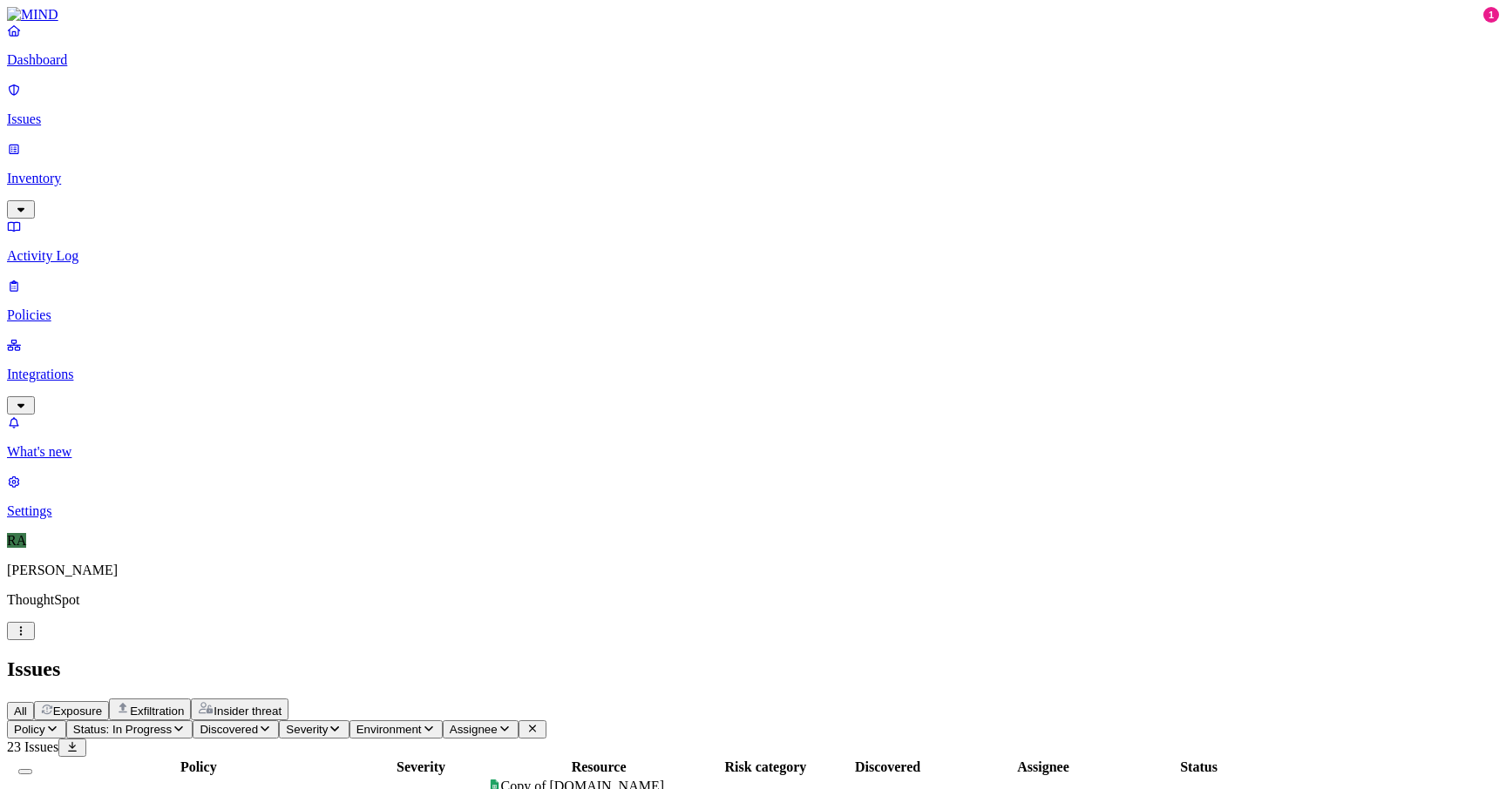
scroll to position [194, 0]
drag, startPoint x: 1173, startPoint y: 579, endPoint x: 1250, endPoint y: 579, distance: 77.5
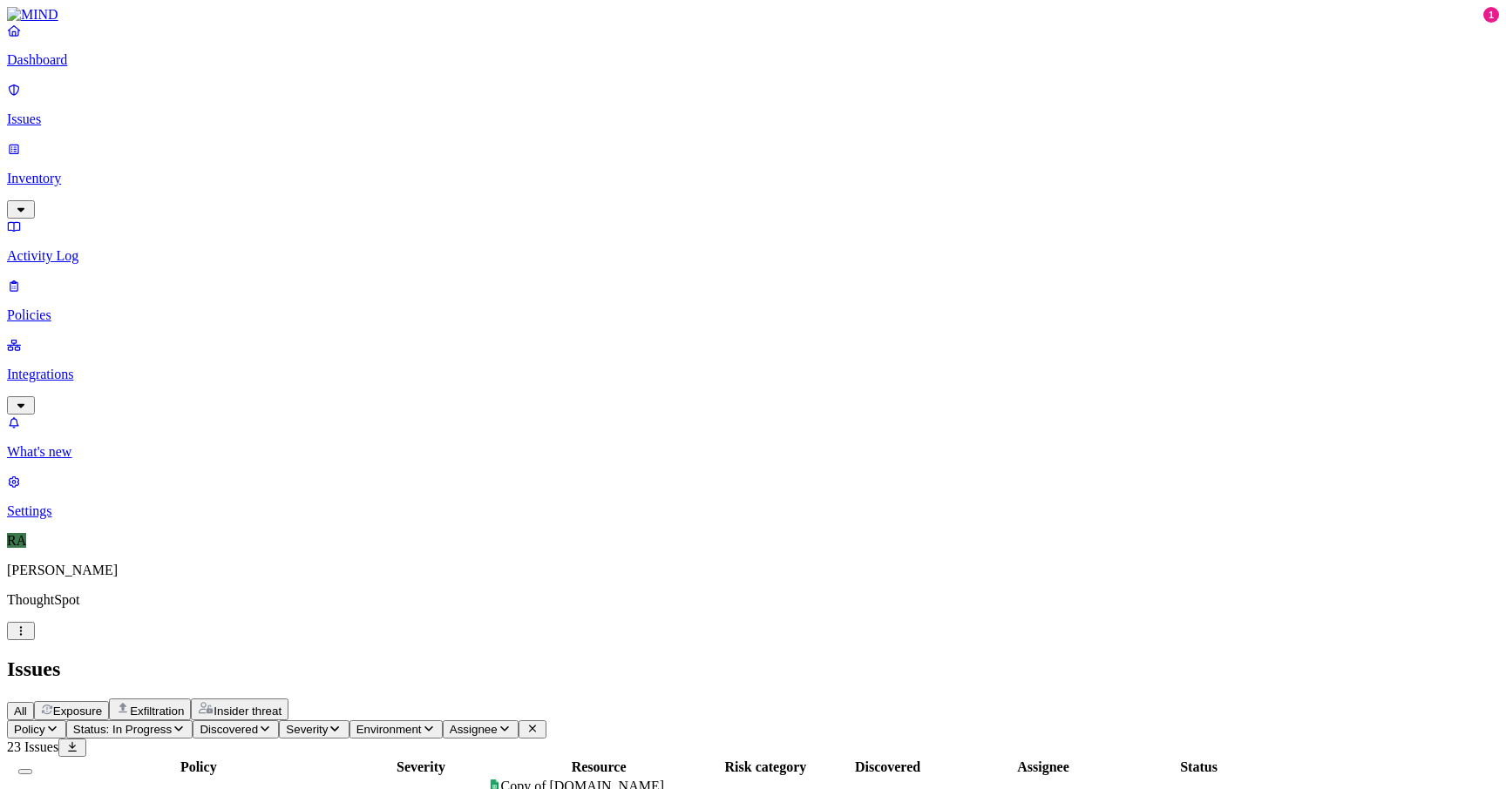
scroll to position [194, 0]
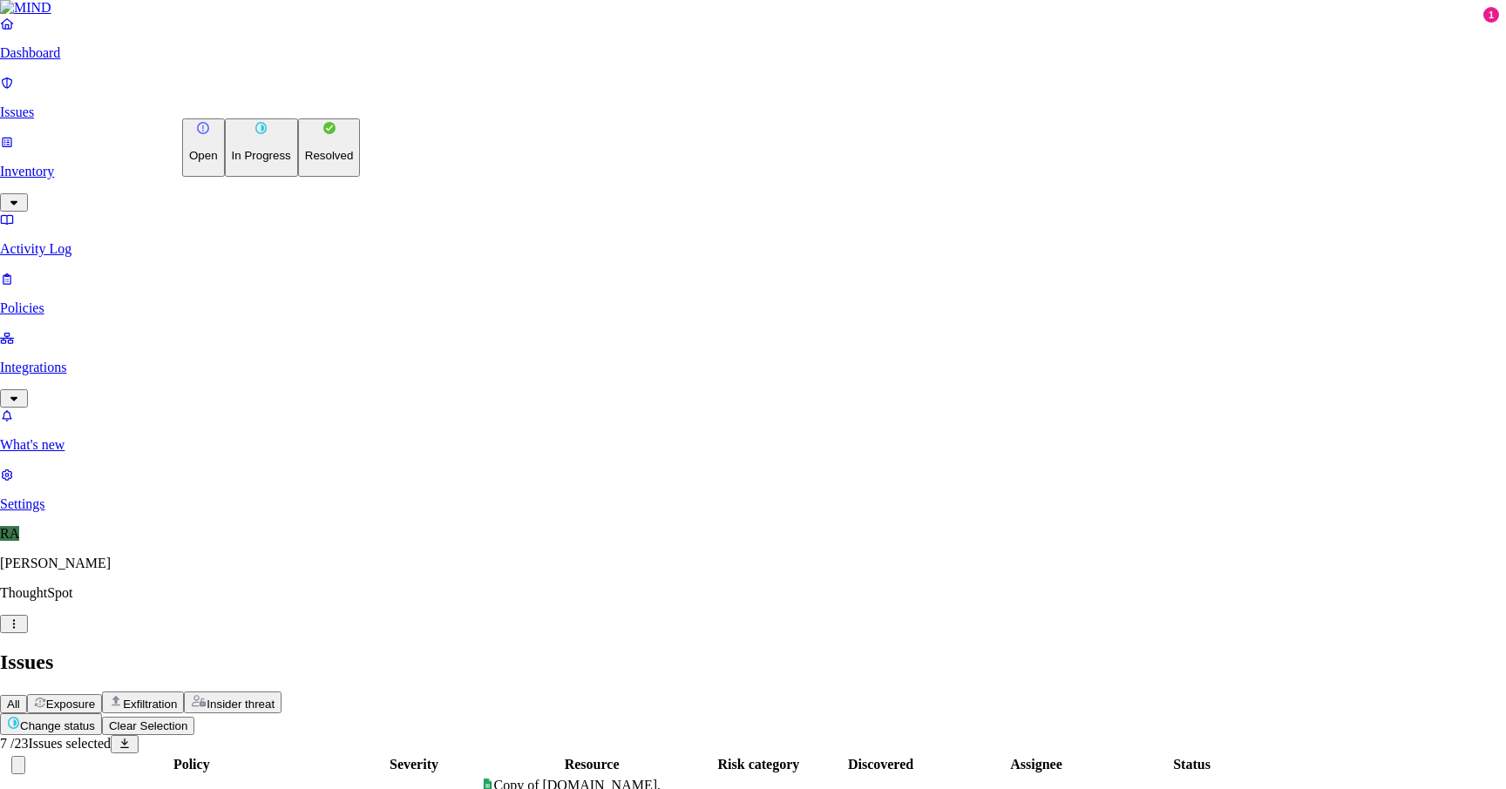
click at [298, 177] on button "Resolved" at bounding box center [329, 147] width 63 height 58
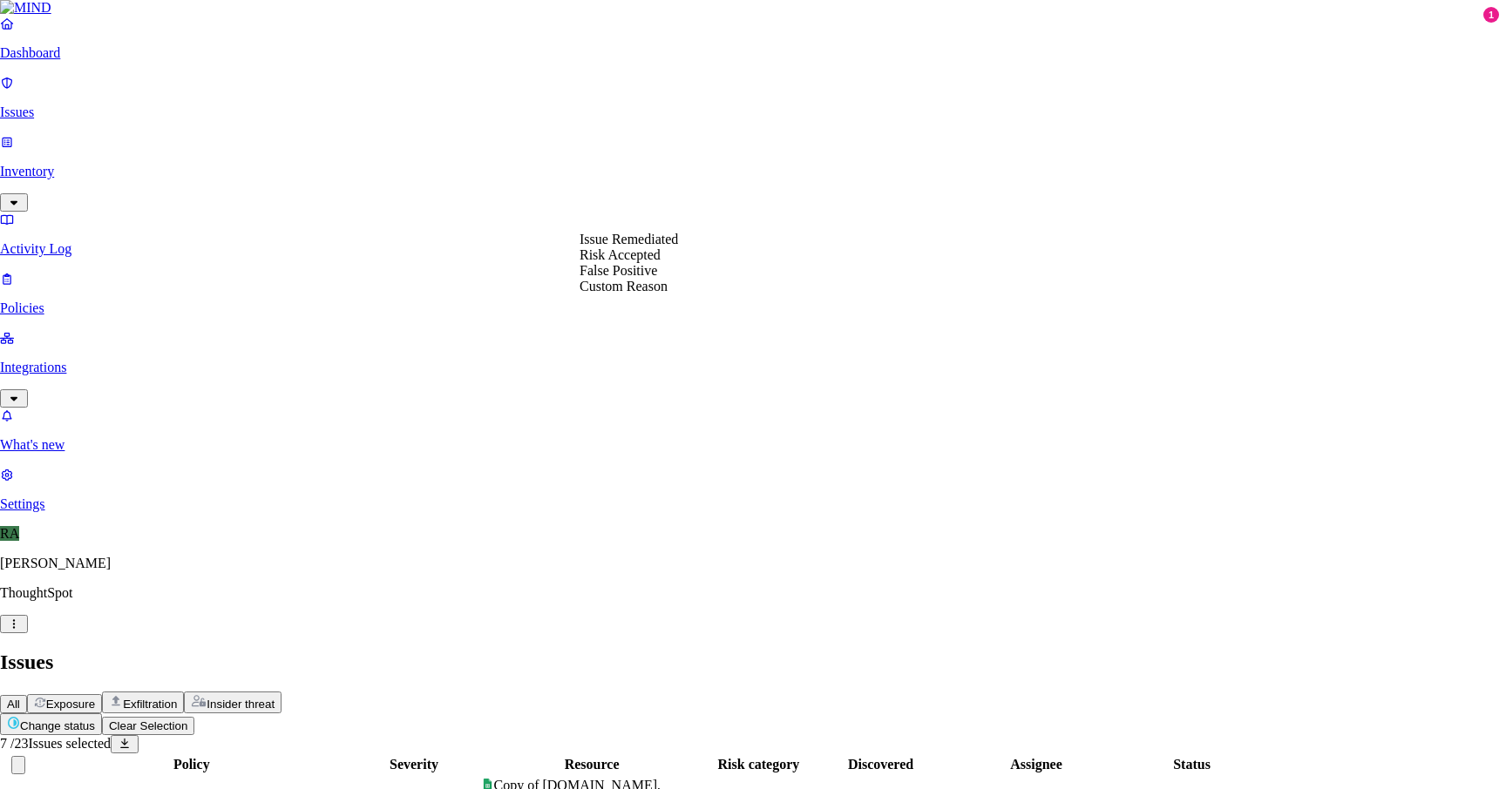
select select "Risk Accepted"
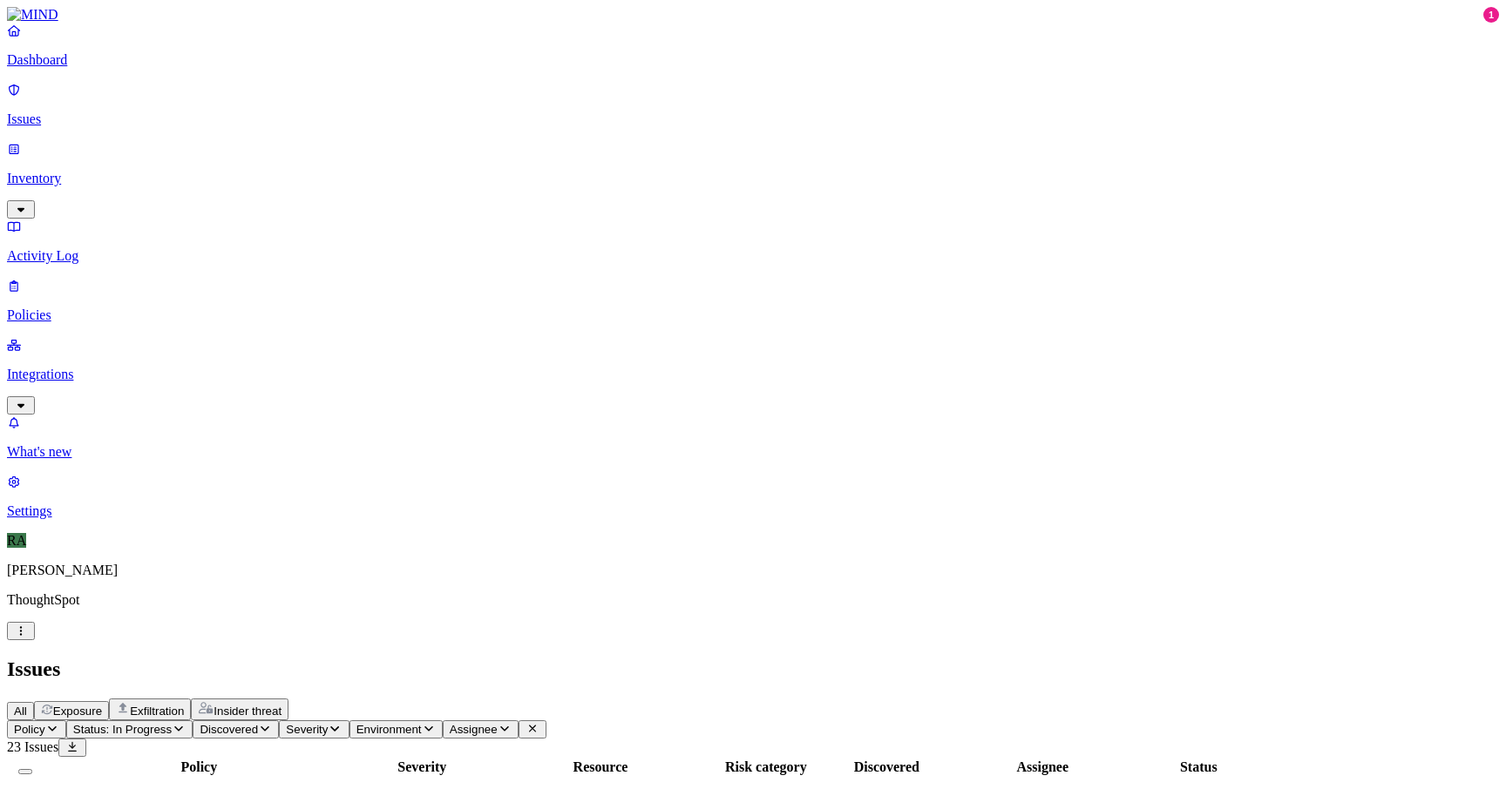
scroll to position [0, 0]
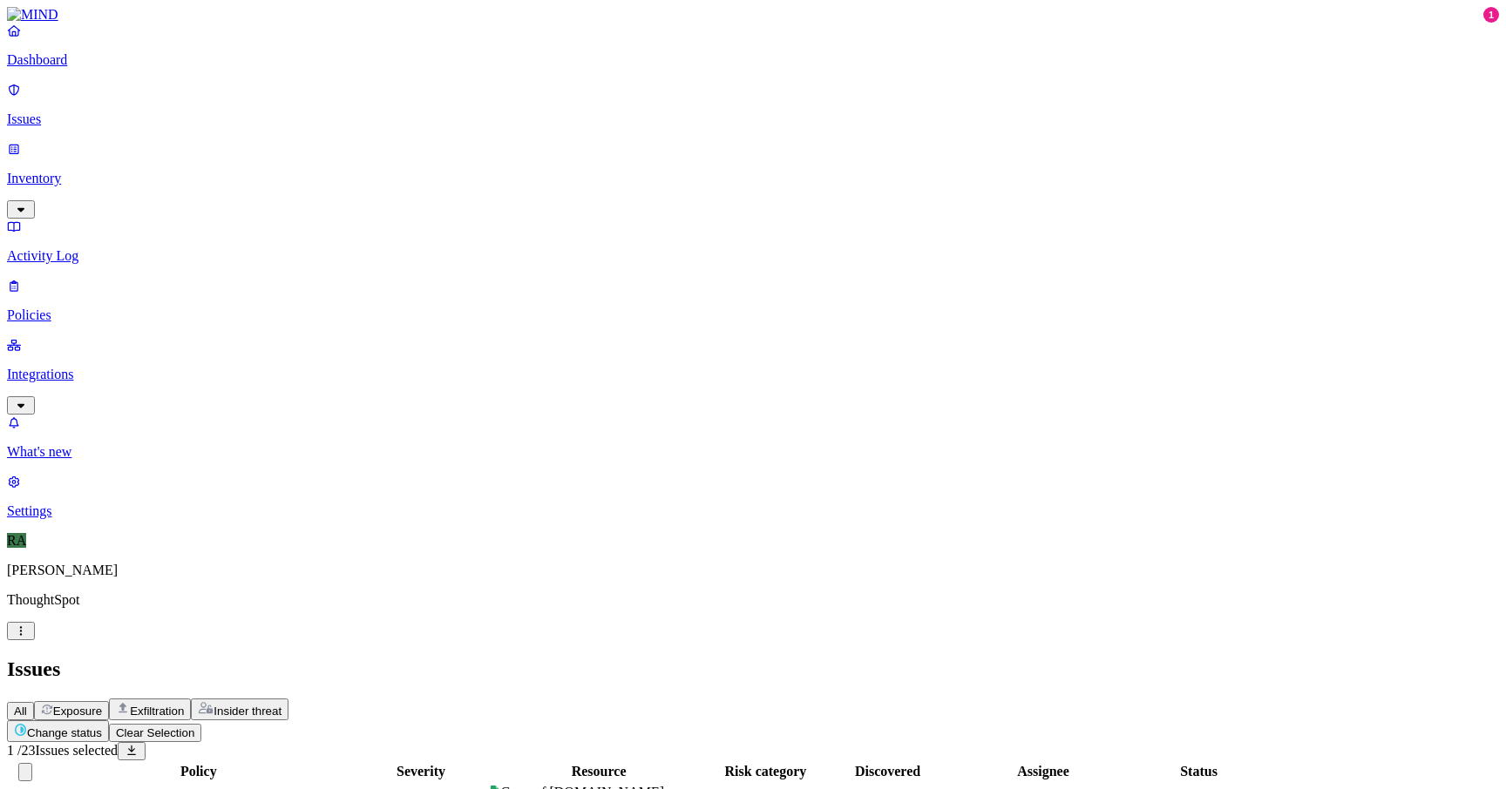
click at [32, 763] on button "Select all" at bounding box center [25, 772] width 14 height 18
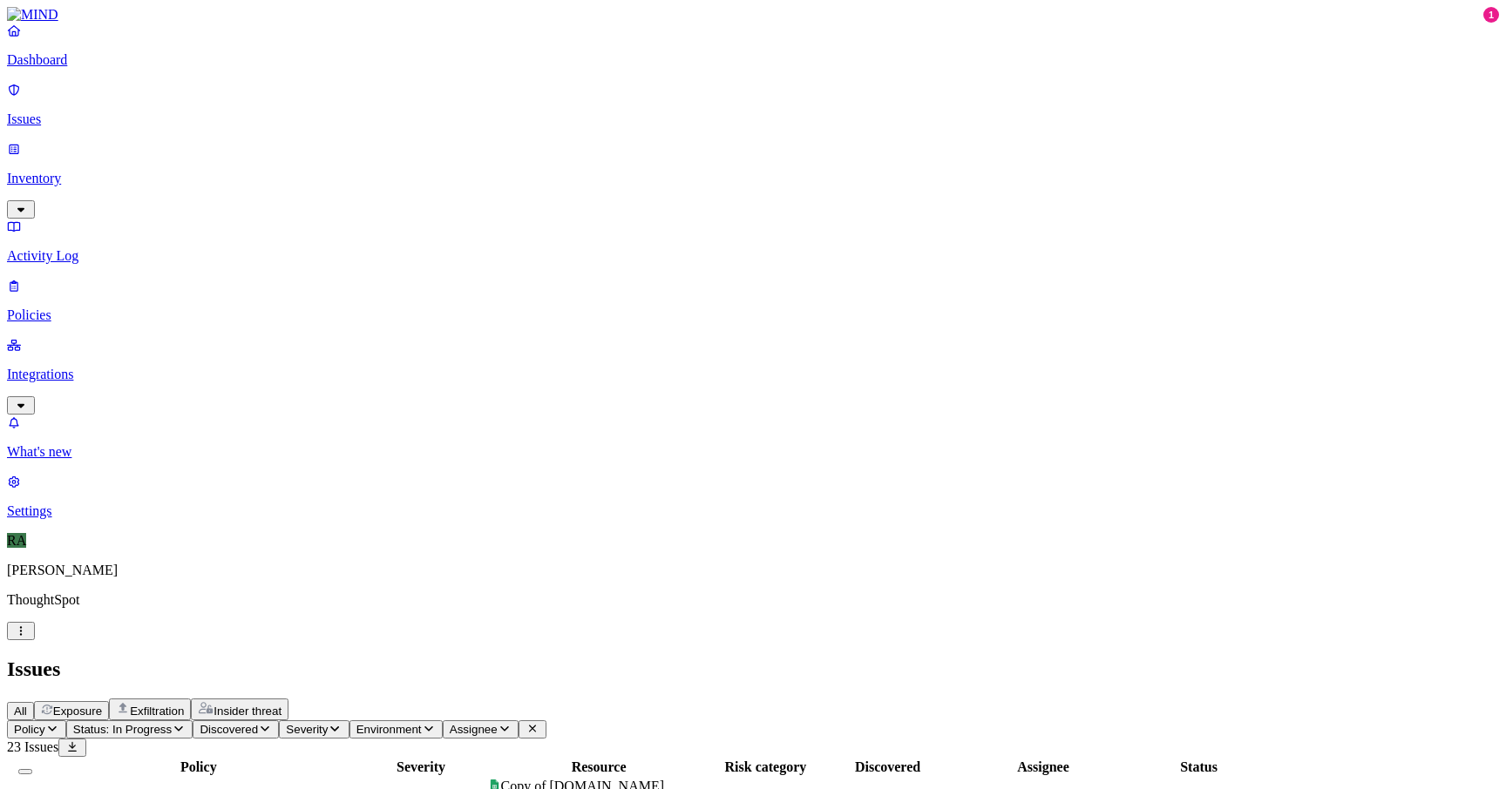
click at [32, 769] on button "Select all" at bounding box center [25, 771] width 14 height 5
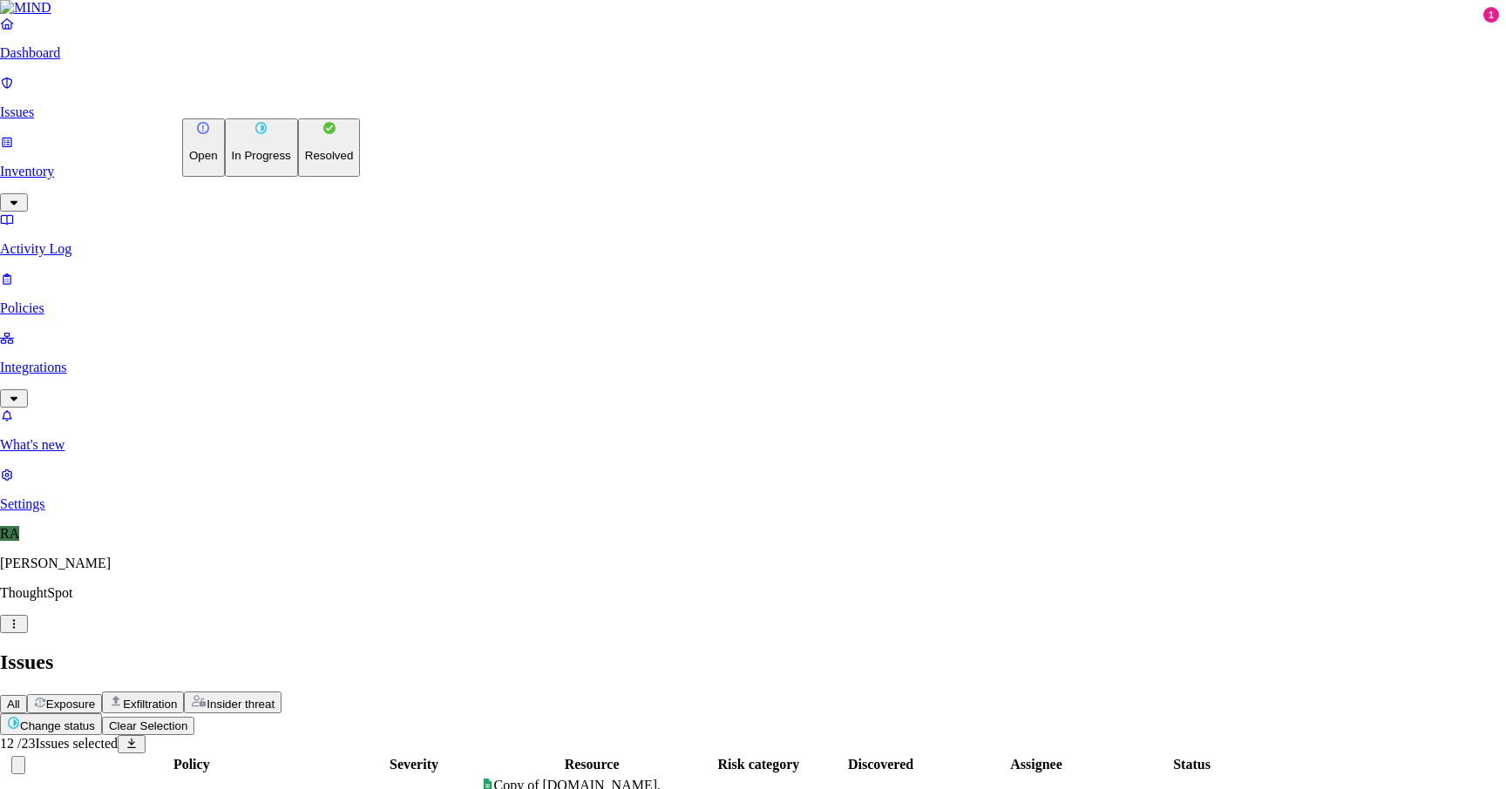
click at [298, 177] on button "Resolved" at bounding box center [329, 147] width 63 height 58
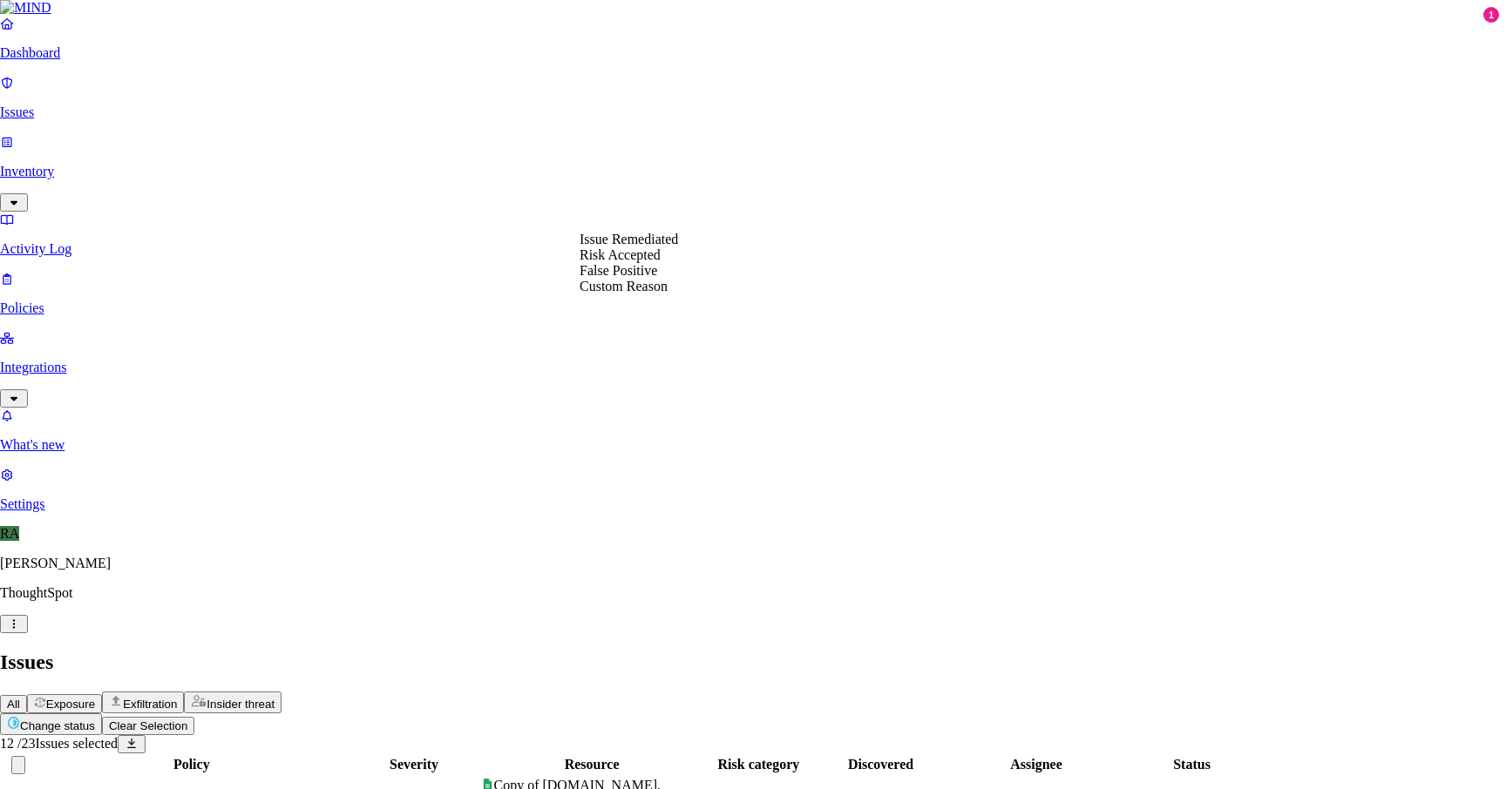
select select "Risk Accepted"
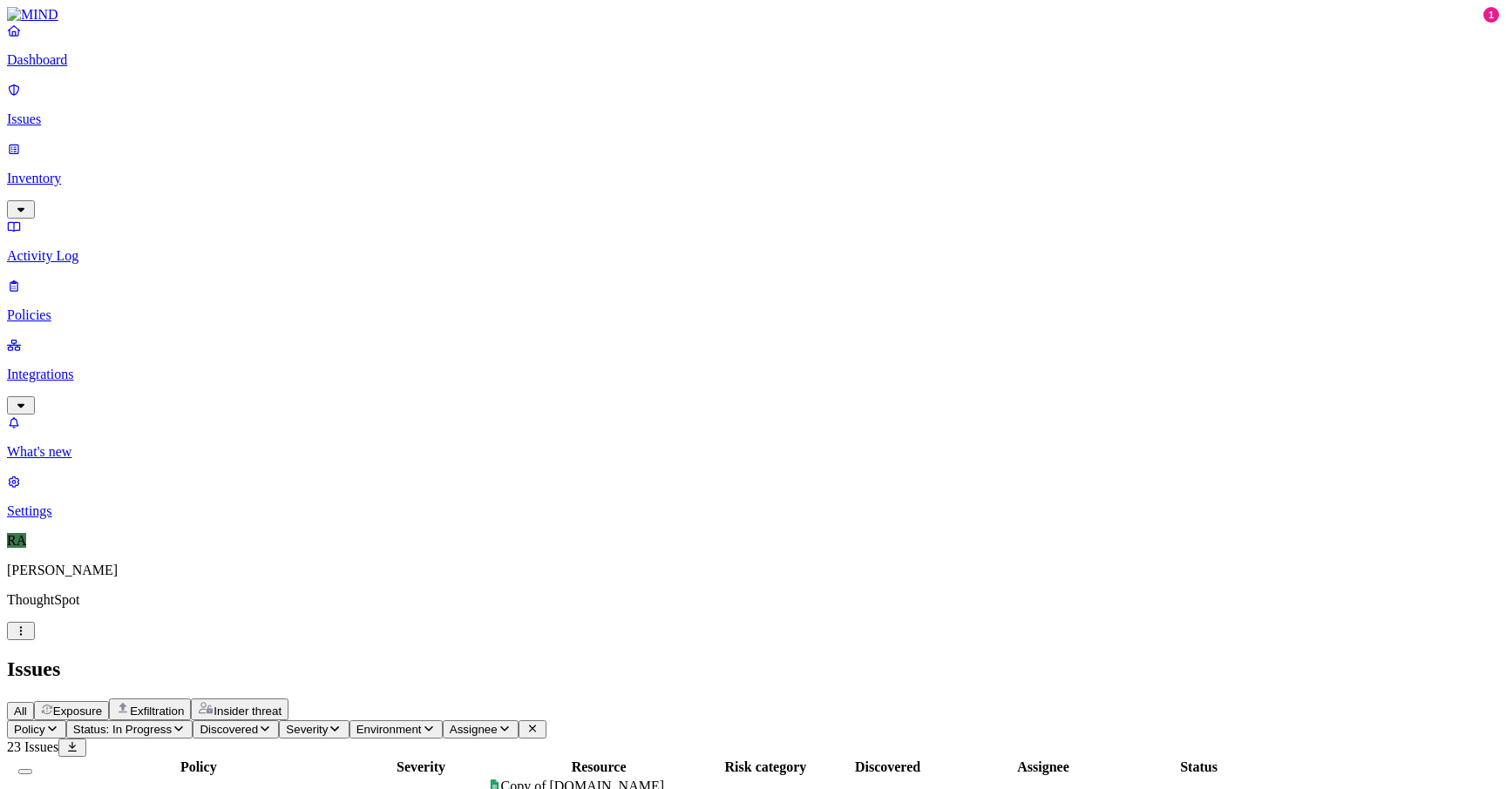
click at [172, 723] on span "Status: In Progress" at bounding box center [122, 729] width 98 height 13
click at [316, 143] on button "button" at bounding box center [323, 145] width 14 height 5
click at [602, 658] on h2 "Issues" at bounding box center [753, 670] width 1492 height 24
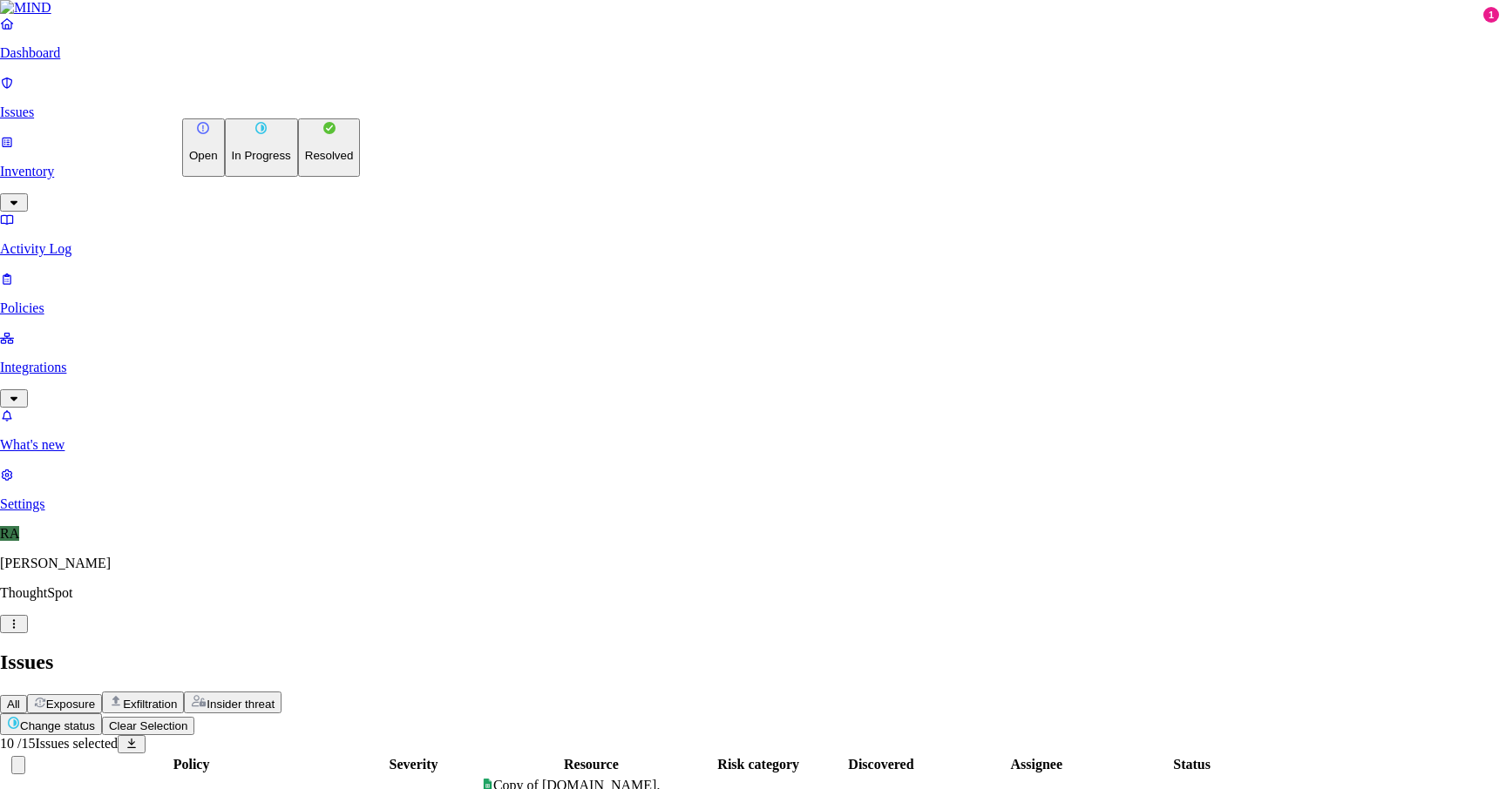
click at [298, 177] on button "Resolved" at bounding box center [329, 147] width 63 height 58
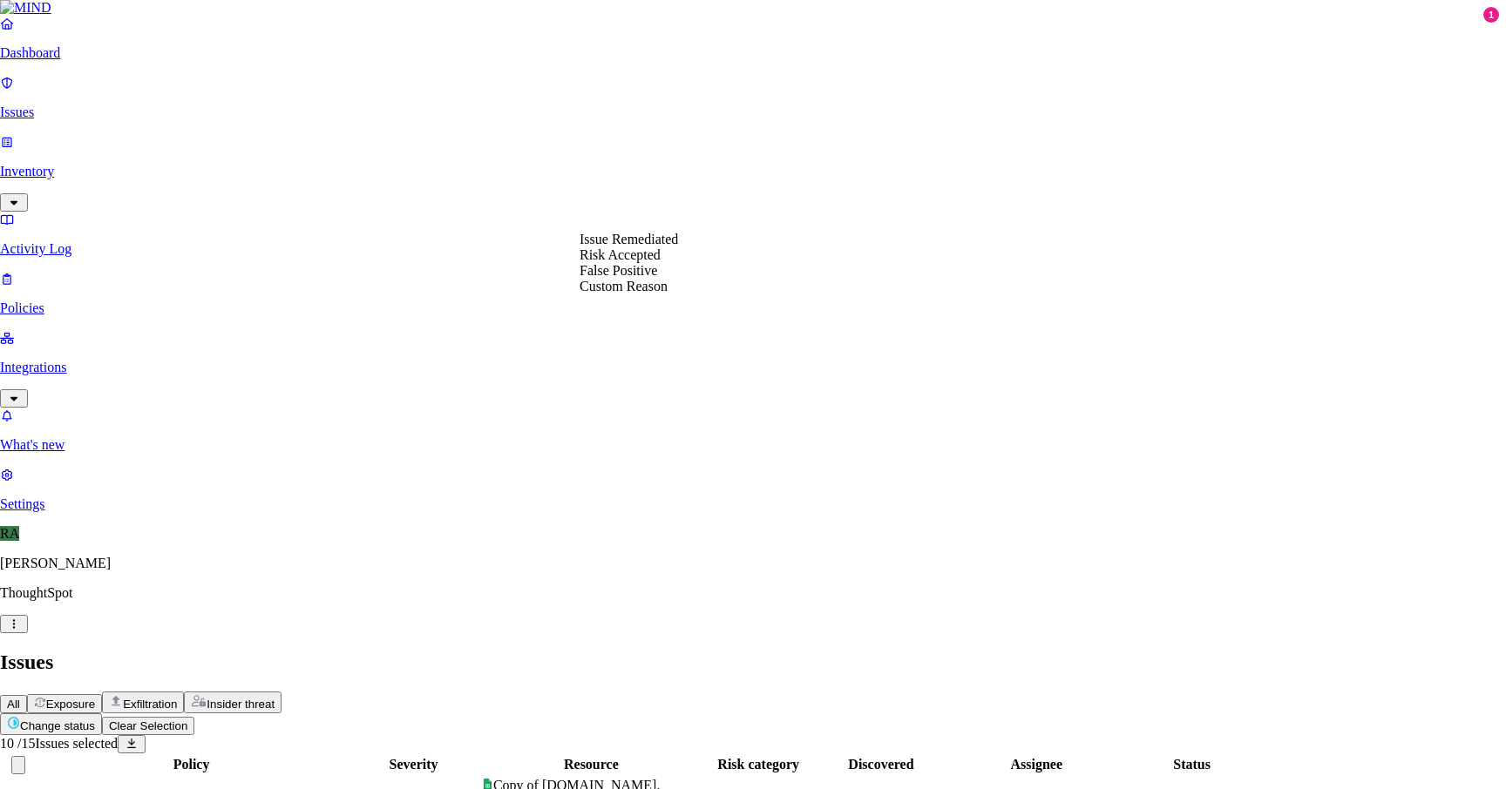
select select "Risk Accepted"
